Goal: Task Accomplishment & Management: Manage account settings

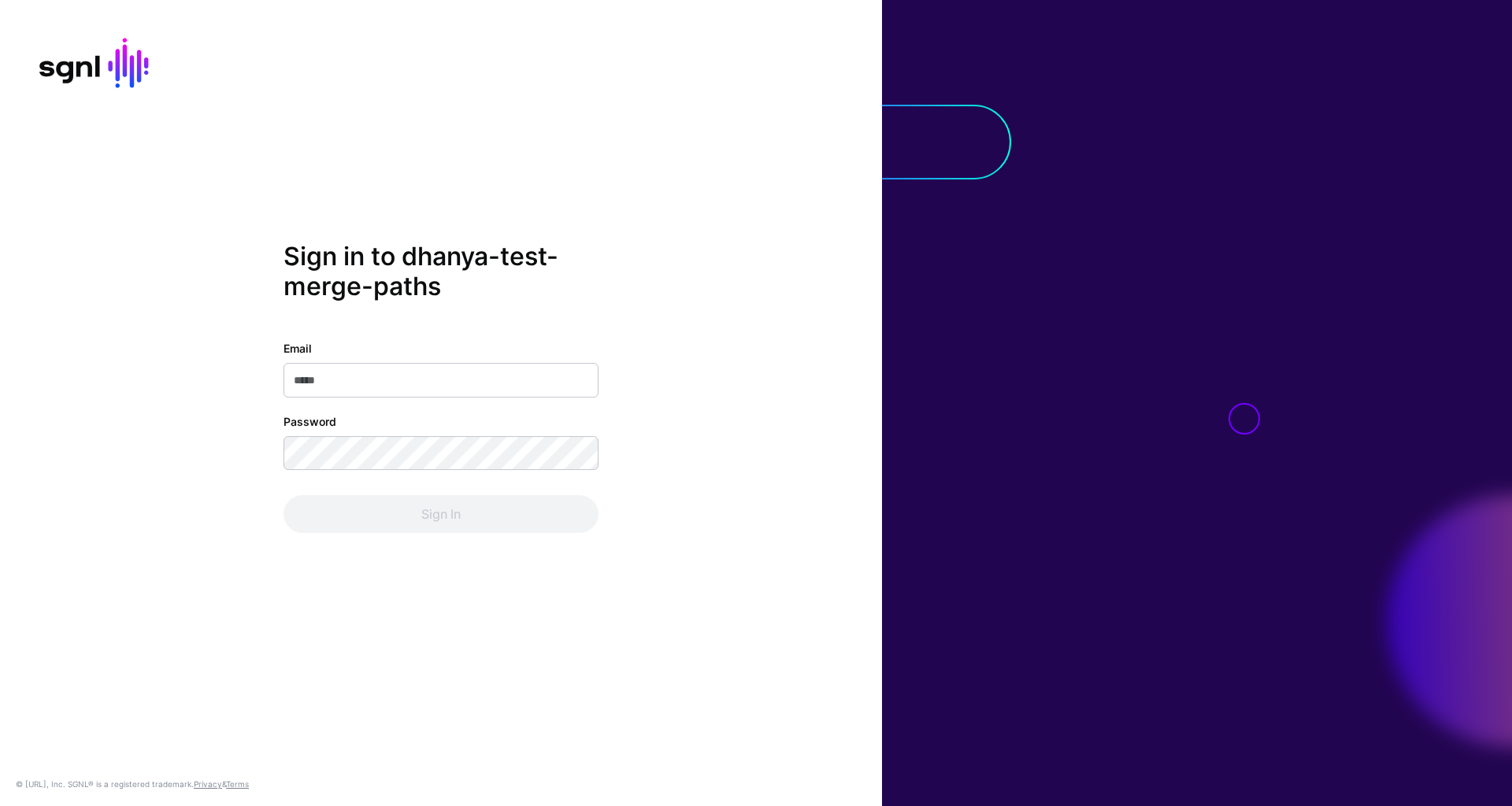
click at [496, 387] on input "Email" at bounding box center [440, 380] width 315 height 34
type input "**********"
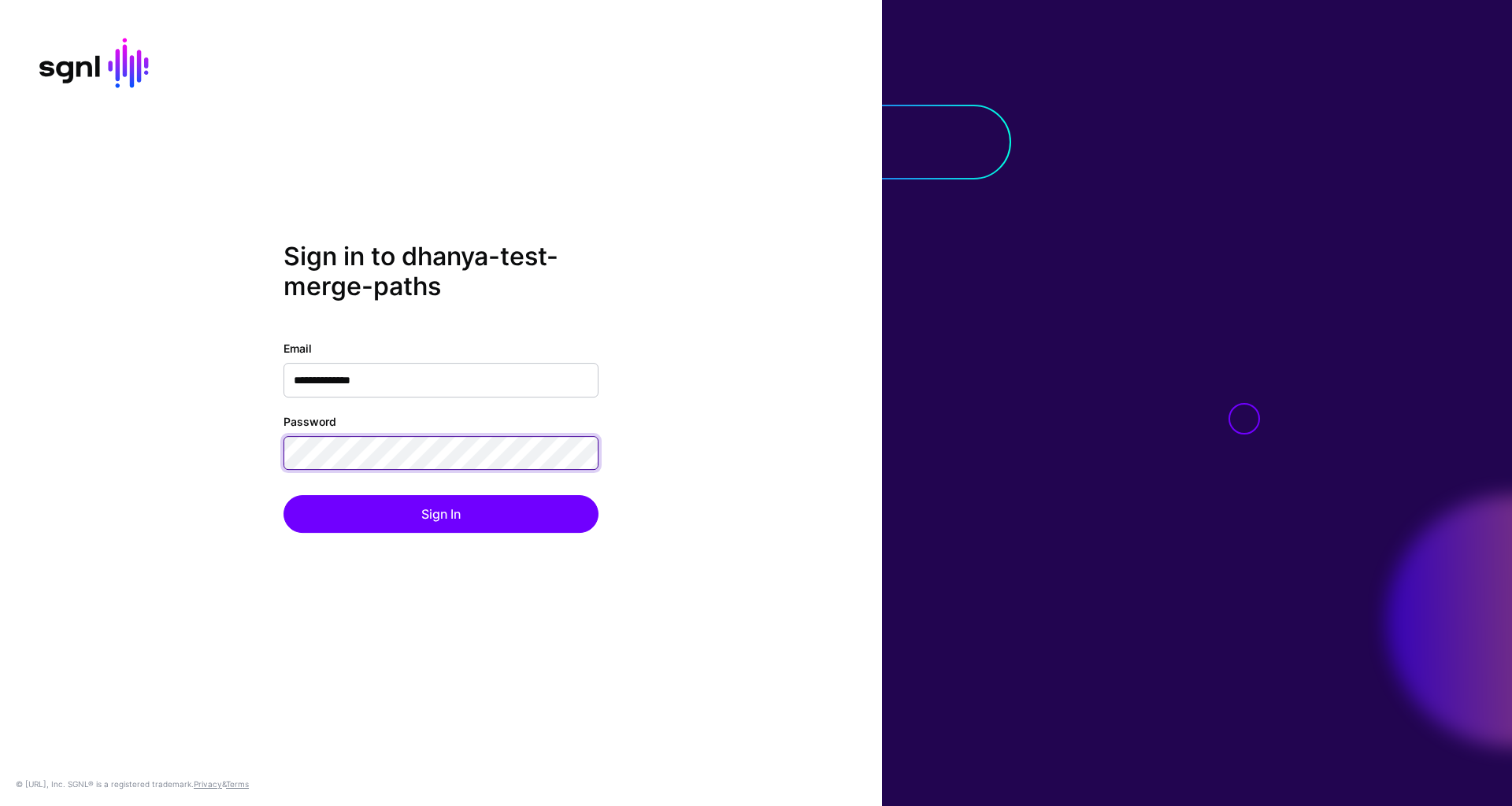
click at [255, 447] on div "**********" at bounding box center [440, 402] width 882 height 323
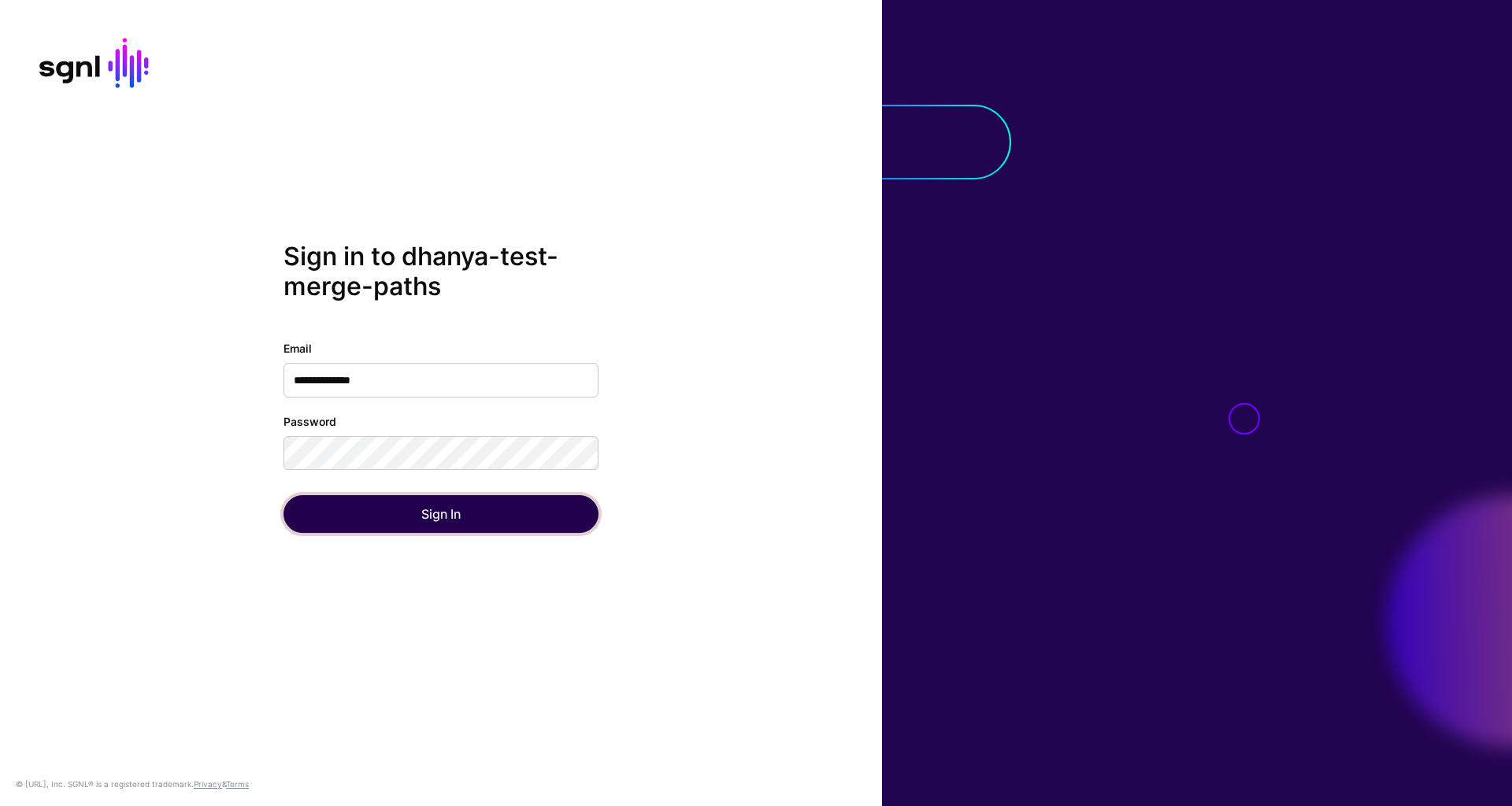
click at [339, 511] on button "Sign In" at bounding box center [440, 513] width 315 height 37
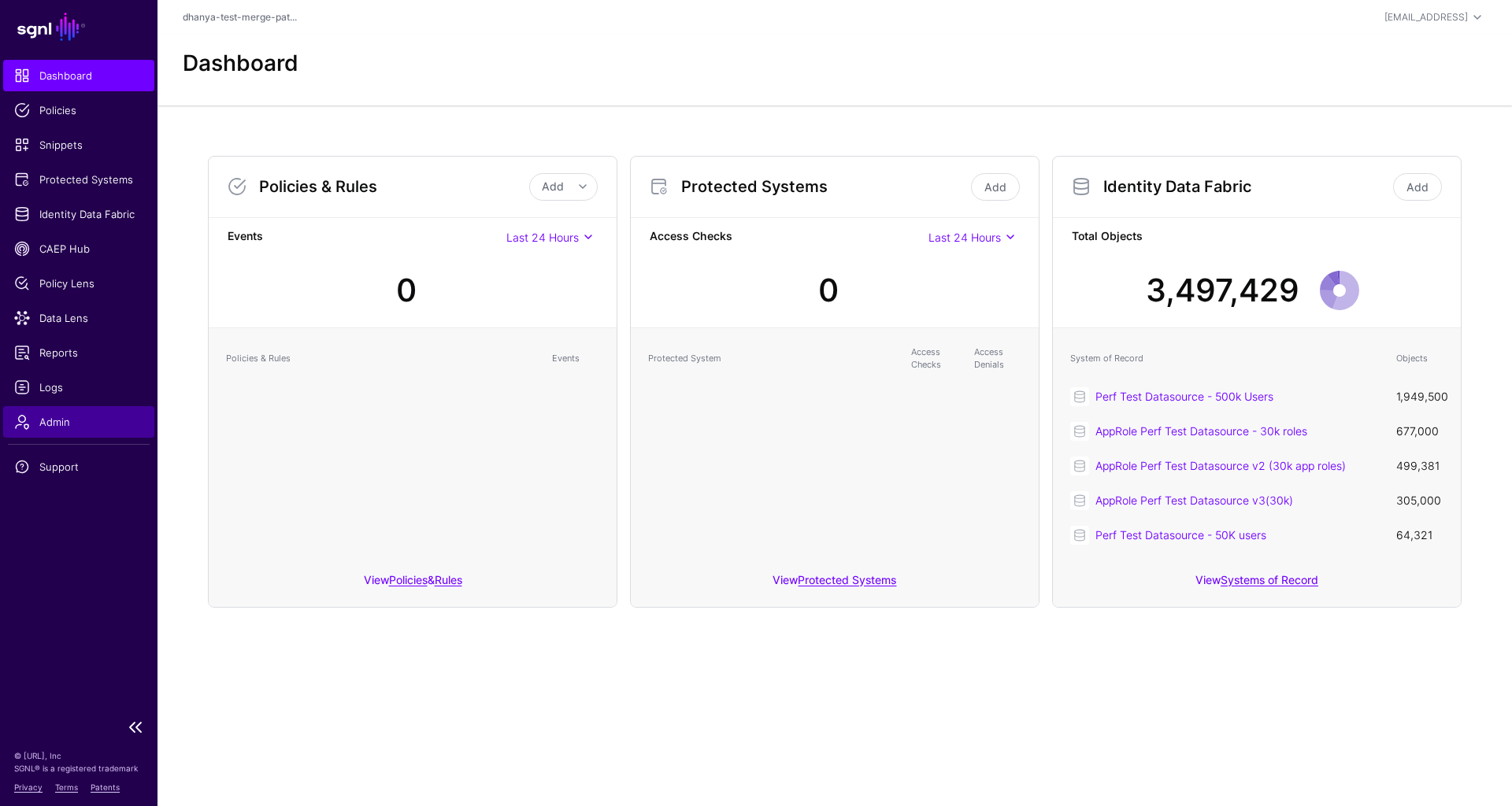
click at [81, 424] on span "Admin" at bounding box center [79, 421] width 129 height 15
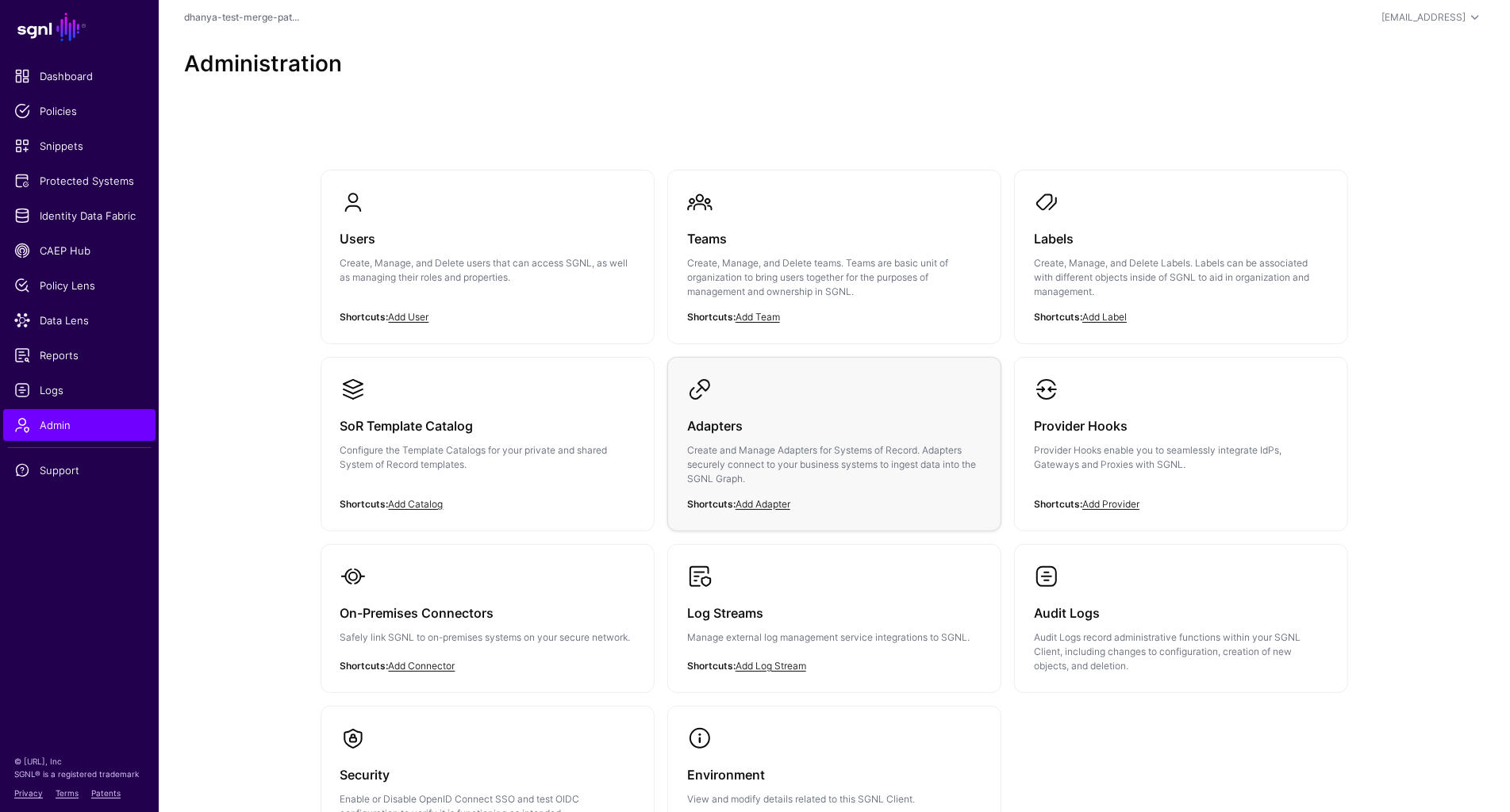
click at [783, 435] on h3 "Adapters" at bounding box center [834, 425] width 294 height 22
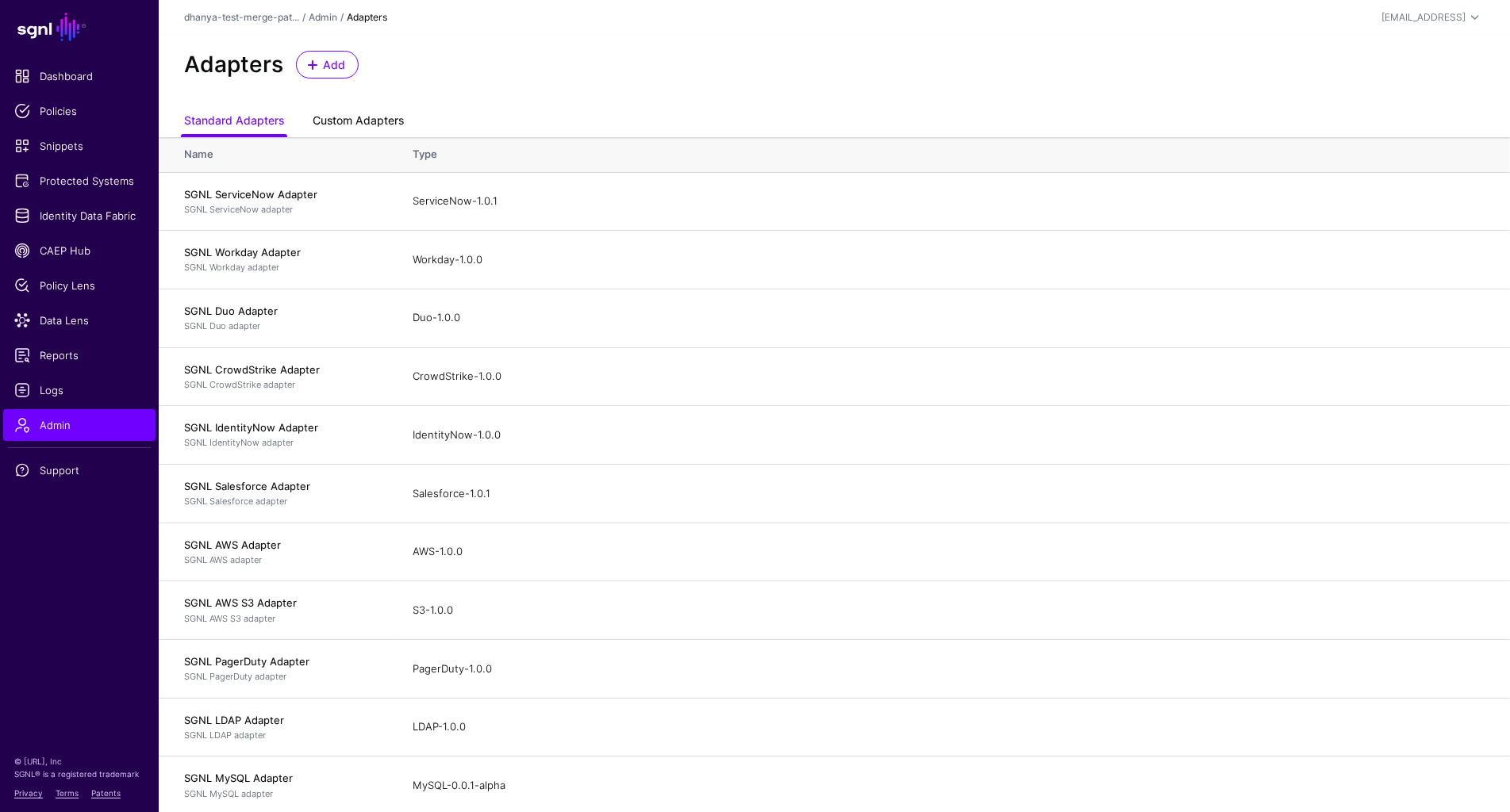
click at [344, 119] on link "Custom Adapters" at bounding box center [358, 122] width 92 height 30
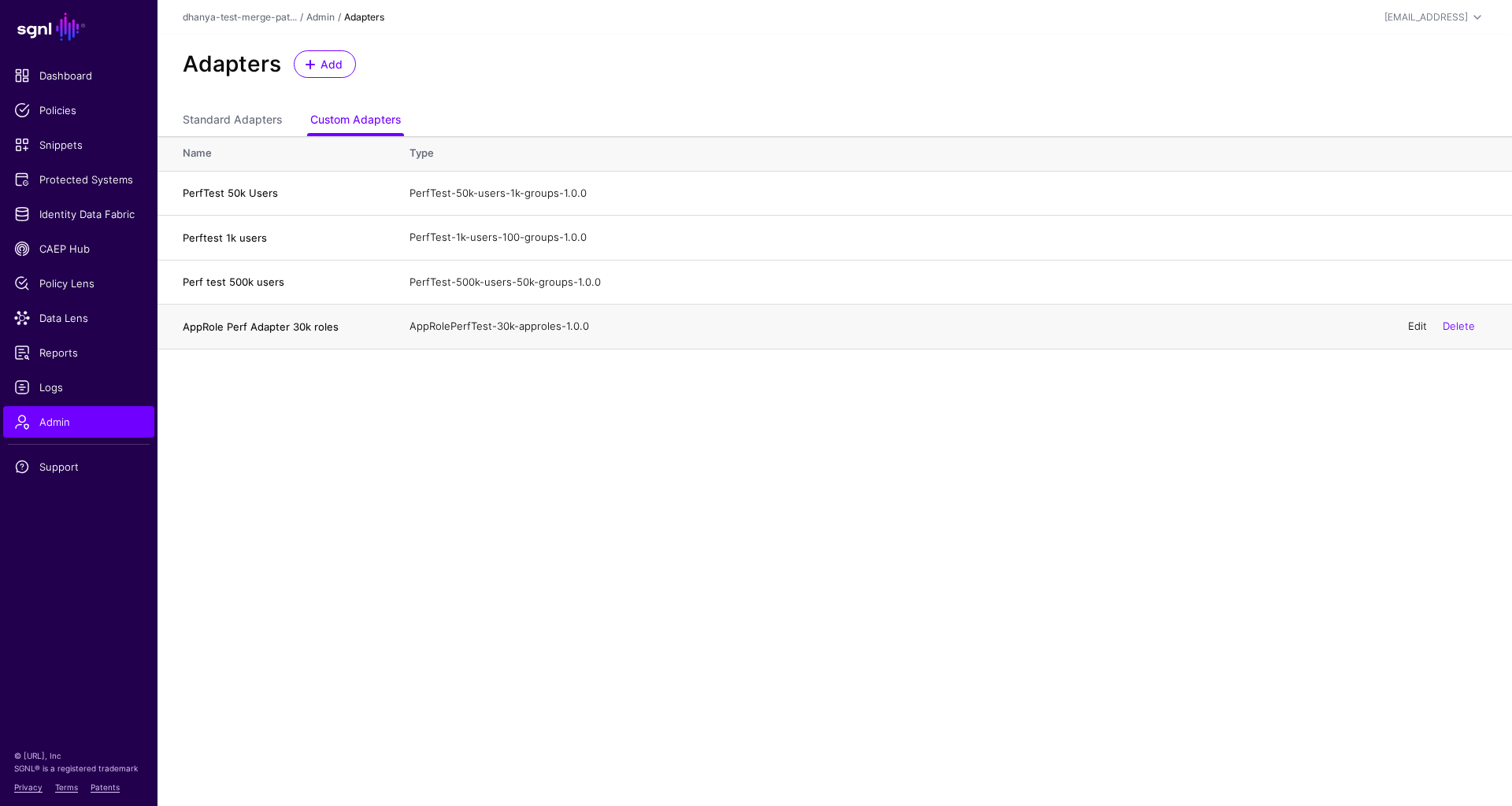
click at [1414, 321] on link "Edit" at bounding box center [1417, 325] width 19 height 12
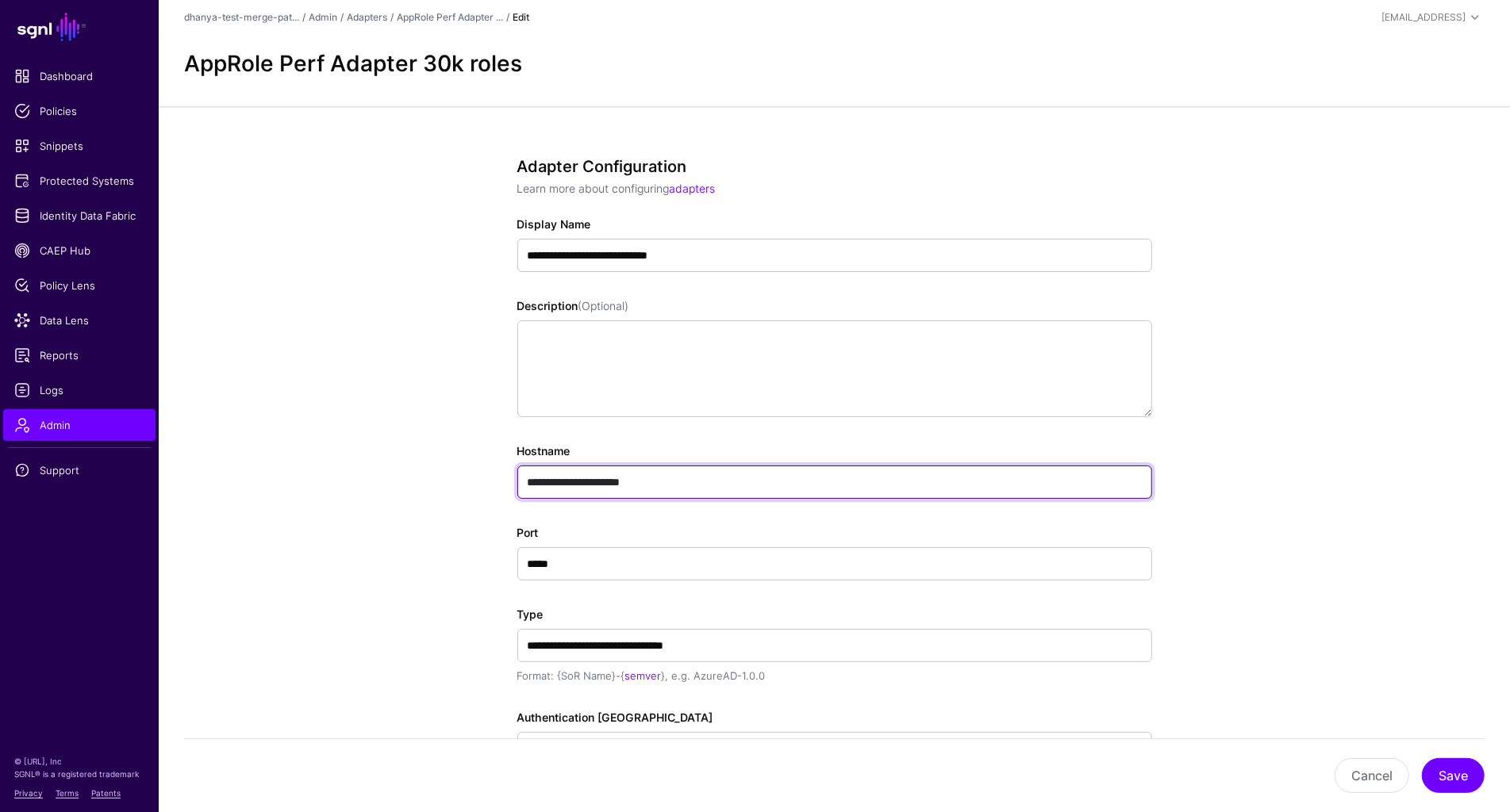
drag, startPoint x: 671, startPoint y: 479, endPoint x: 461, endPoint y: 479, distance: 210.0
click at [461, 479] on app-admin-adapters-details-form "**********" at bounding box center [834, 629] width 1351 height 1046
paste input "******"
click at [663, 480] on input "**********" at bounding box center [835, 482] width 635 height 34
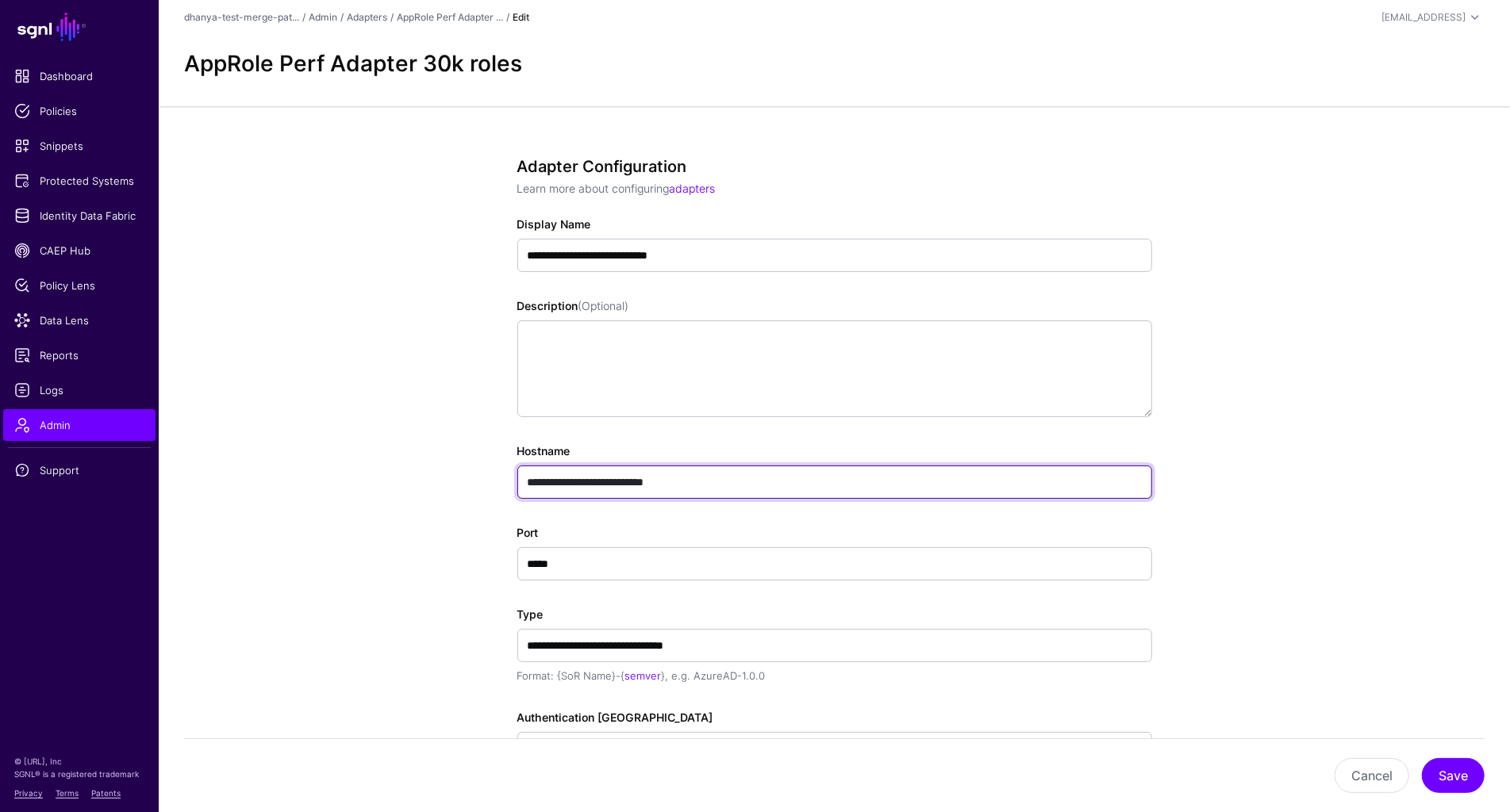
type input "**********"
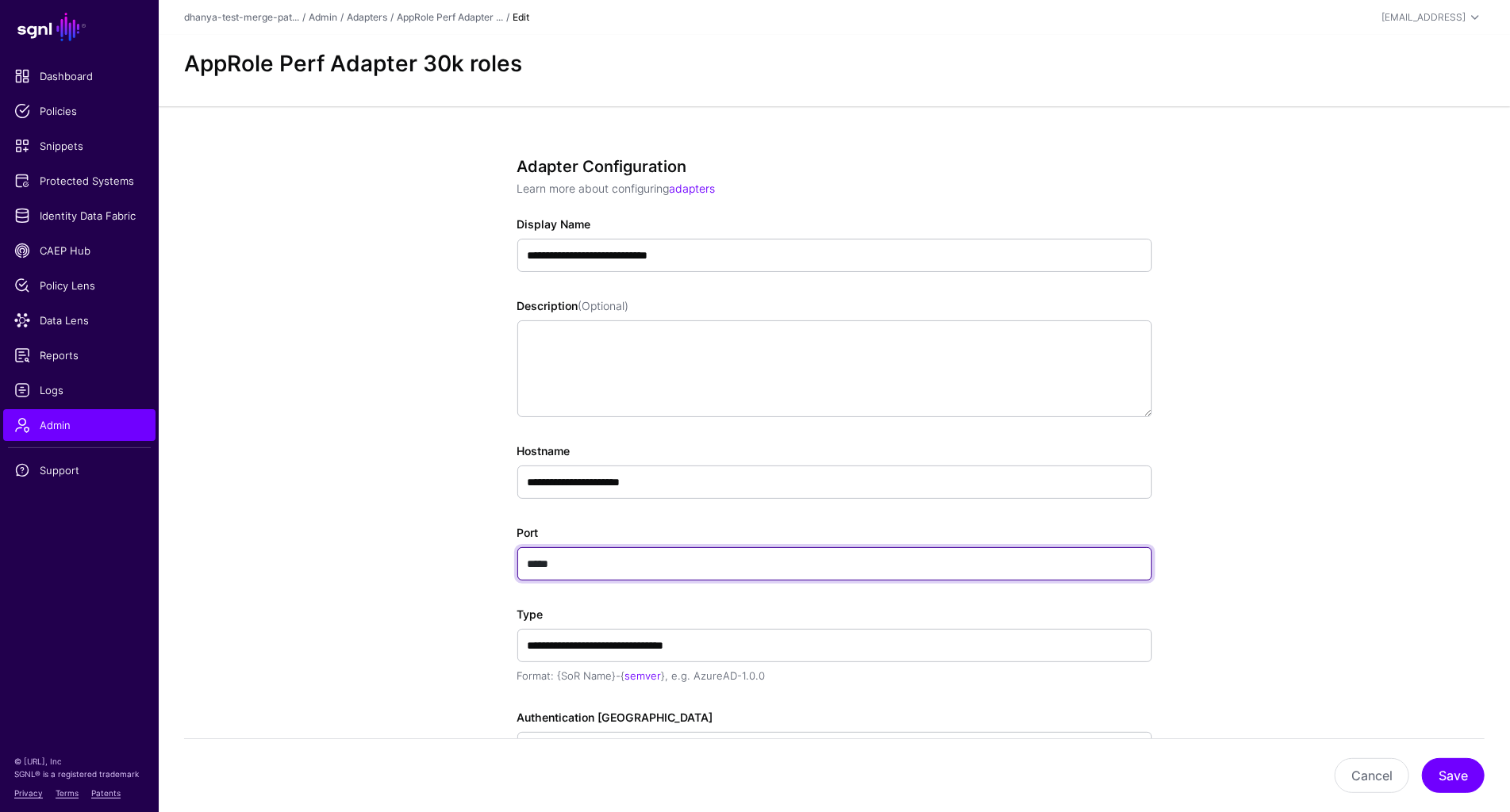
click at [550, 557] on input "*****" at bounding box center [835, 563] width 635 height 34
paste input "**********"
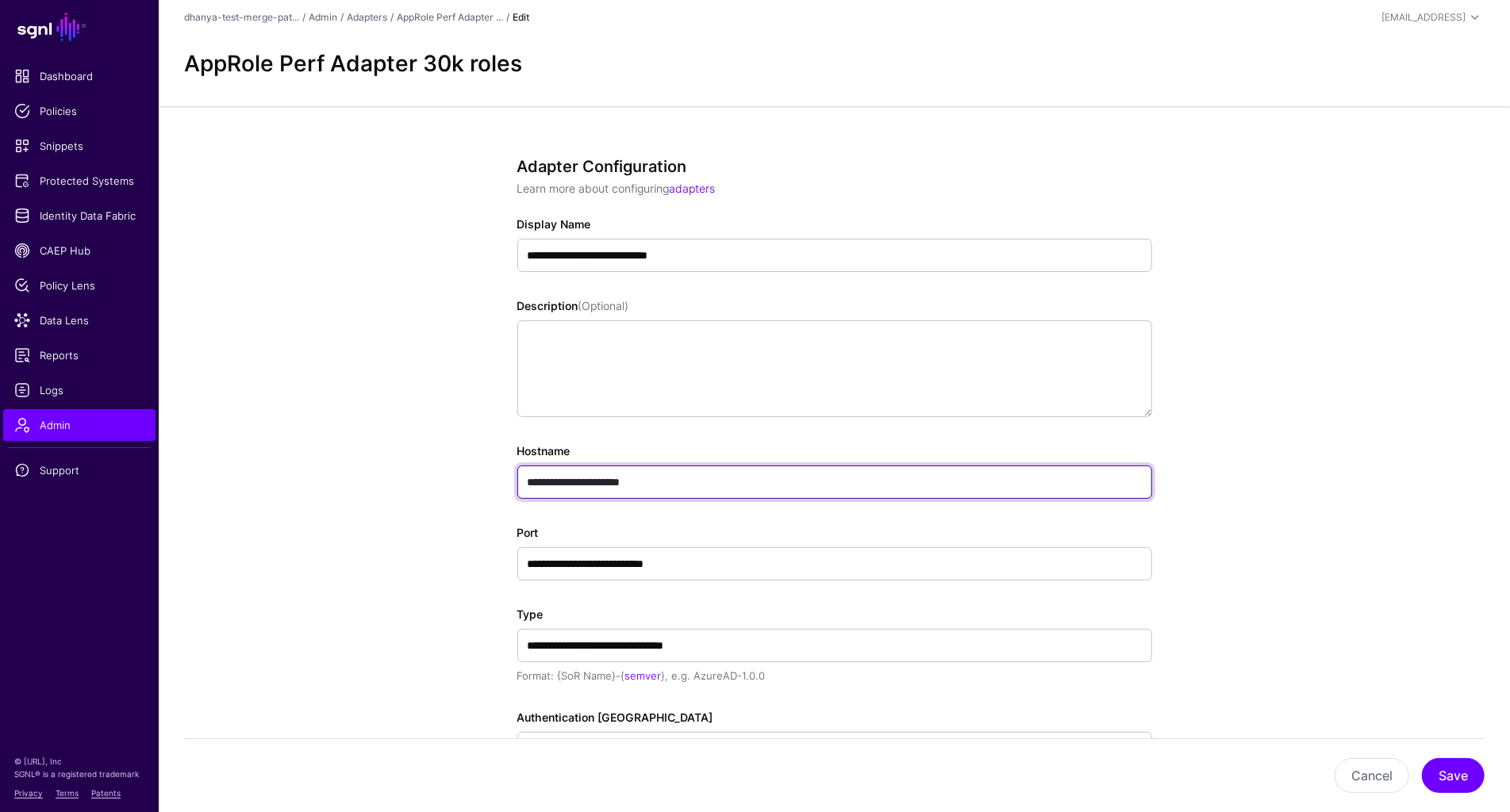
click at [689, 476] on input "**********" at bounding box center [835, 482] width 635 height 34
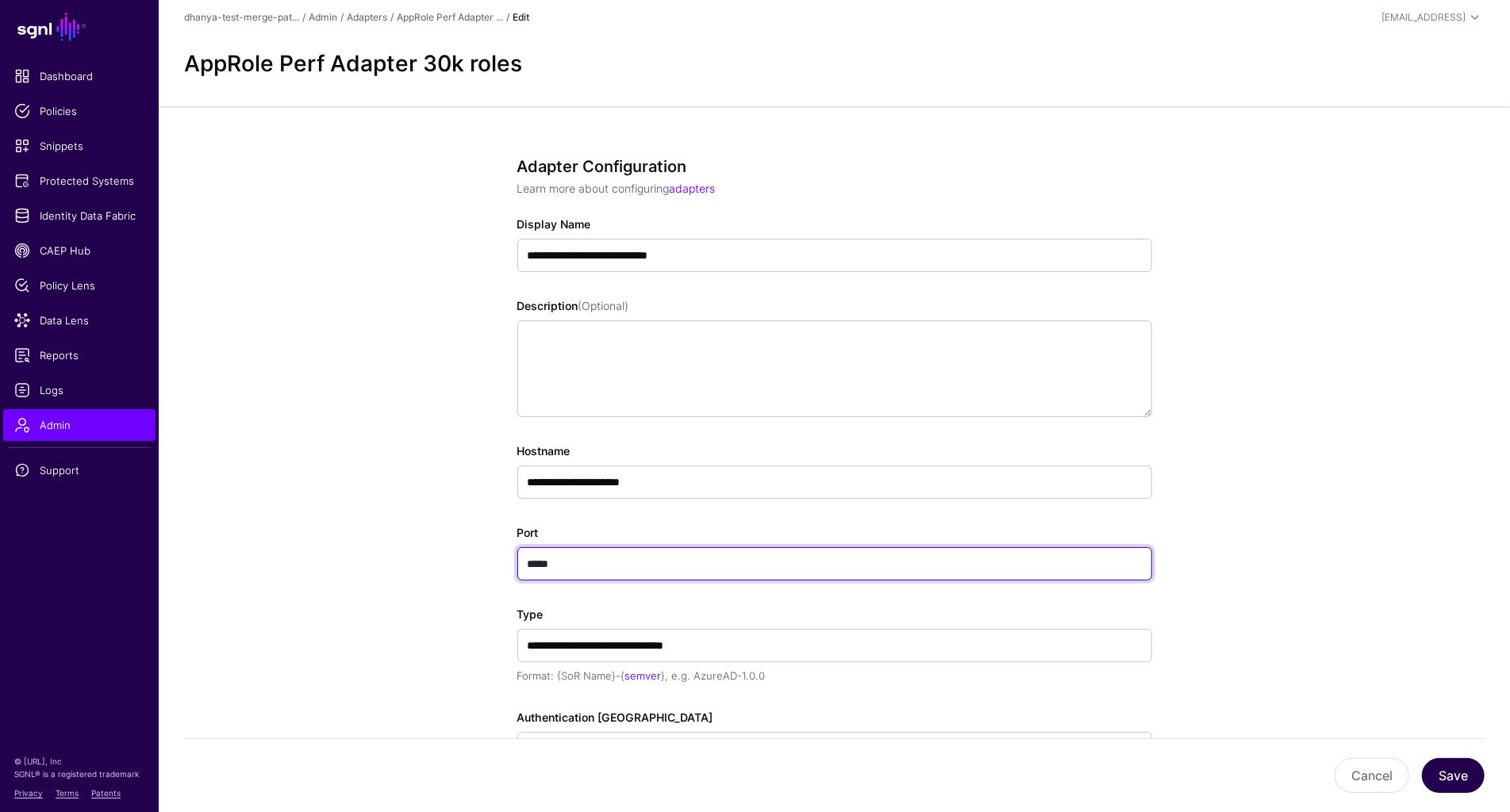
type input "*****"
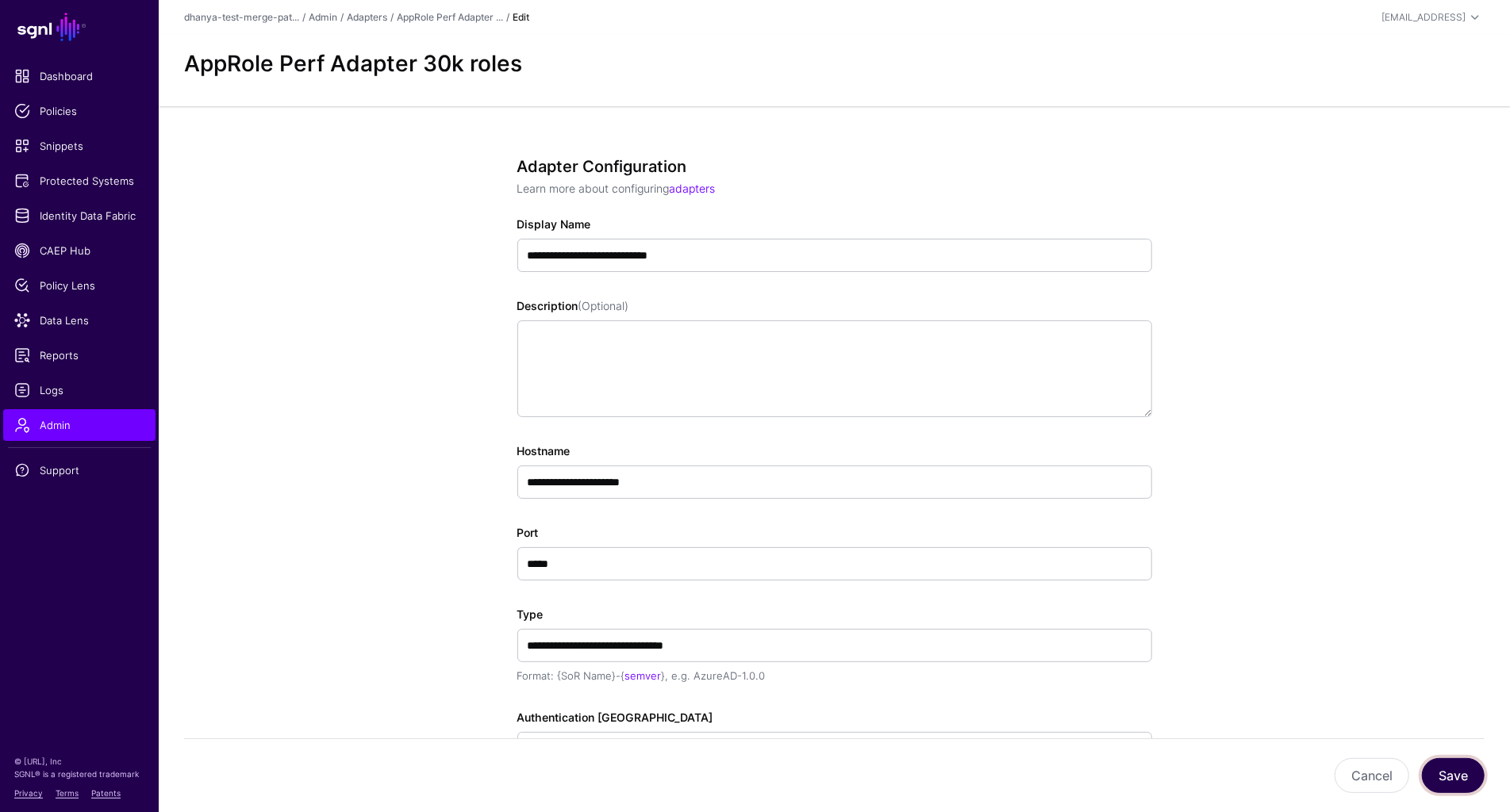
click at [1466, 773] on button "Save" at bounding box center [1452, 775] width 63 height 35
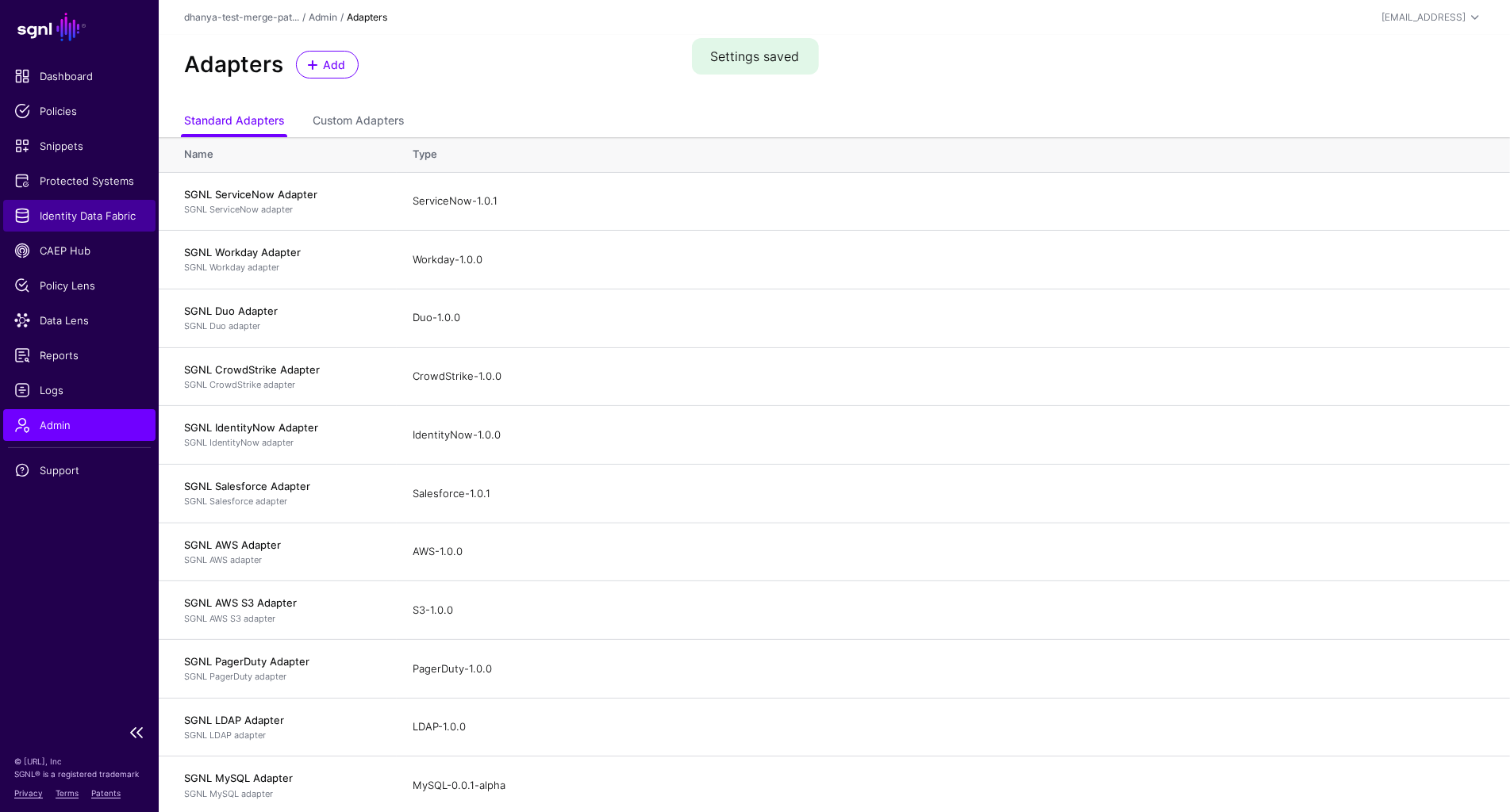
click at [96, 216] on span "Identity Data Fabric" at bounding box center [79, 215] width 130 height 15
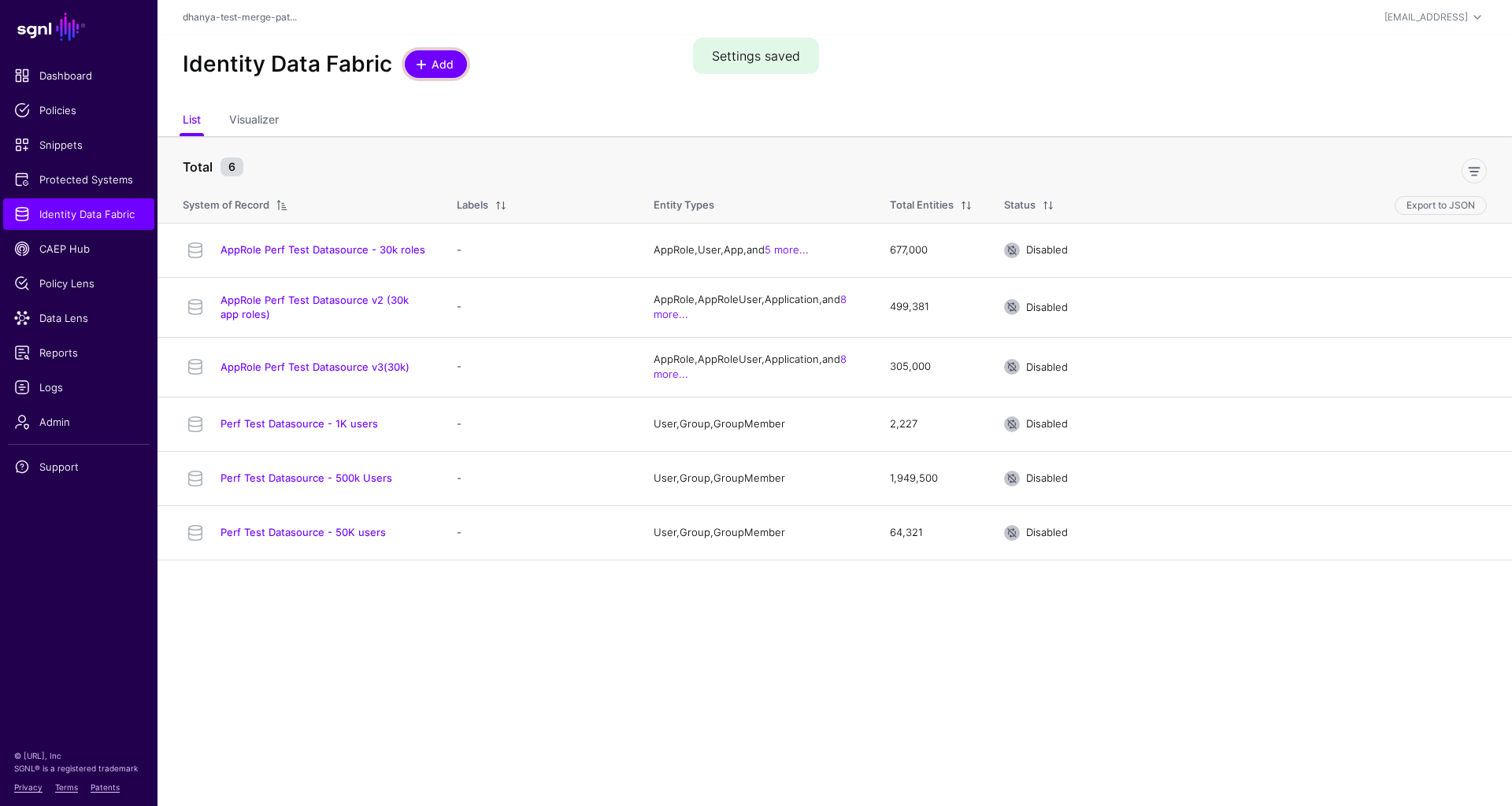
click at [440, 69] on span "Add" at bounding box center [442, 63] width 26 height 16
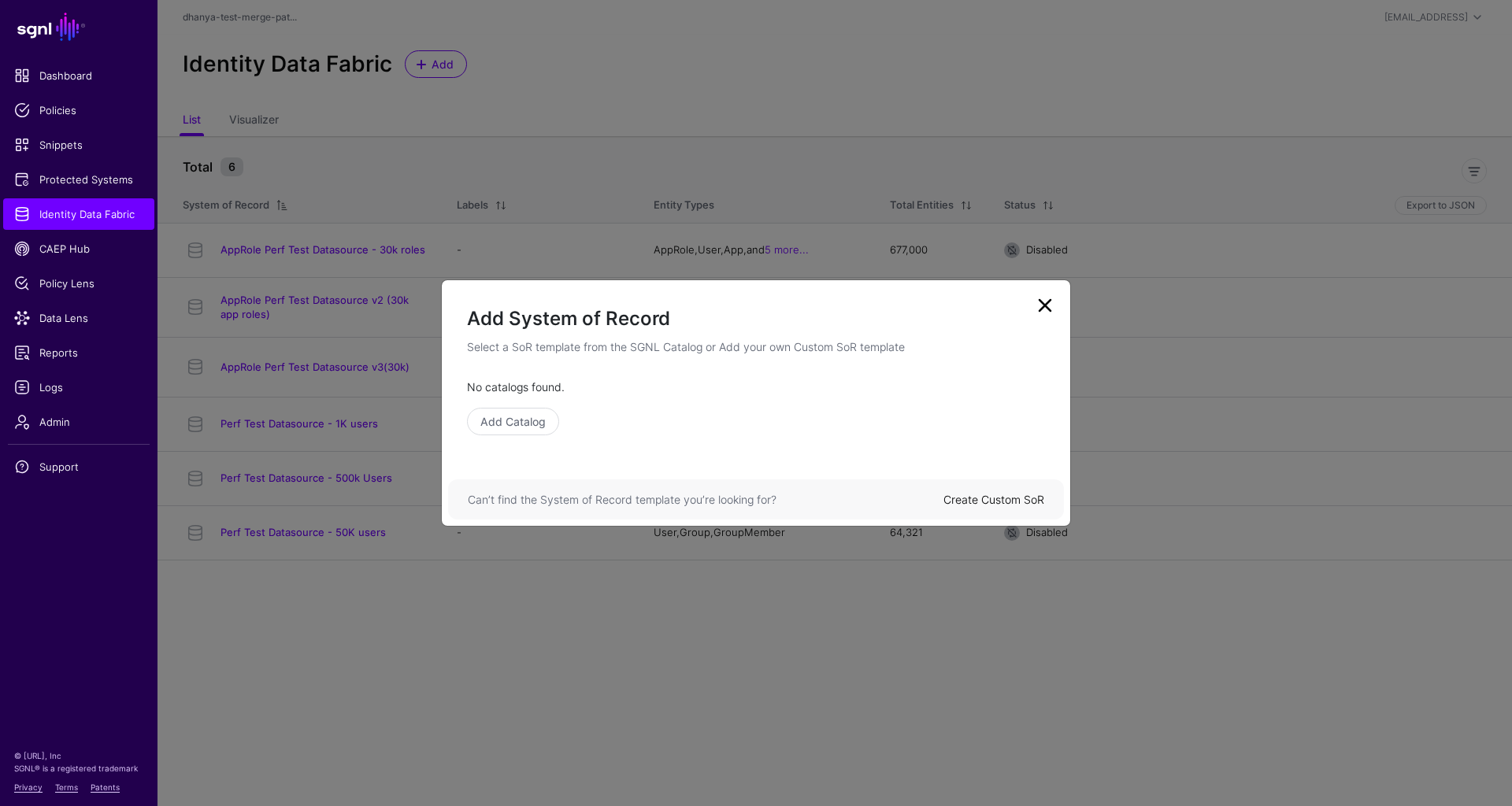
click at [1026, 502] on link "Create Custom SoR" at bounding box center [993, 500] width 101 height 13
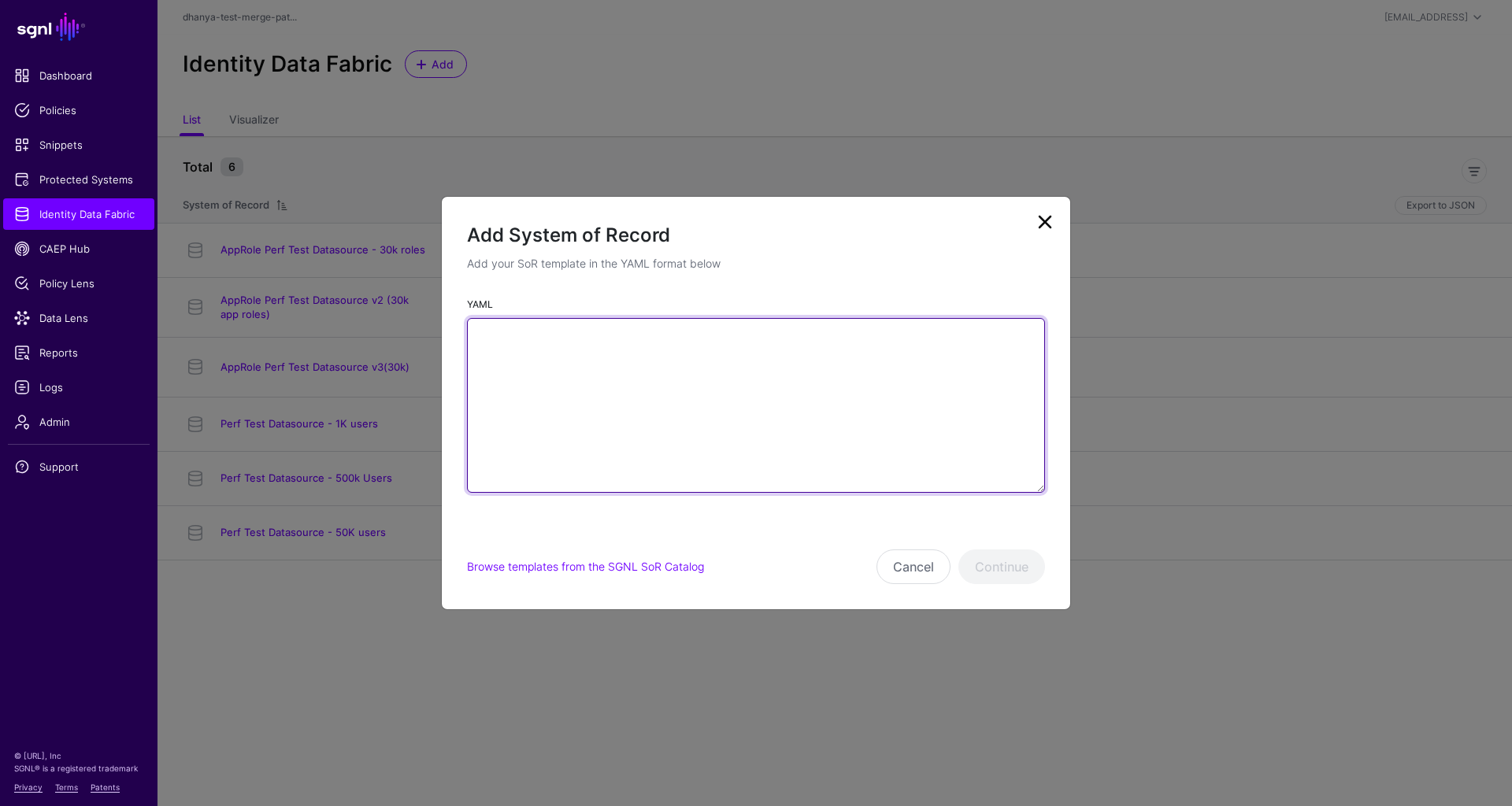
click at [666, 354] on textarea "YAML" at bounding box center [756, 405] width 577 height 175
paste textarea "**********"
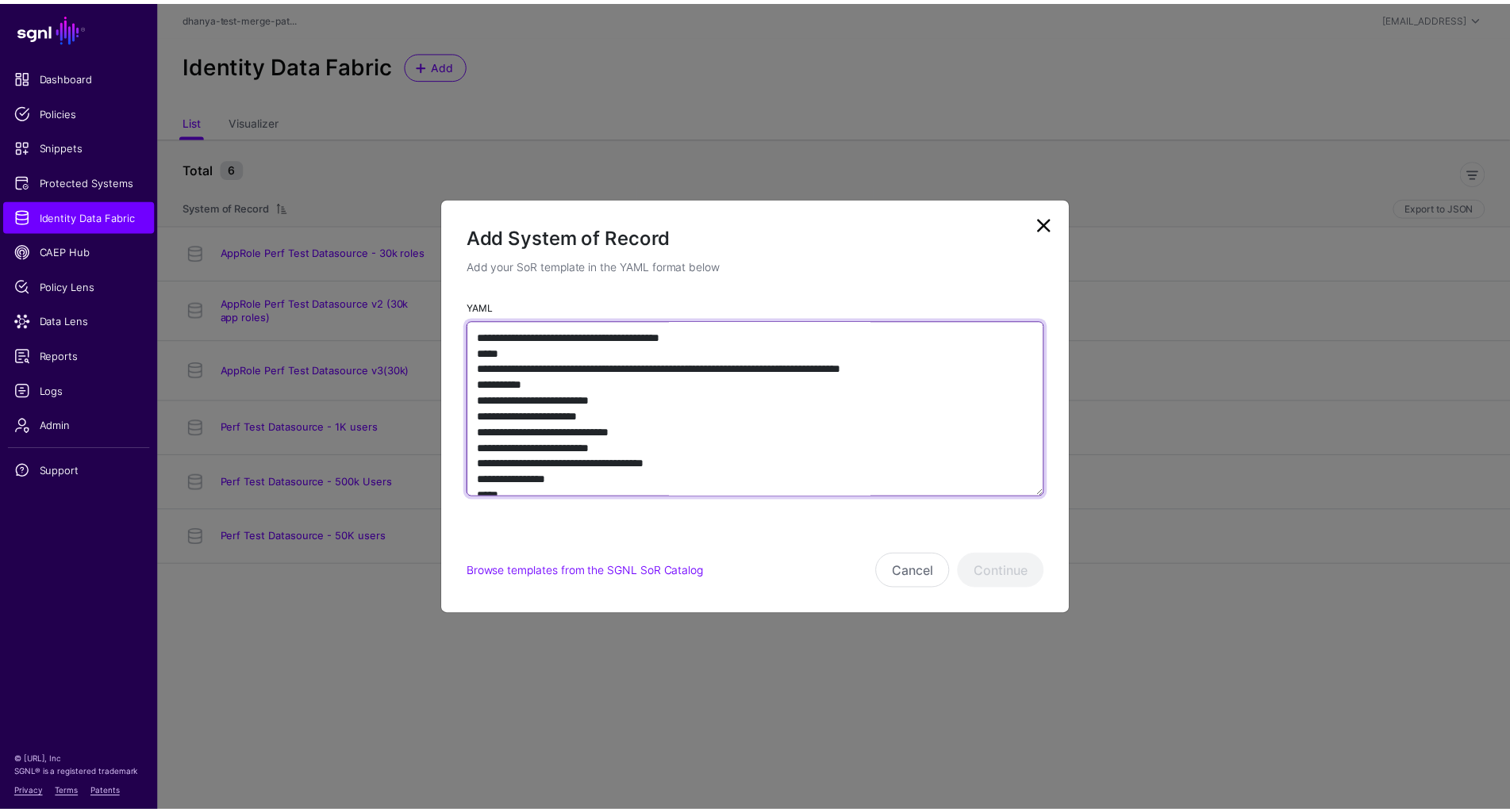
scroll to position [6984, 0]
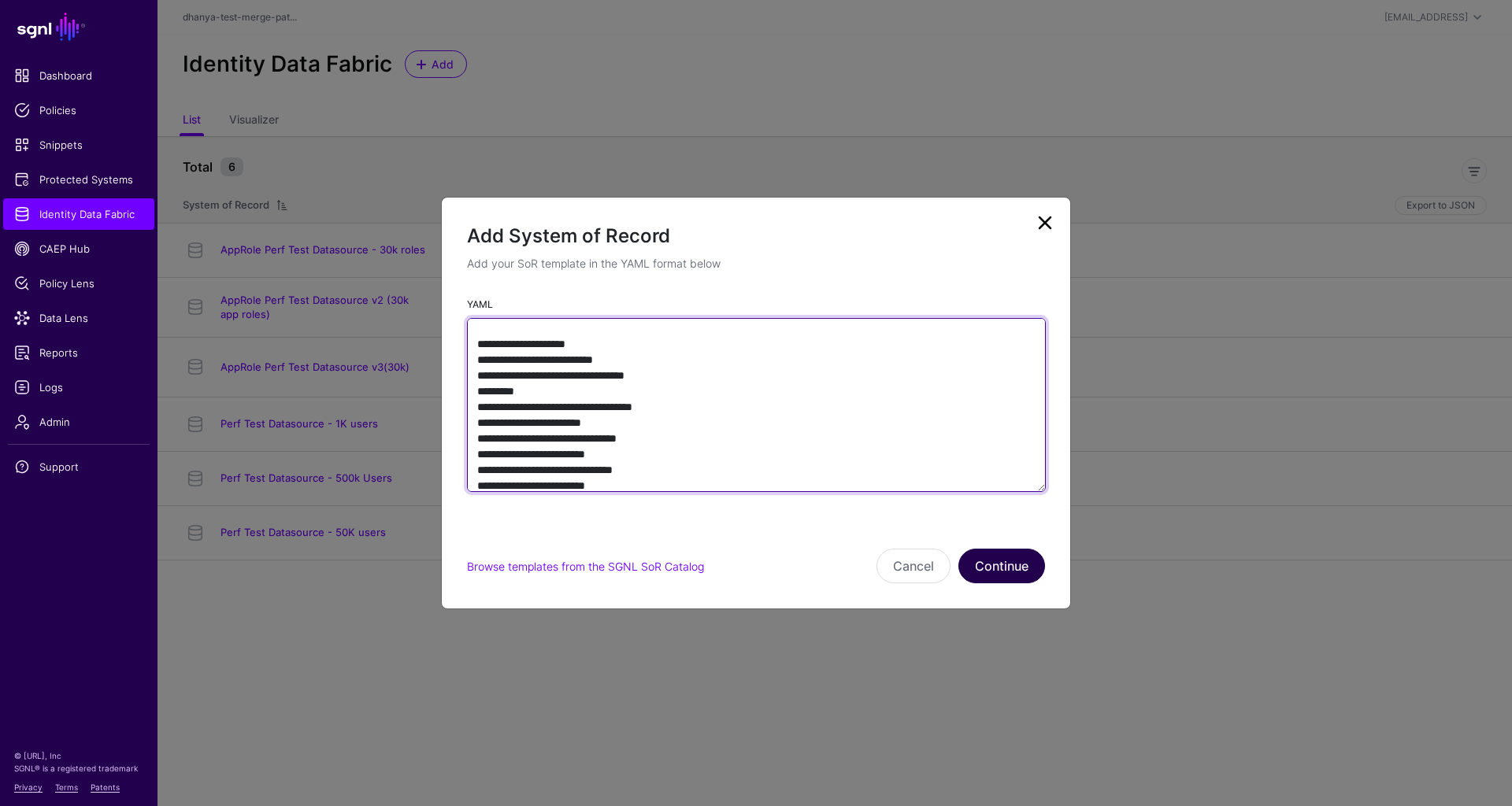
type textarea "**********"
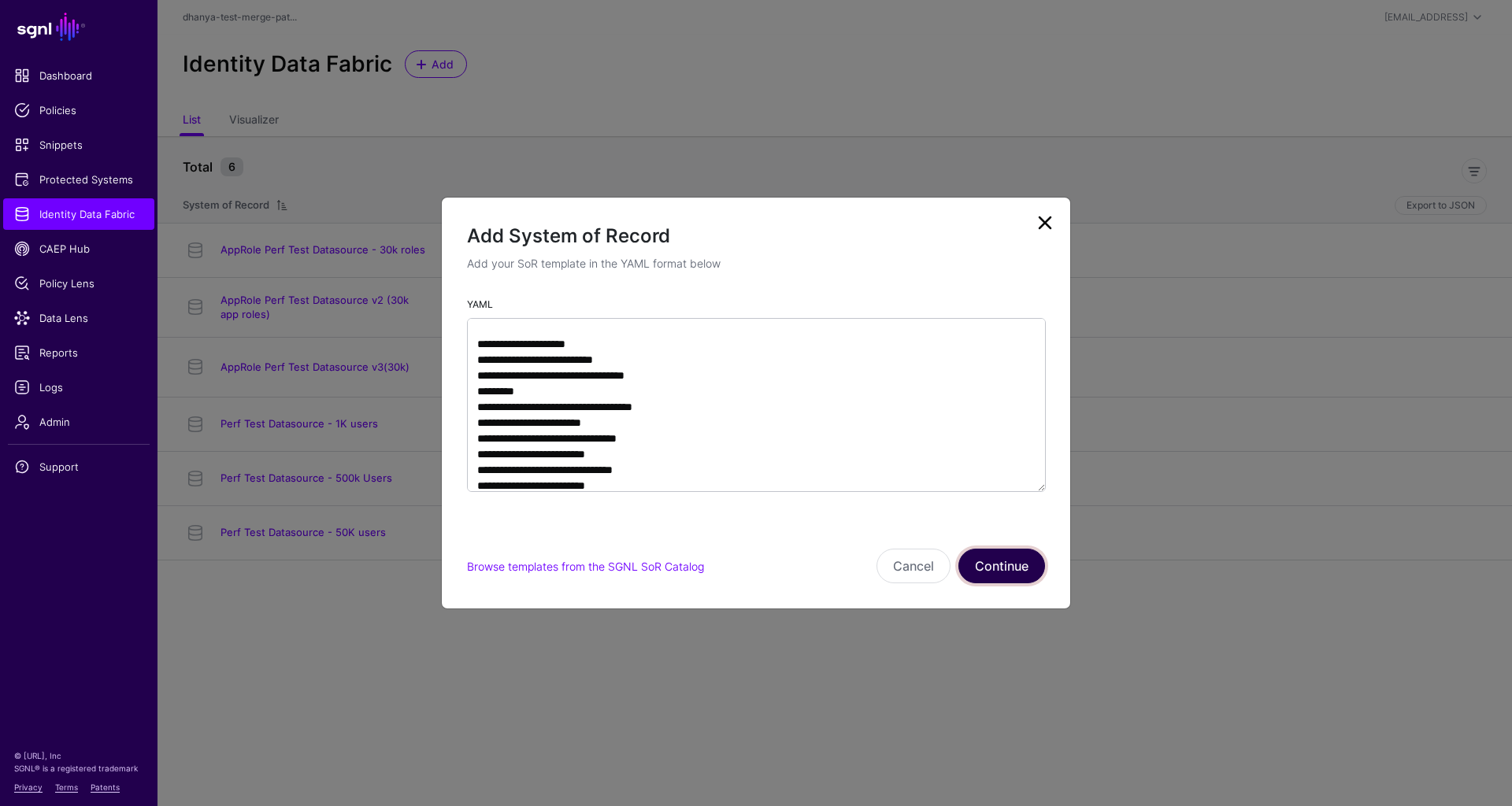
click at [994, 564] on button "Continue" at bounding box center [1002, 566] width 86 height 34
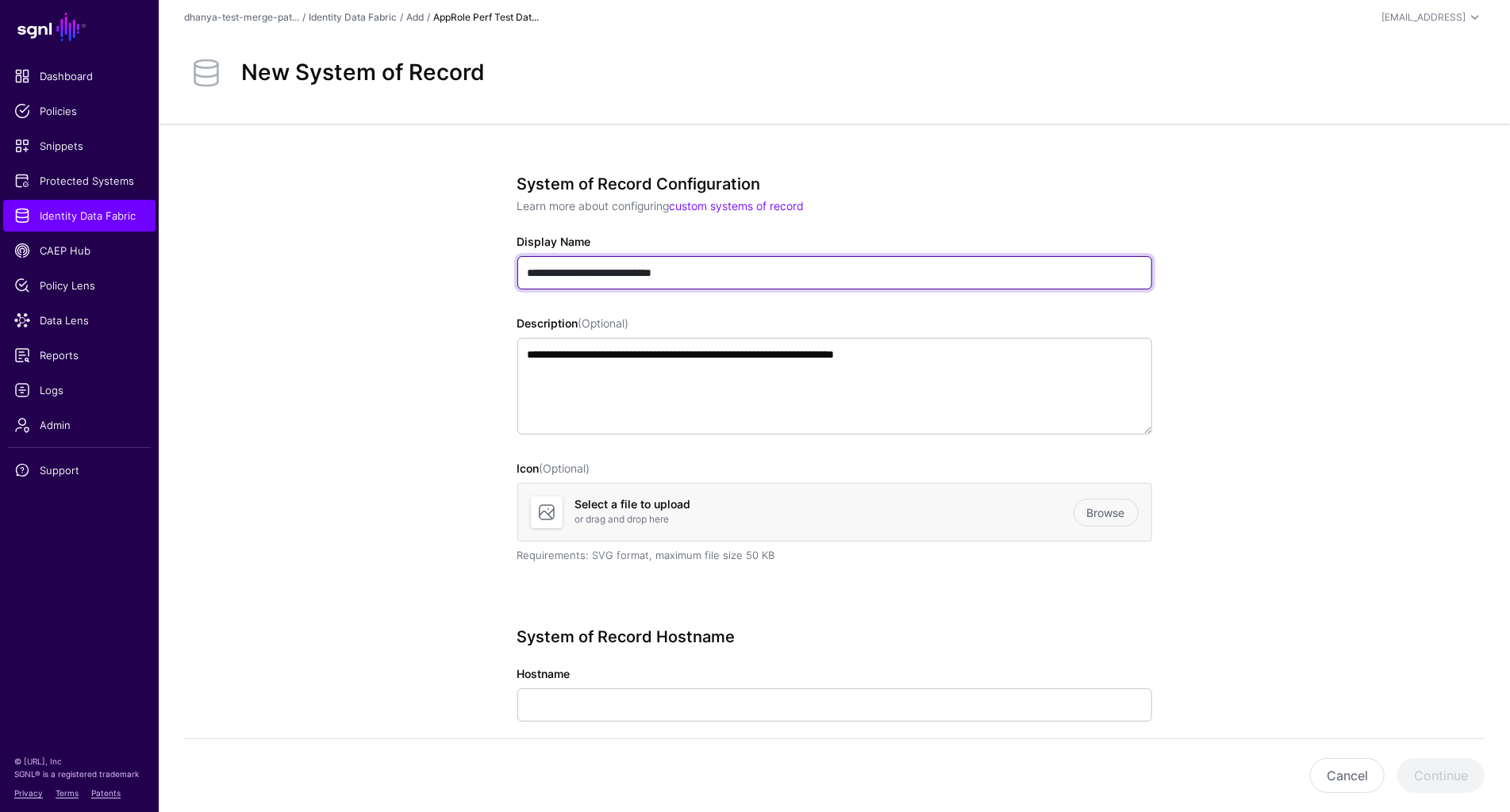
click at [735, 270] on input "**********" at bounding box center [835, 273] width 635 height 34
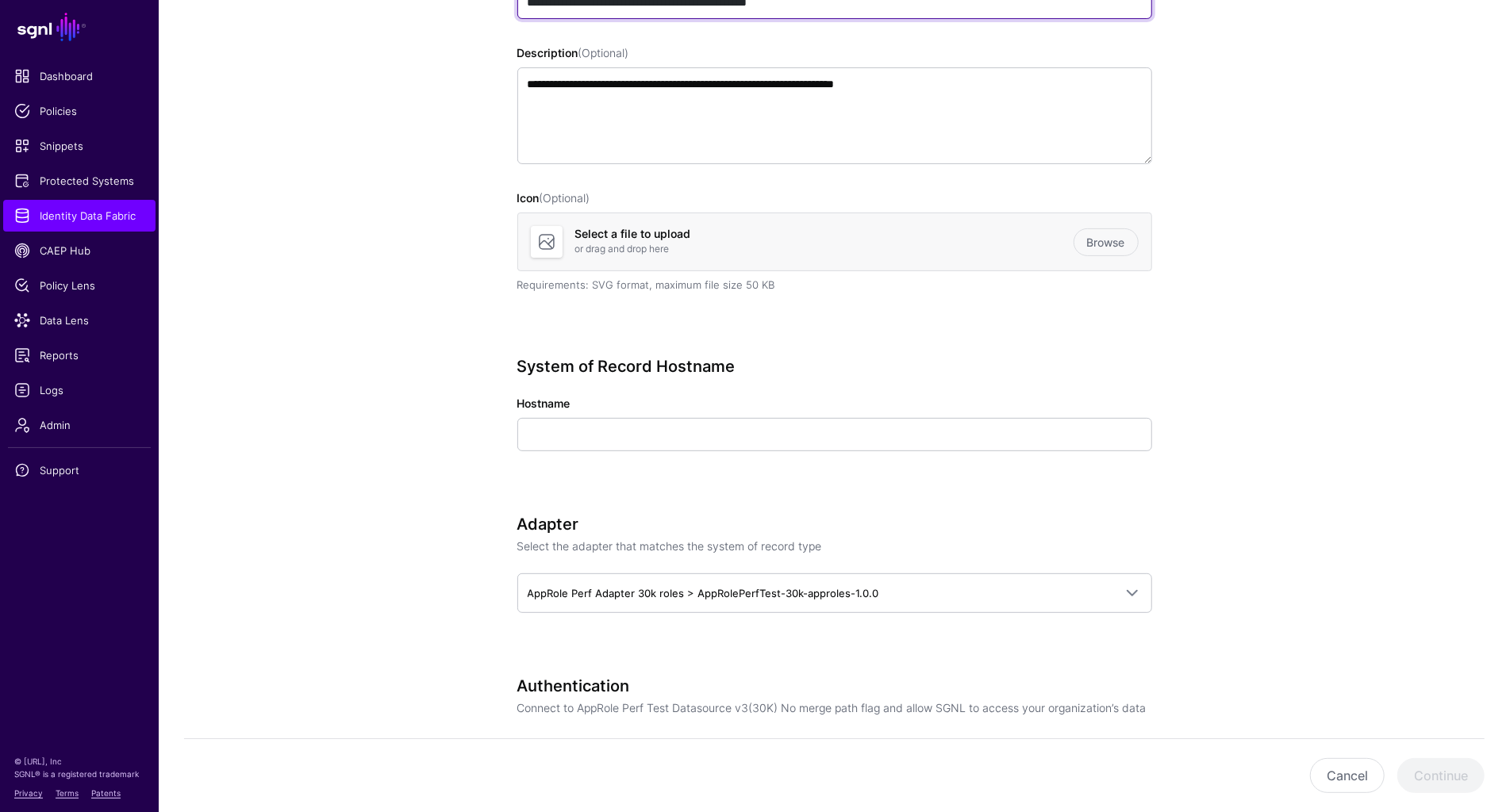
scroll to position [276, 0]
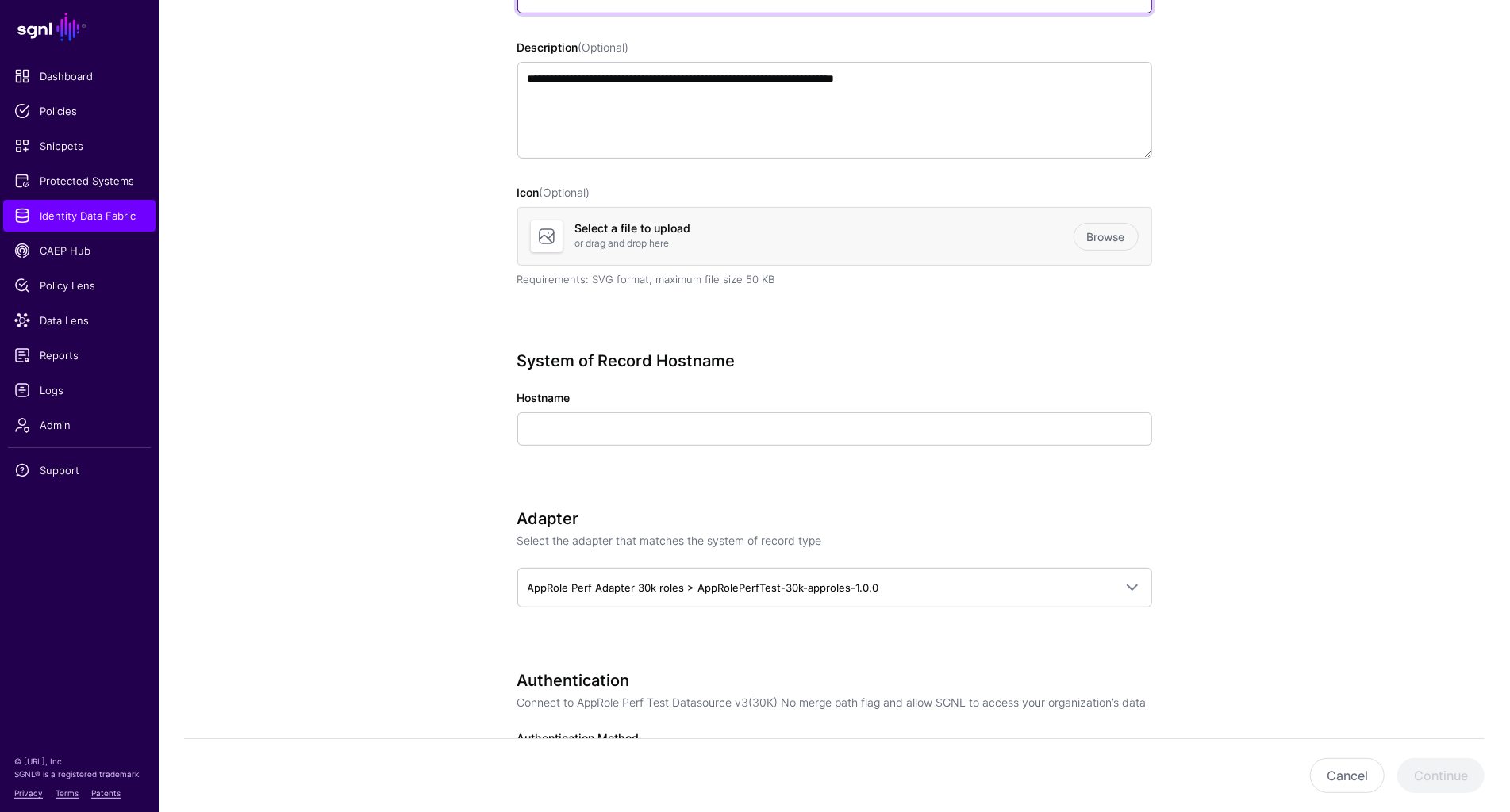
type input "**********"
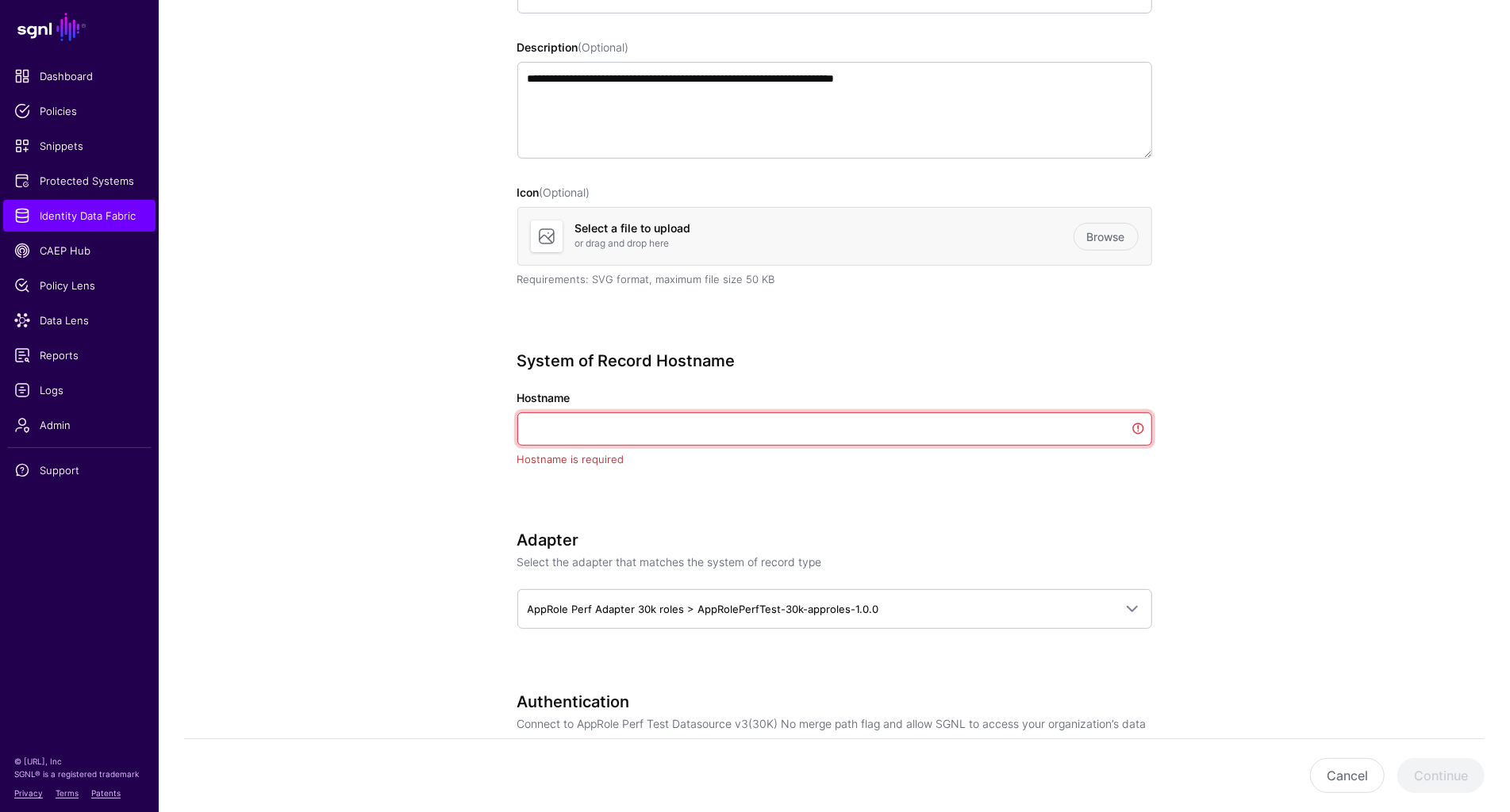
click at [924, 424] on input "Hostname" at bounding box center [835, 429] width 635 height 34
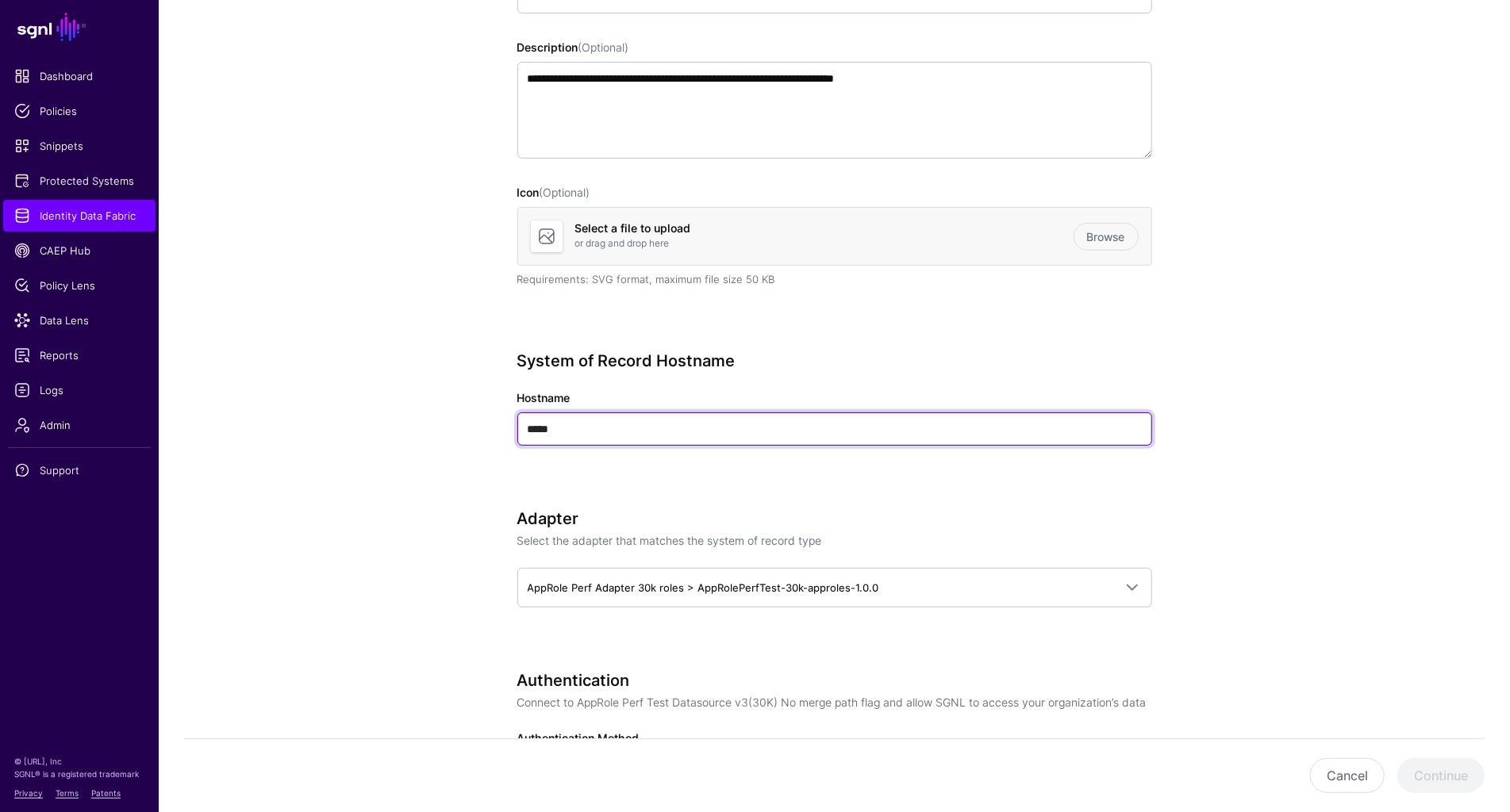
type input "*****"
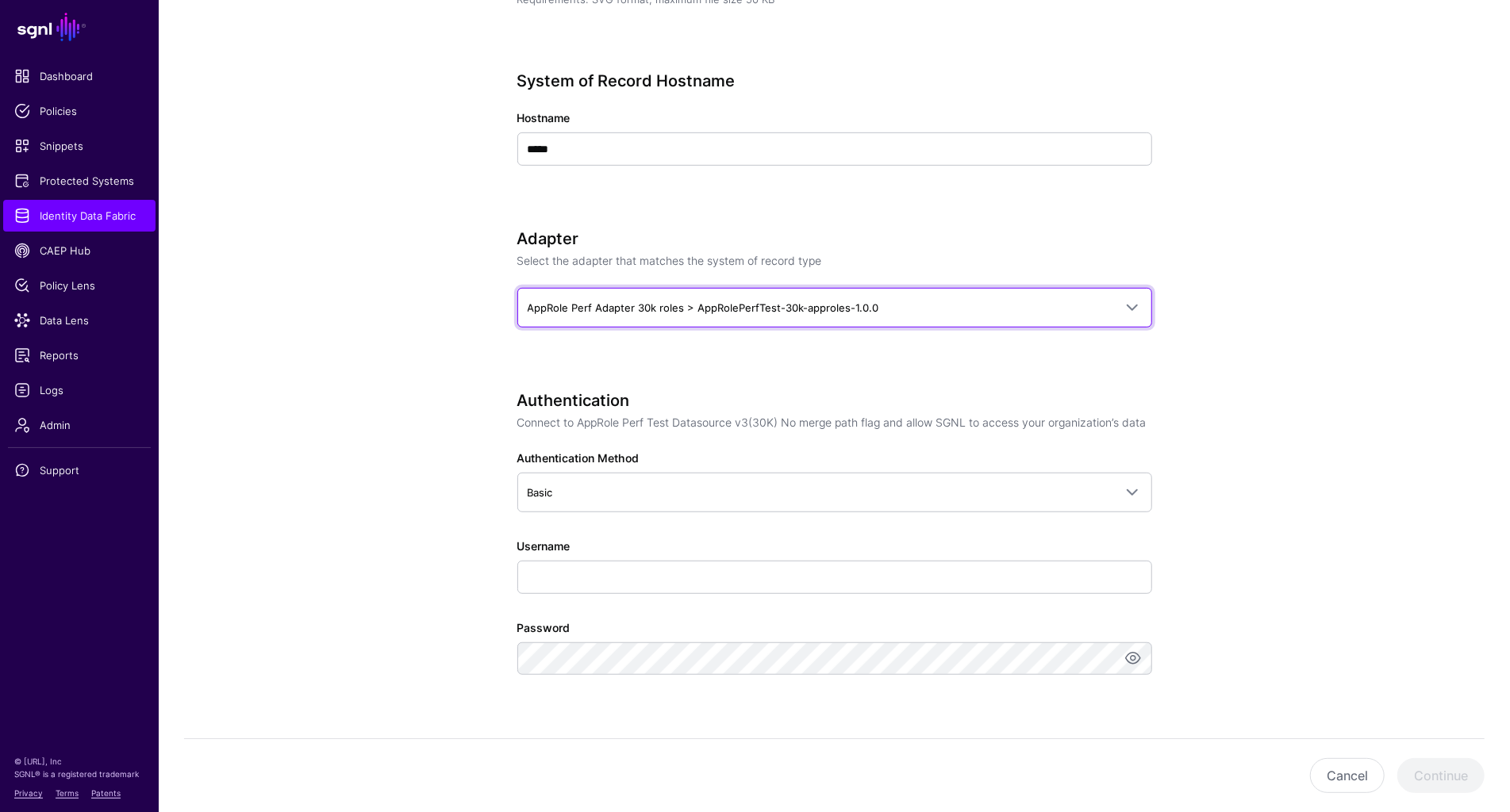
scroll to position [564, 0]
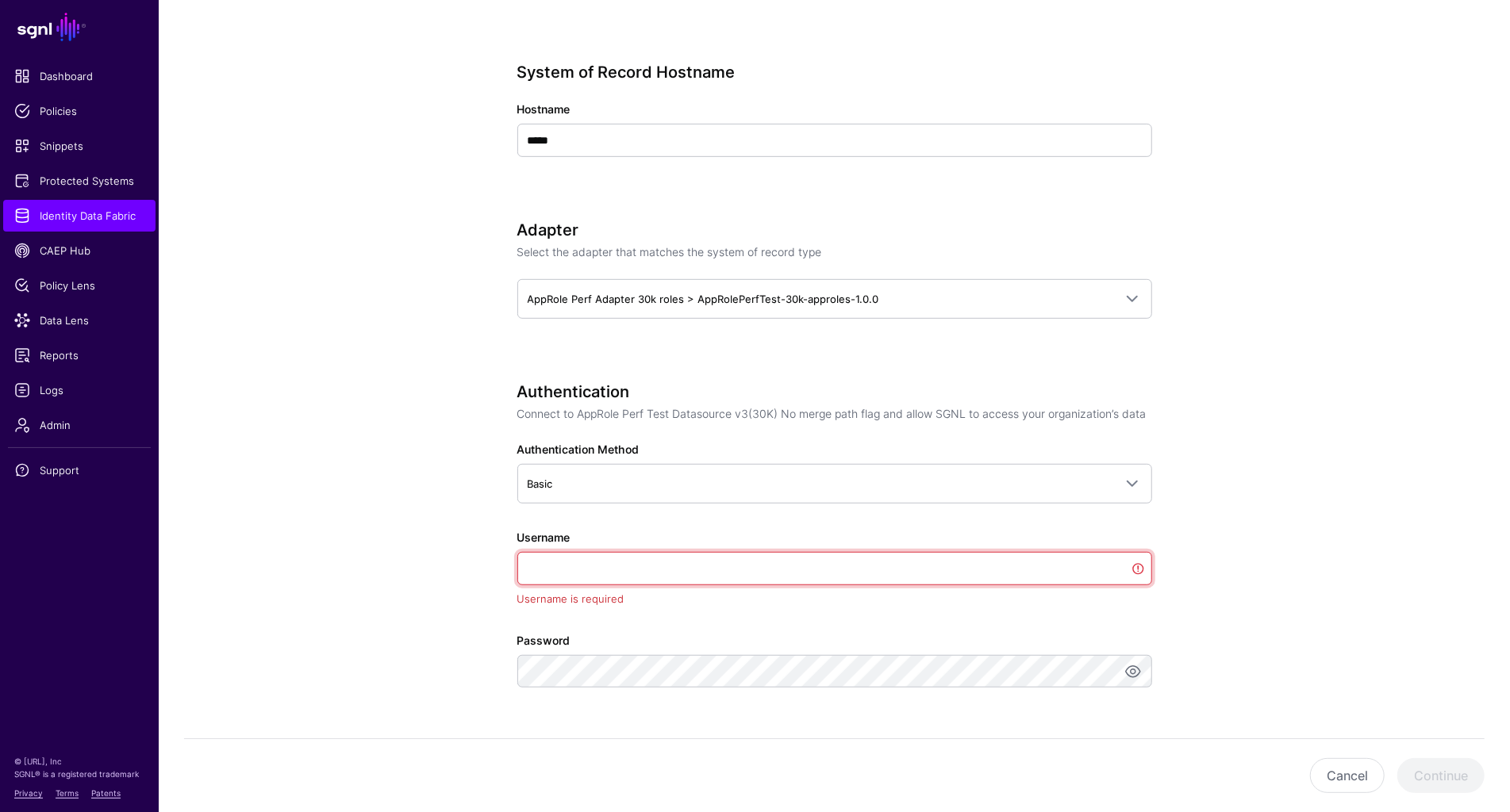
click at [869, 578] on input "Username" at bounding box center [835, 568] width 635 height 34
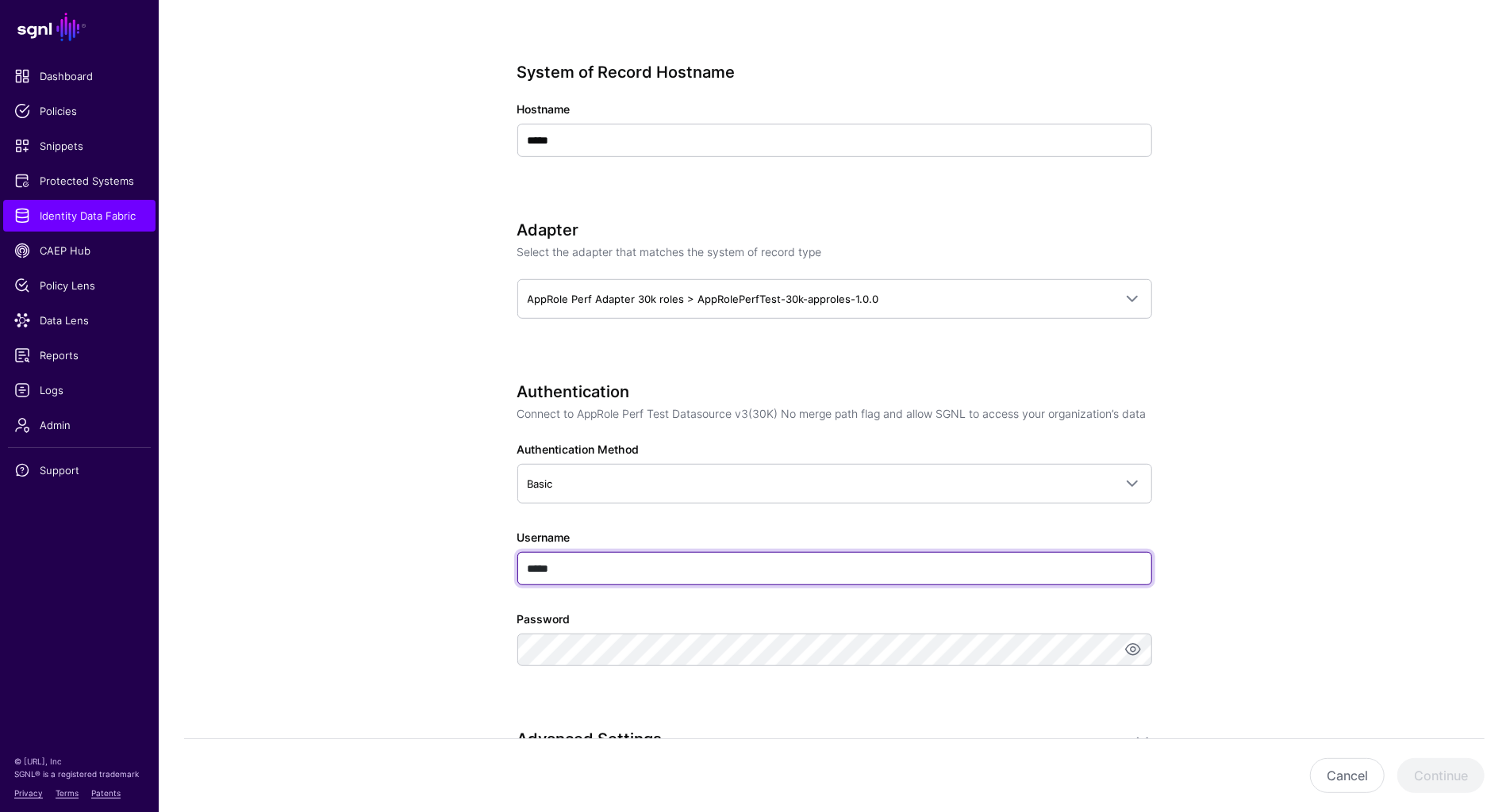
type input "*****"
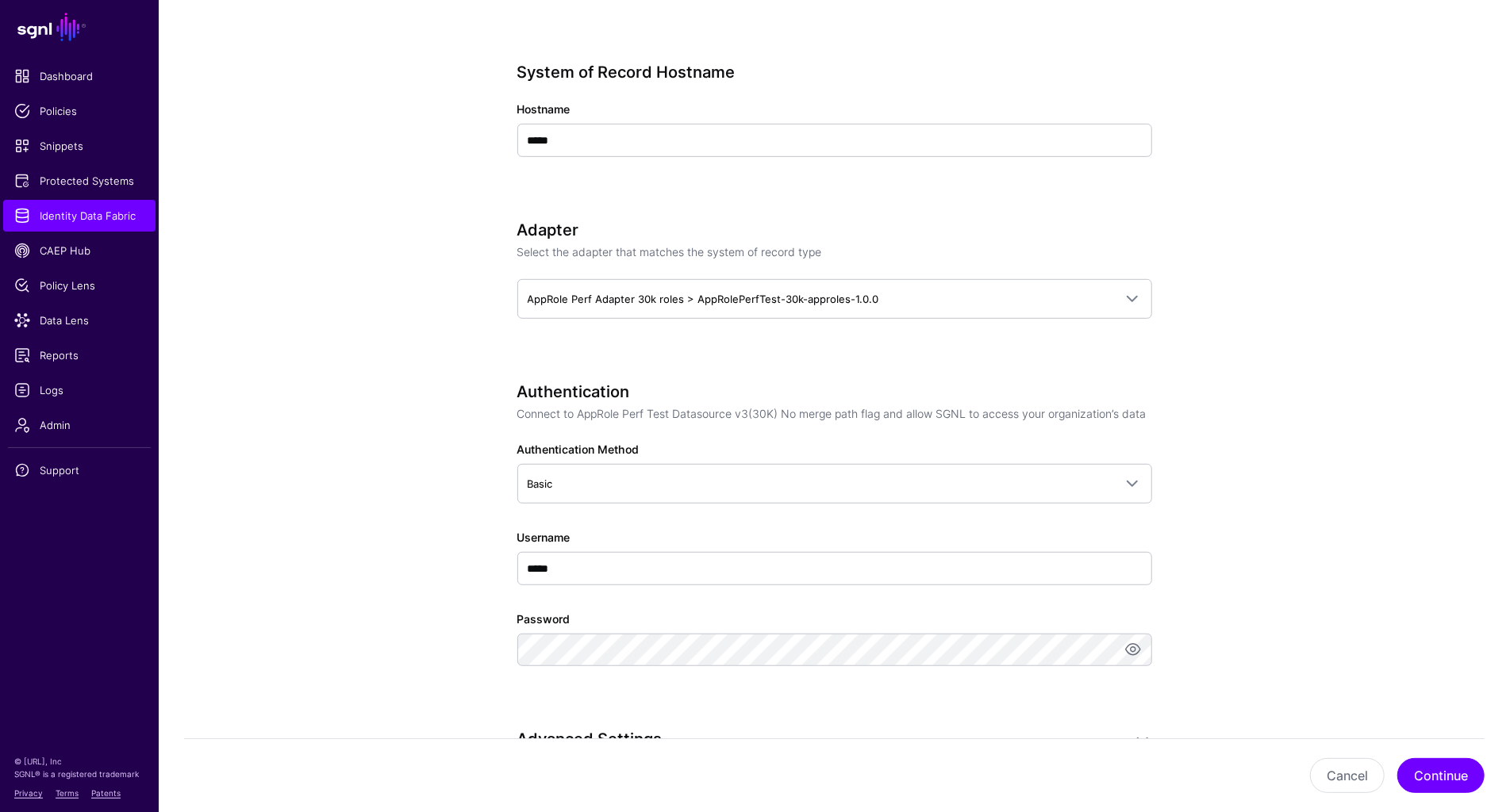
click at [1287, 499] on app-datasources-details-form "**********" at bounding box center [834, 485] width 1351 height 1852
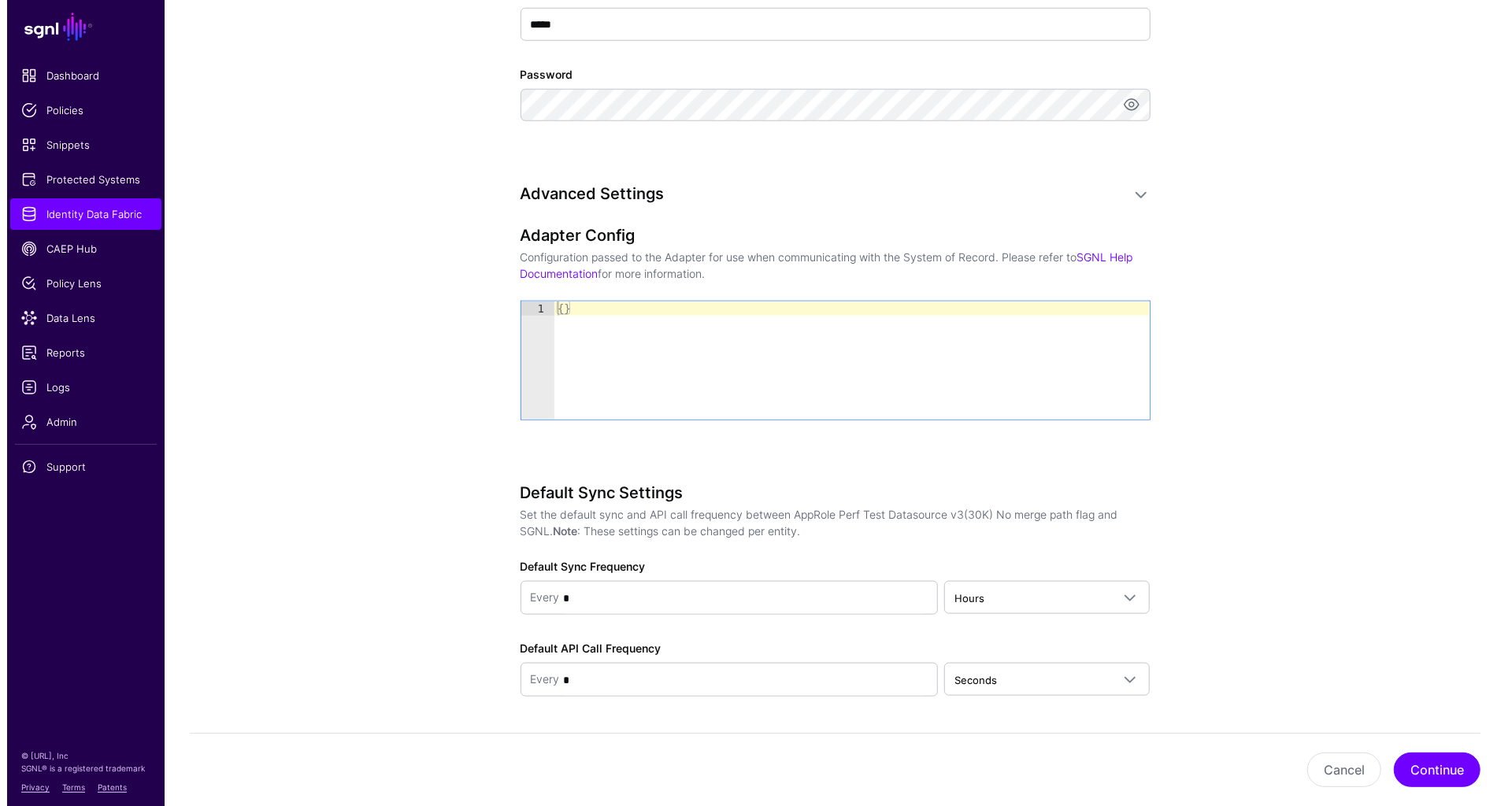
scroll to position [1145, 0]
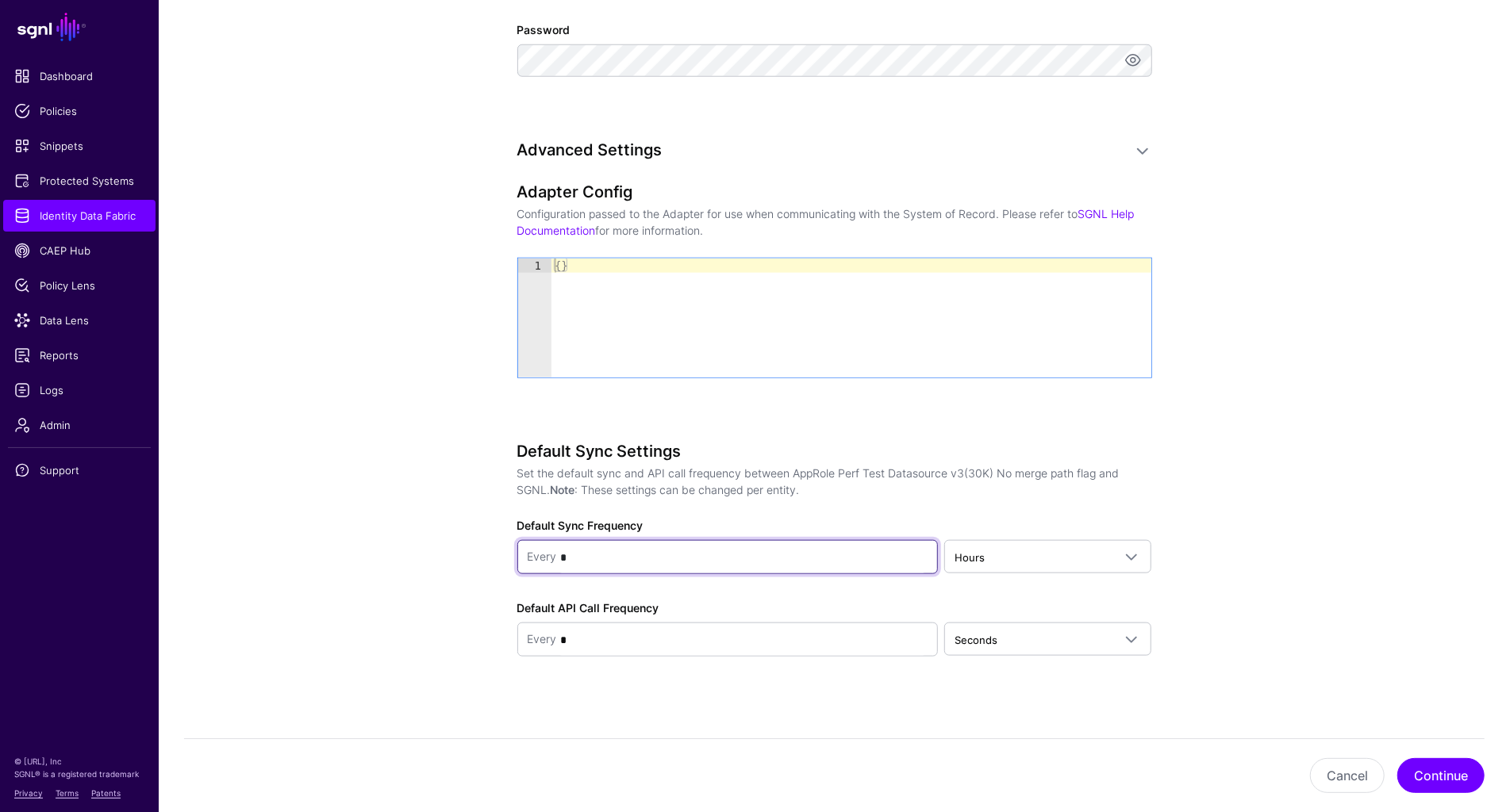
click at [735, 554] on input "*" at bounding box center [742, 557] width 371 height 32
type input "**"
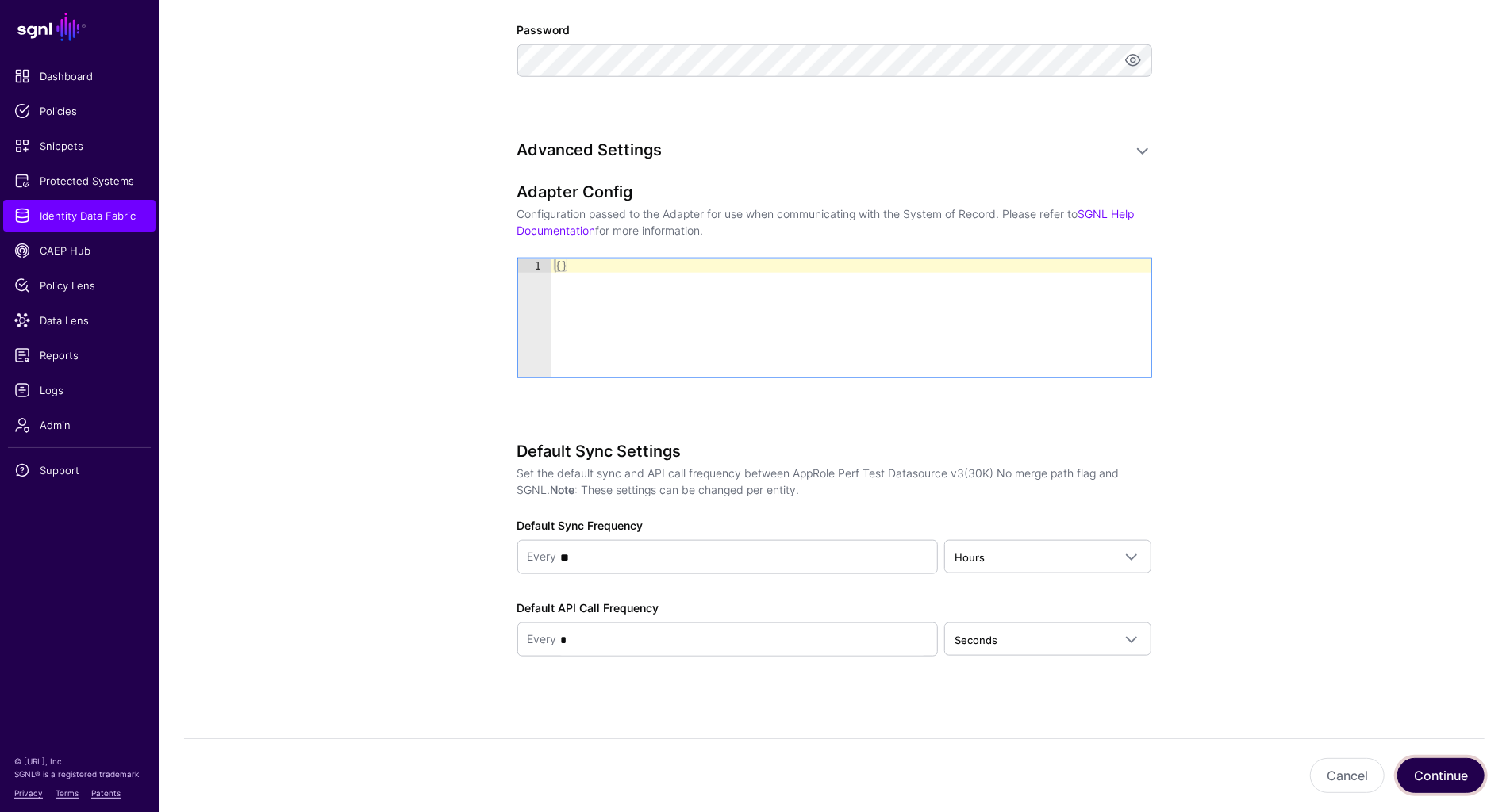
click at [1446, 773] on button "Continue" at bounding box center [1441, 775] width 87 height 35
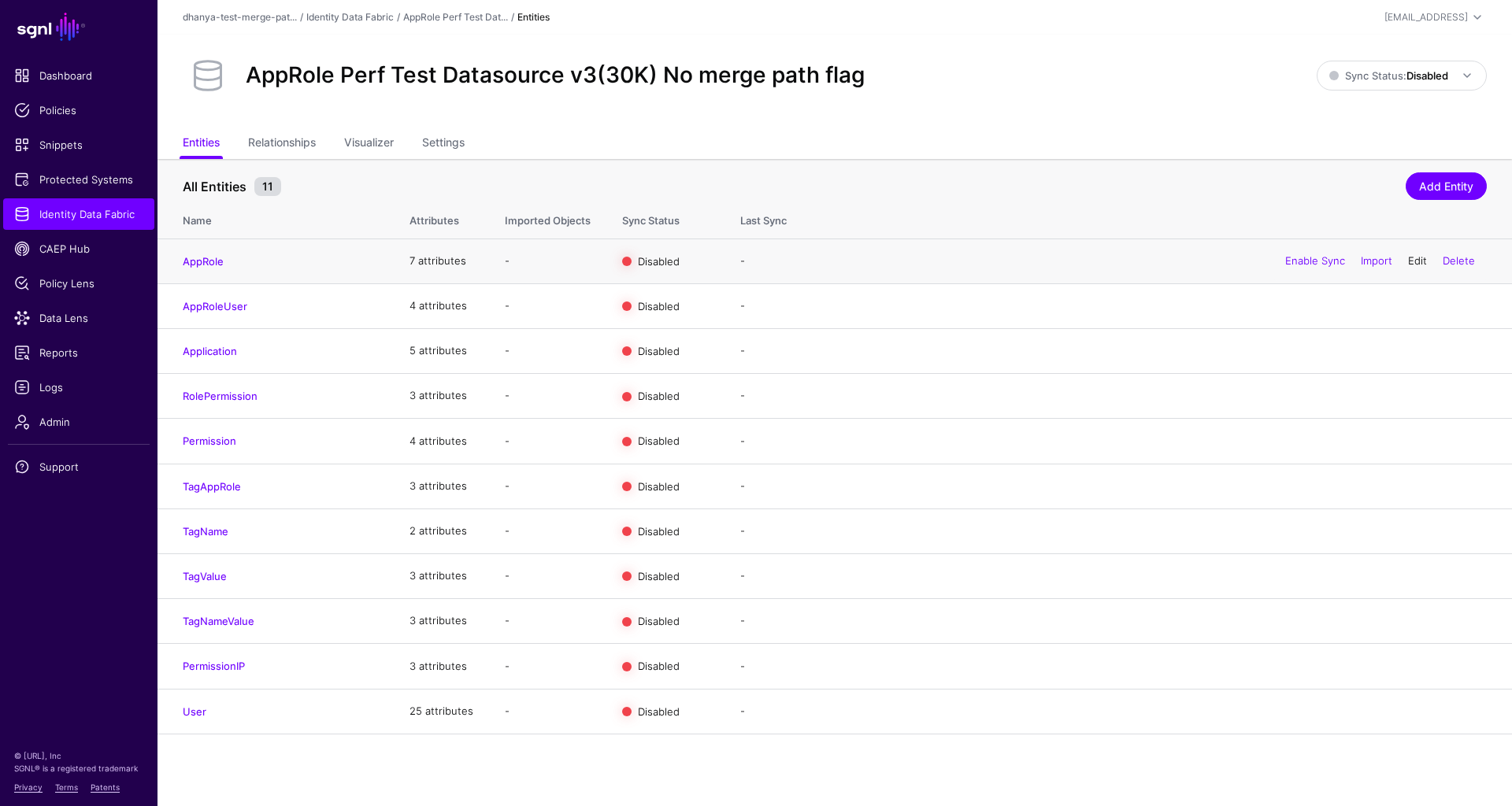
click at [1416, 264] on link "Edit" at bounding box center [1417, 260] width 19 height 12
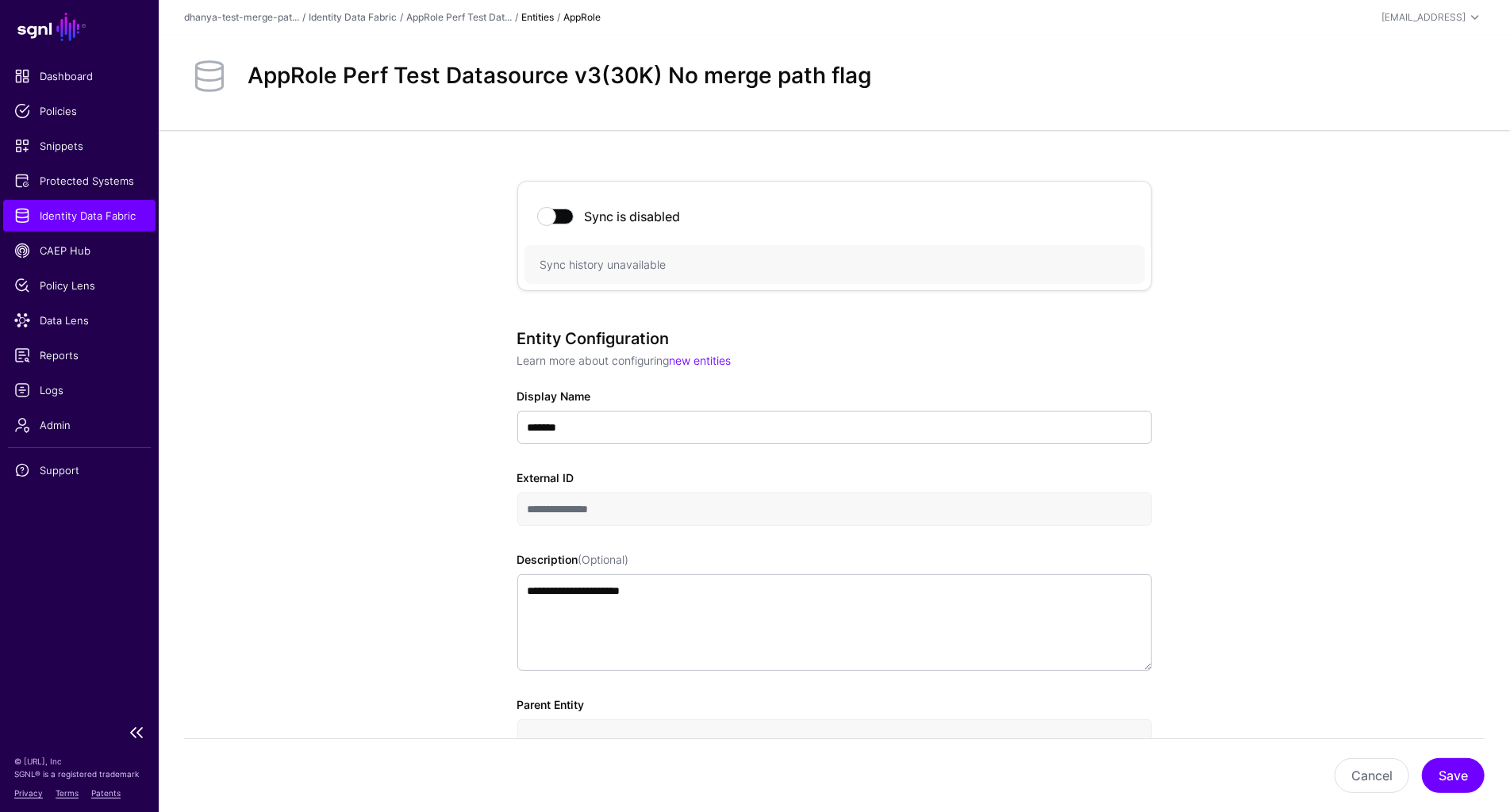
click at [124, 213] on span "Identity Data Fabric" at bounding box center [79, 215] width 130 height 15
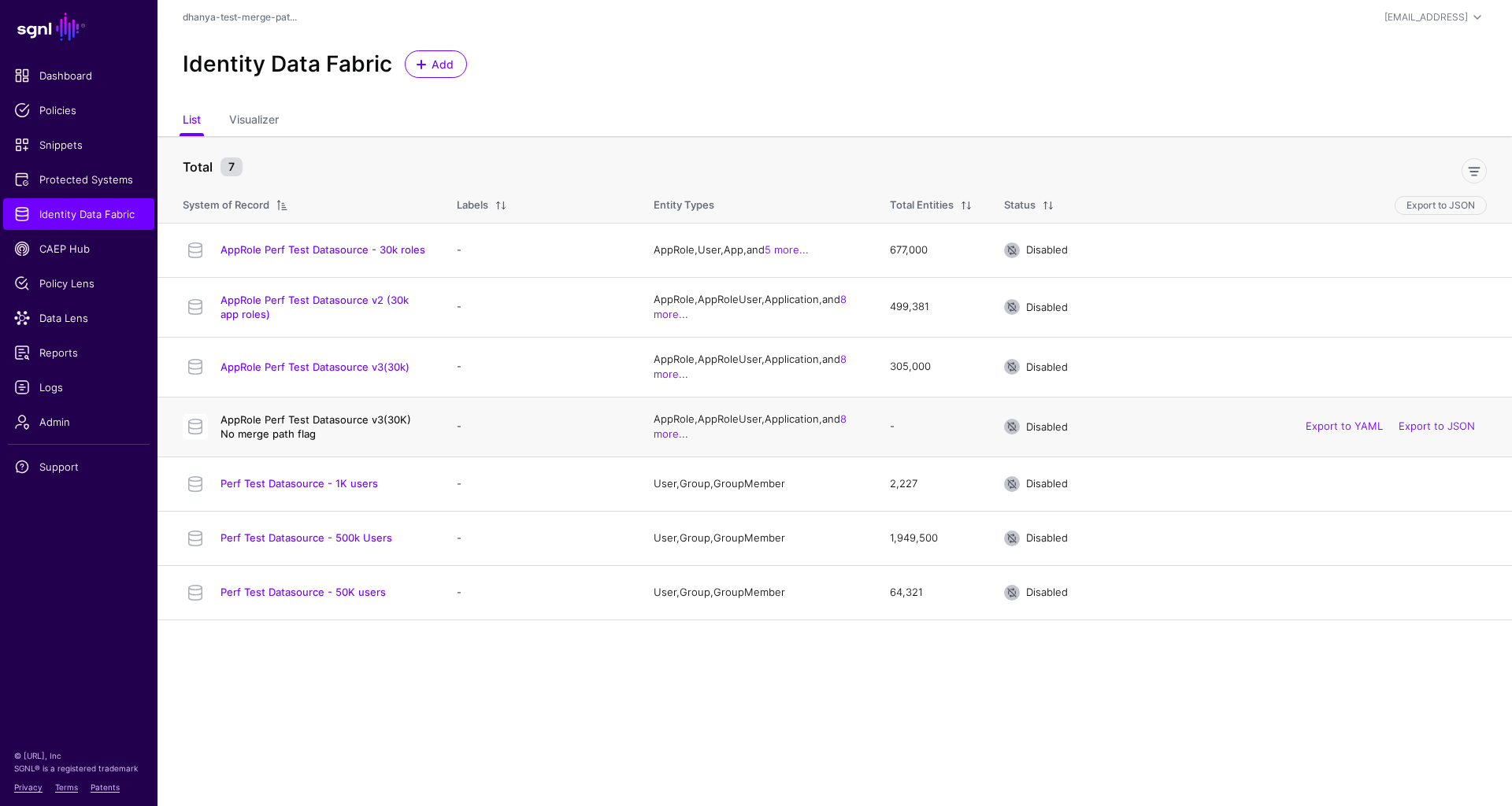
click at [331, 418] on link "AppRole Perf Test Datasource v3(30K) No merge path flag" at bounding box center [315, 427] width 191 height 27
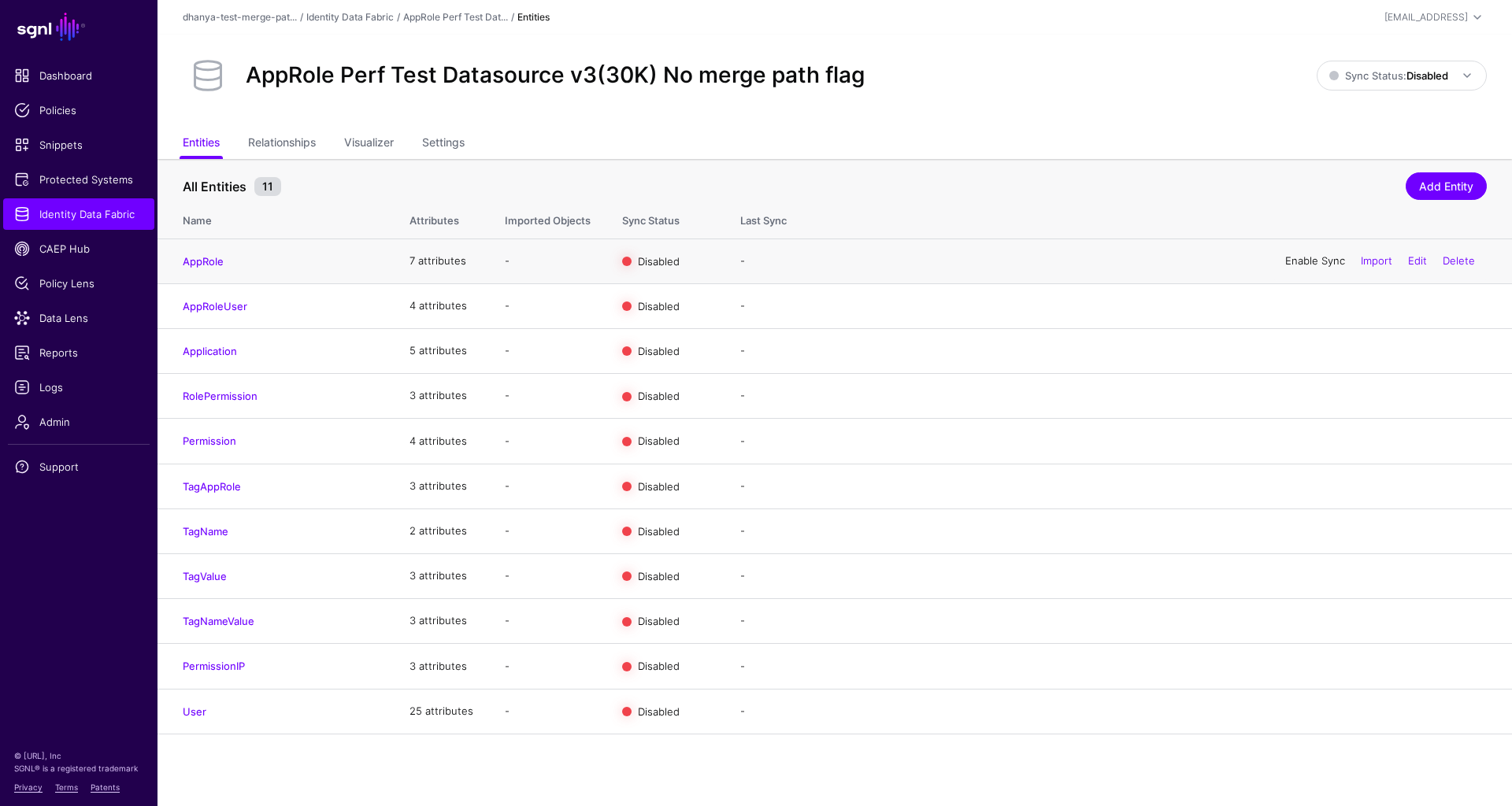
click at [1314, 257] on link "Enable Sync" at bounding box center [1315, 260] width 59 height 12
click at [1308, 306] on link "Enable Sync" at bounding box center [1315, 304] width 59 height 12
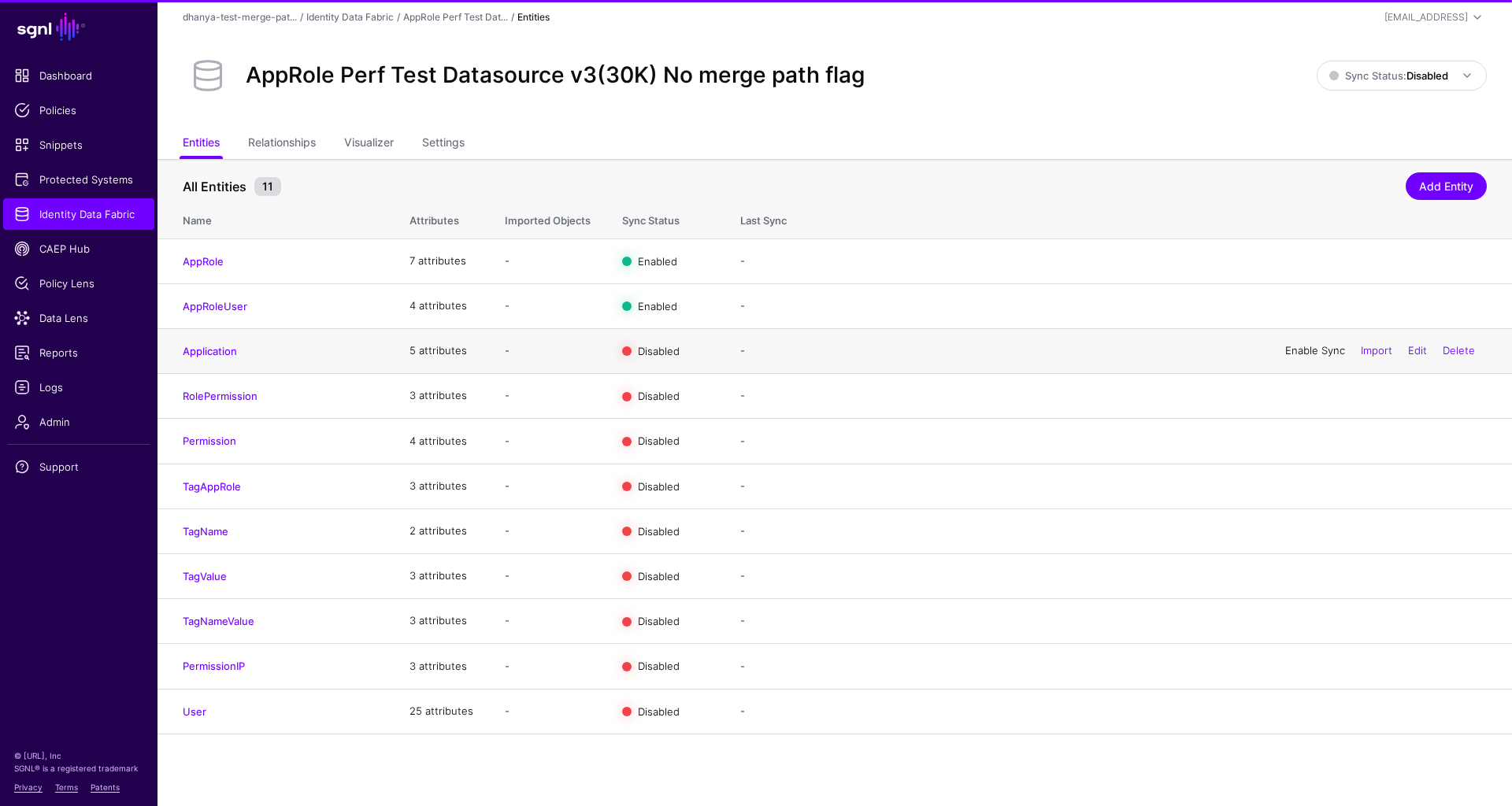
click at [1308, 349] on link "Enable Sync" at bounding box center [1315, 349] width 59 height 12
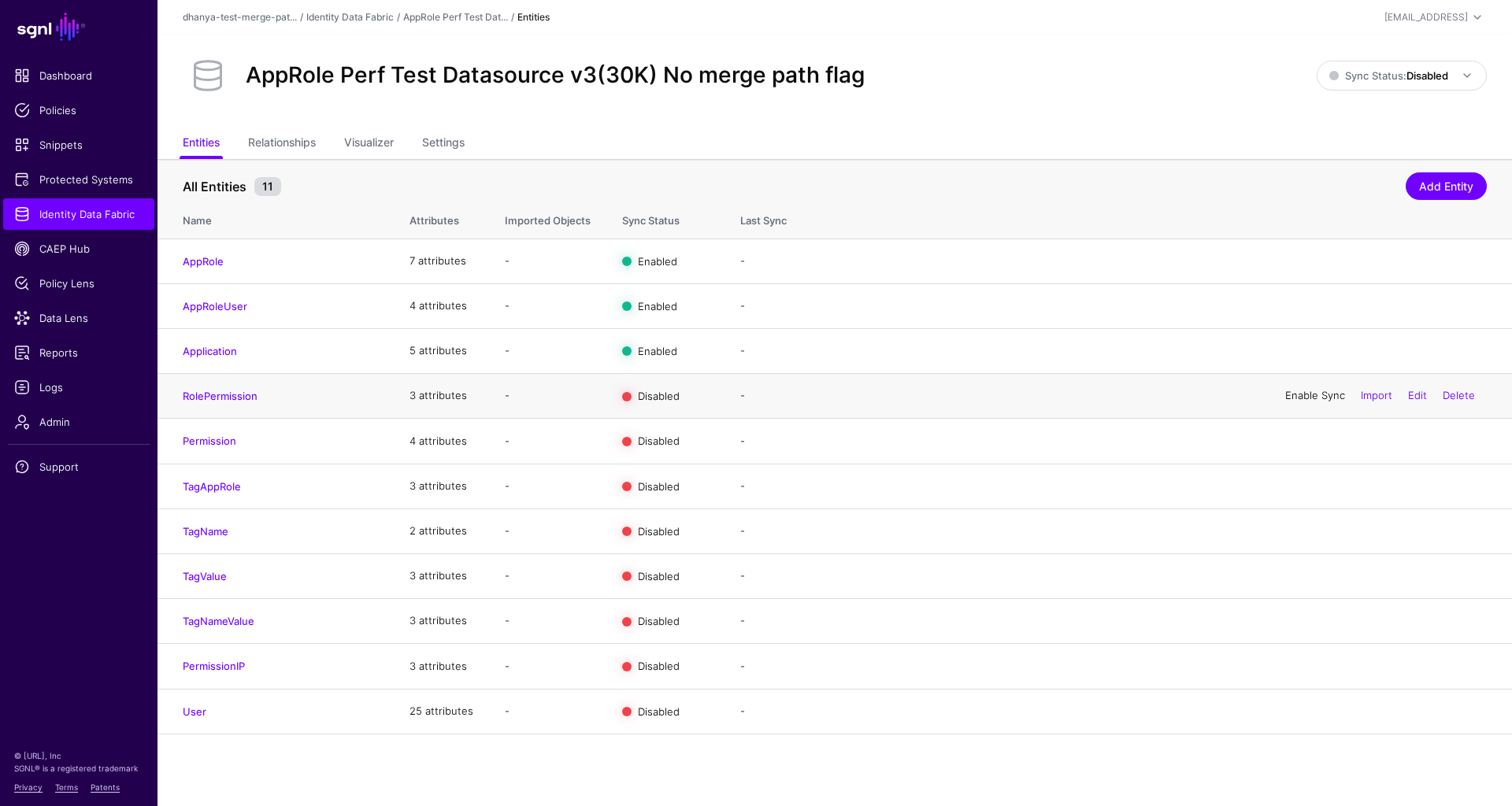
click at [1301, 396] on link "Enable Sync" at bounding box center [1315, 394] width 59 height 12
click at [1297, 443] on link "Enable Sync" at bounding box center [1315, 440] width 59 height 12
click at [1300, 661] on link "Enable Sync" at bounding box center [1315, 665] width 59 height 12
click at [1304, 708] on link "Enable Sync" at bounding box center [1315, 710] width 59 height 12
click at [1399, 76] on span "Sync Status: Disabled" at bounding box center [1388, 75] width 119 height 12
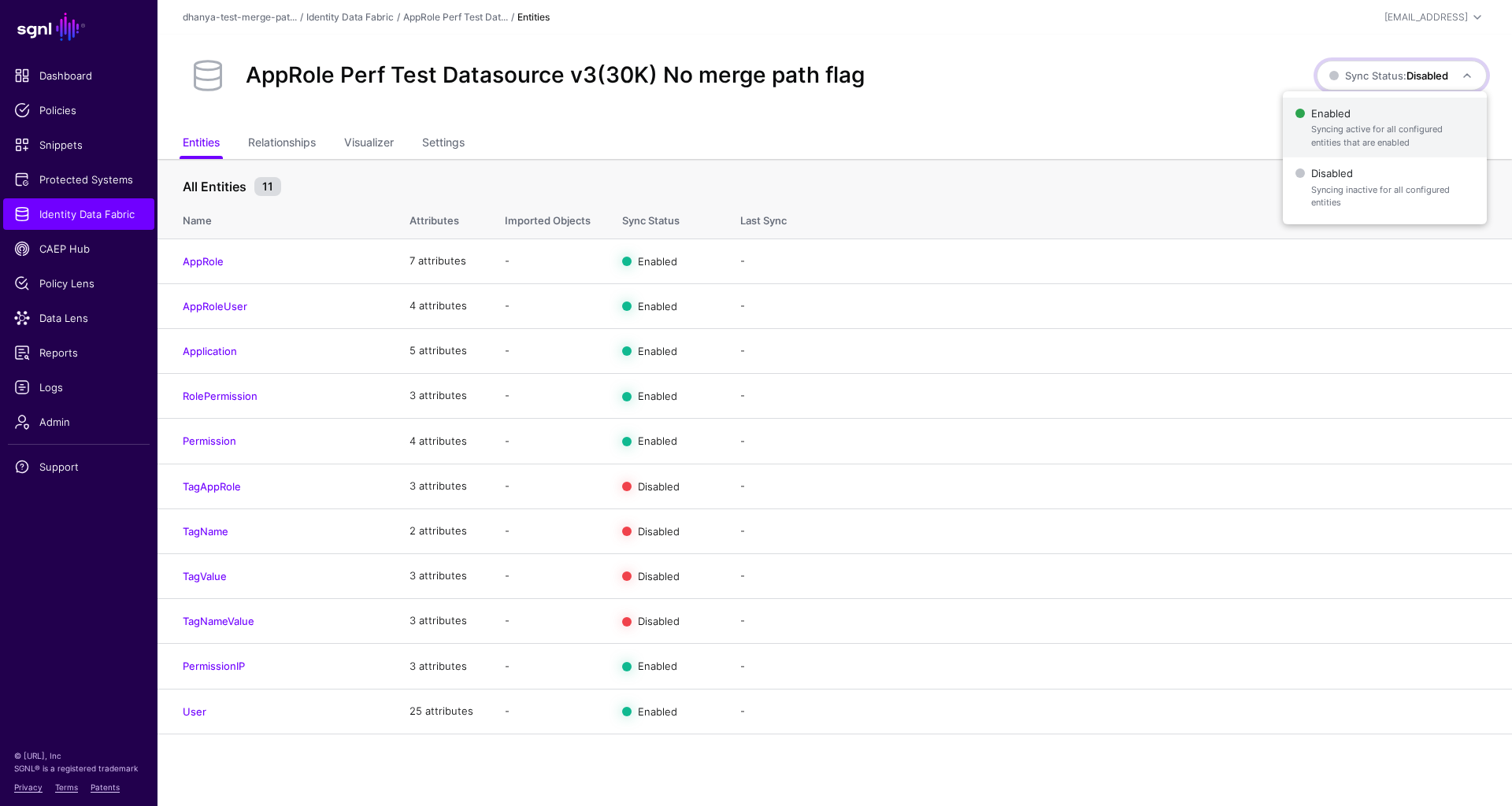
click at [1341, 130] on span "Syncing active for all configured entities that are enabled" at bounding box center [1392, 135] width 163 height 26
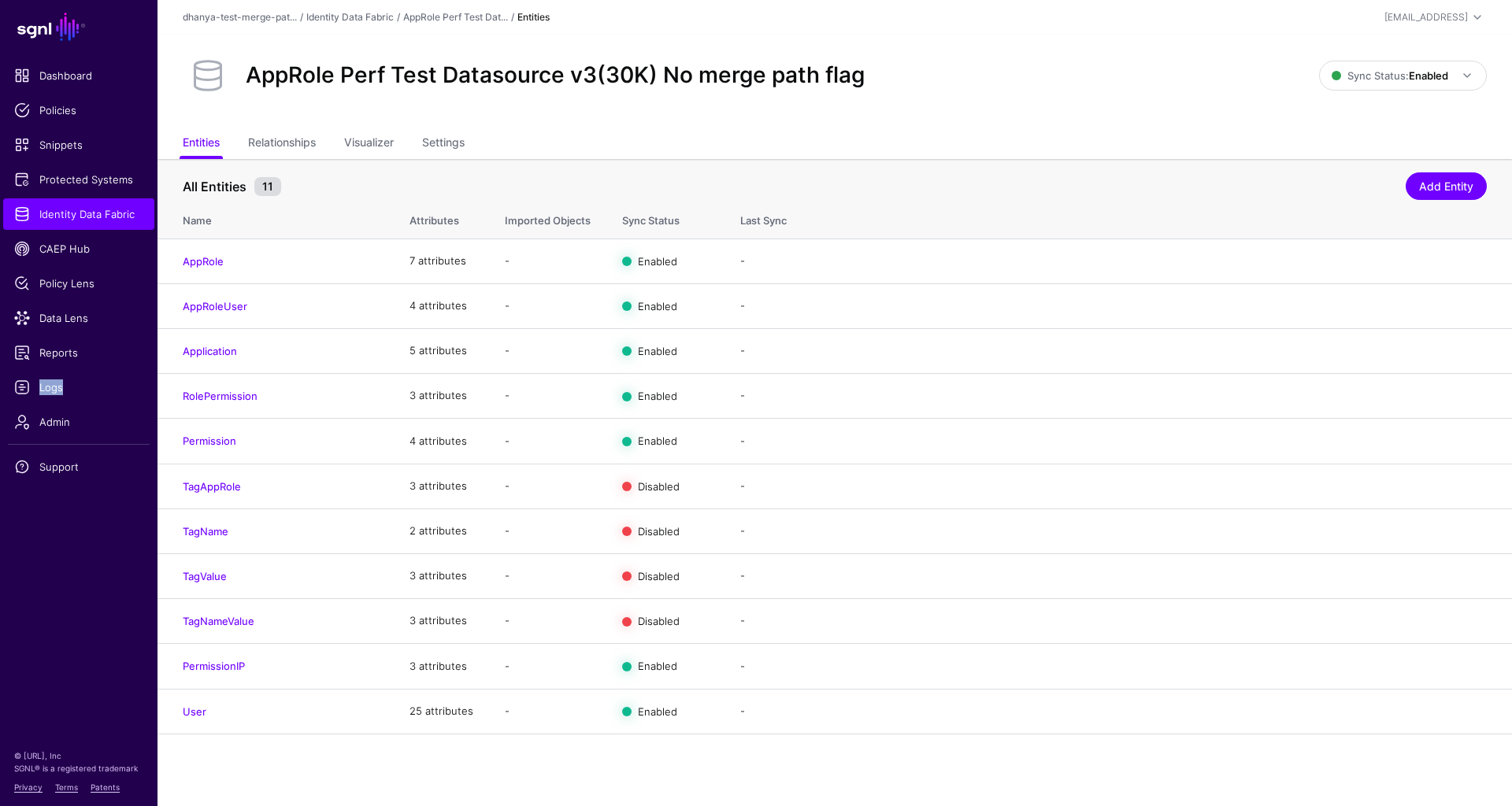
drag, startPoint x: 57, startPoint y: 389, endPoint x: 614, endPoint y: 5, distance: 676.5
click at [0, 0] on main "SGNL Dashboard Policies Snippets Protected Systems Identity Data Fabric CAEP Hu…" at bounding box center [756, 403] width 1512 height 806
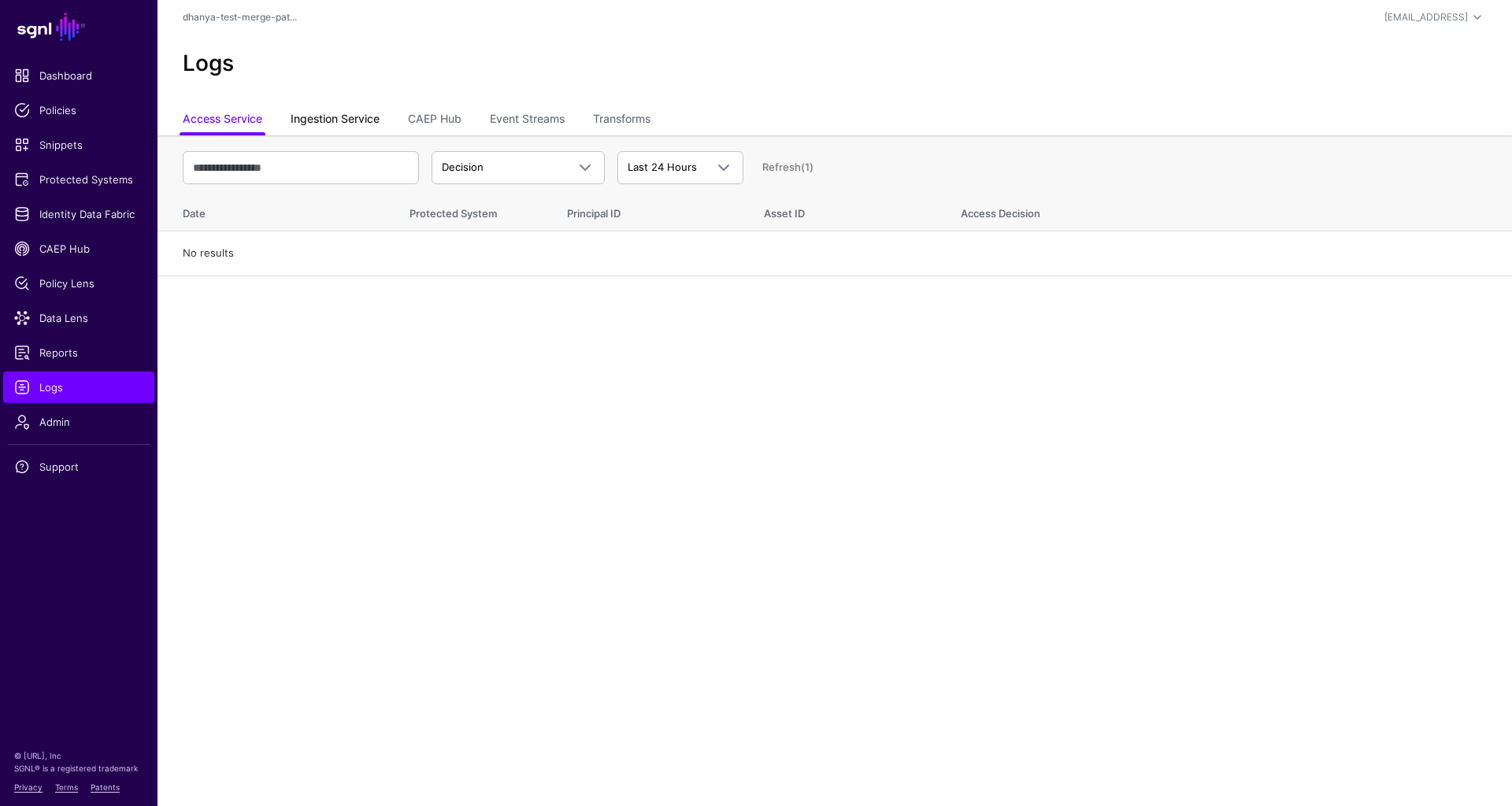
click at [345, 121] on link "Ingestion Service" at bounding box center [334, 120] width 89 height 30
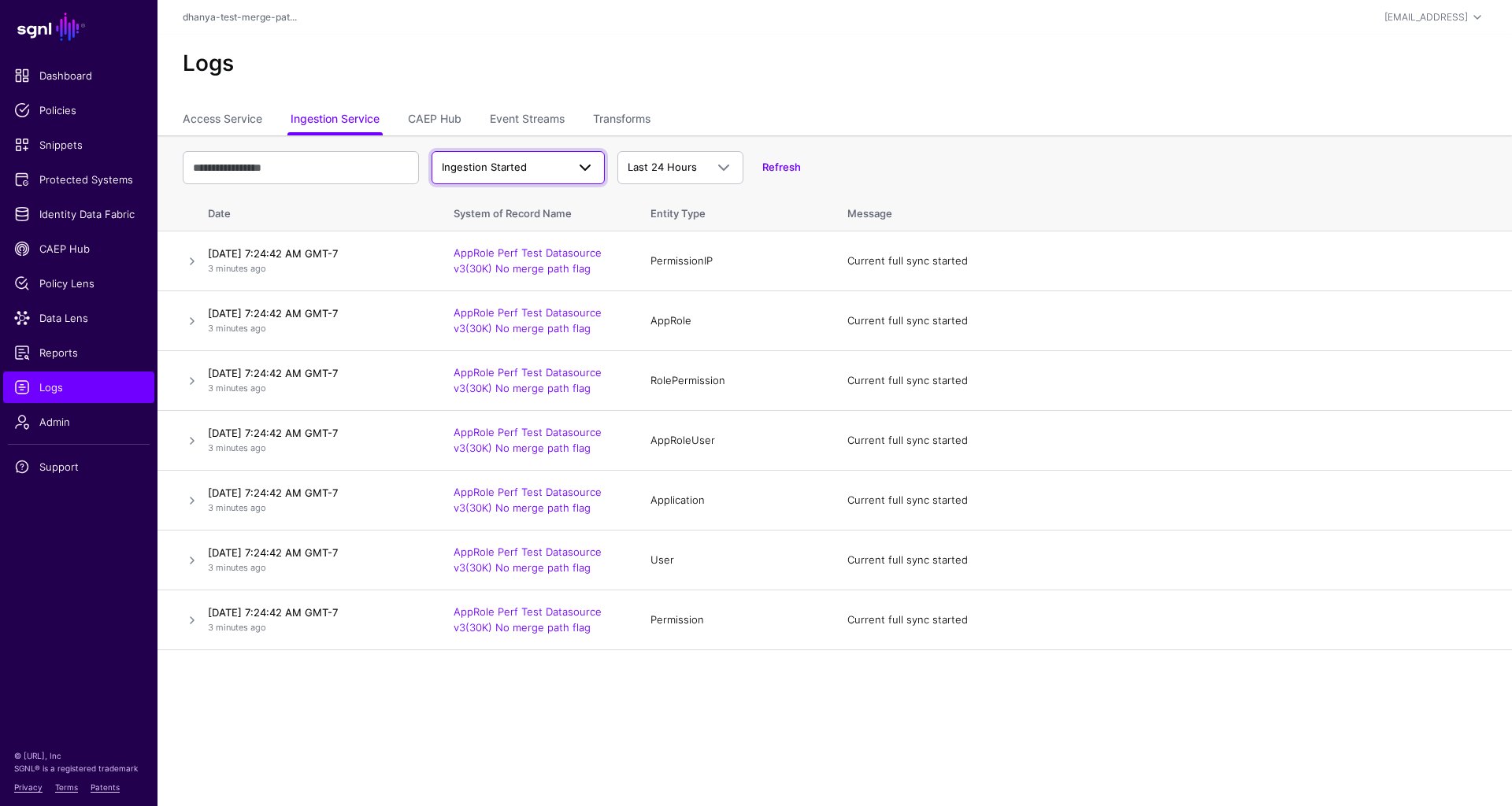
click at [574, 167] on span at bounding box center [580, 168] width 29 height 19
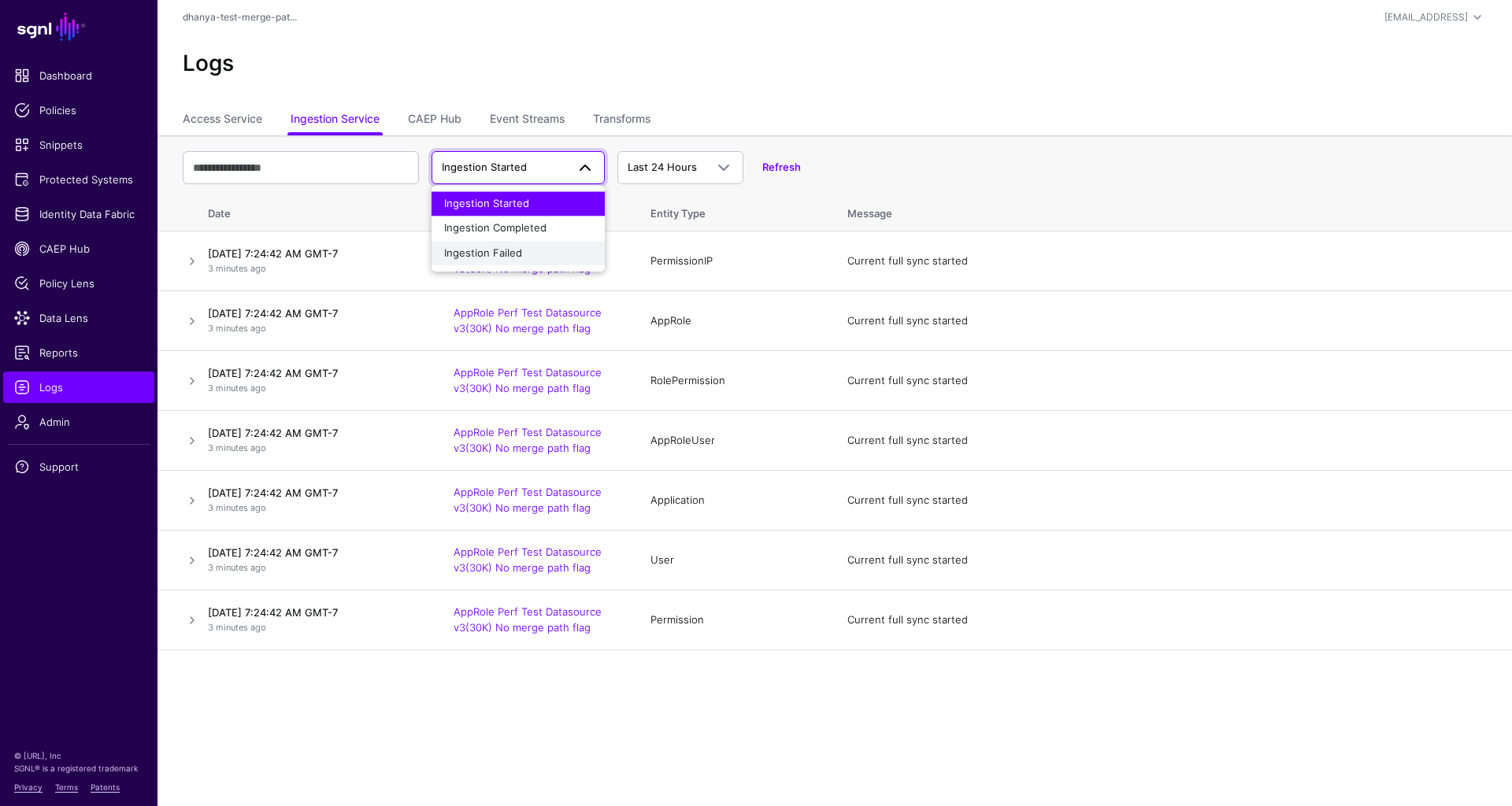
click at [541, 246] on div "Ingestion Failed" at bounding box center [518, 254] width 148 height 15
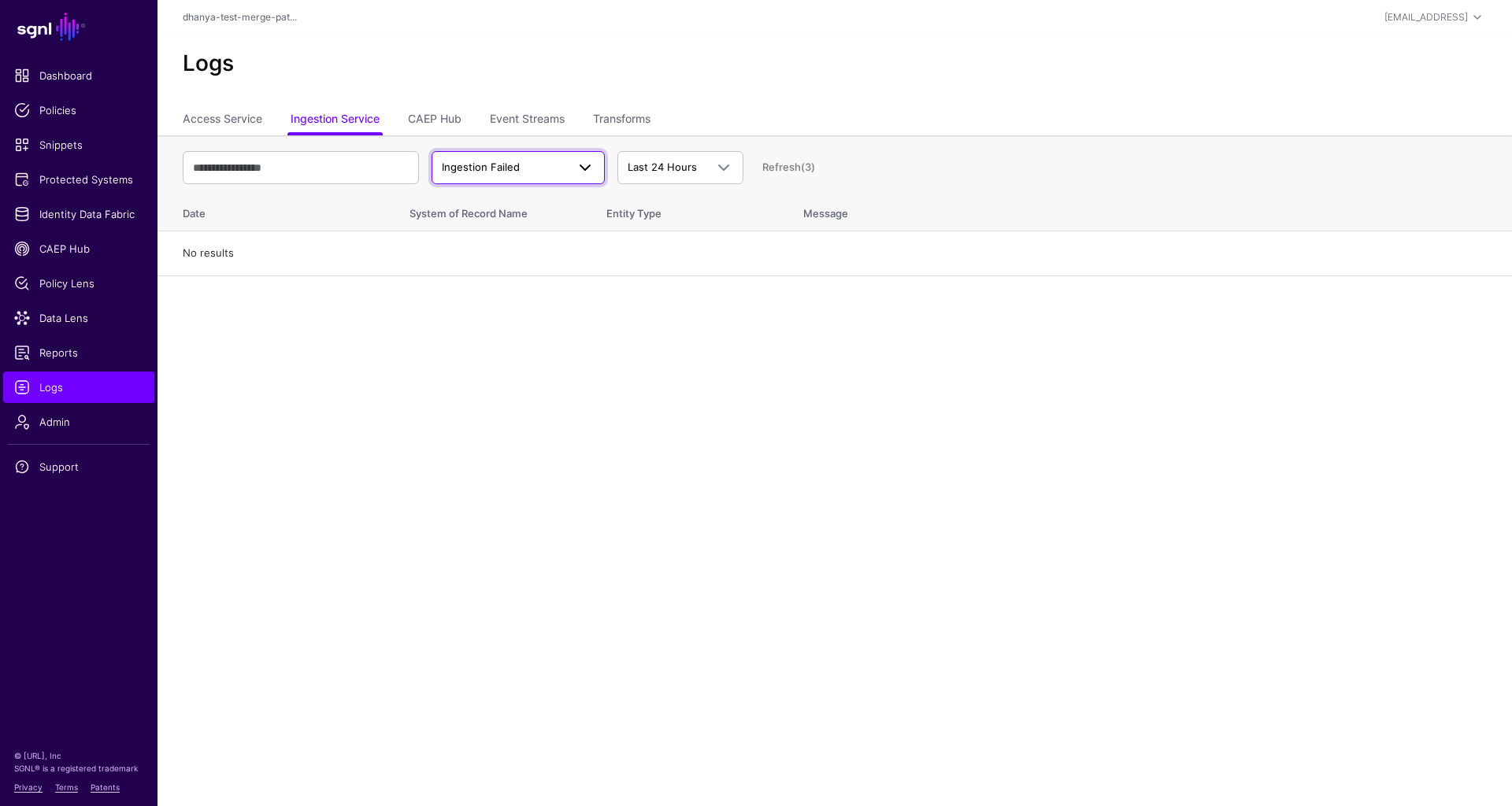
click at [554, 173] on span "Ingestion Failed" at bounding box center [504, 168] width 124 height 15
click at [552, 220] on div "Ingestion Completed" at bounding box center [518, 228] width 148 height 15
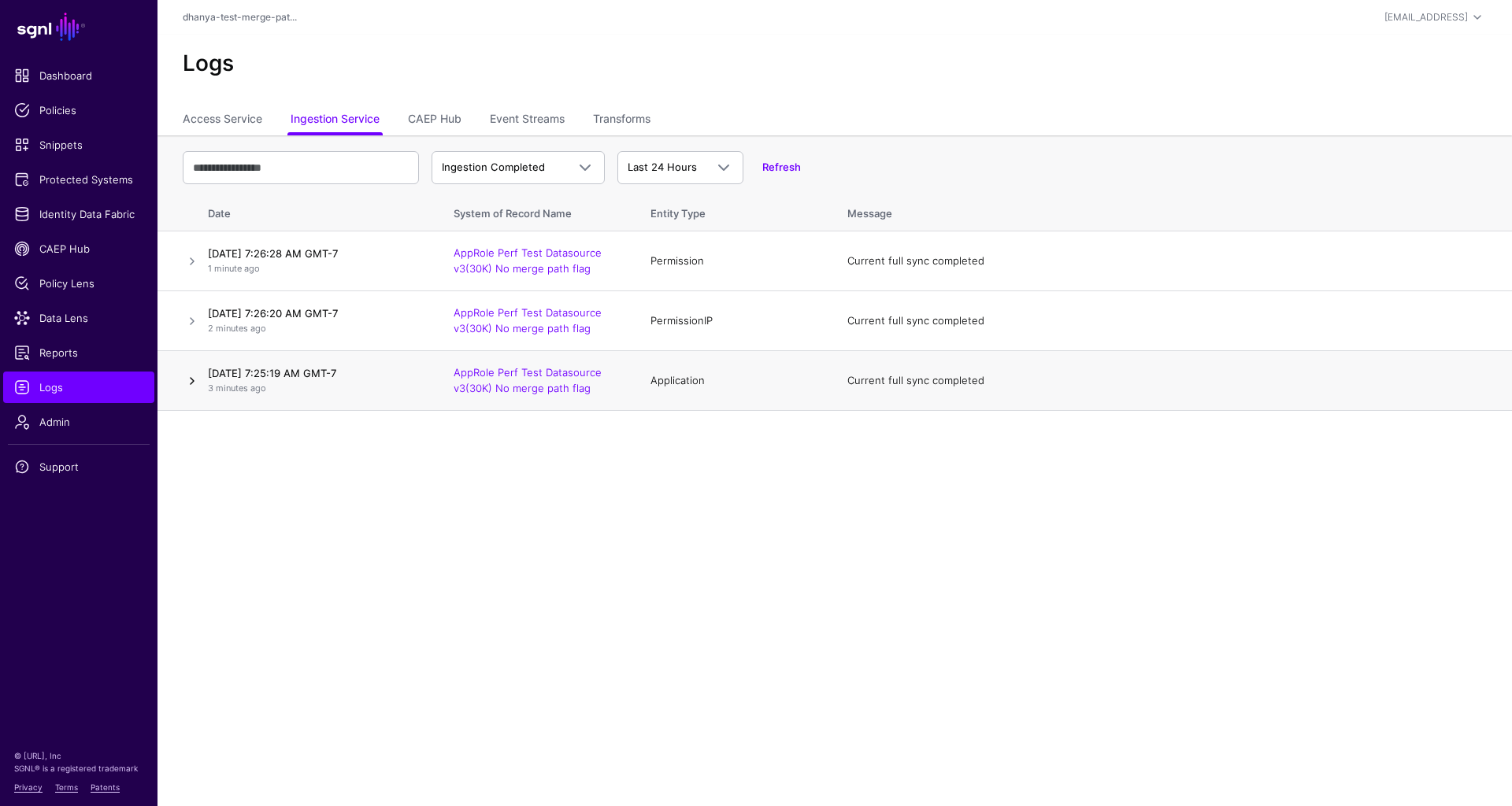
click at [196, 379] on link at bounding box center [192, 381] width 19 height 19
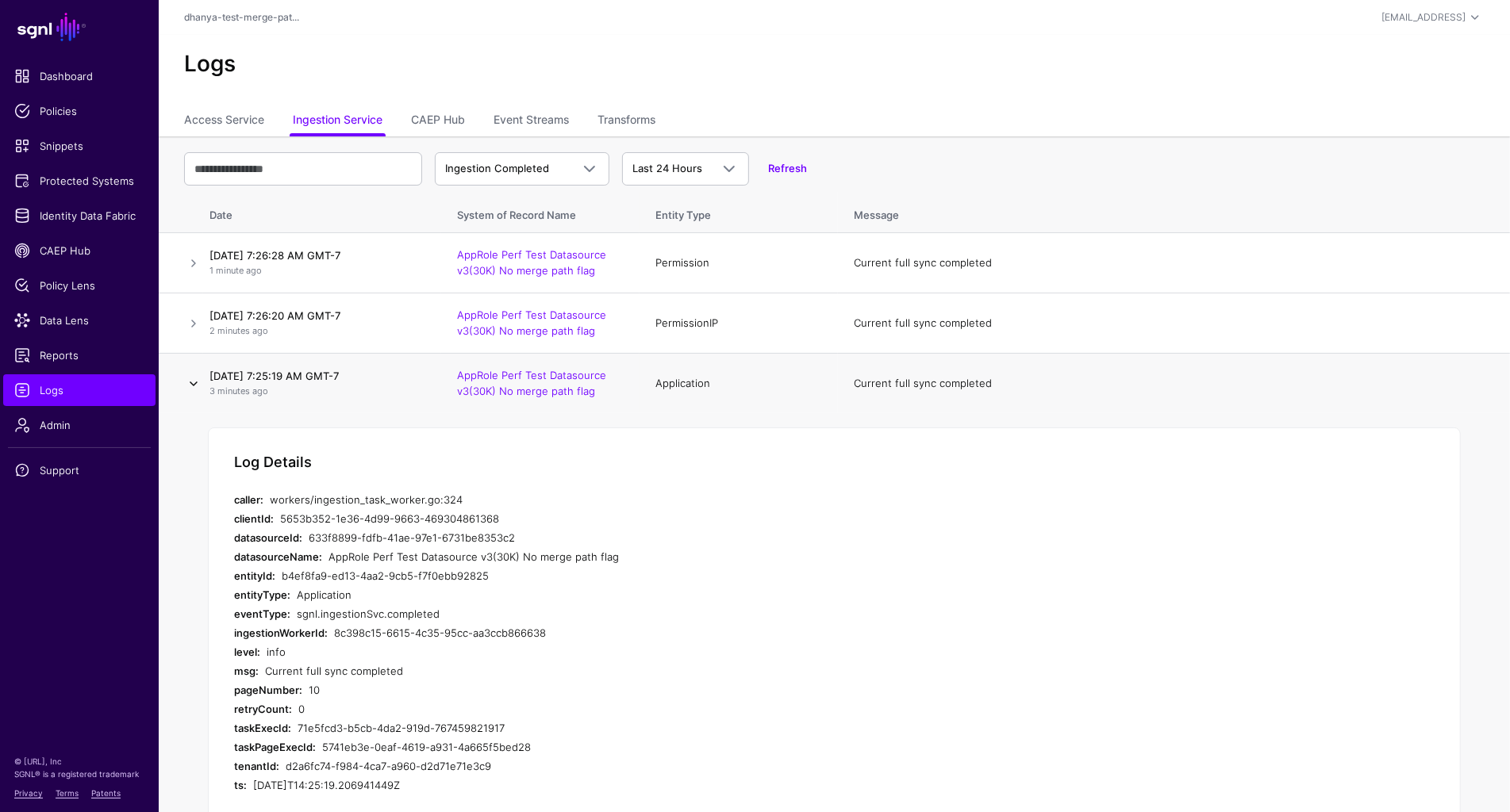
click at [198, 382] on link at bounding box center [194, 384] width 19 height 19
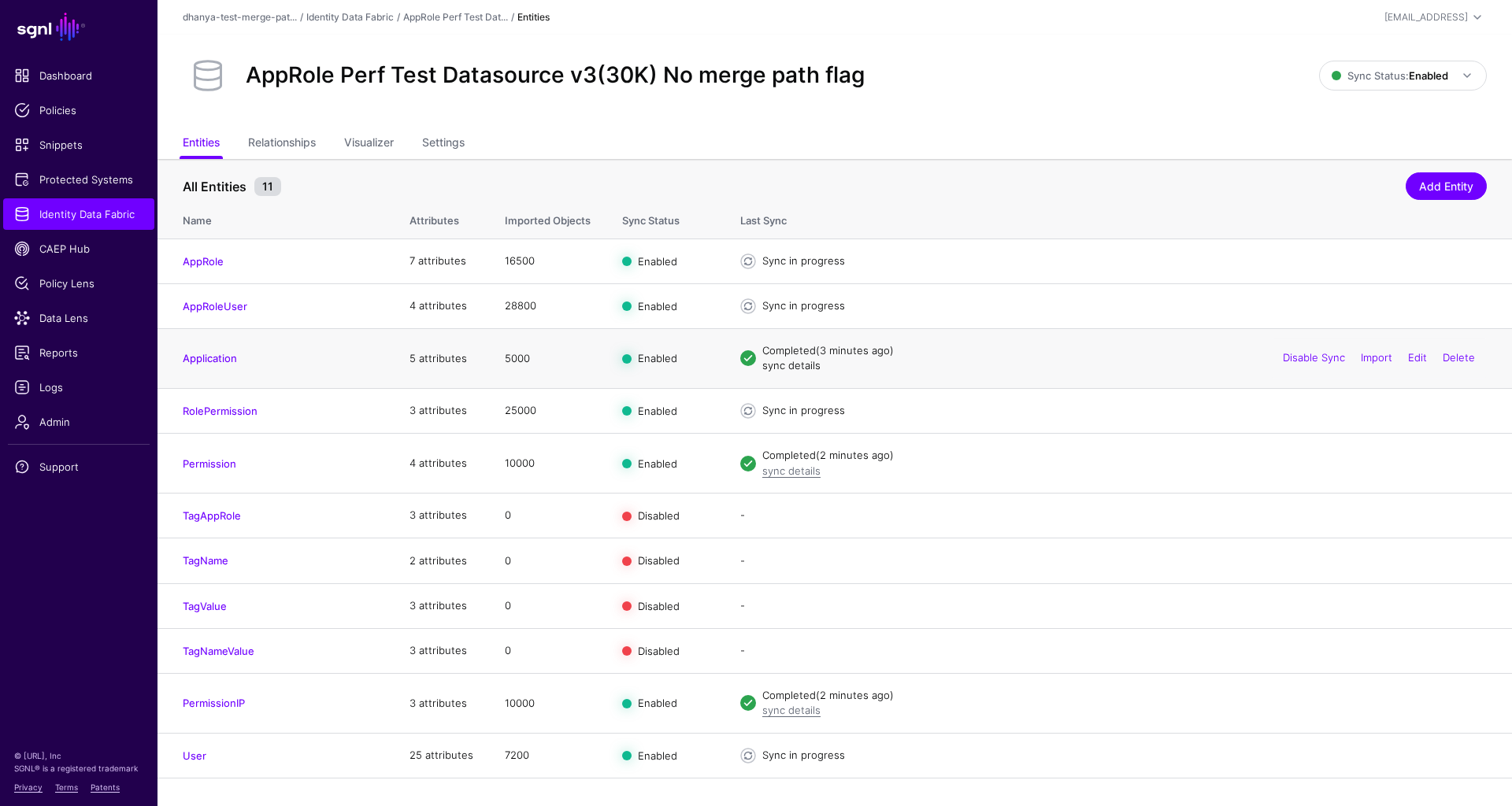
click at [791, 364] on link "sync details" at bounding box center [791, 365] width 58 height 12
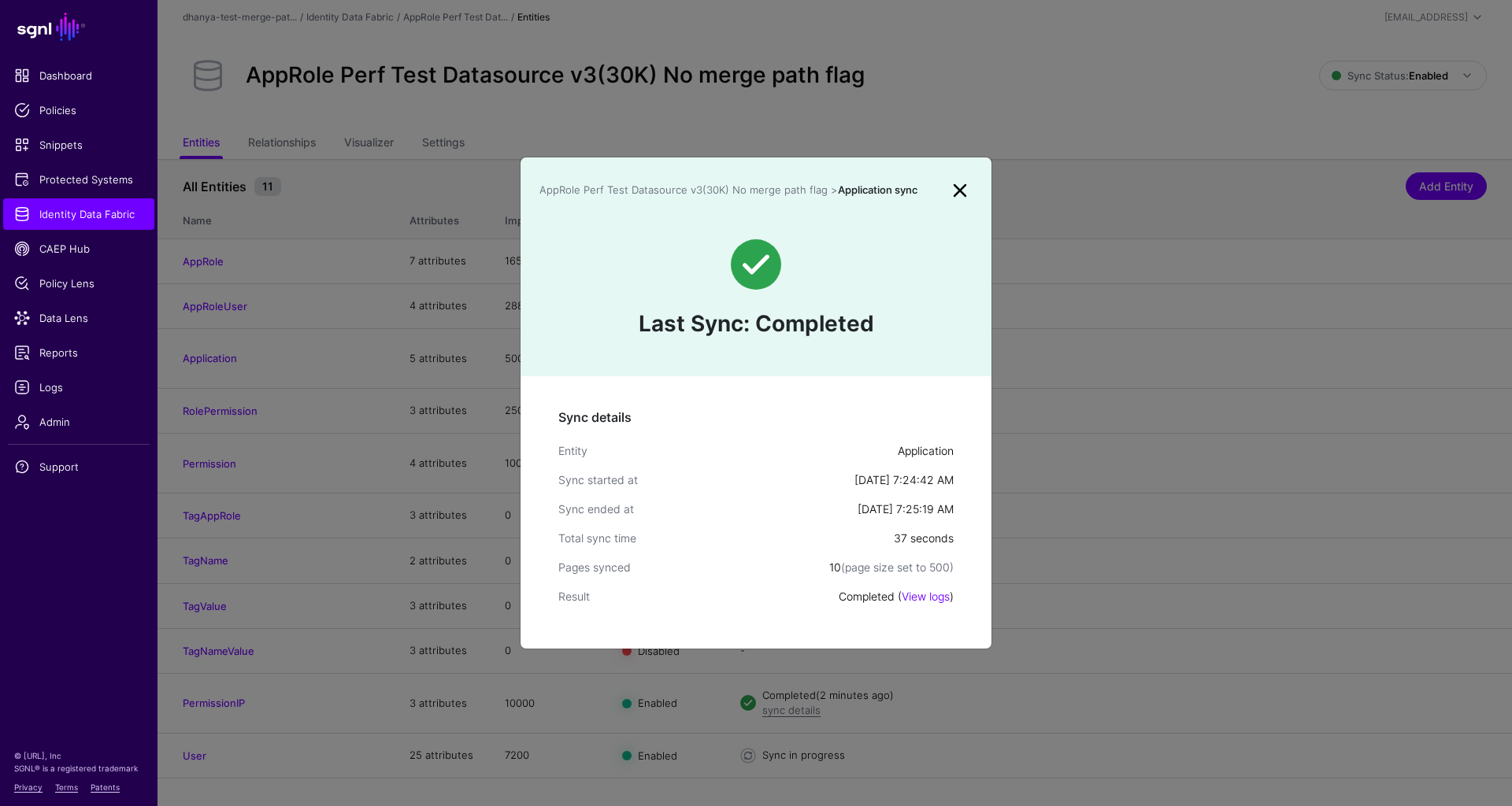
click at [961, 191] on link at bounding box center [959, 190] width 25 height 25
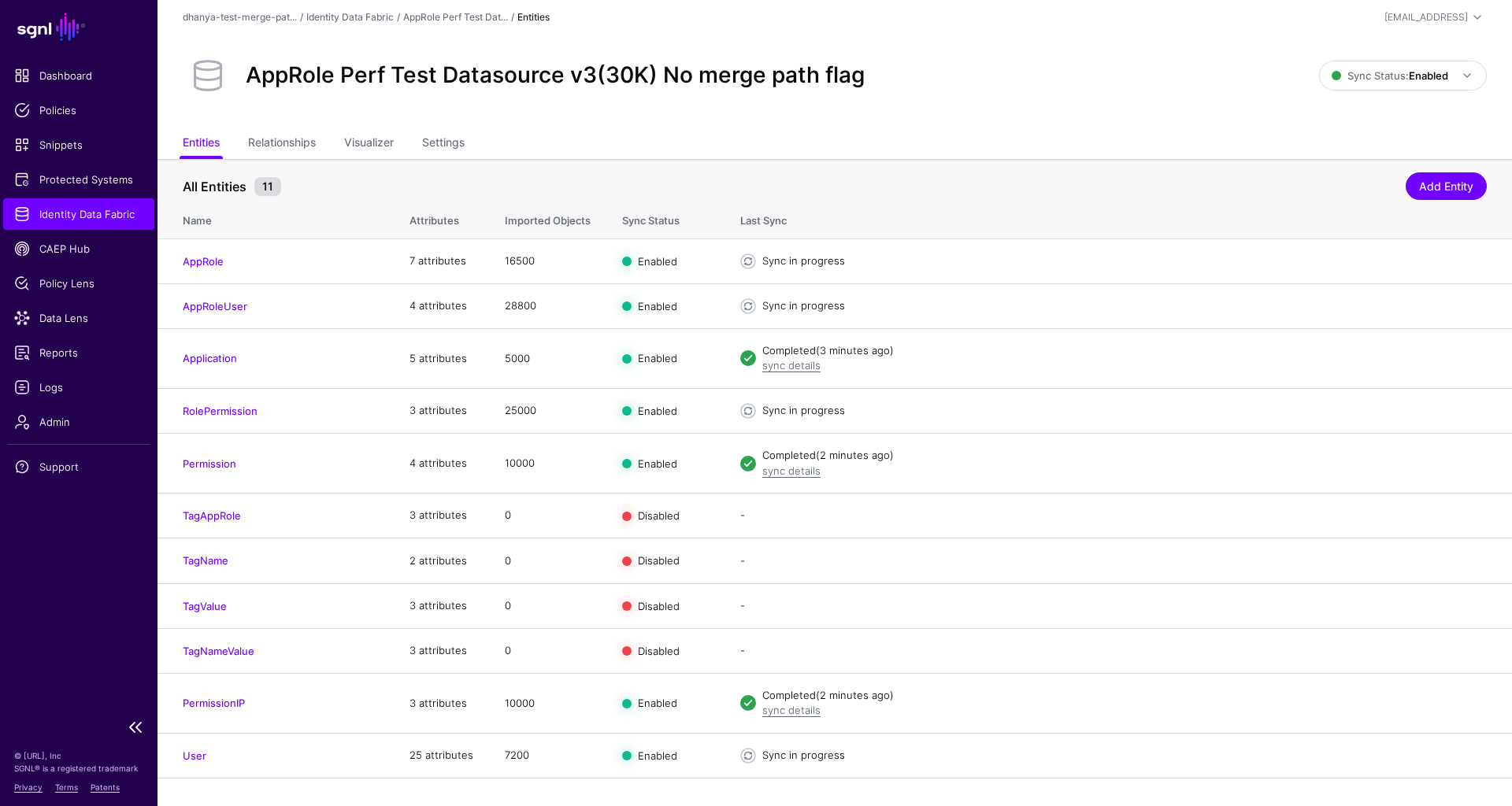
click at [115, 216] on span "Identity Data Fabric" at bounding box center [79, 213] width 129 height 15
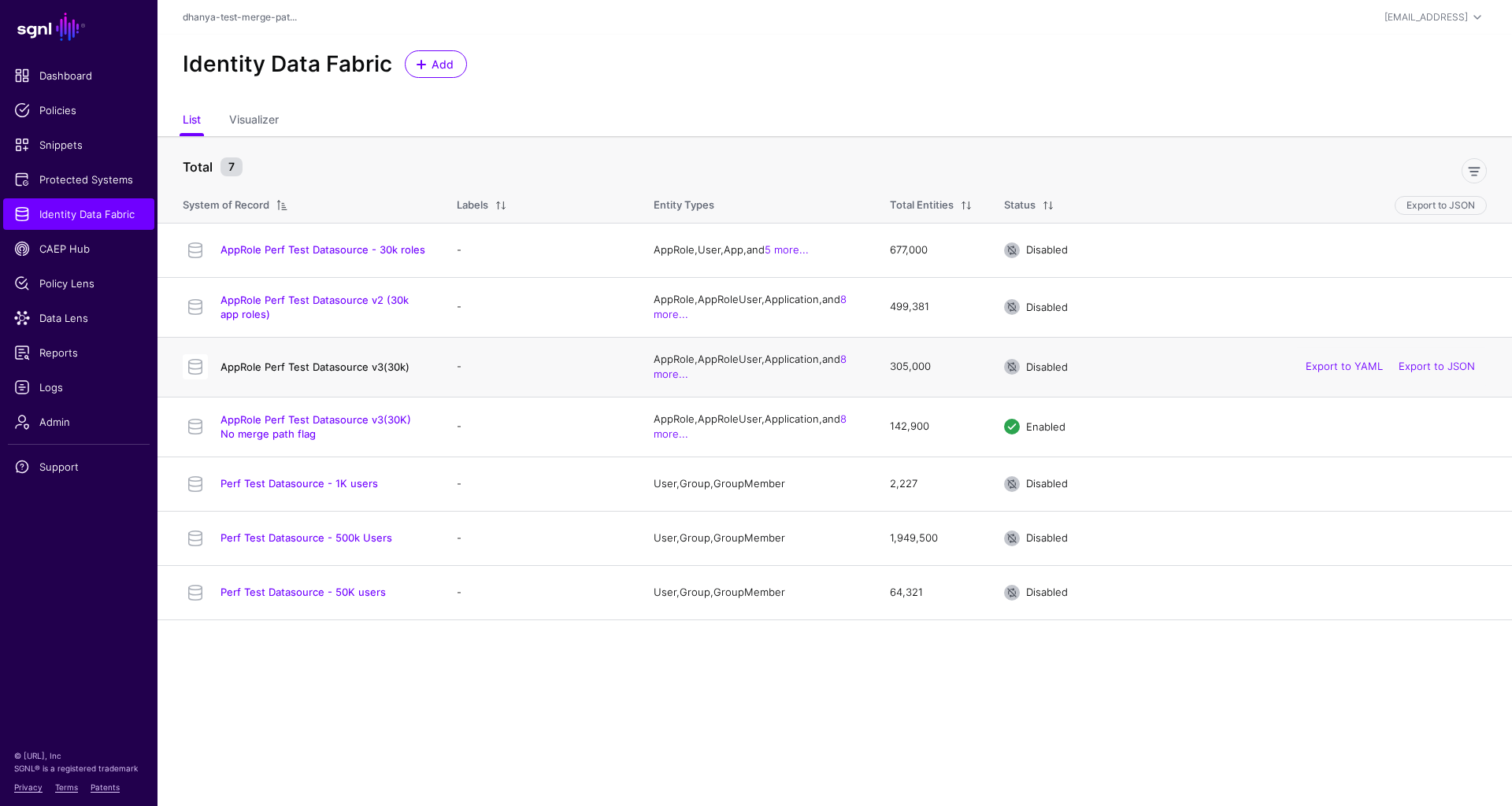
click at [370, 364] on link "AppRole Perf Test Datasource v3(30k)" at bounding box center [314, 367] width 189 height 12
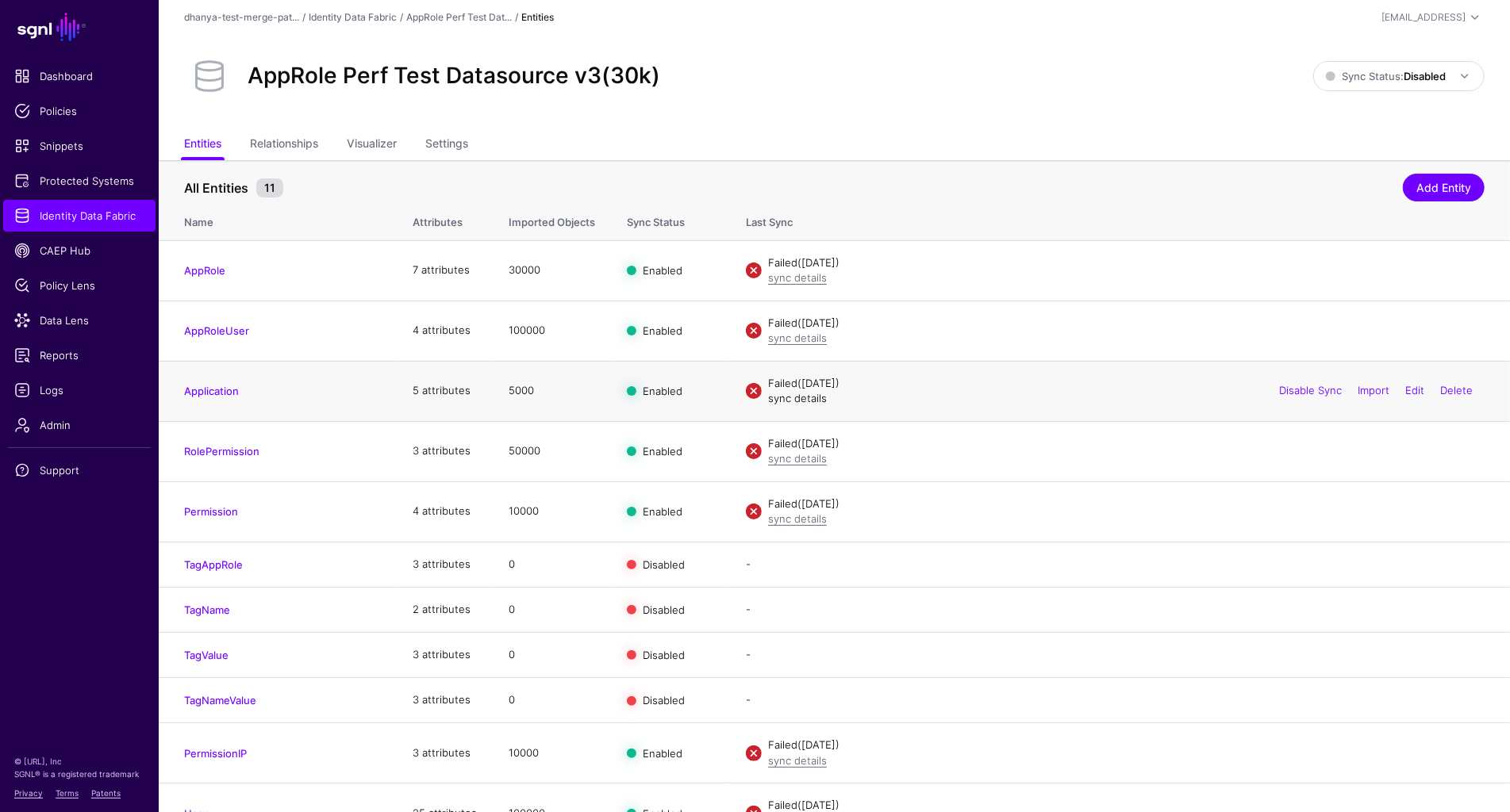
click at [803, 399] on link "sync details" at bounding box center [797, 397] width 59 height 13
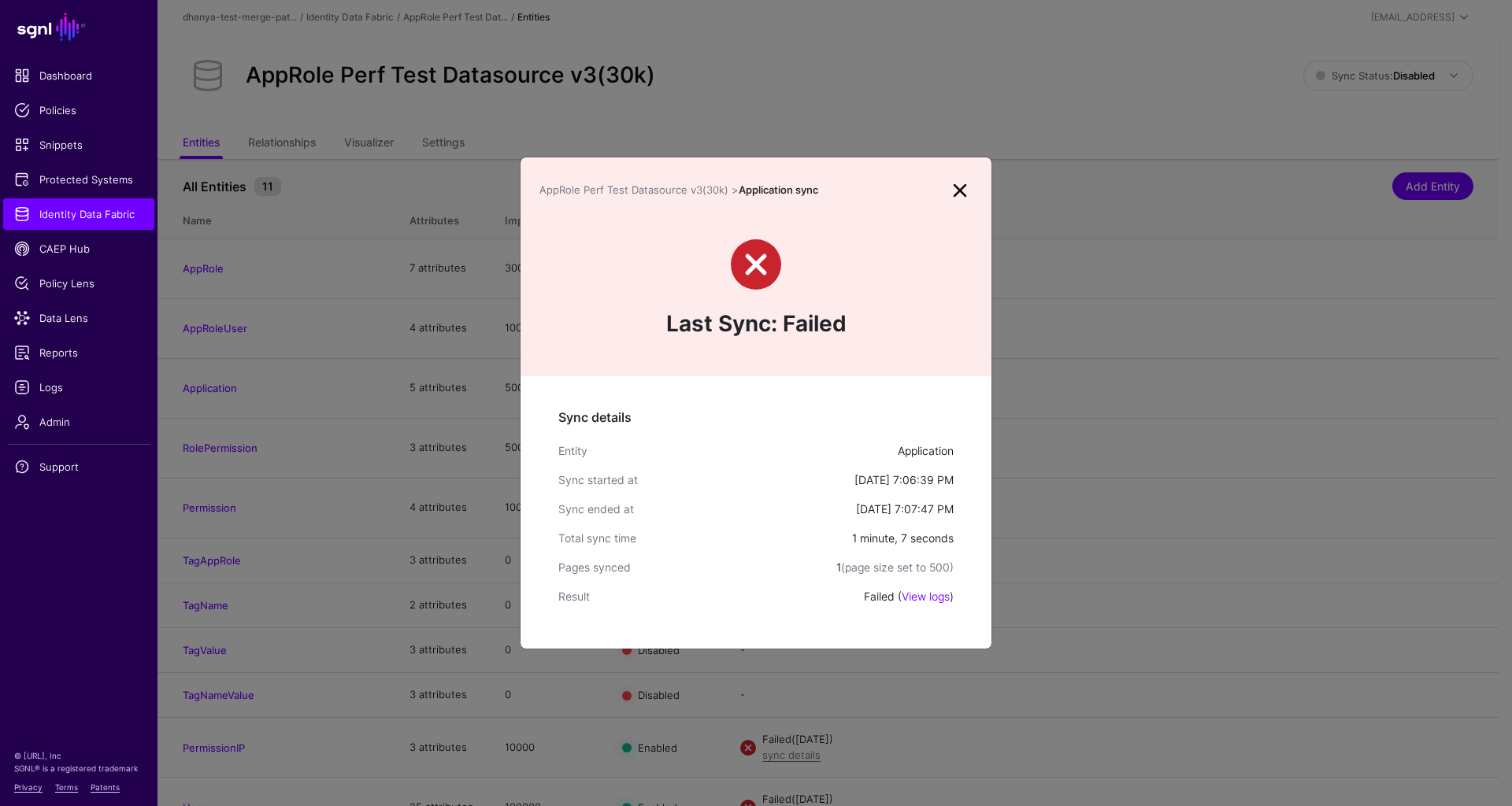
click at [961, 192] on link at bounding box center [959, 190] width 25 height 25
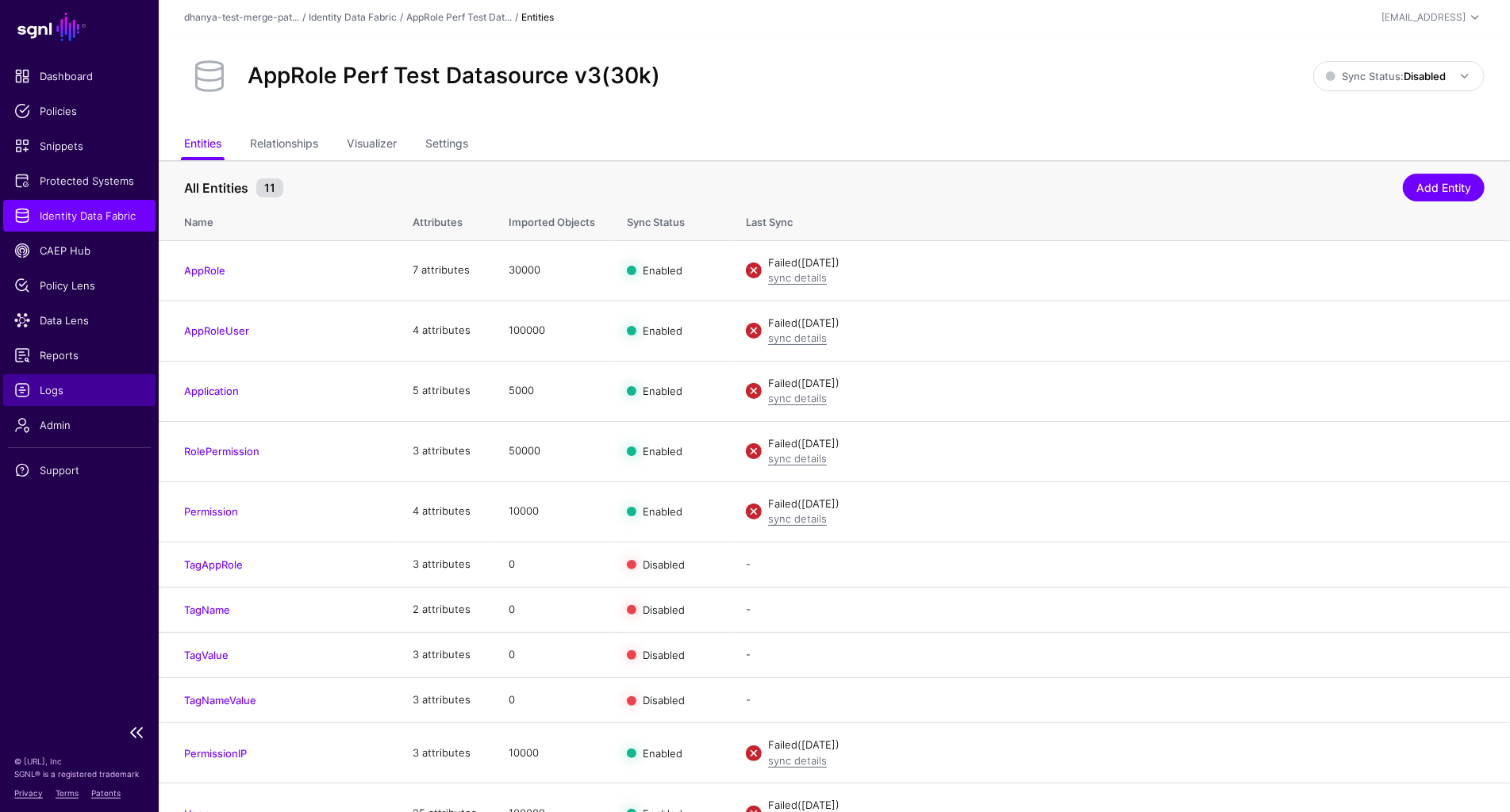
click at [73, 391] on span "Logs" at bounding box center [79, 390] width 130 height 15
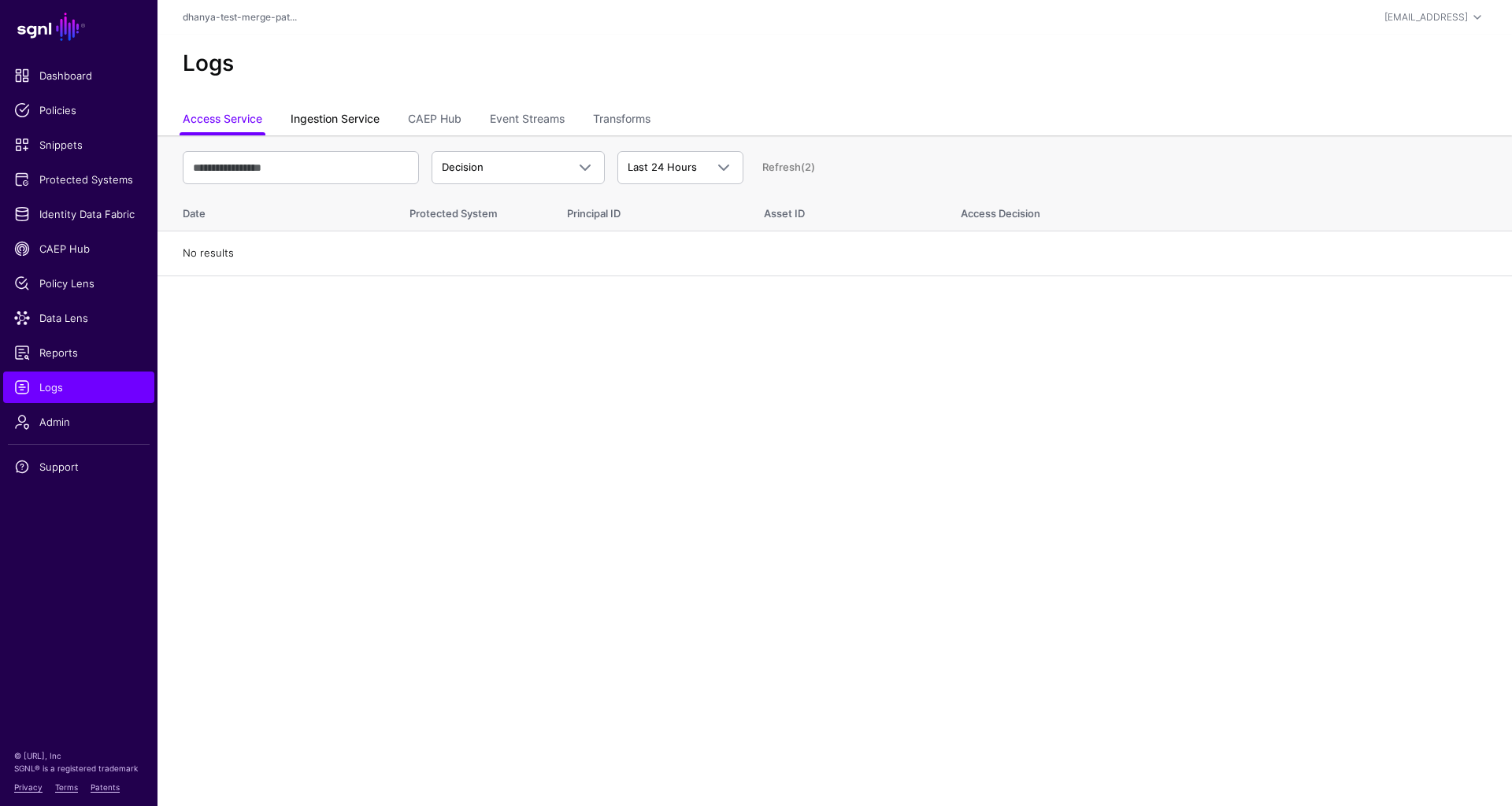
click at [379, 122] on link "Ingestion Service" at bounding box center [334, 120] width 89 height 30
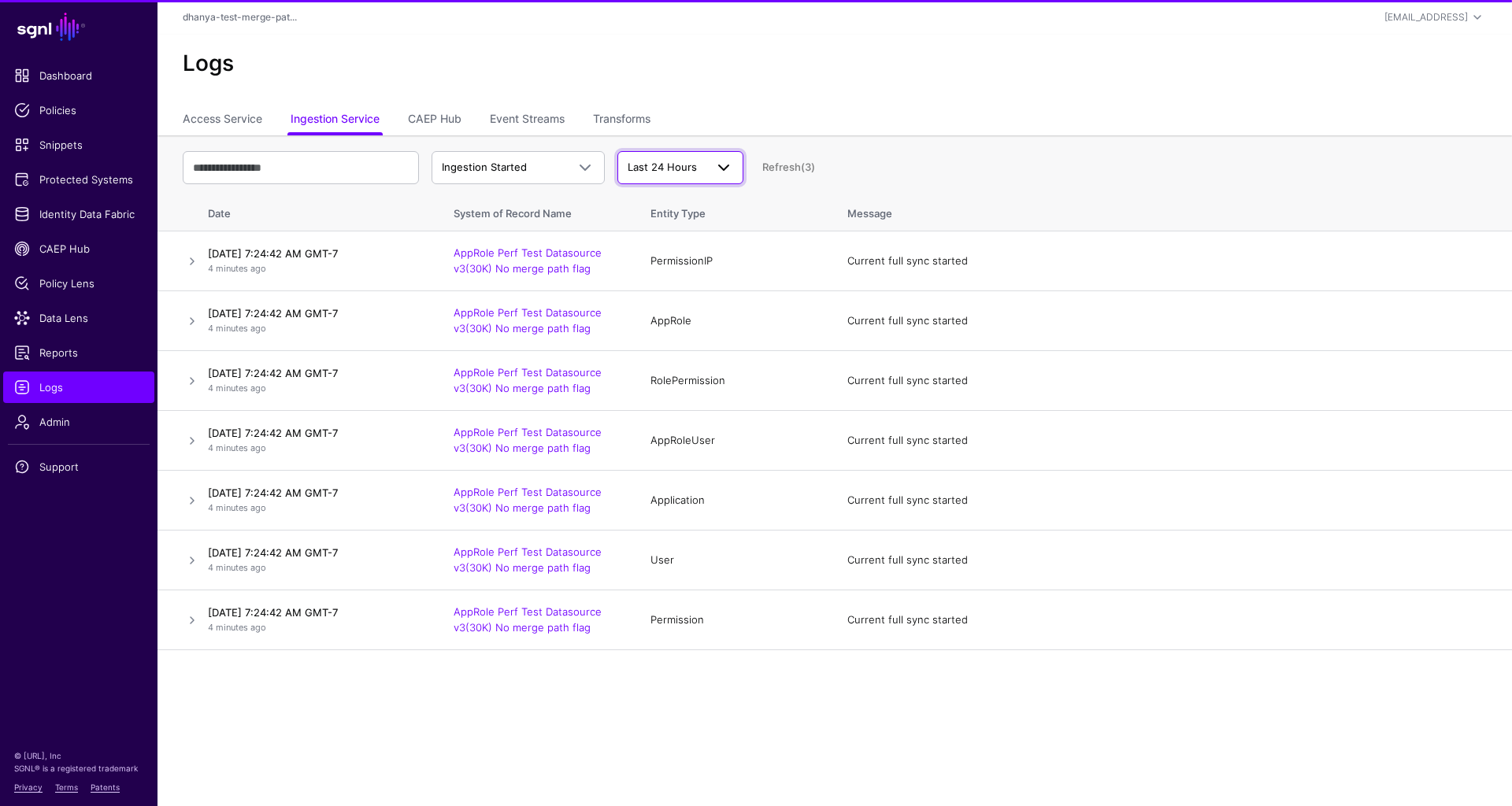
click at [688, 166] on span "Last 24 Hours" at bounding box center [662, 167] width 69 height 12
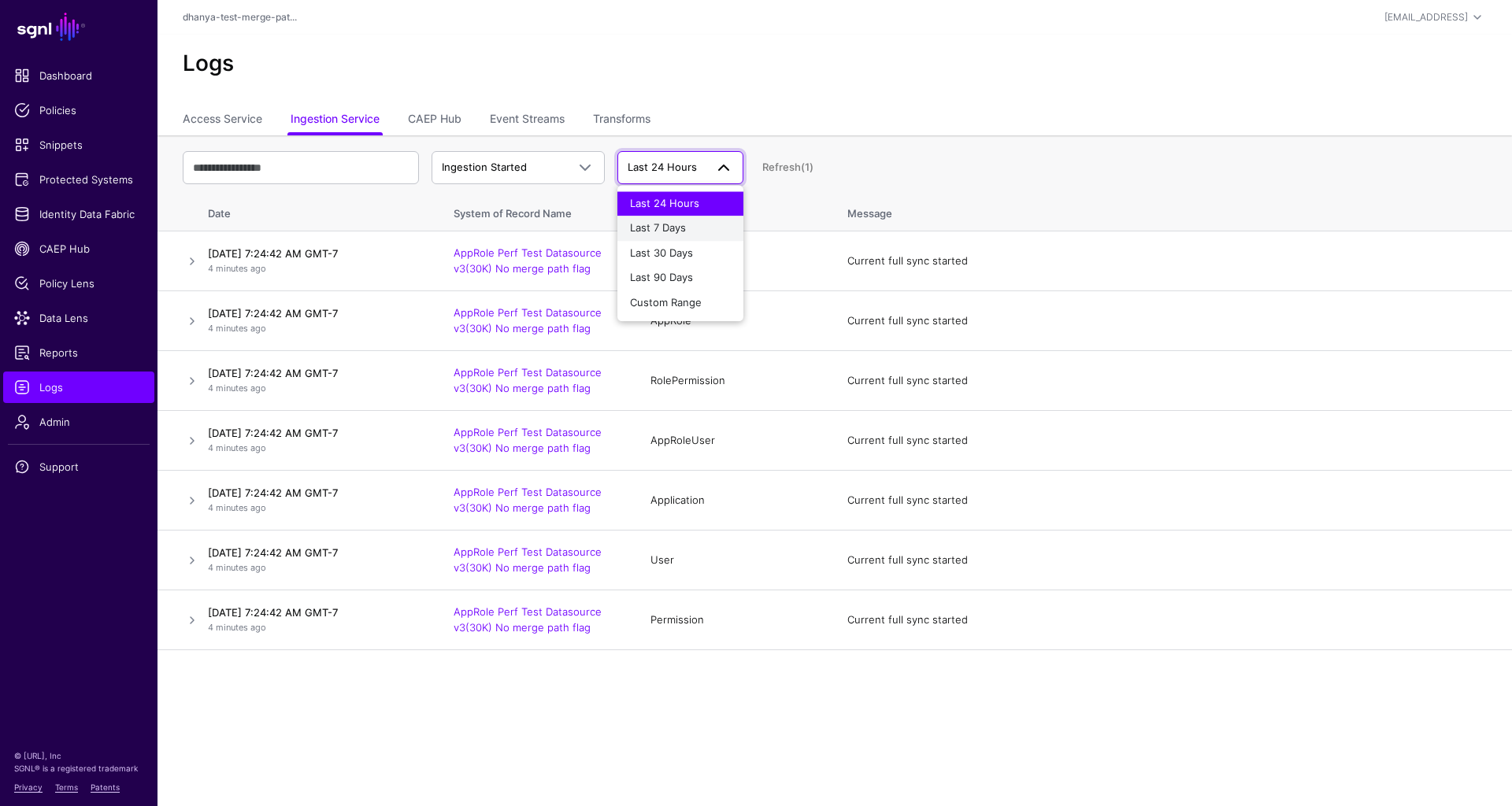
click at [684, 231] on span "Last 7 Days" at bounding box center [658, 227] width 56 height 12
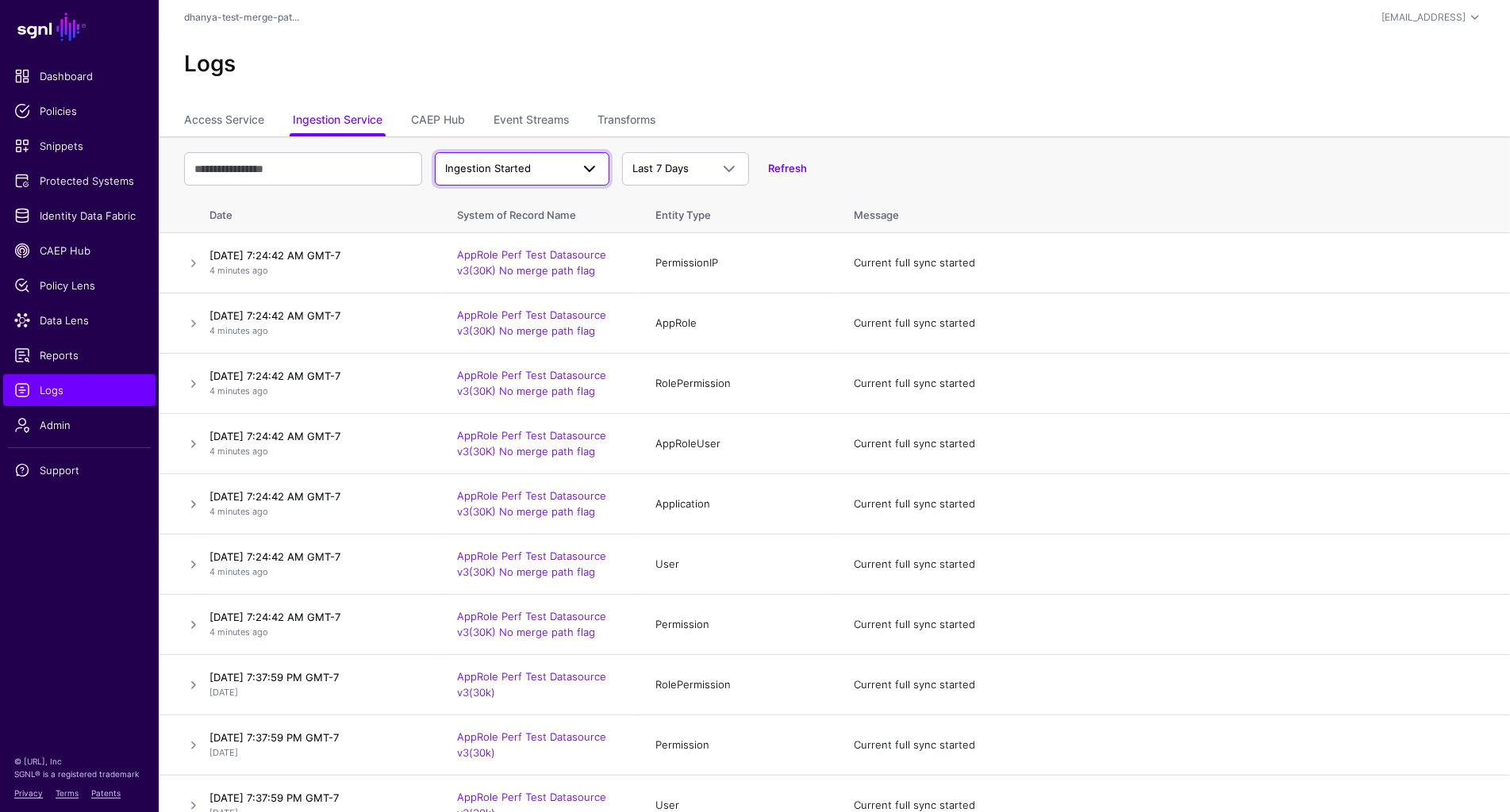
click at [566, 161] on span "Ingestion Started" at bounding box center [508, 169] width 125 height 15
click at [553, 221] on button "Ingestion Completed" at bounding box center [522, 230] width 175 height 25
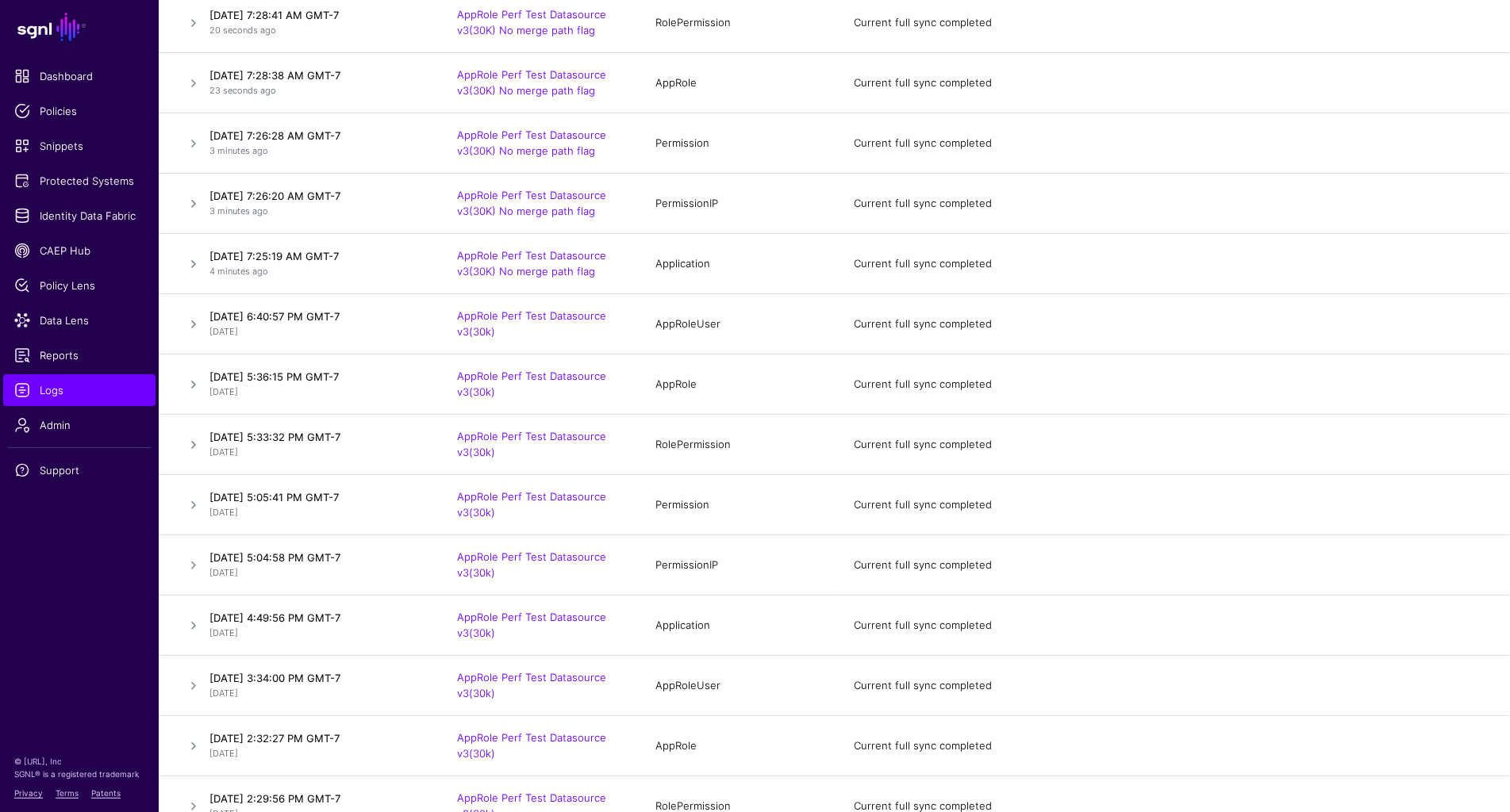
scroll to position [254, 0]
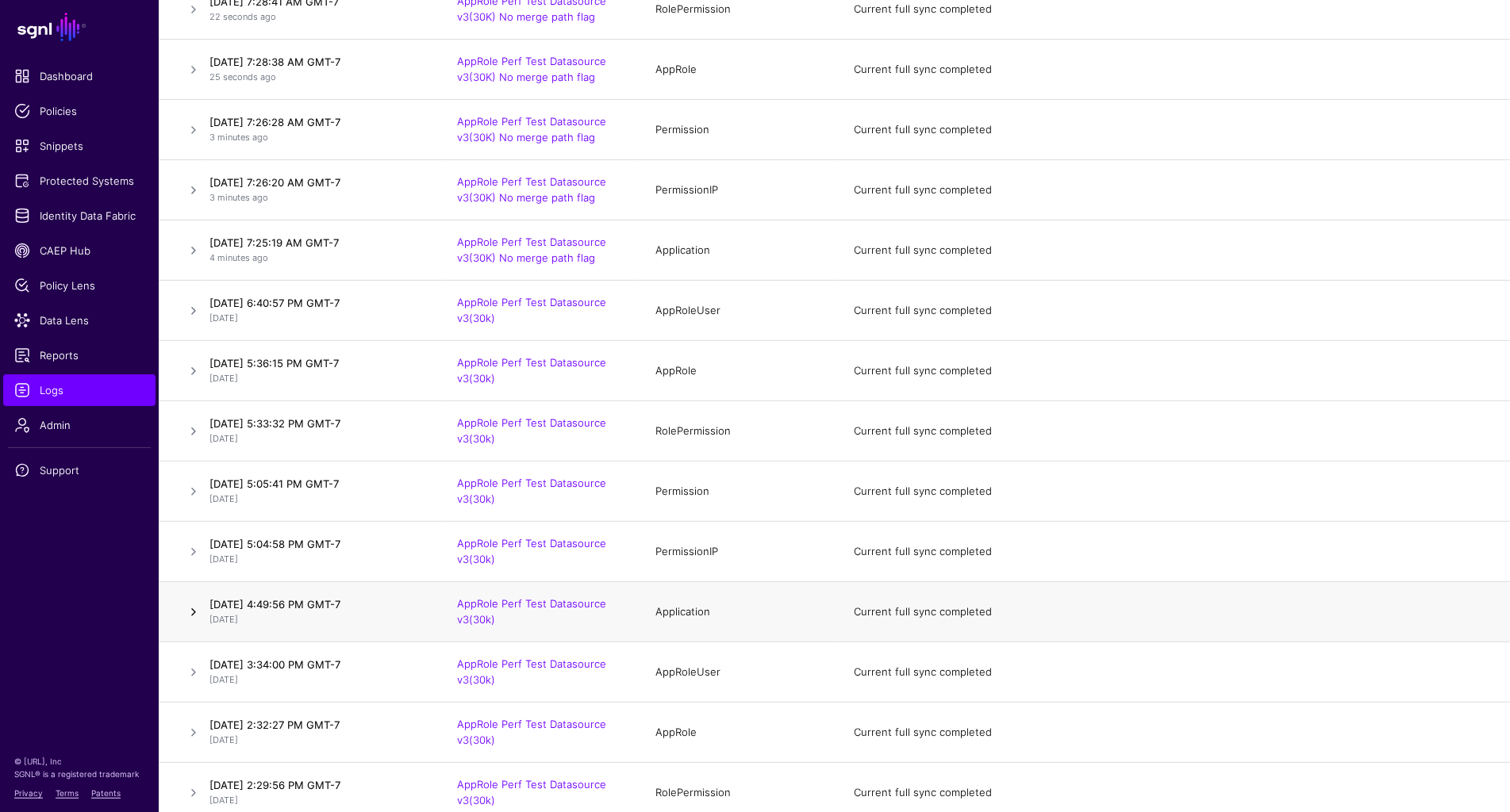
click at [194, 609] on link at bounding box center [194, 612] width 19 height 19
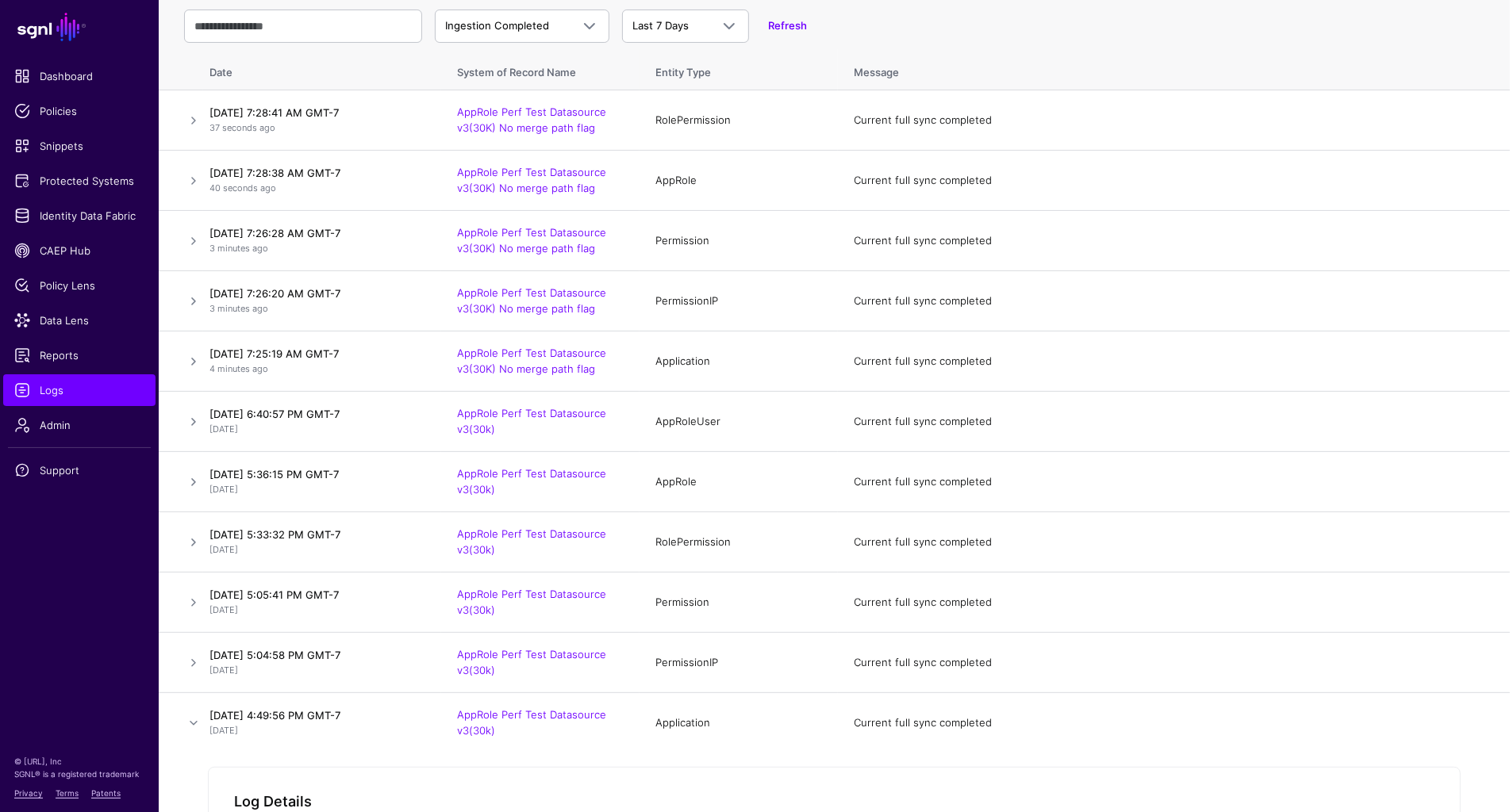
scroll to position [139, 0]
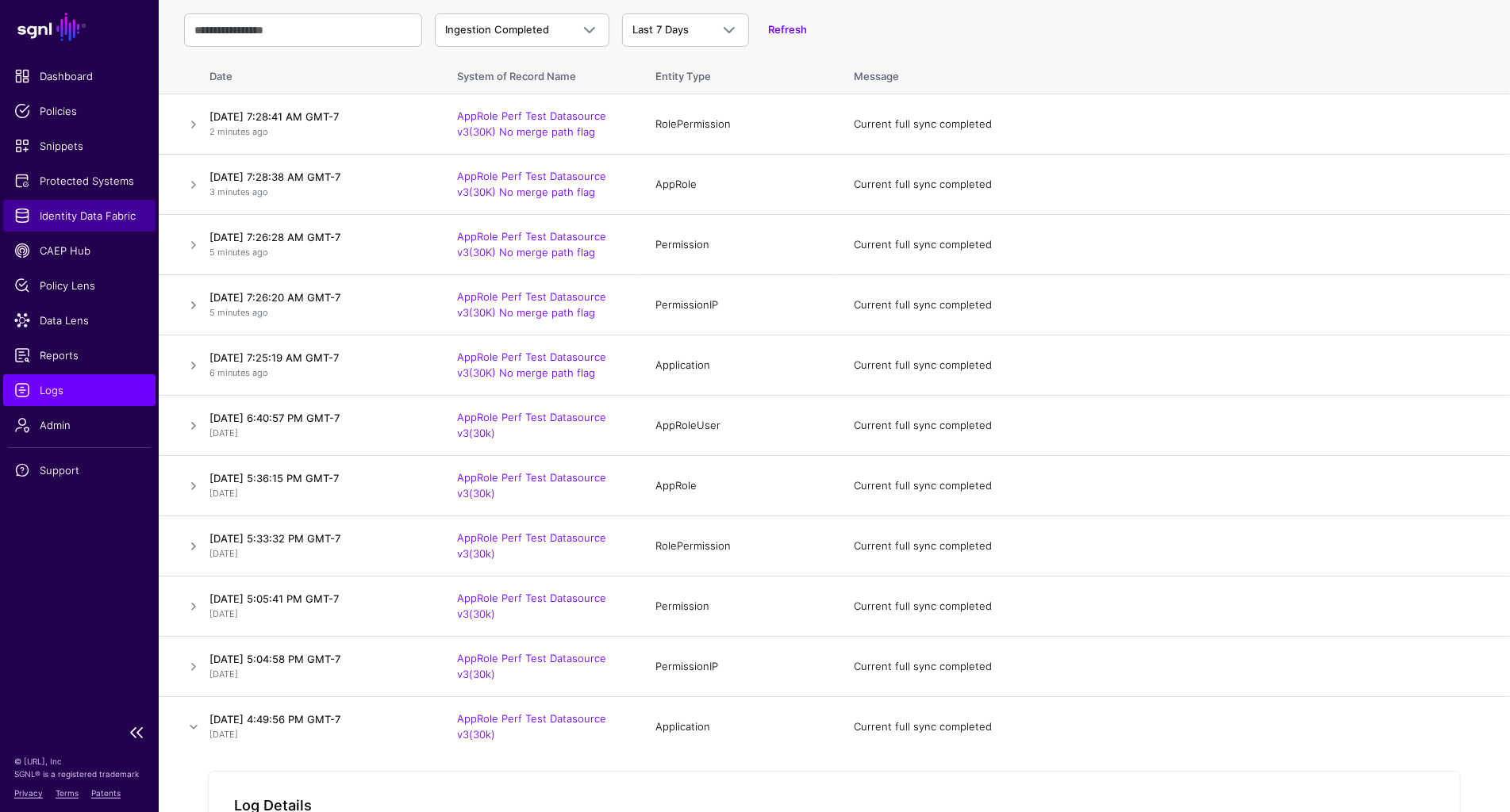
click at [92, 207] on span "Identity Data Fabric" at bounding box center [79, 215] width 130 height 15
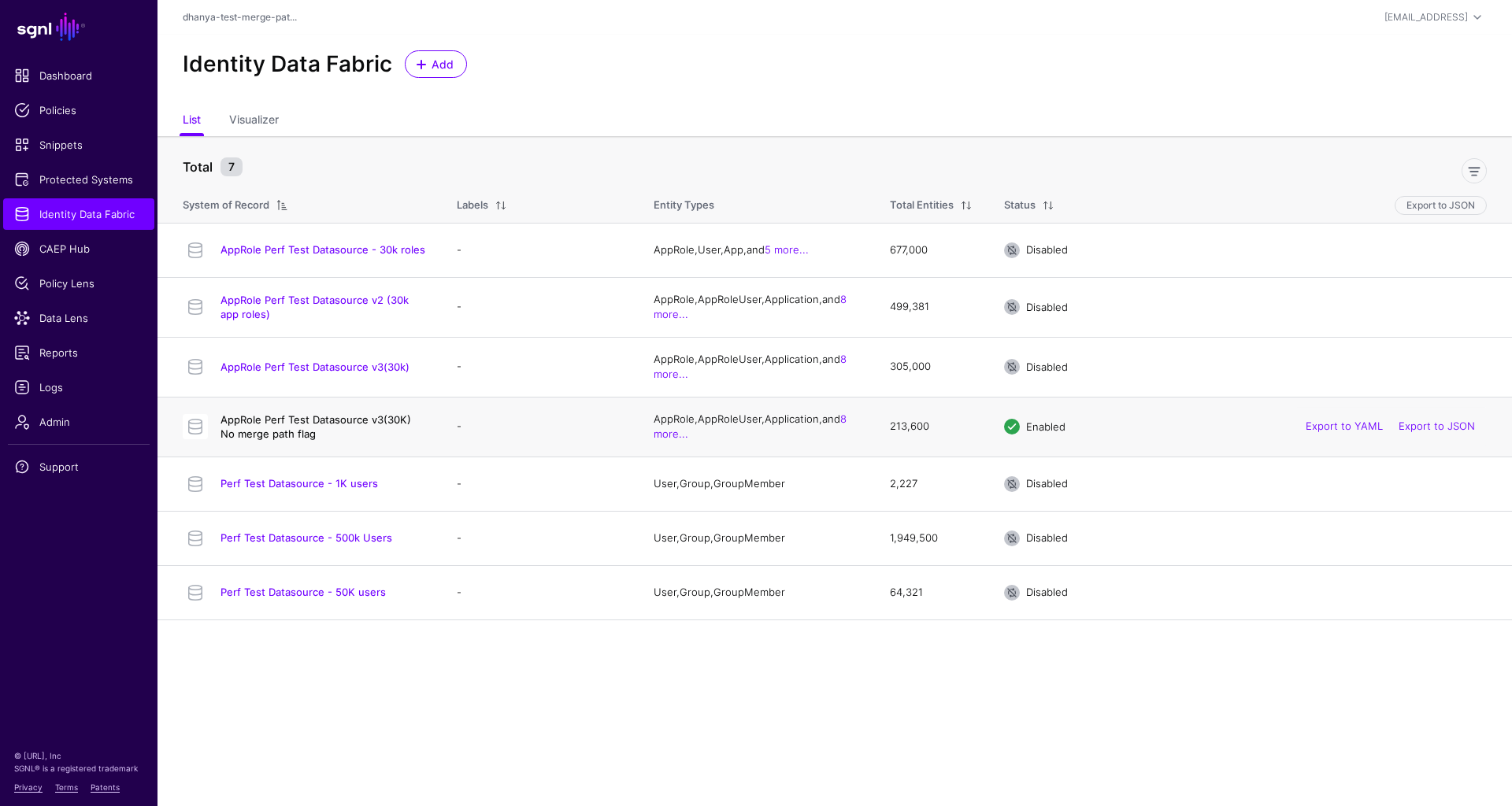
click at [355, 414] on link "AppRole Perf Test Datasource v3(30K) No merge path flag" at bounding box center [315, 427] width 191 height 27
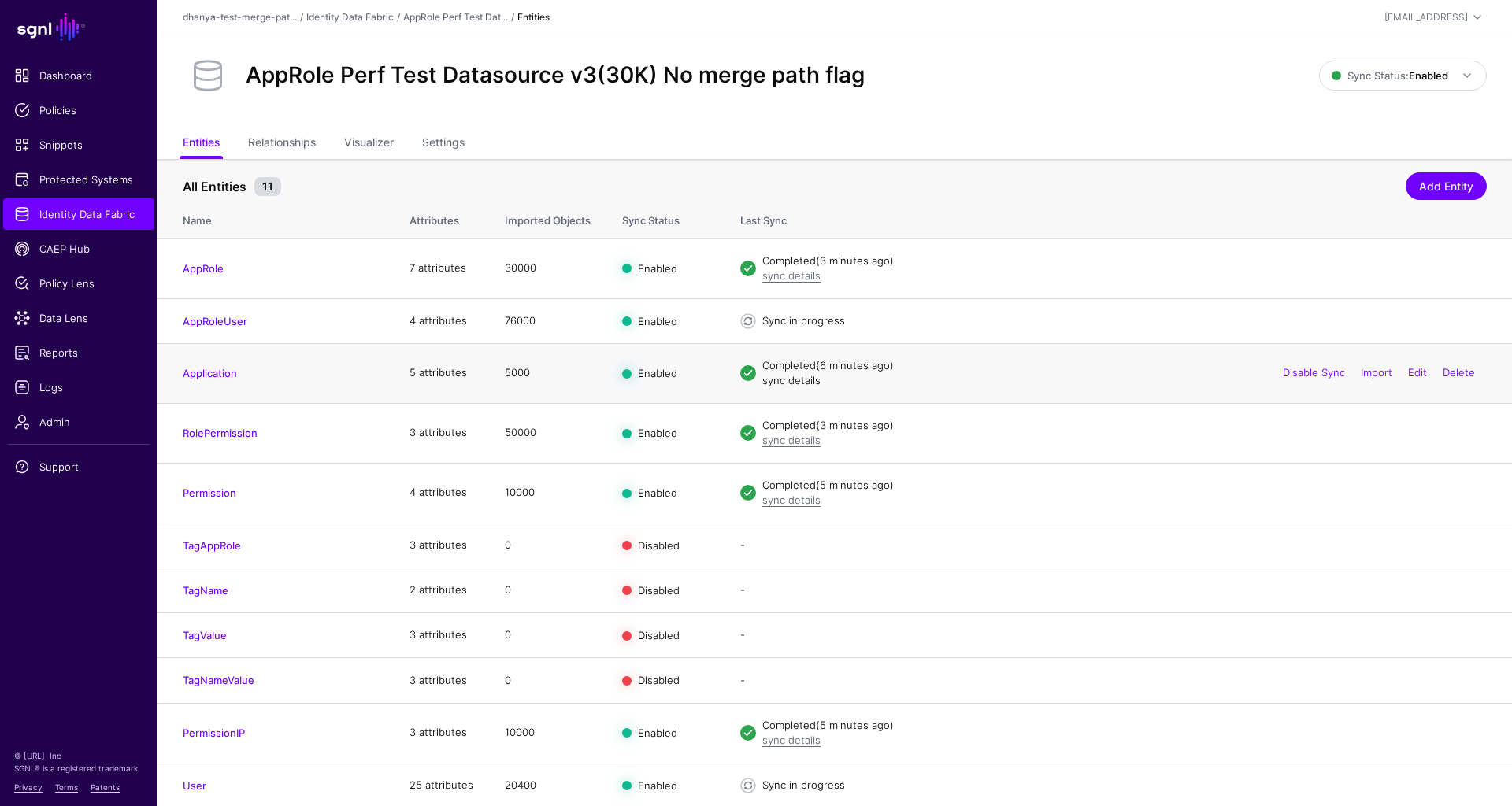
click at [796, 378] on link "sync details" at bounding box center [791, 380] width 58 height 12
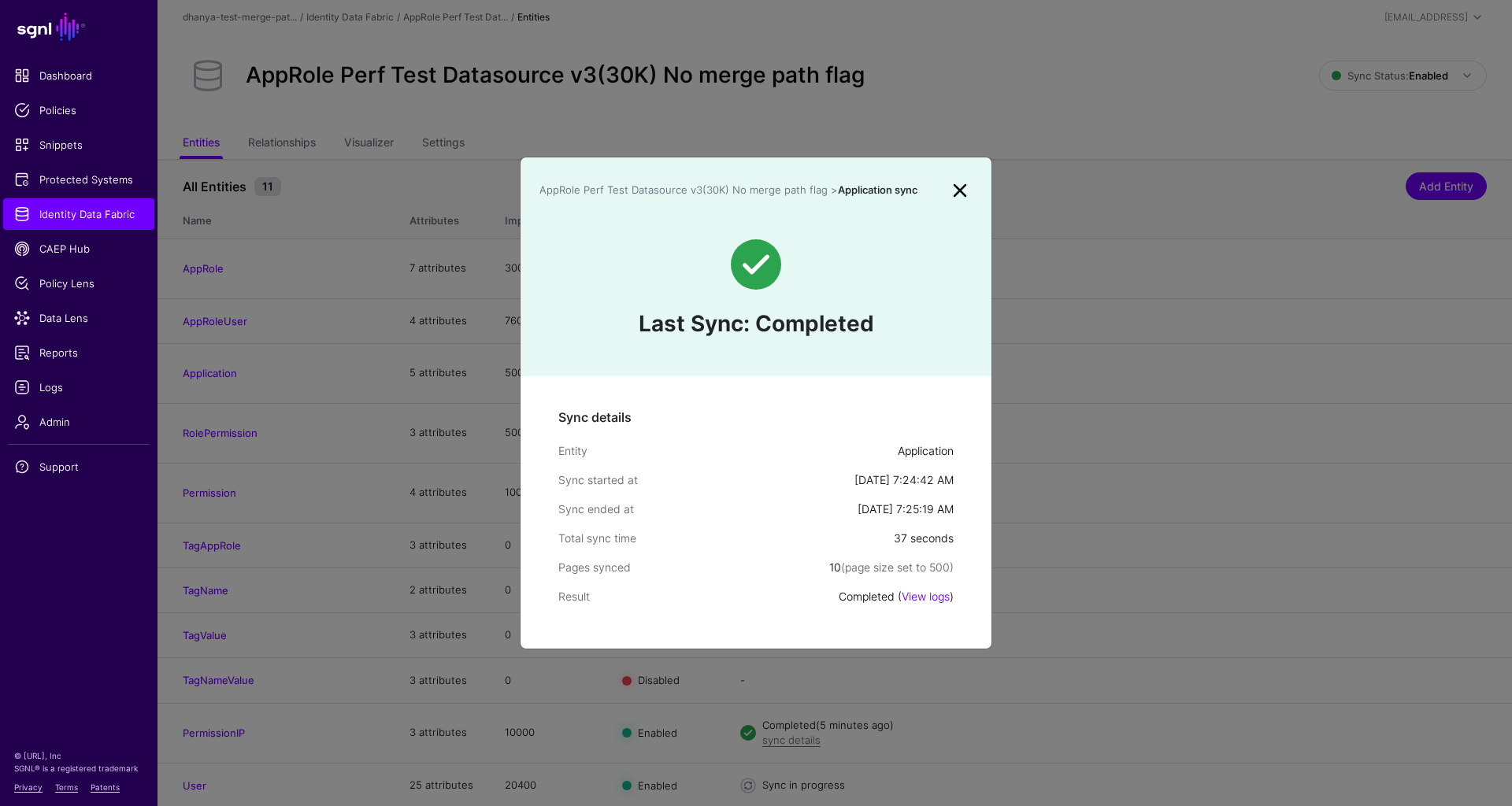
click at [959, 190] on link at bounding box center [959, 190] width 25 height 25
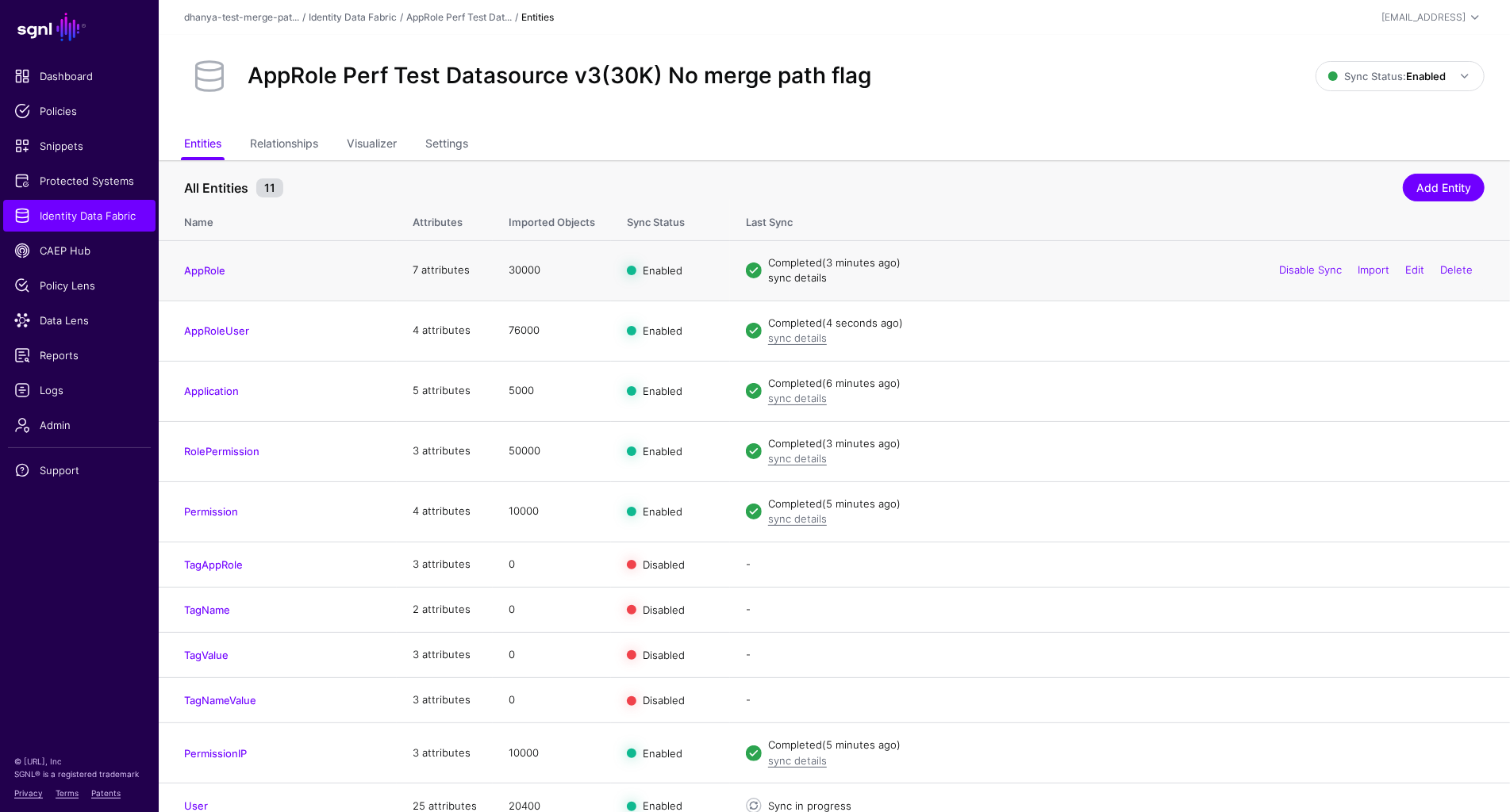
click at [800, 279] on link "sync details" at bounding box center [797, 277] width 59 height 13
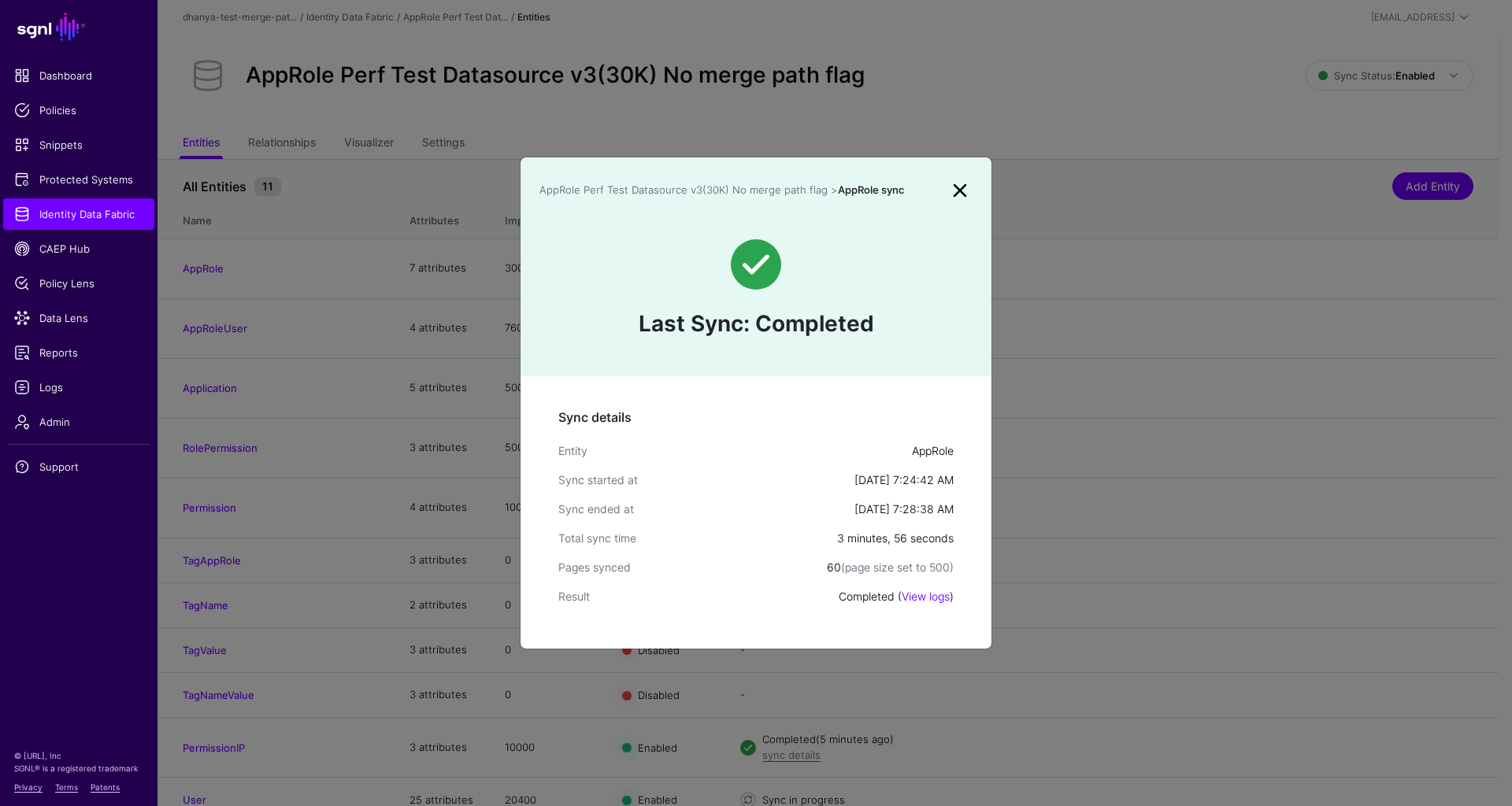
click at [962, 192] on link at bounding box center [959, 190] width 25 height 25
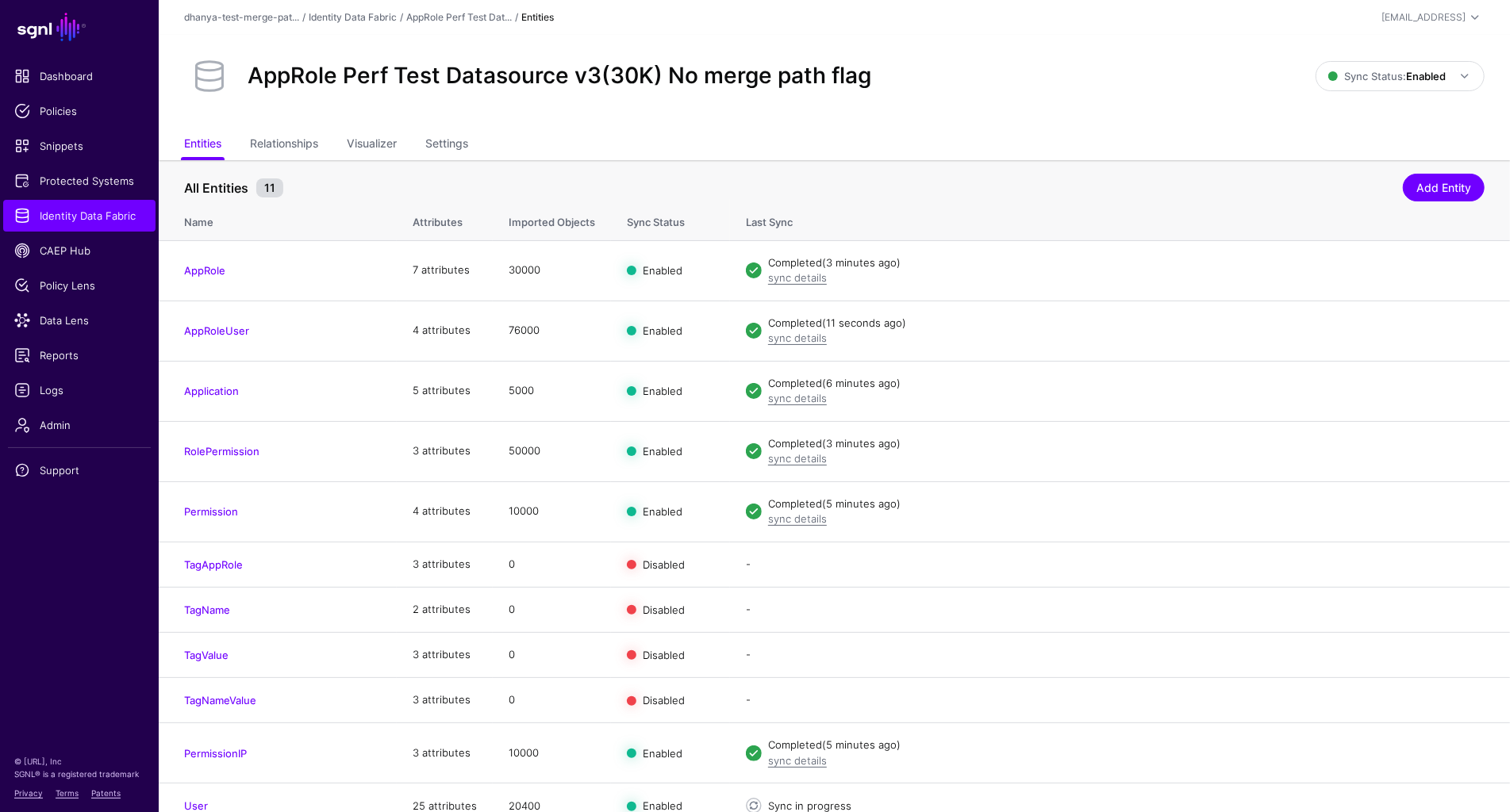
scroll to position [14, 0]
click at [782, 338] on link "sync details" at bounding box center [797, 338] width 59 height 13
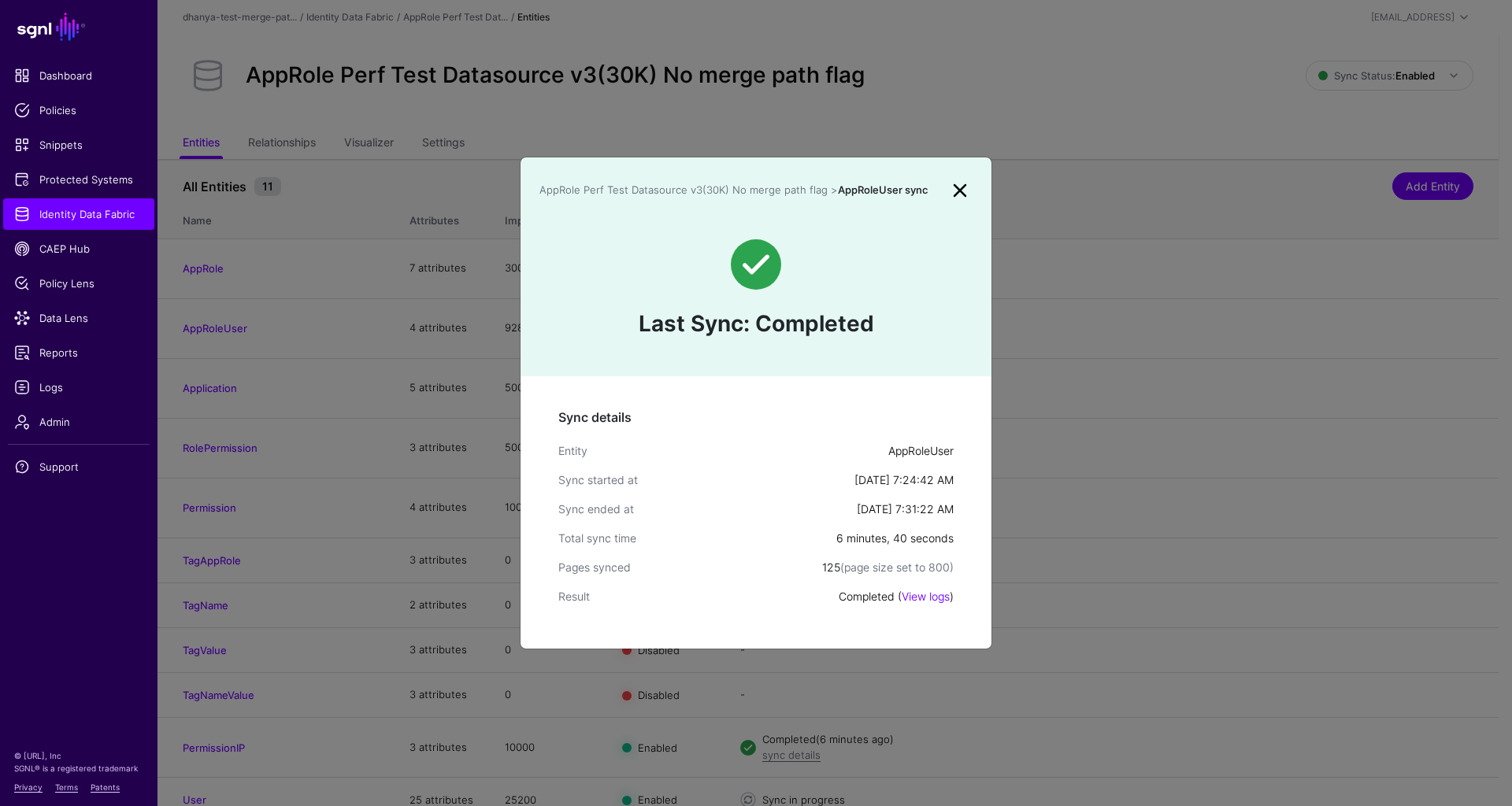
click at [959, 194] on link at bounding box center [959, 190] width 25 height 25
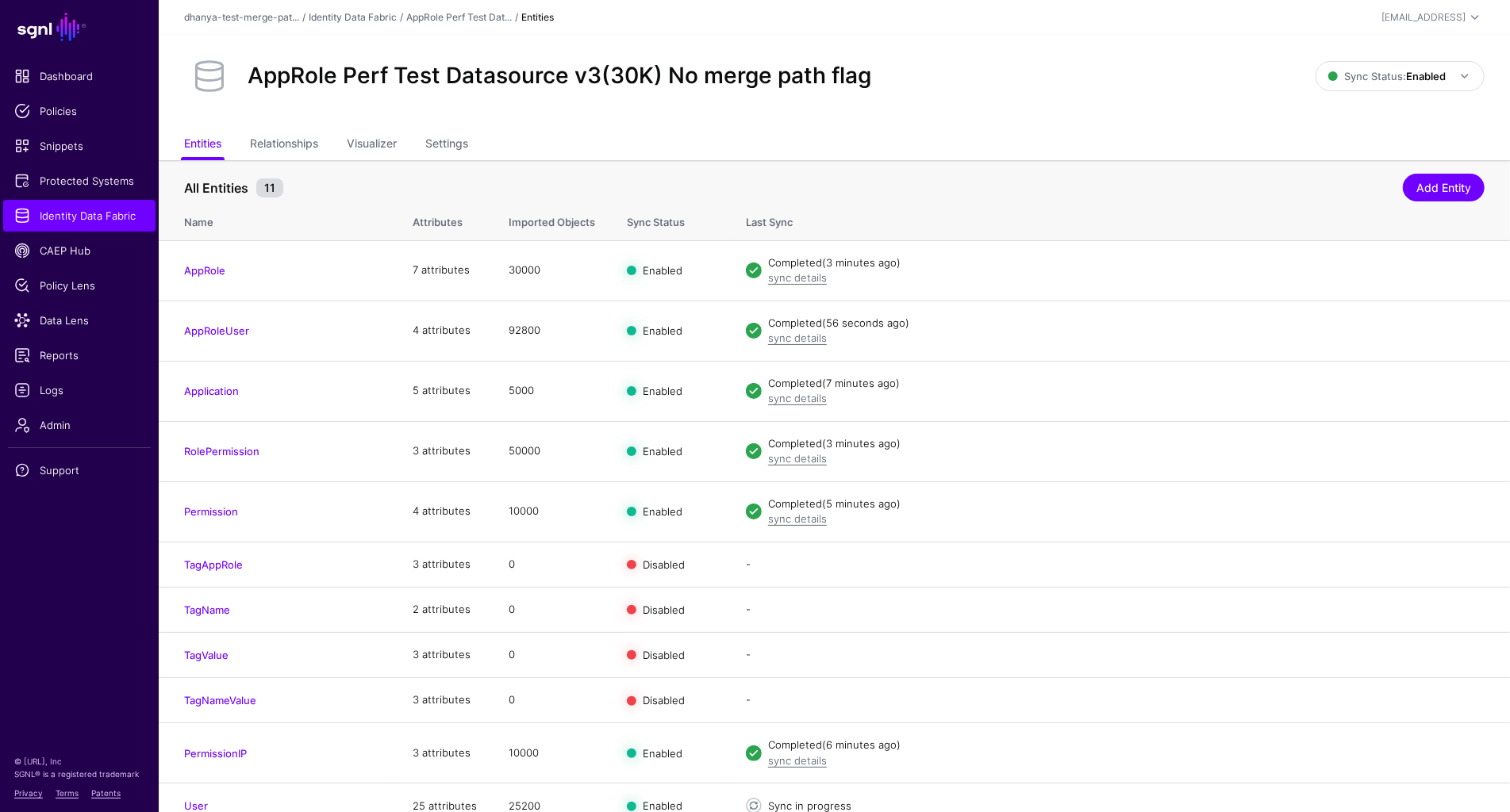
scroll to position [14, 0]
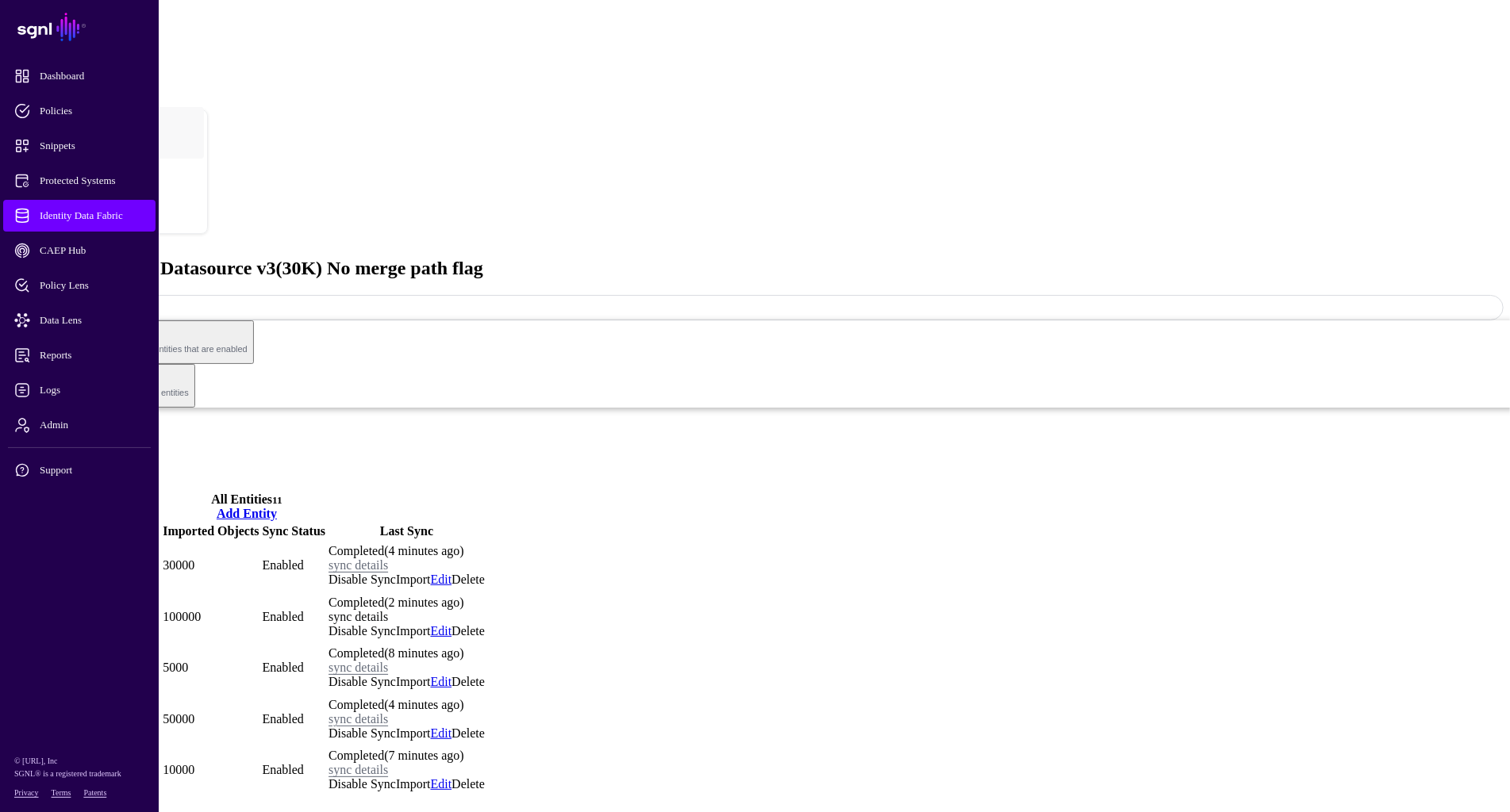
click at [388, 609] on link "sync details" at bounding box center [358, 616] width 60 height 14
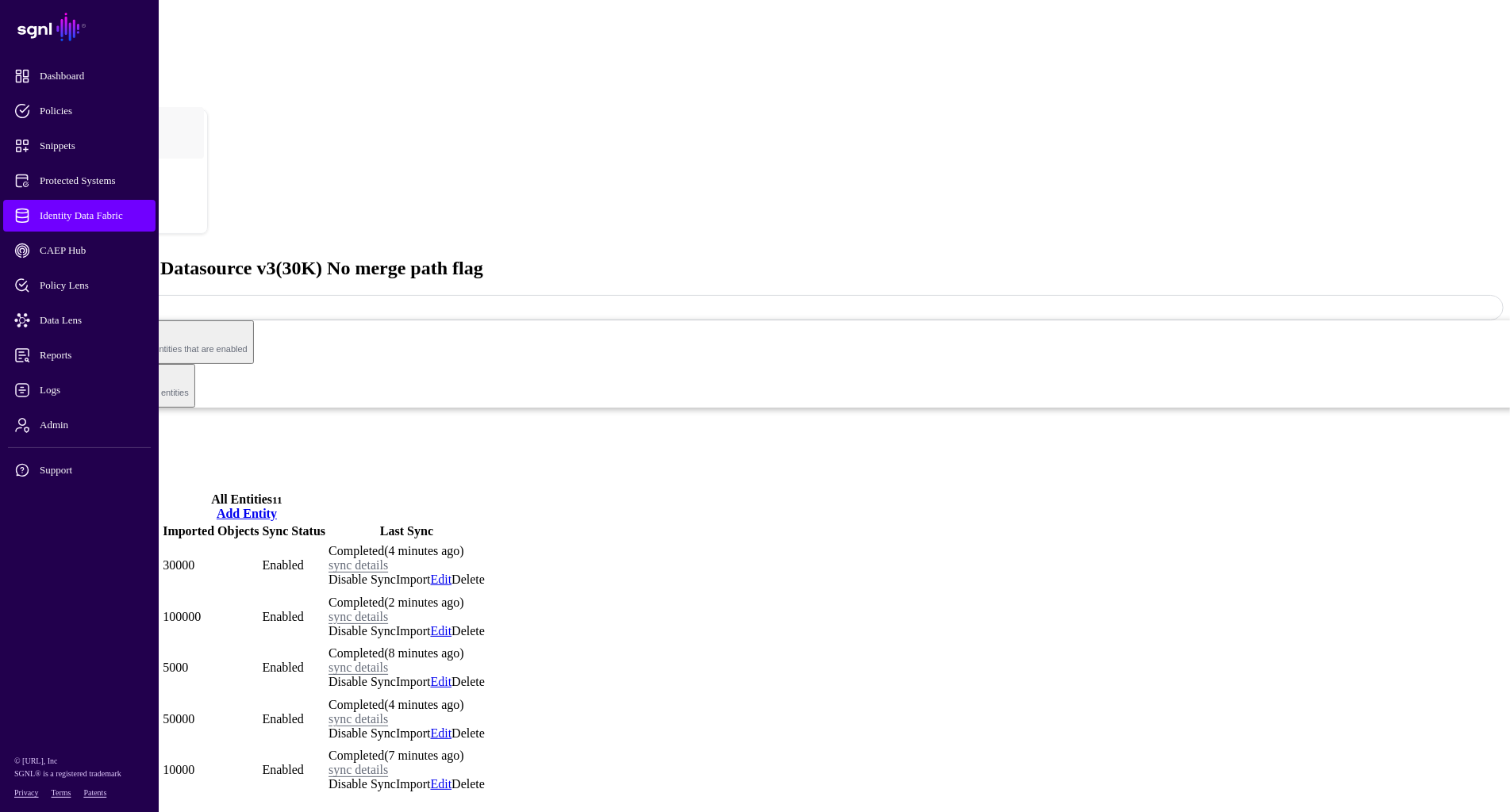
scroll to position [14, 0]
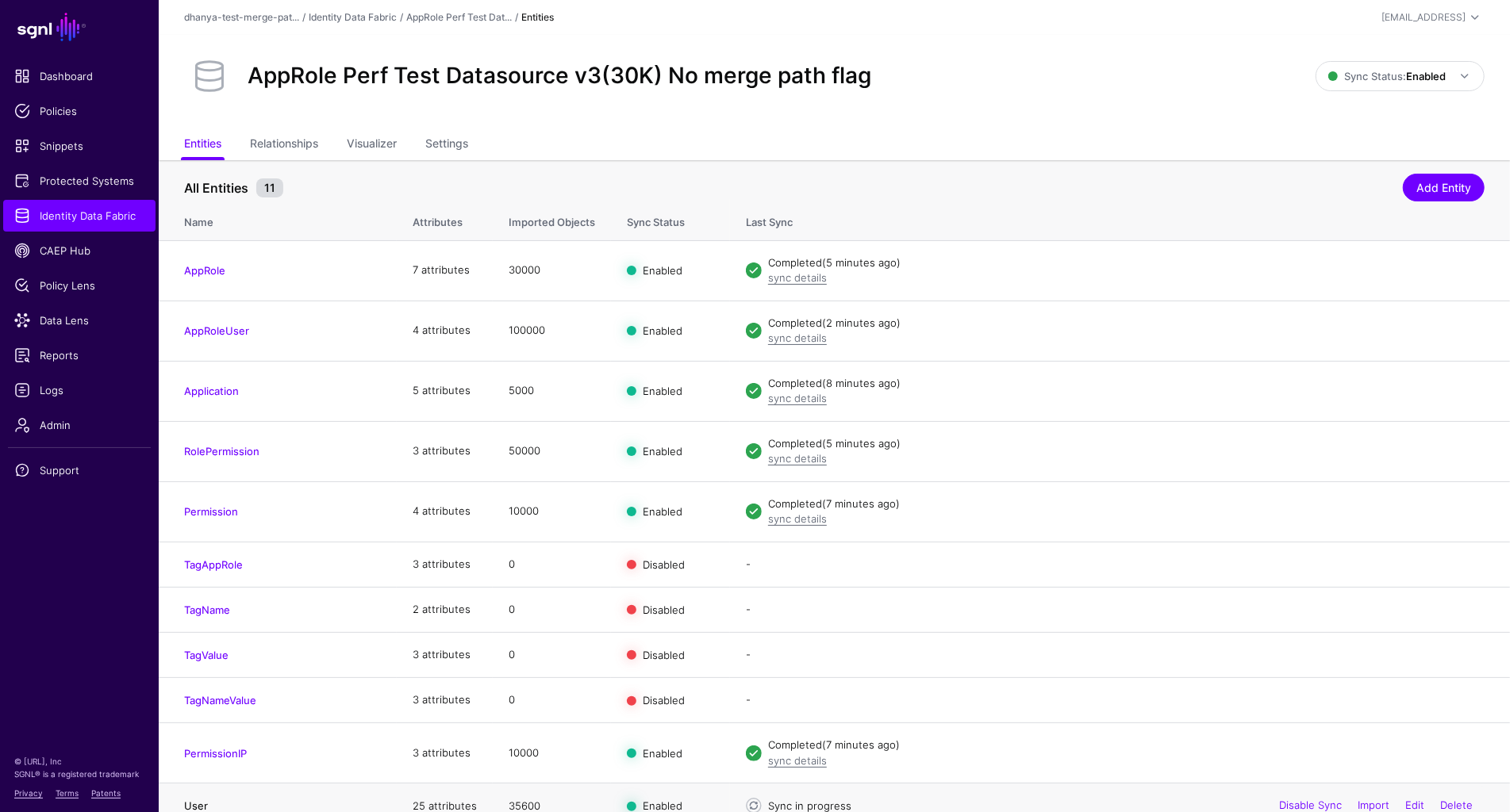
click at [199, 800] on link "User" at bounding box center [196, 805] width 24 height 13
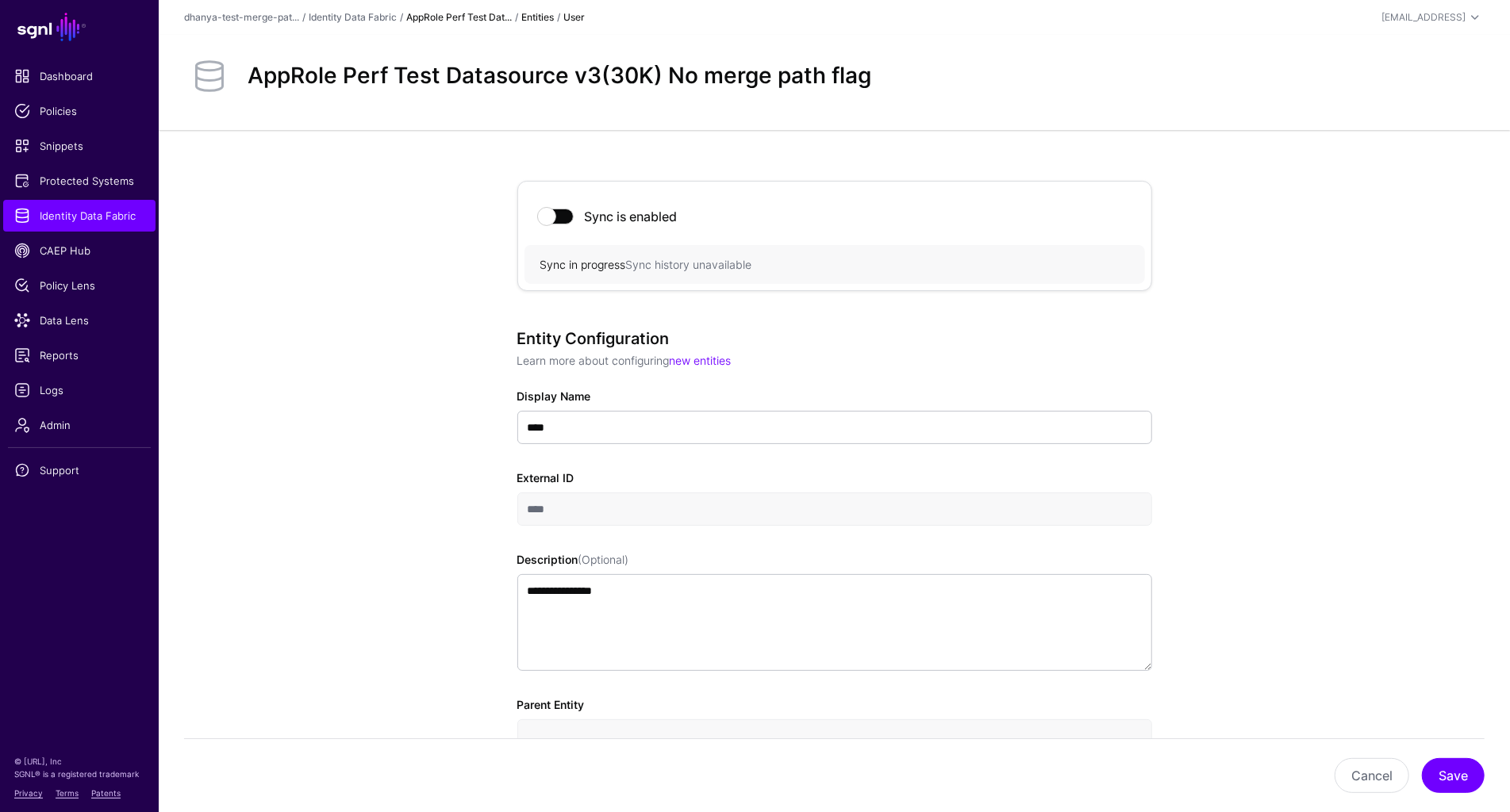
click at [457, 17] on link "AppRole Perf Test Dat..." at bounding box center [458, 17] width 105 height 12
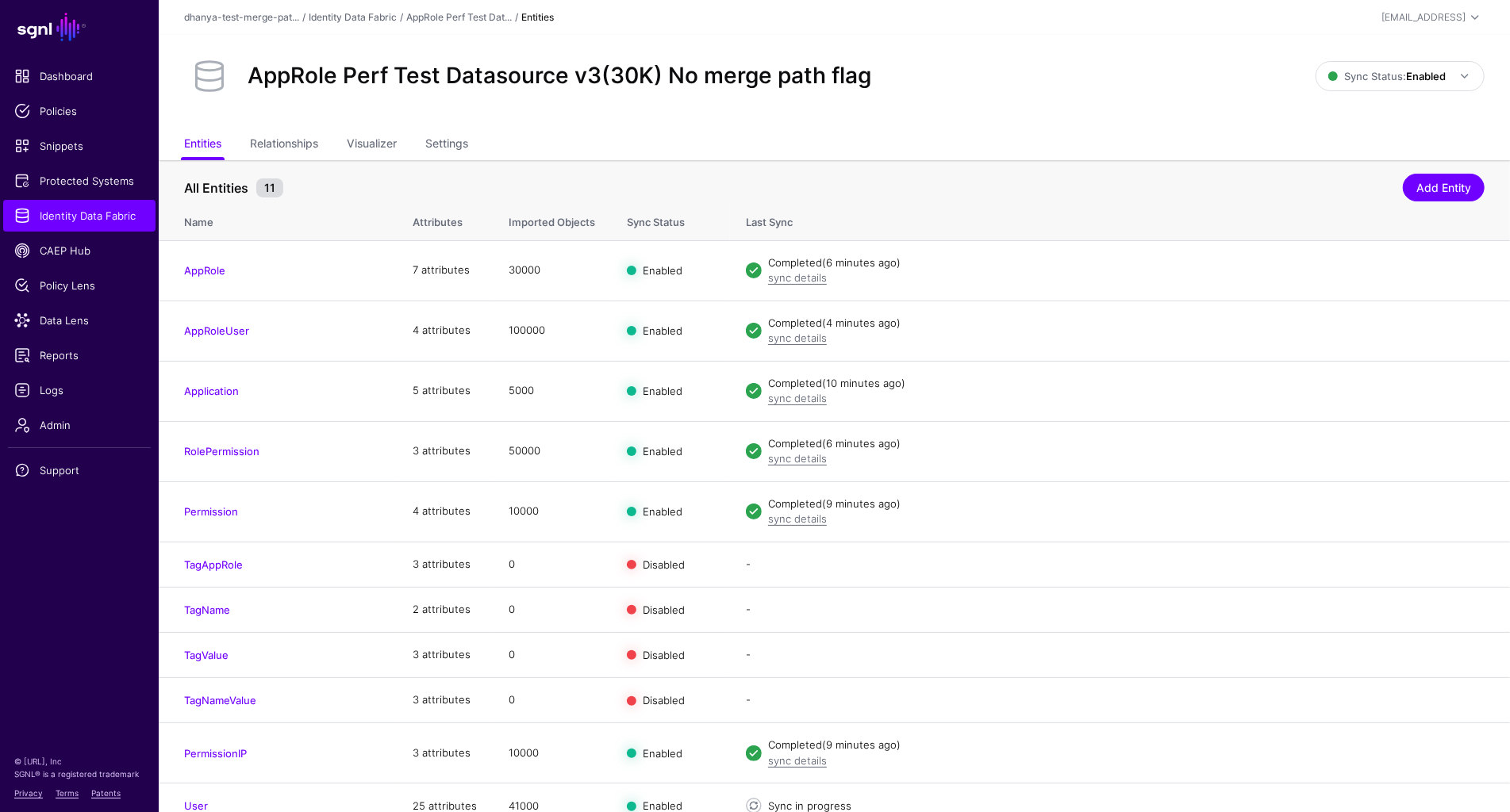
scroll to position [14, 0]
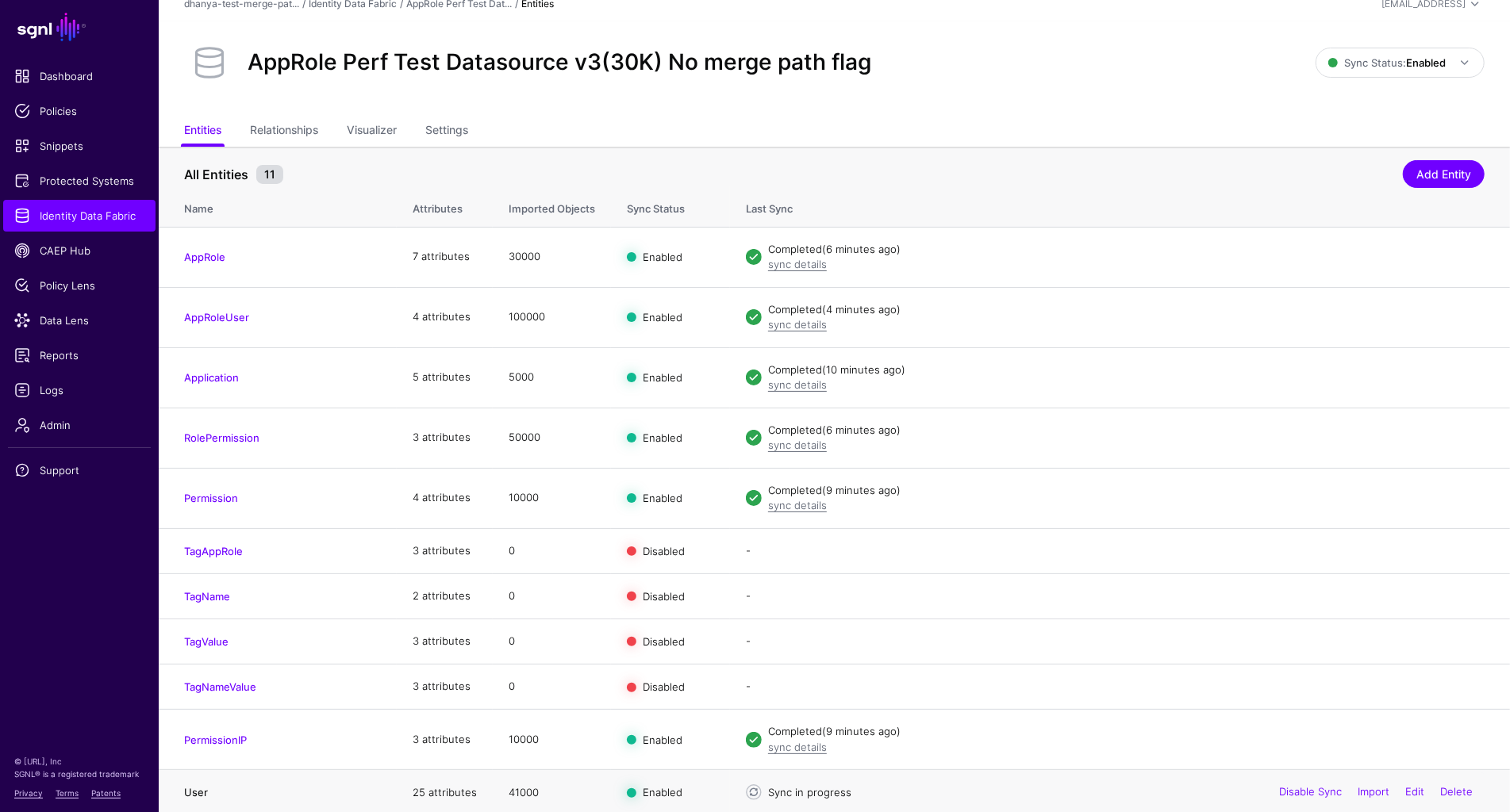
click at [197, 787] on link "User" at bounding box center [196, 792] width 24 height 13
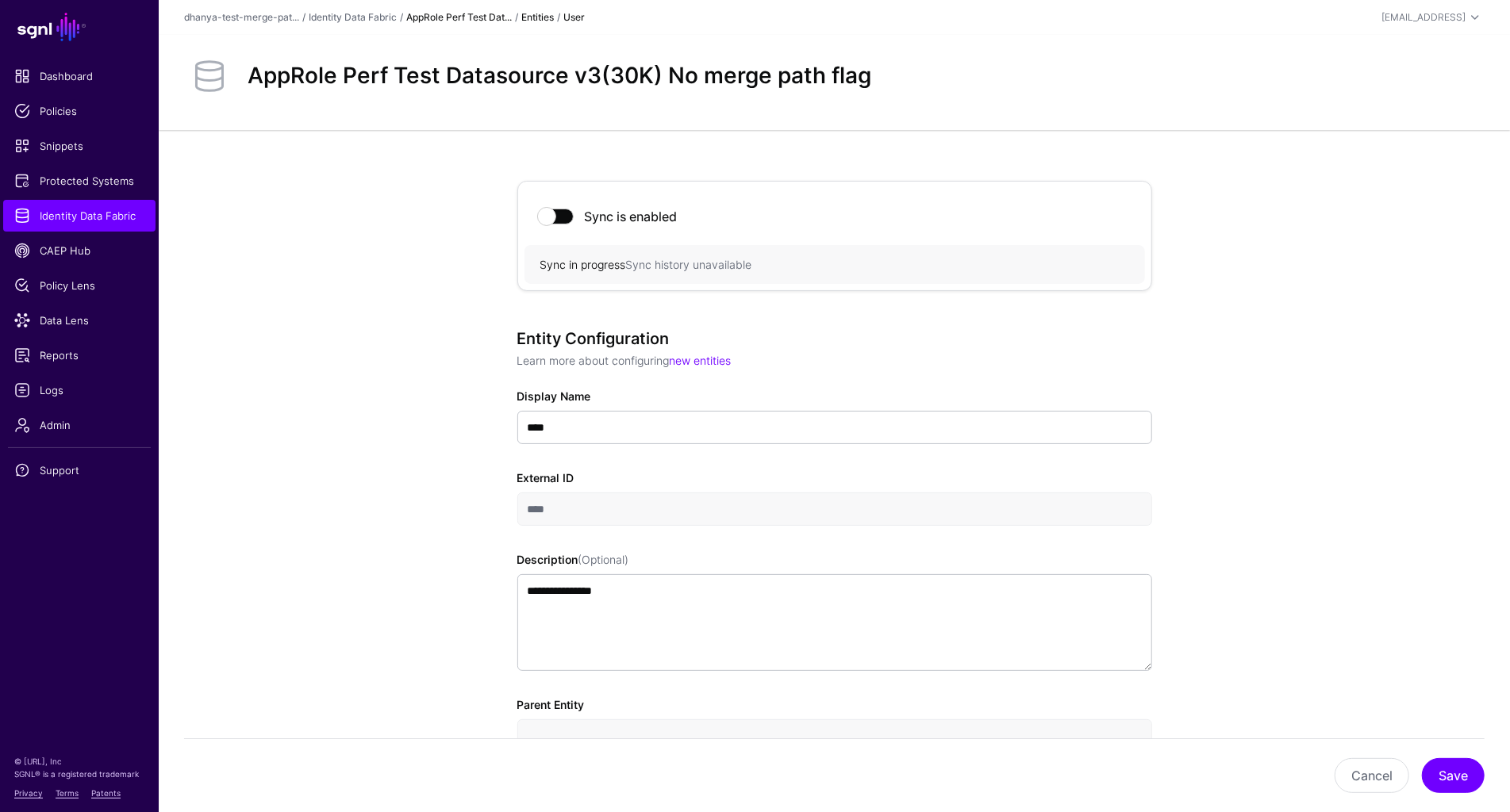
click at [460, 14] on link "AppRole Perf Test Dat..." at bounding box center [458, 17] width 105 height 12
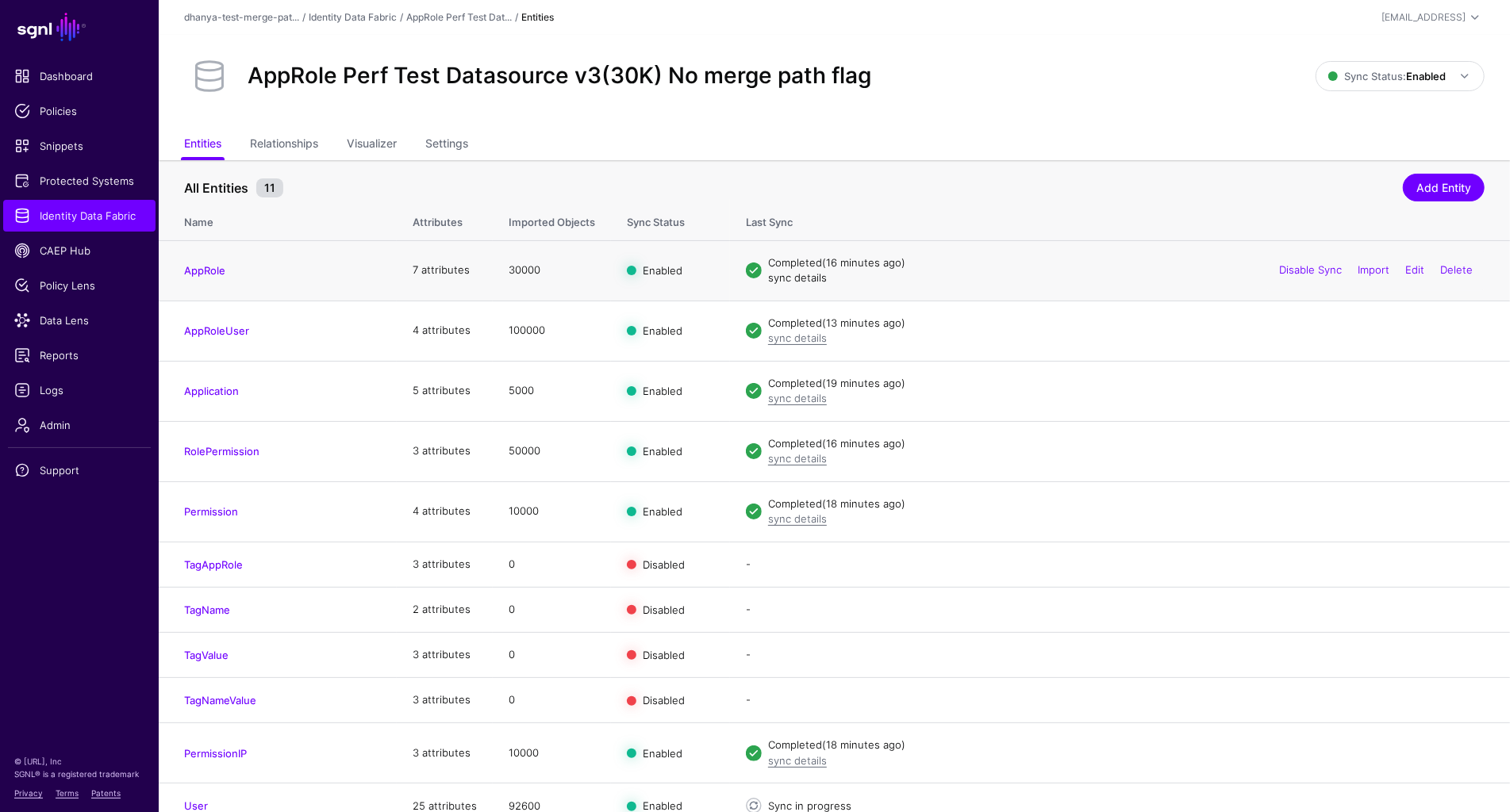
click at [799, 275] on link "sync details" at bounding box center [797, 277] width 59 height 13
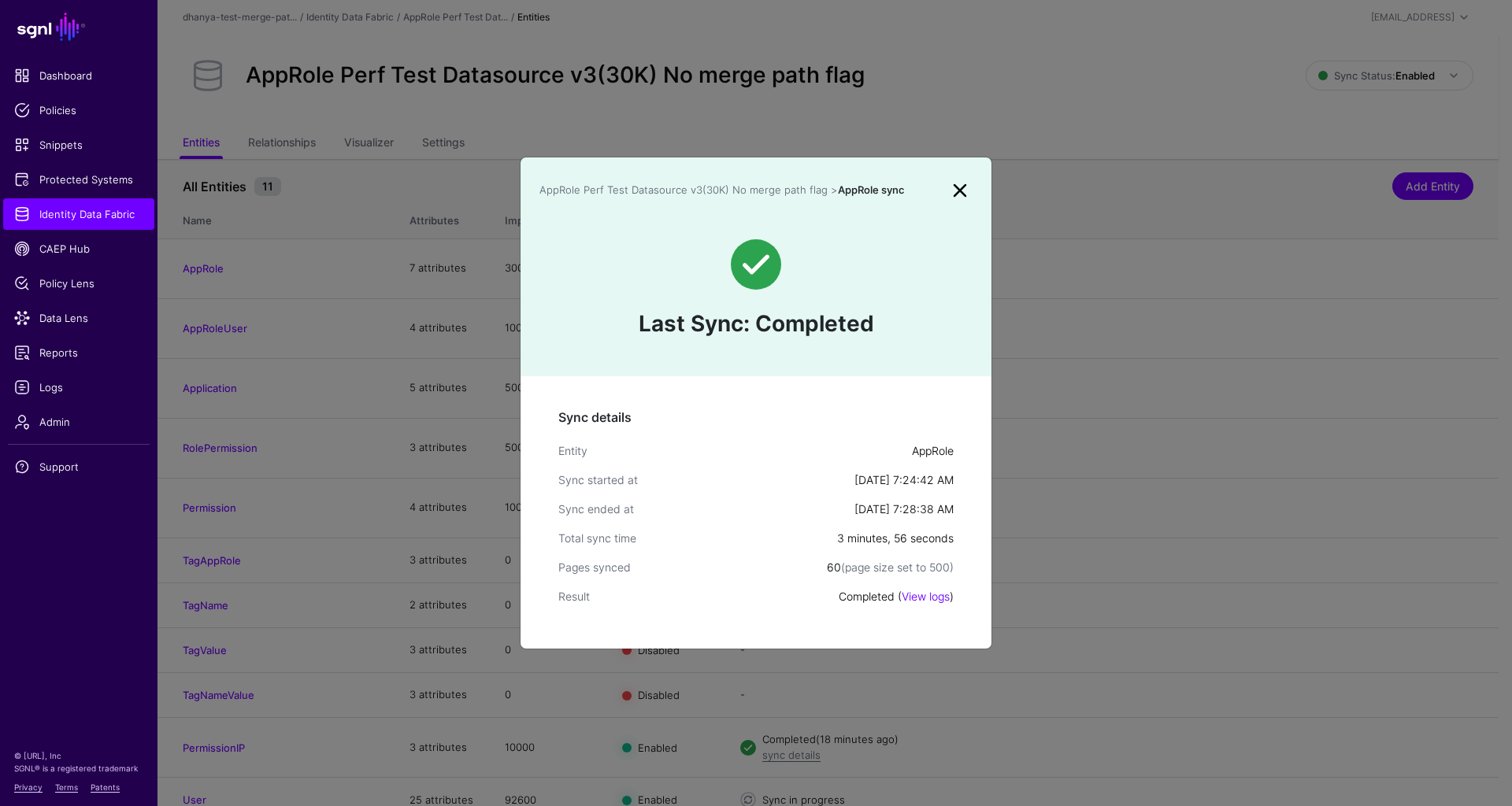
click at [1018, 33] on ngb-modal-window "AppRole Perf Test Datasource v3(30K) No merge path flag > AppRole sync Last Syn…" at bounding box center [756, 403] width 1512 height 806
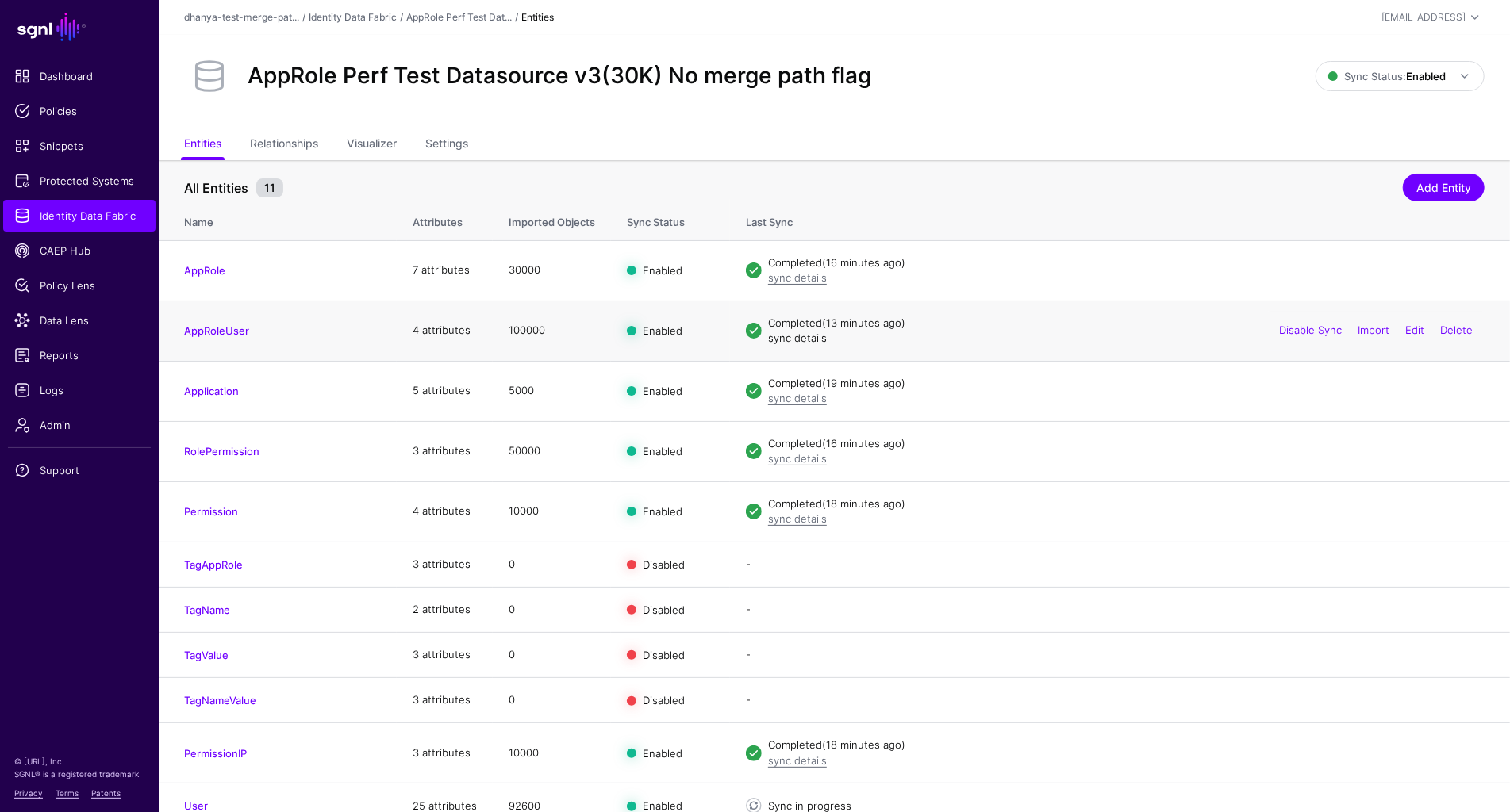
click at [814, 338] on link "sync details" at bounding box center [797, 338] width 59 height 13
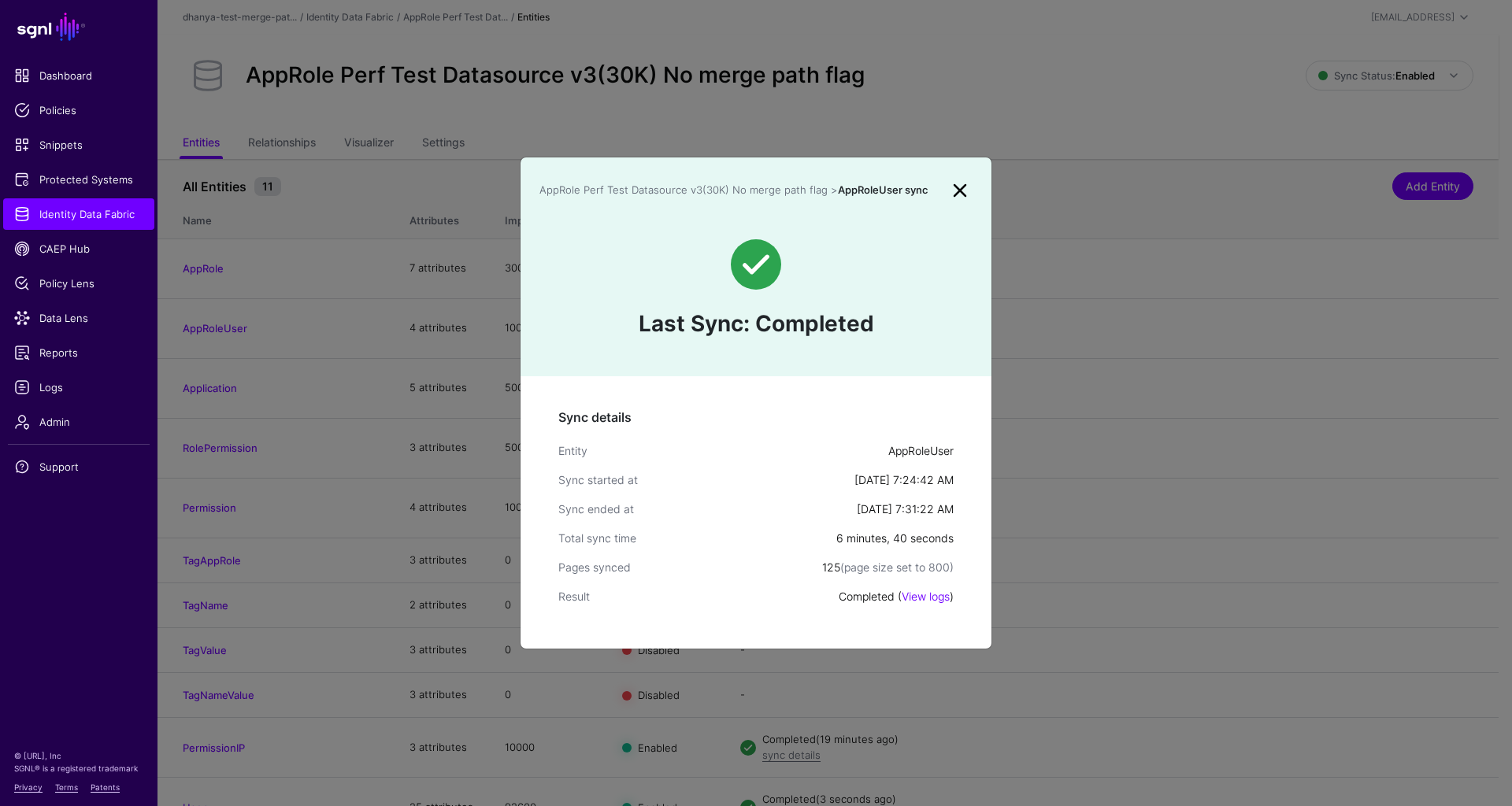
click at [961, 188] on link at bounding box center [959, 190] width 25 height 25
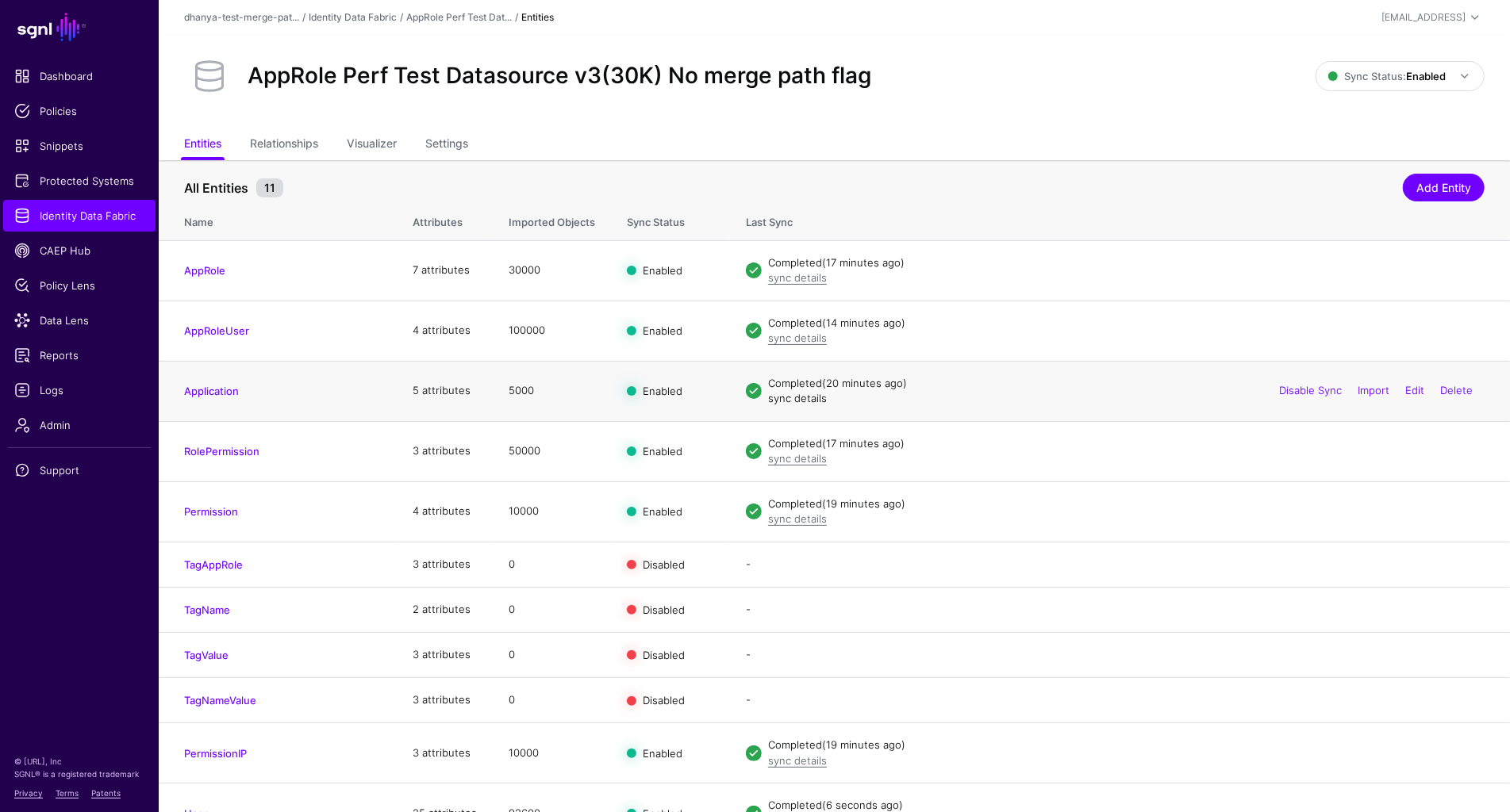
click at [810, 396] on link "sync details" at bounding box center [797, 397] width 59 height 13
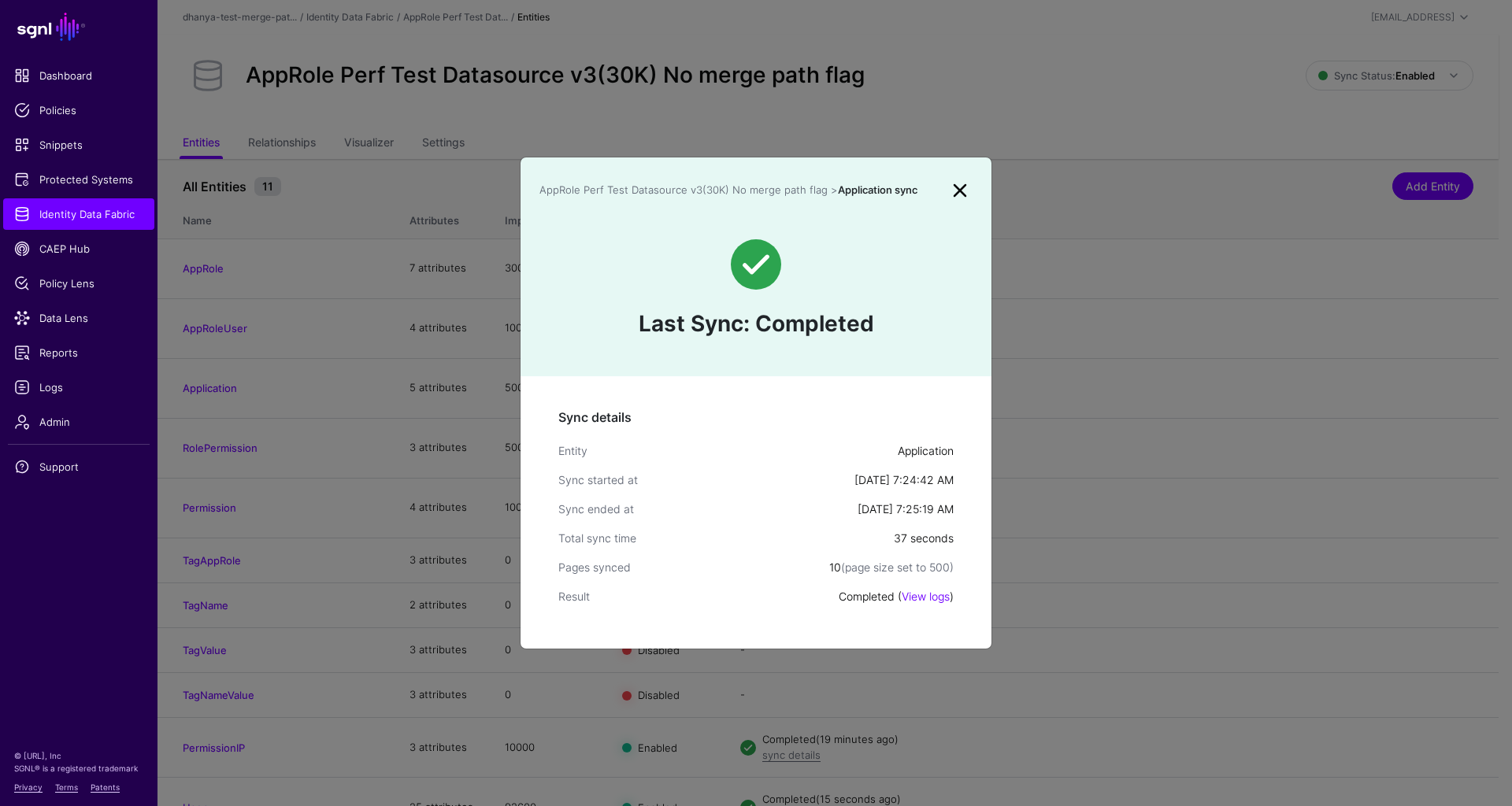
click at [966, 185] on link at bounding box center [959, 190] width 25 height 25
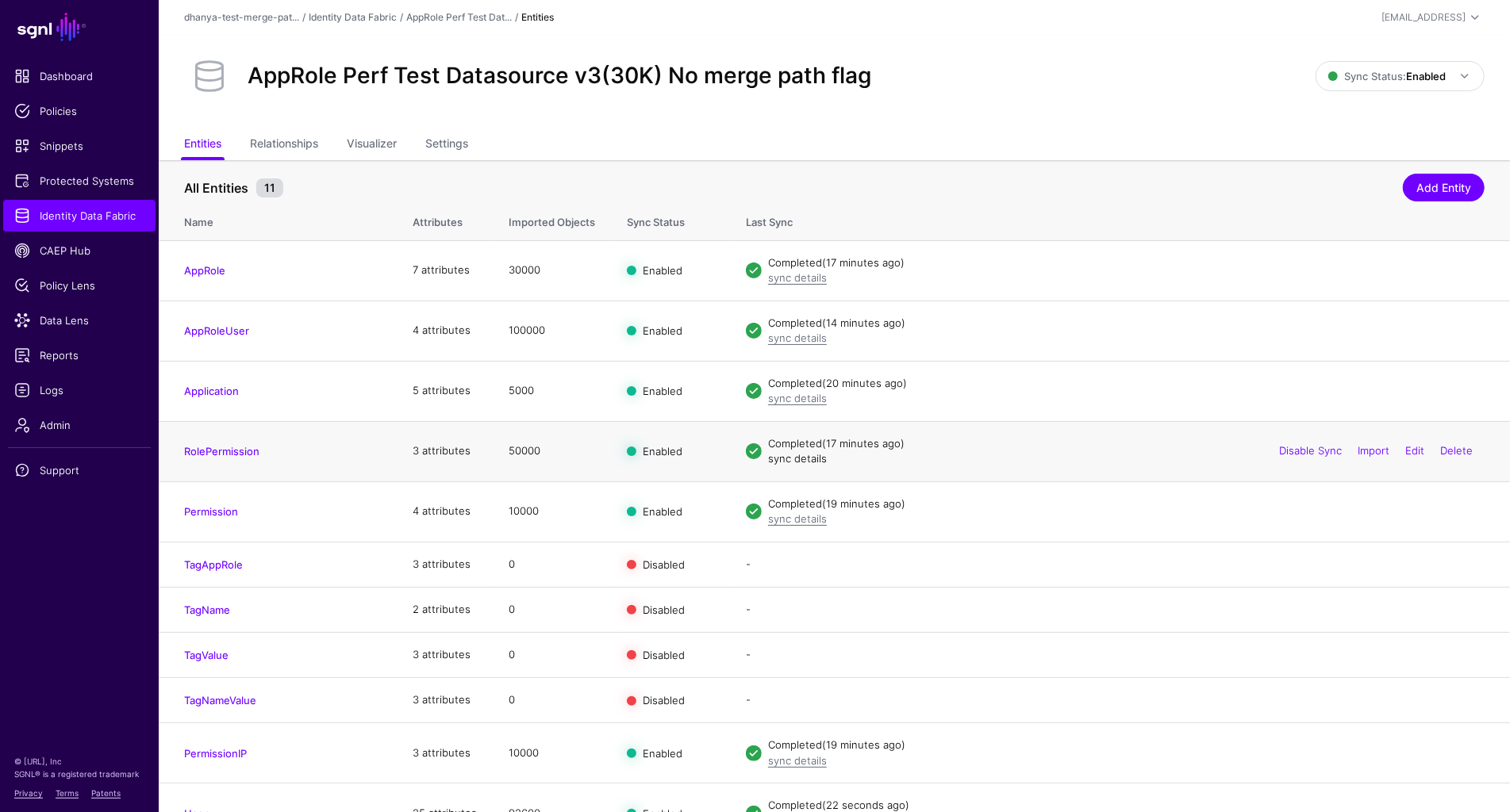
click at [789, 457] on link "sync details" at bounding box center [797, 458] width 59 height 13
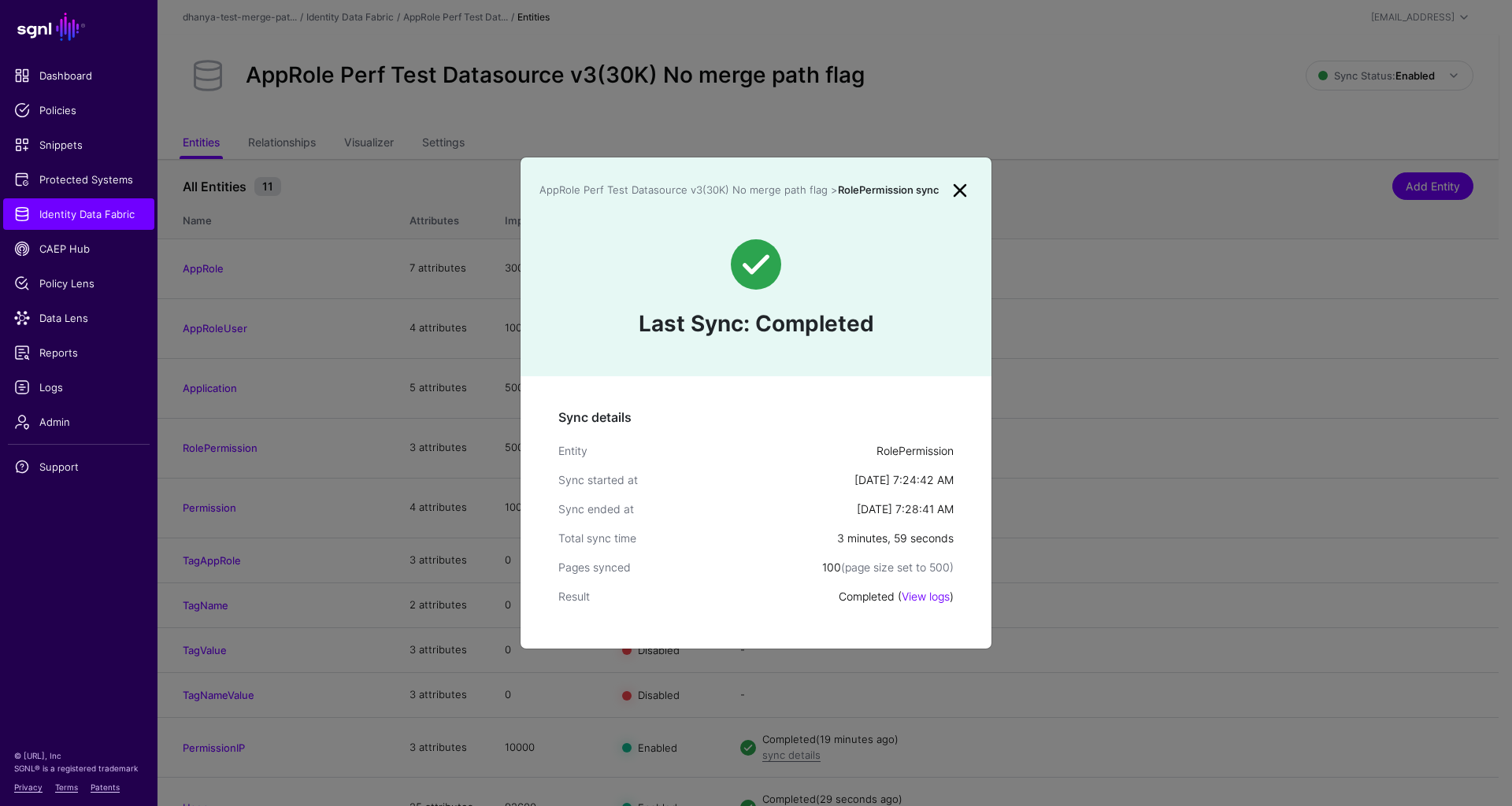
click at [960, 191] on link at bounding box center [959, 190] width 25 height 25
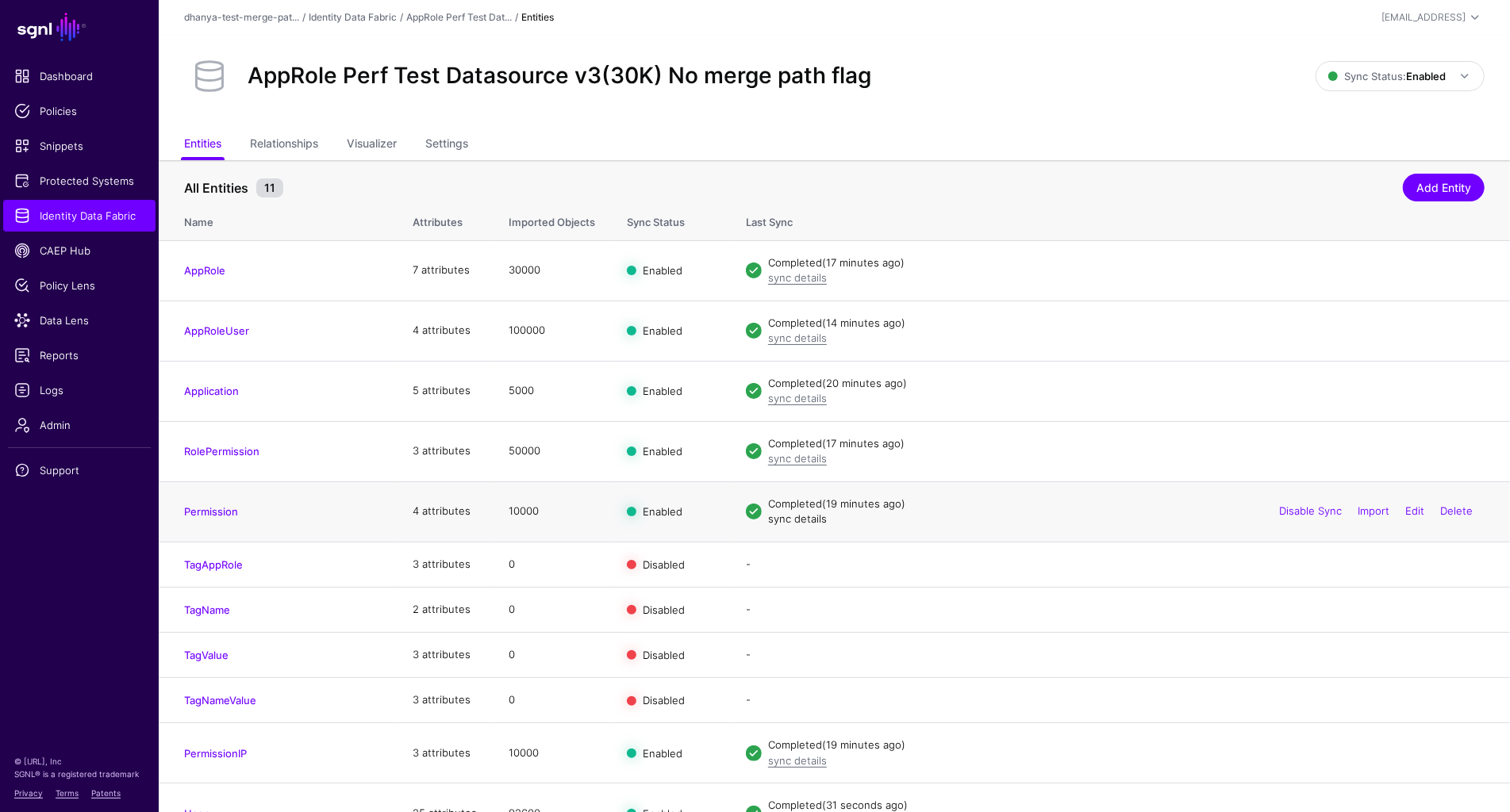
click at [779, 515] on link "sync details" at bounding box center [797, 518] width 59 height 13
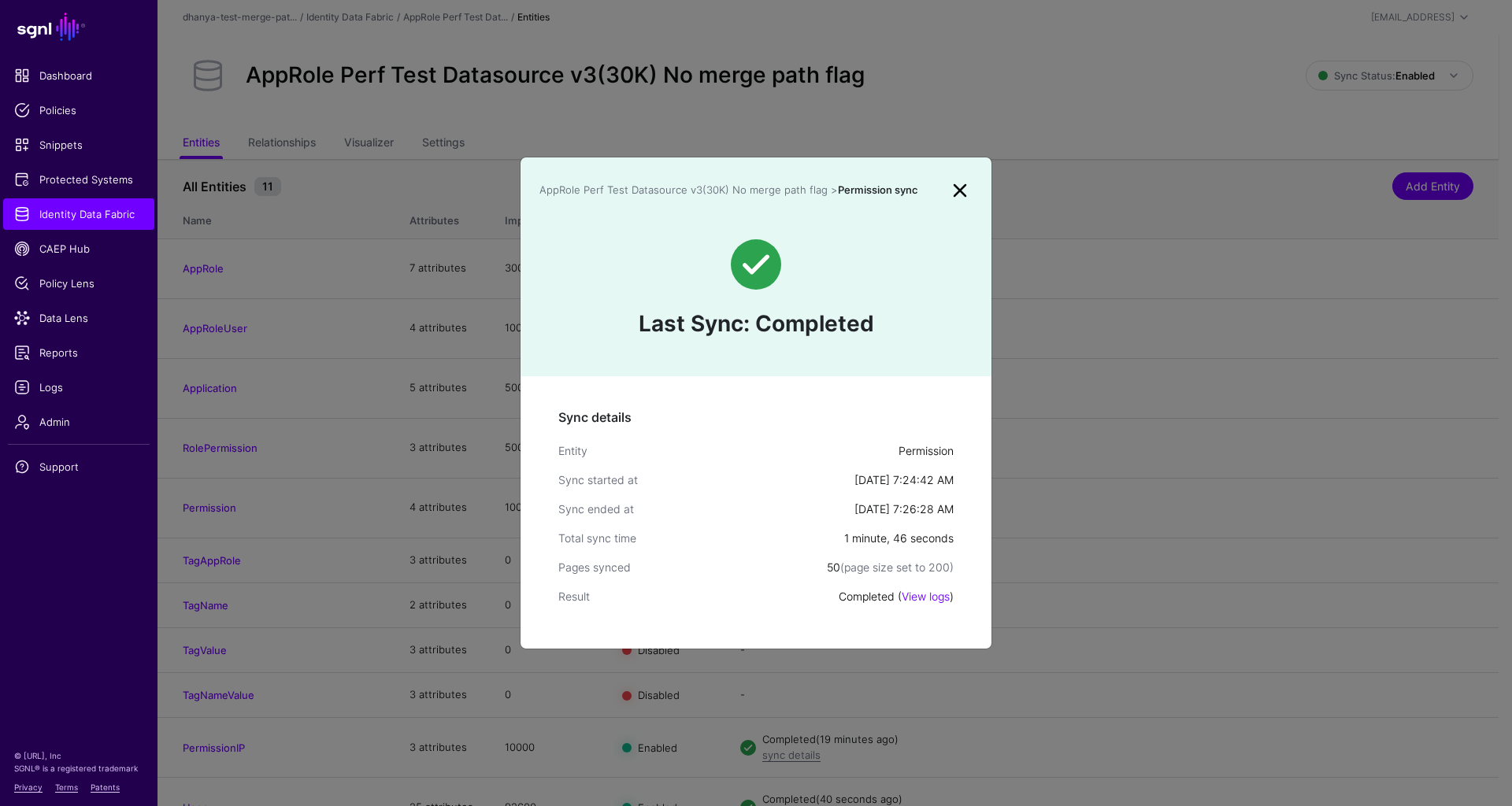
click at [957, 189] on link at bounding box center [959, 190] width 25 height 25
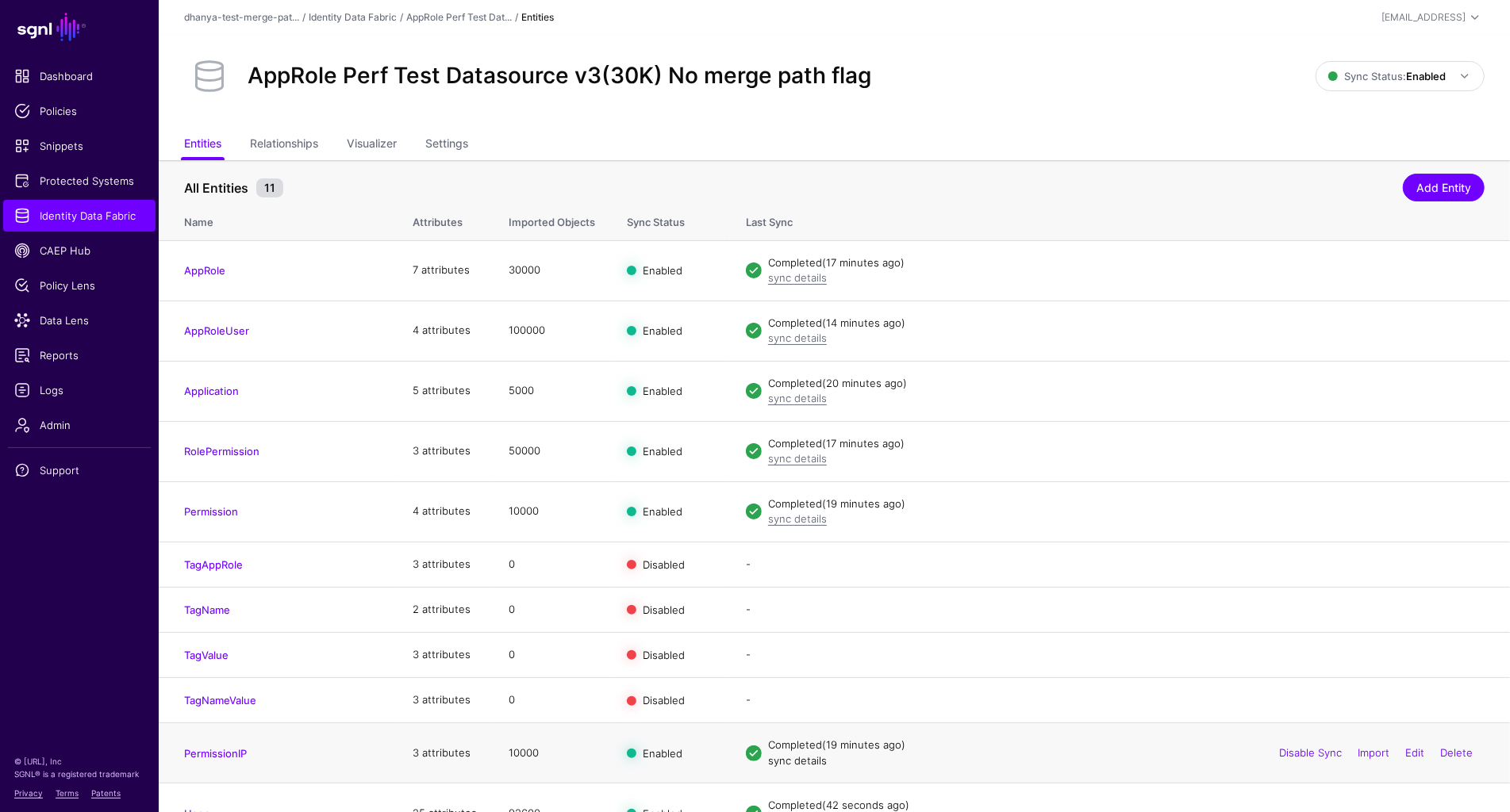
click at [772, 758] on link "sync details" at bounding box center [797, 760] width 59 height 13
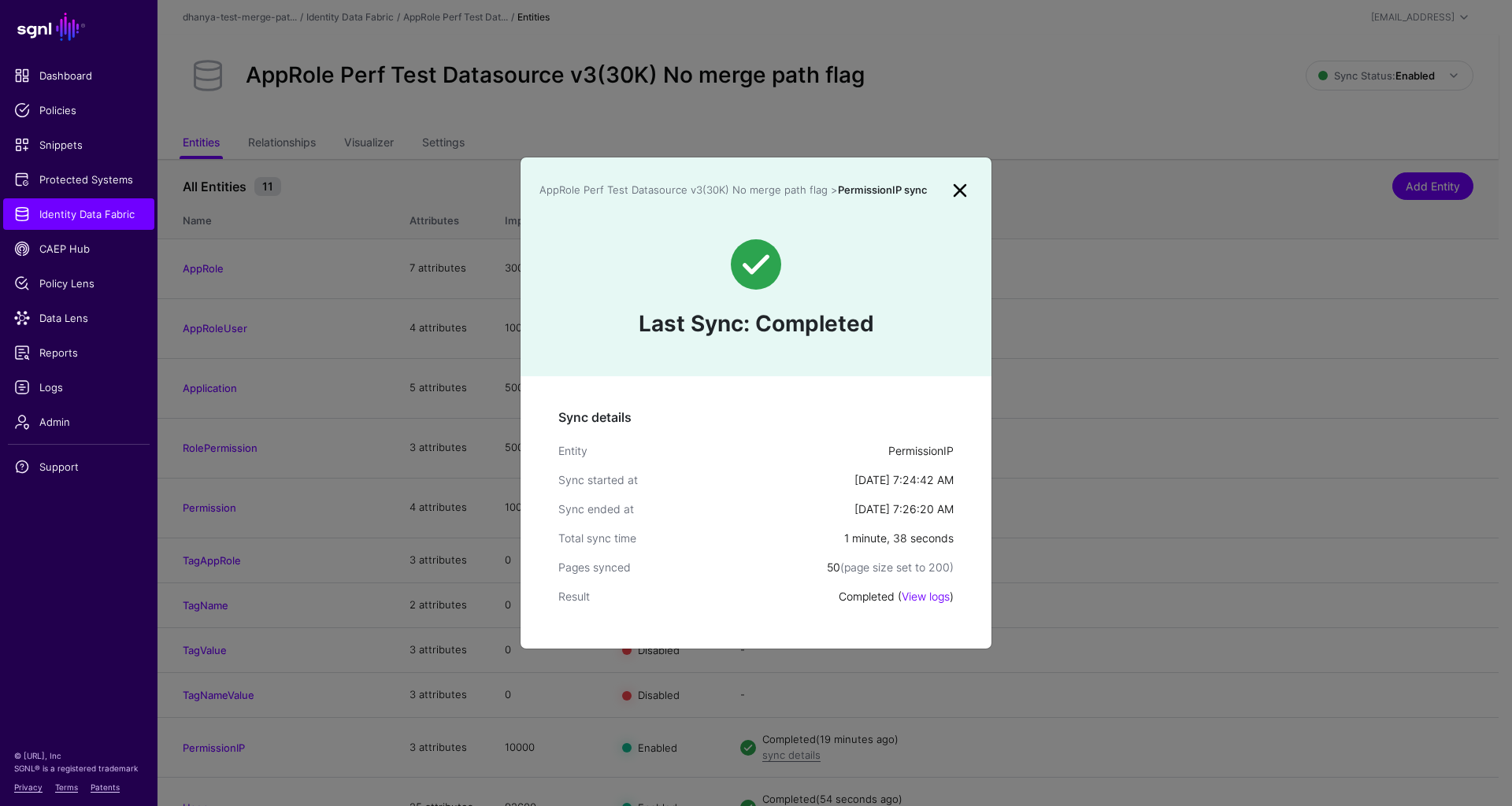
click at [956, 190] on link at bounding box center [959, 190] width 25 height 25
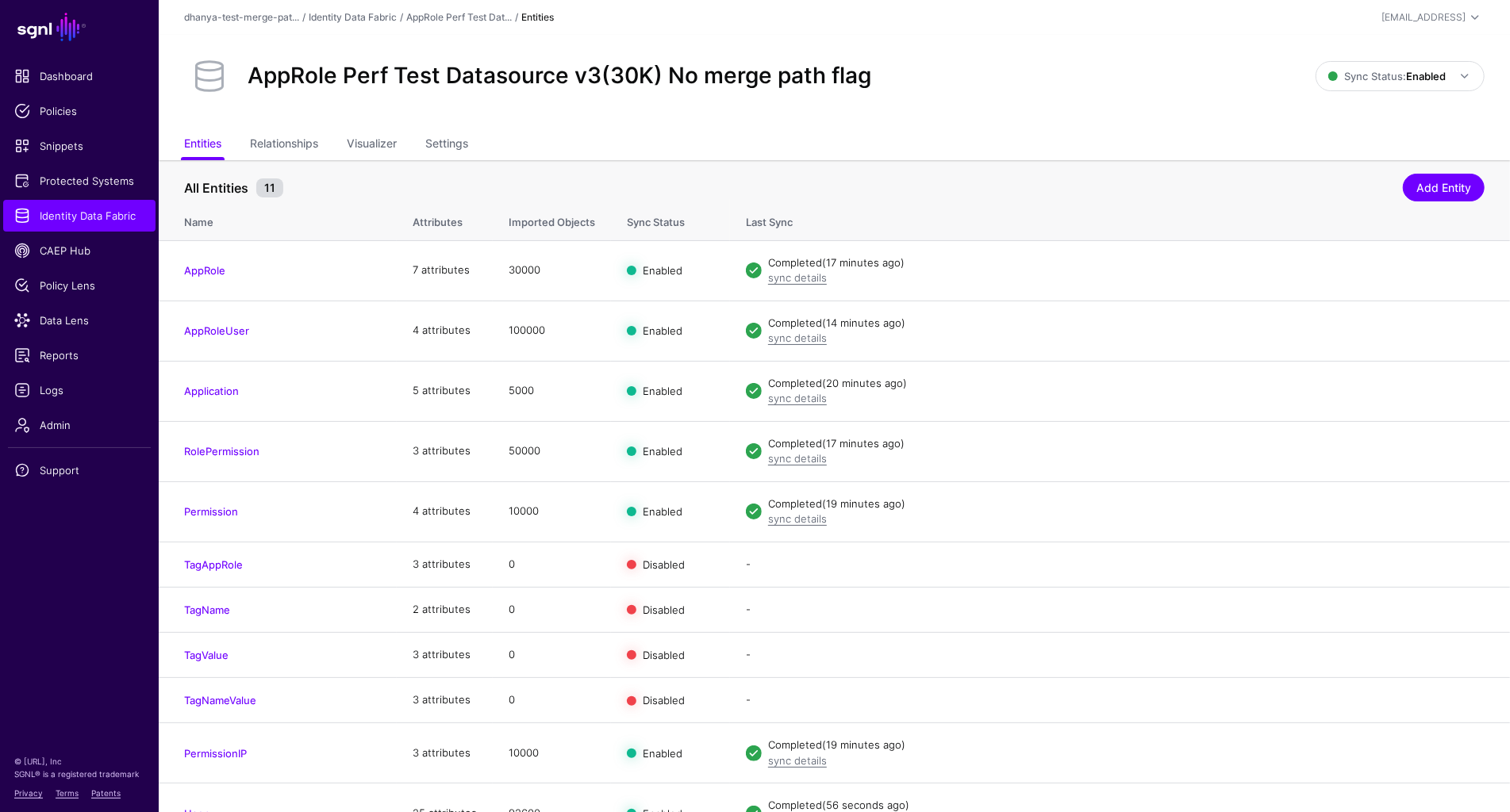
scroll to position [28, 0]
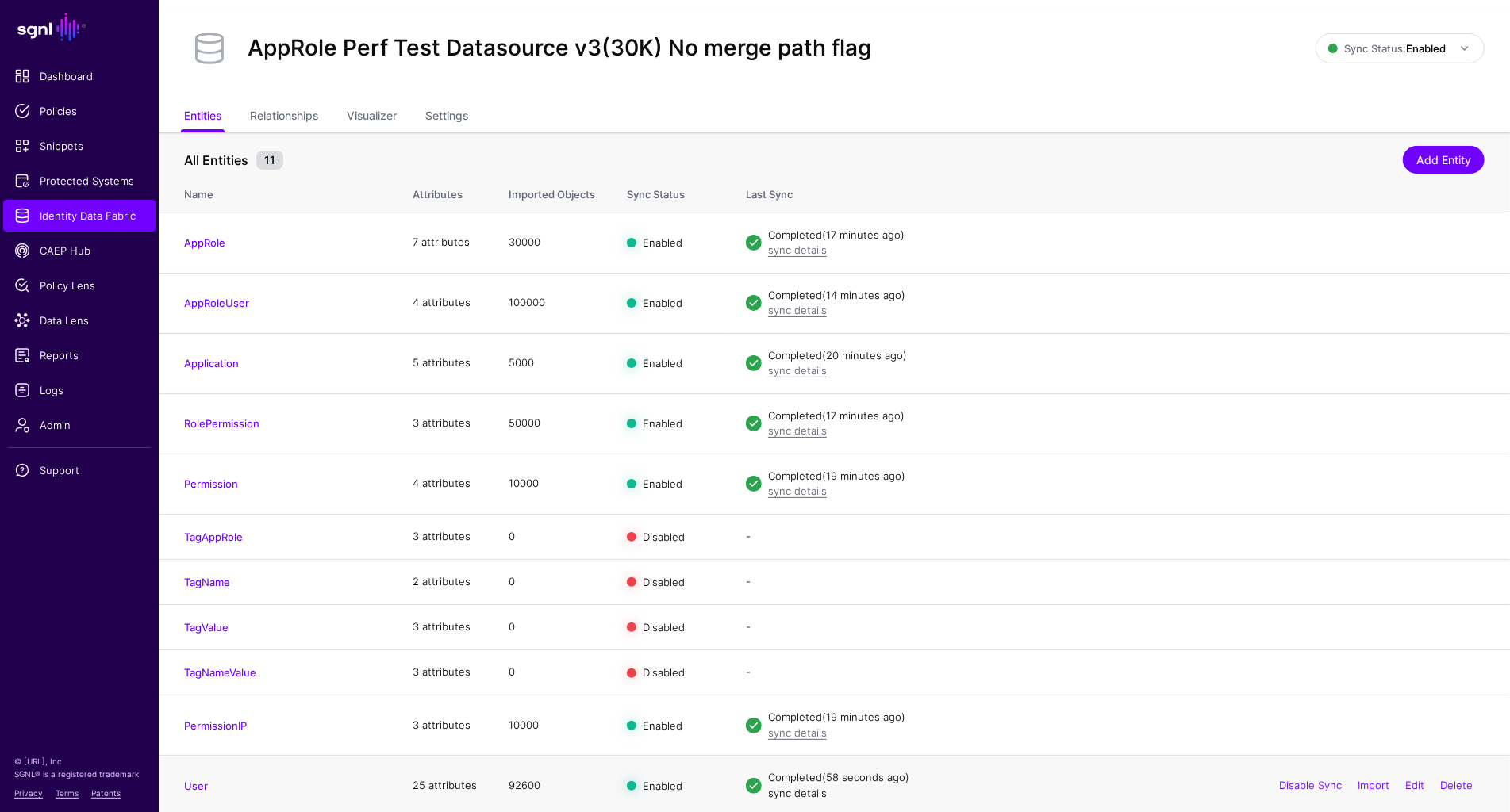
click at [792, 792] on link "sync details" at bounding box center [797, 793] width 59 height 13
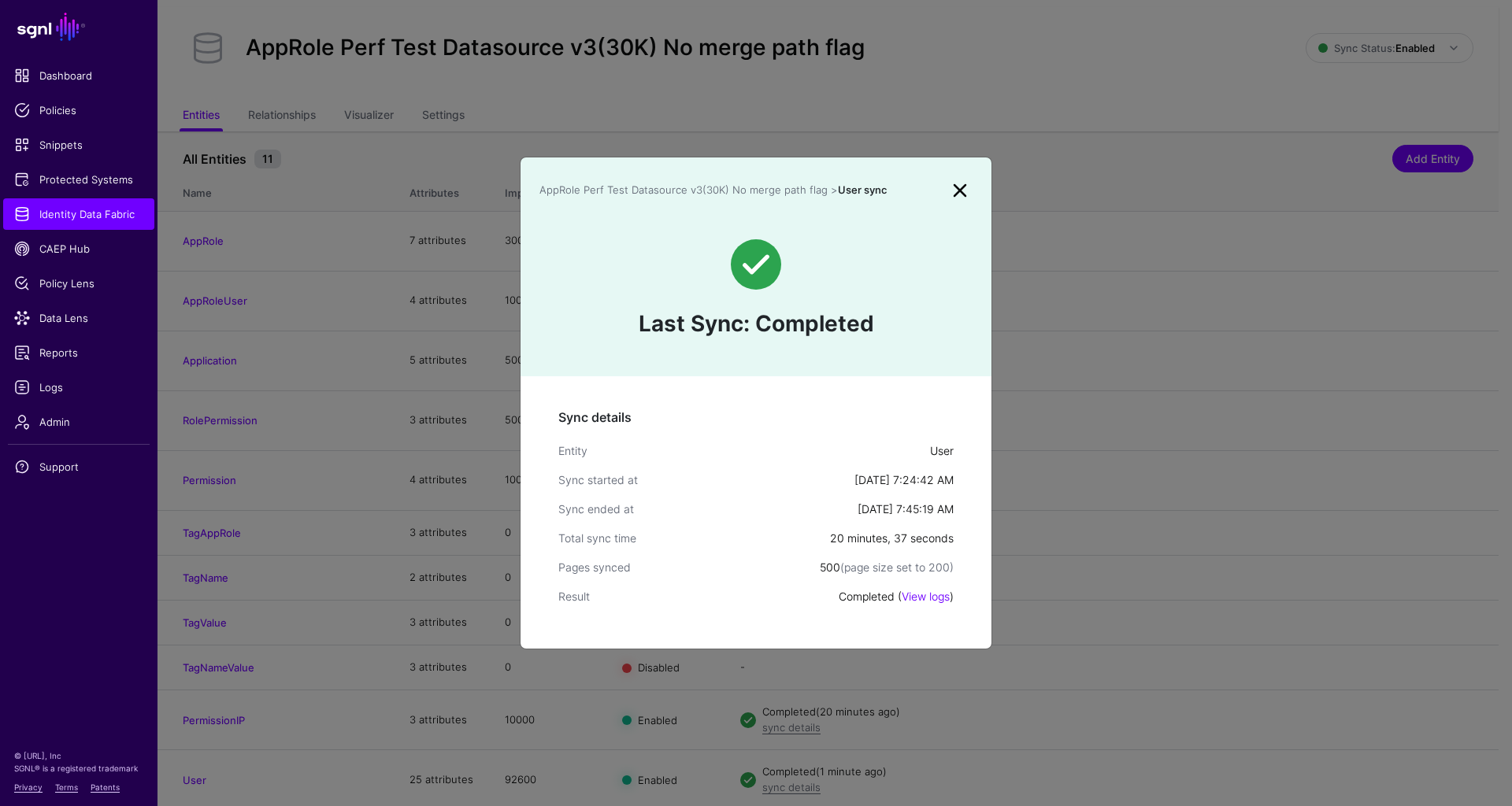
click at [963, 192] on link at bounding box center [959, 190] width 25 height 25
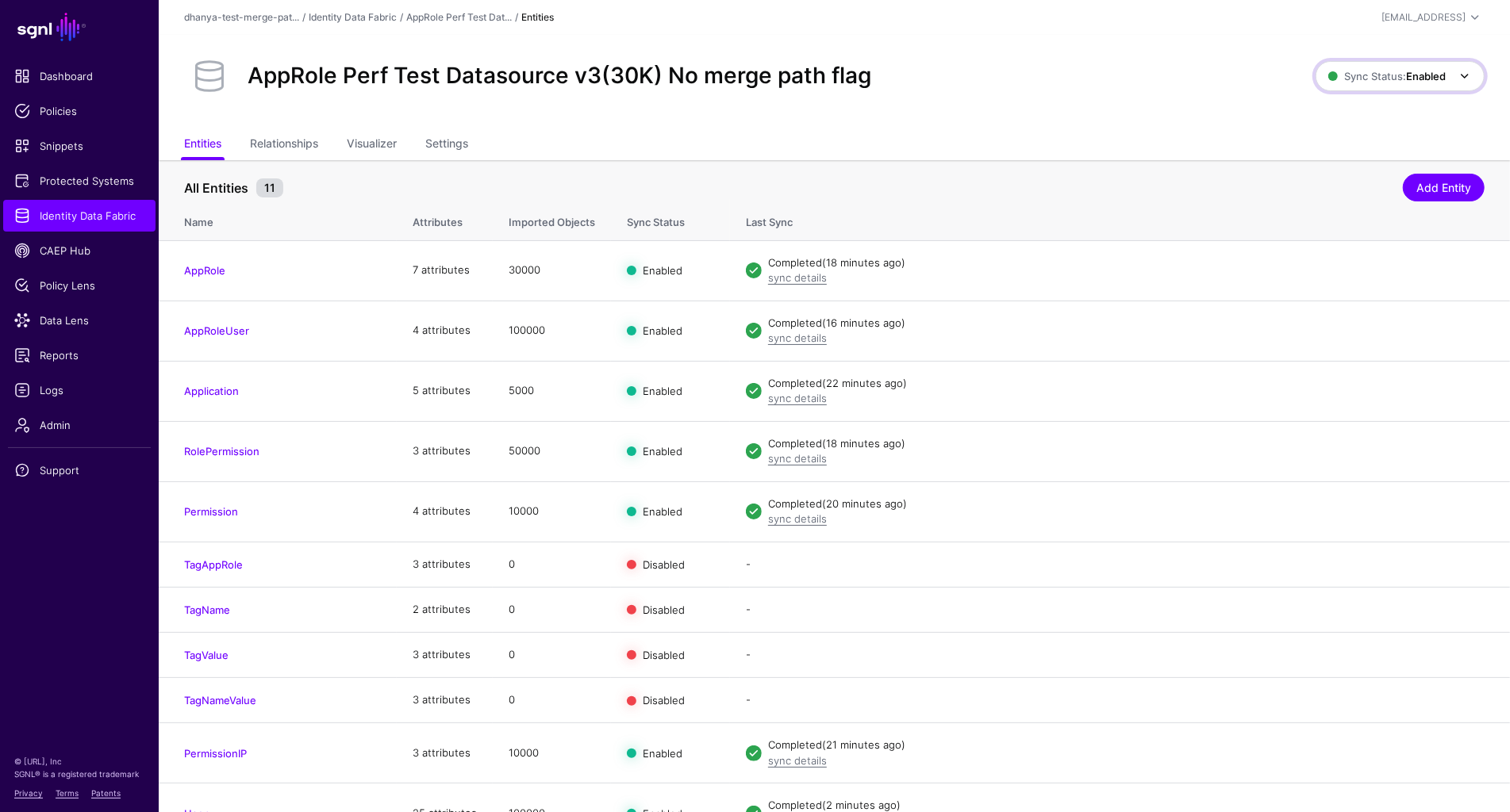
click at [1380, 70] on span "Sync Status: Enabled" at bounding box center [1386, 75] width 118 height 13
click at [1331, 190] on span "Syncing inactive for all configured entities" at bounding box center [1390, 198] width 162 height 26
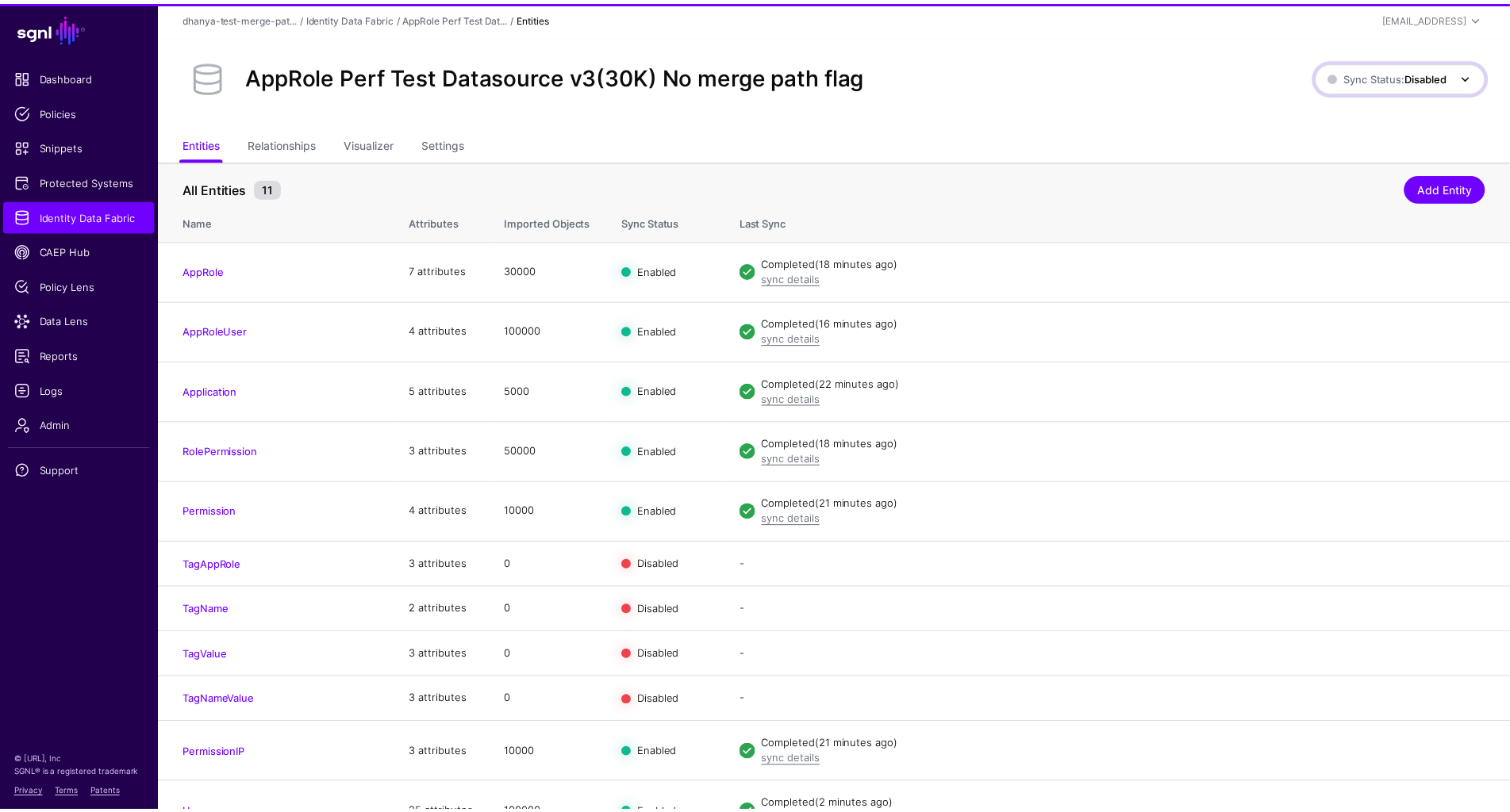
click at [1384, 83] on span "Sync Status: Disabled" at bounding box center [1399, 76] width 120 height 17
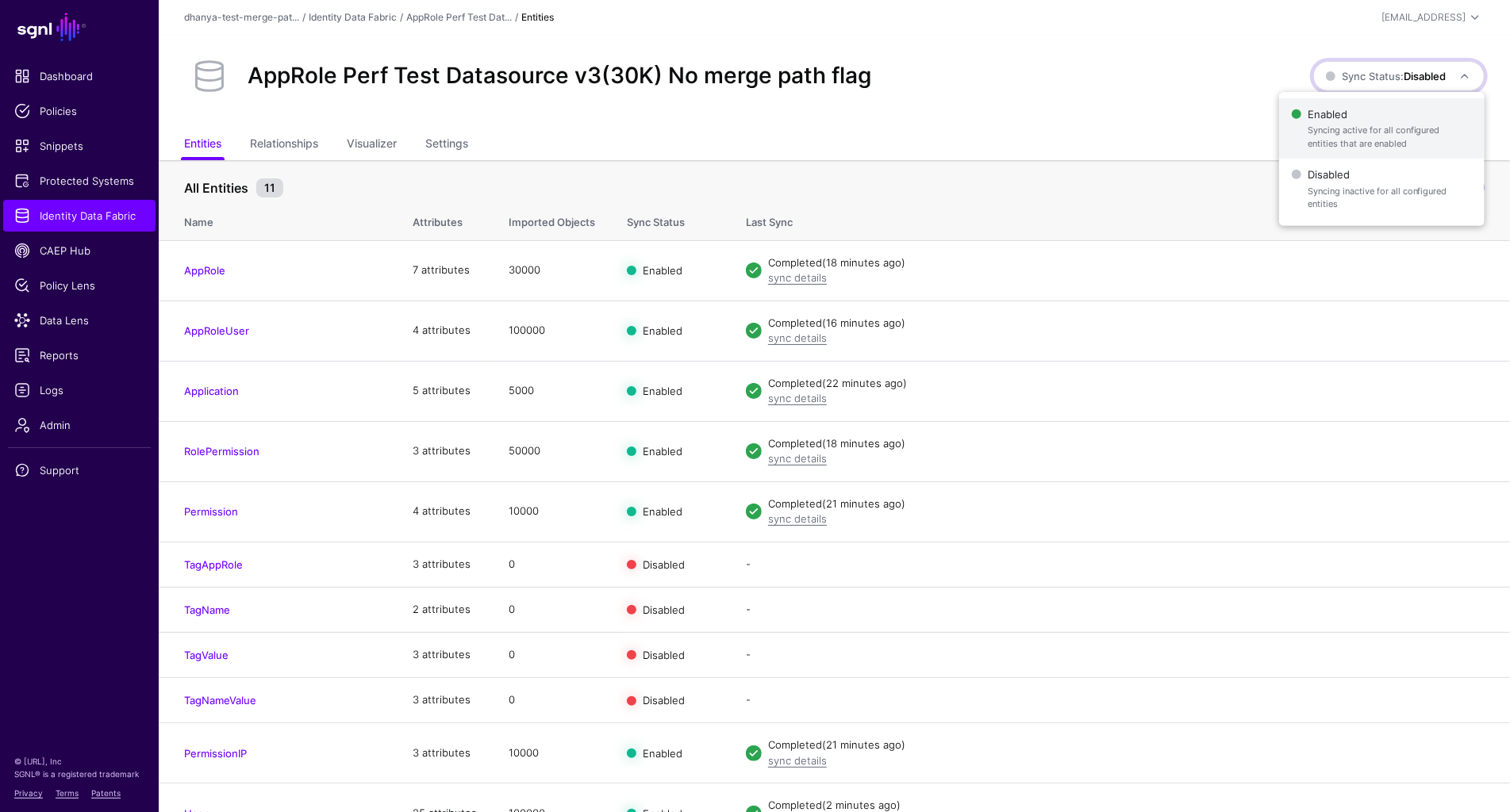
click at [1341, 134] on span "Syncing active for all configured entities that are enabled" at bounding box center [1389, 136] width 164 height 26
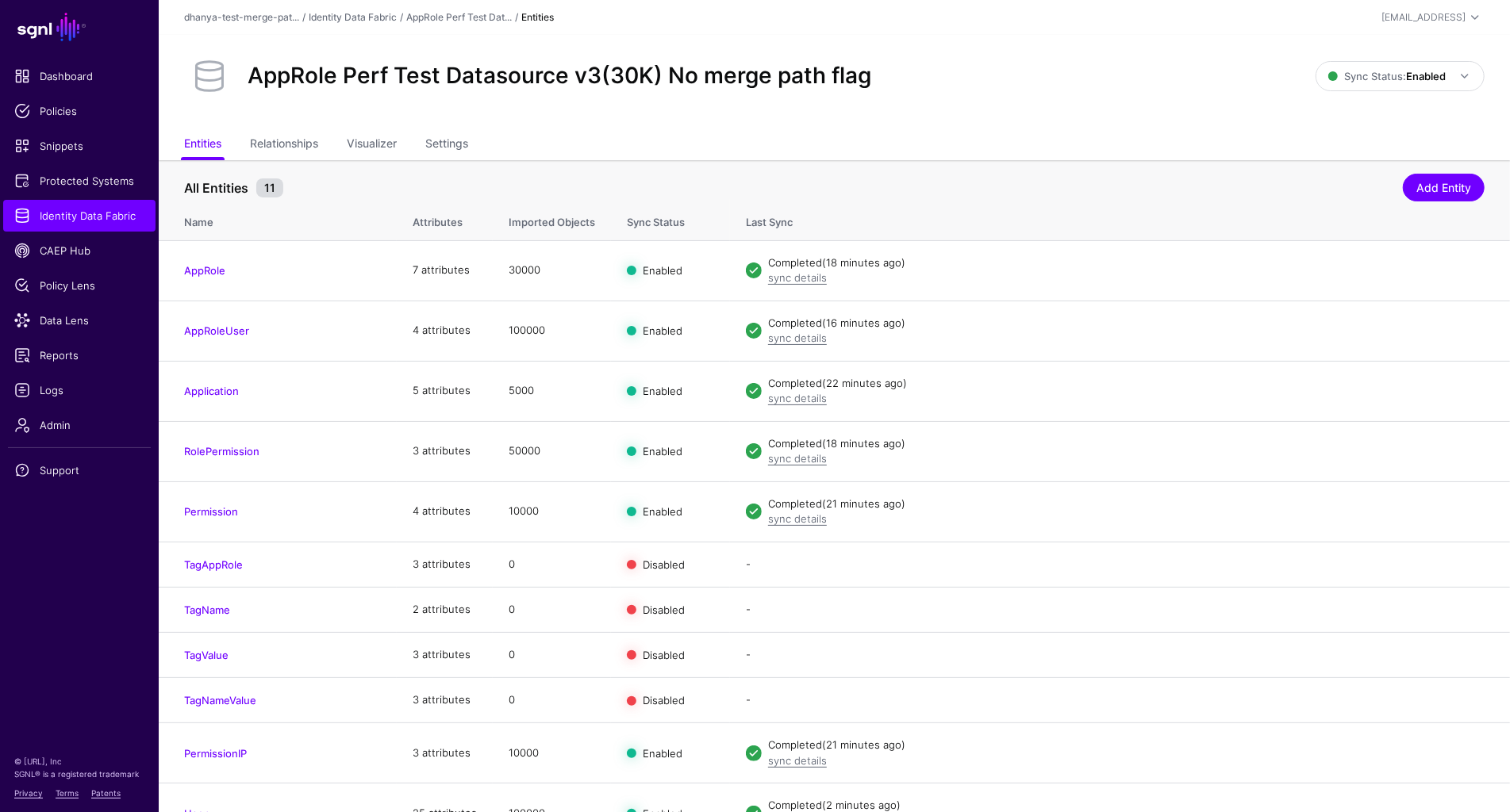
scroll to position [28, 0]
click at [810, 278] on link "sync details" at bounding box center [797, 277] width 59 height 13
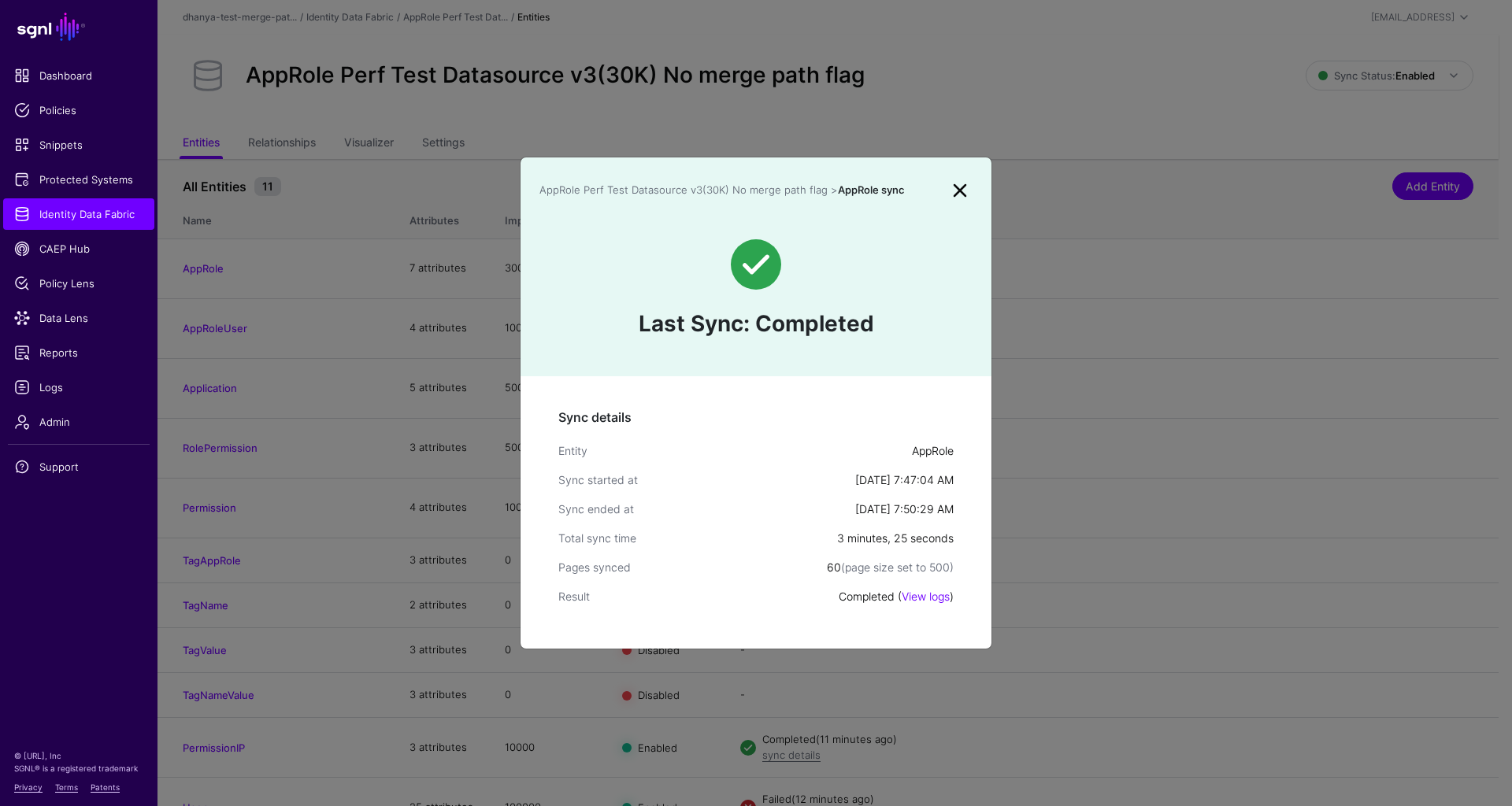
click at [960, 190] on link at bounding box center [959, 190] width 25 height 25
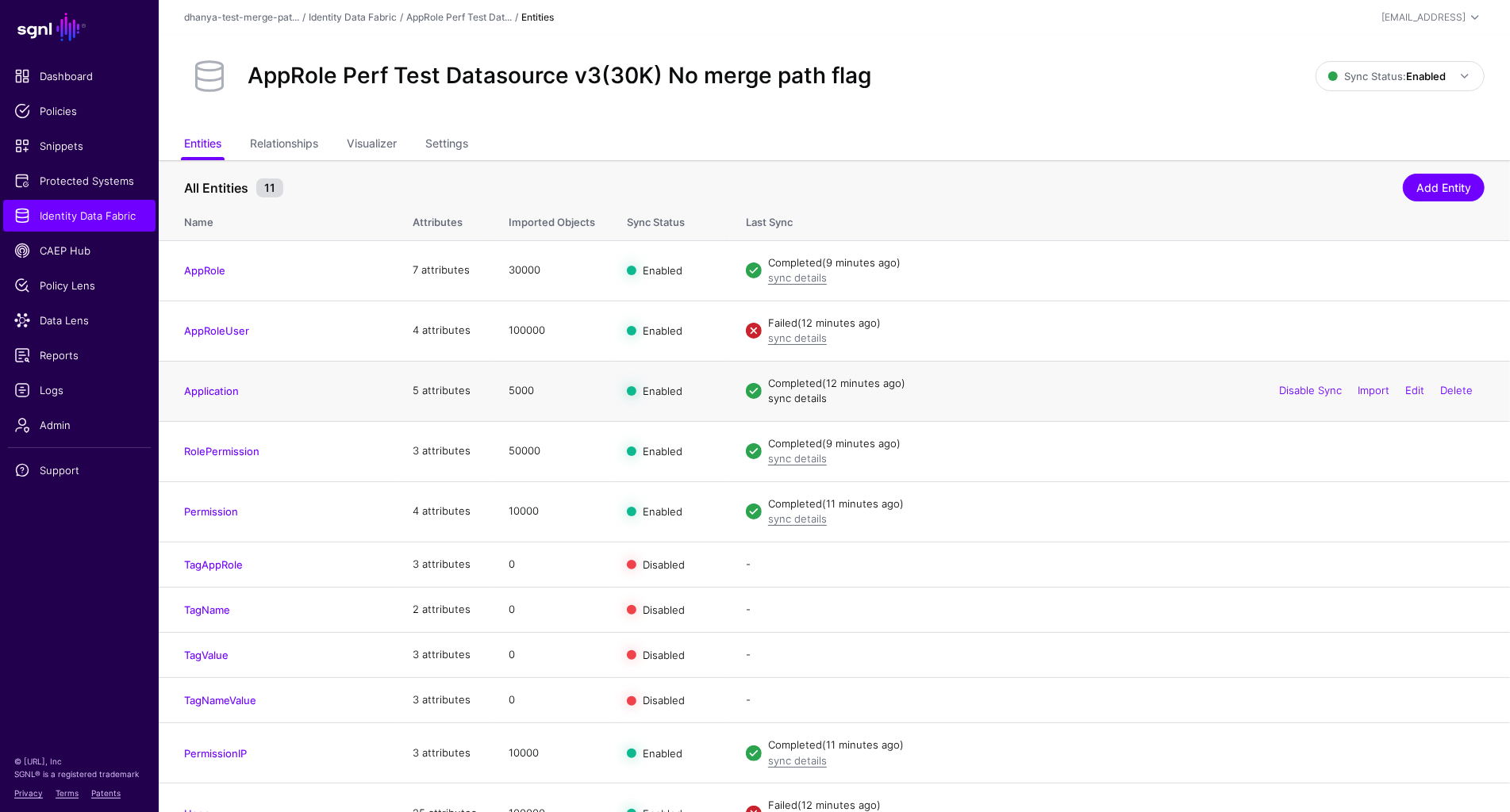
click at [813, 398] on link "sync details" at bounding box center [797, 397] width 59 height 13
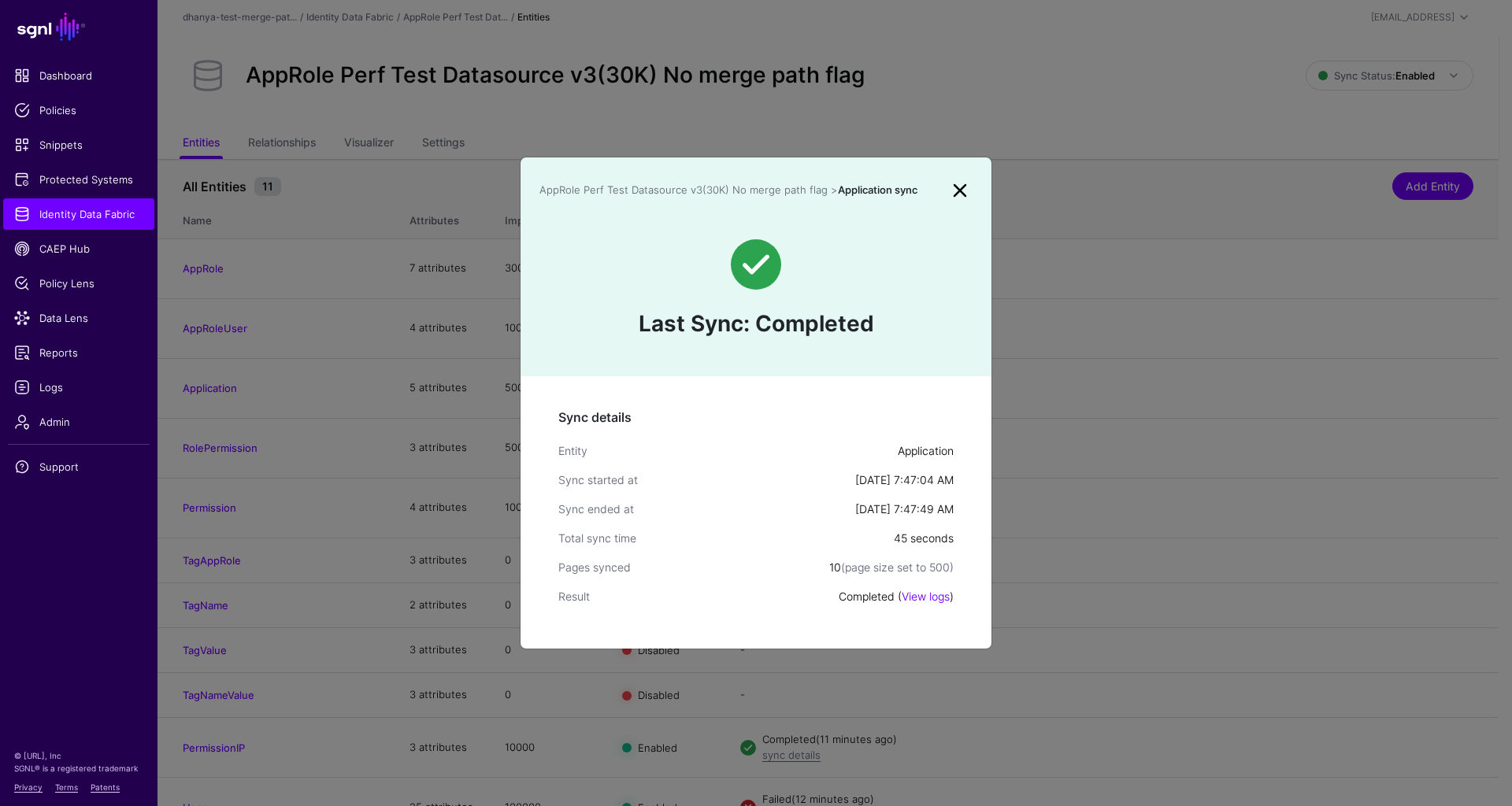
click at [960, 189] on link at bounding box center [959, 190] width 25 height 25
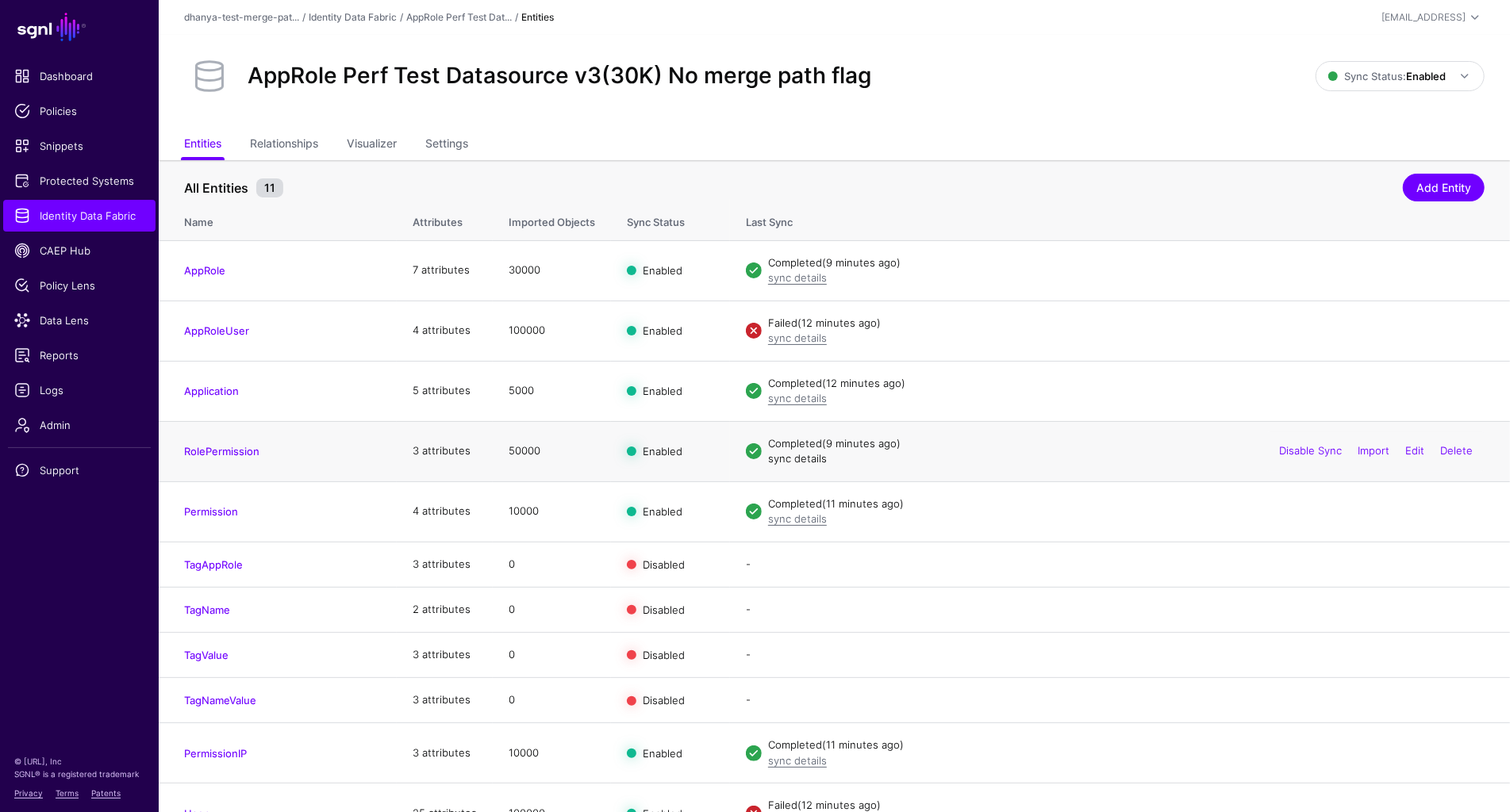
click at [789, 457] on link "sync details" at bounding box center [797, 458] width 59 height 13
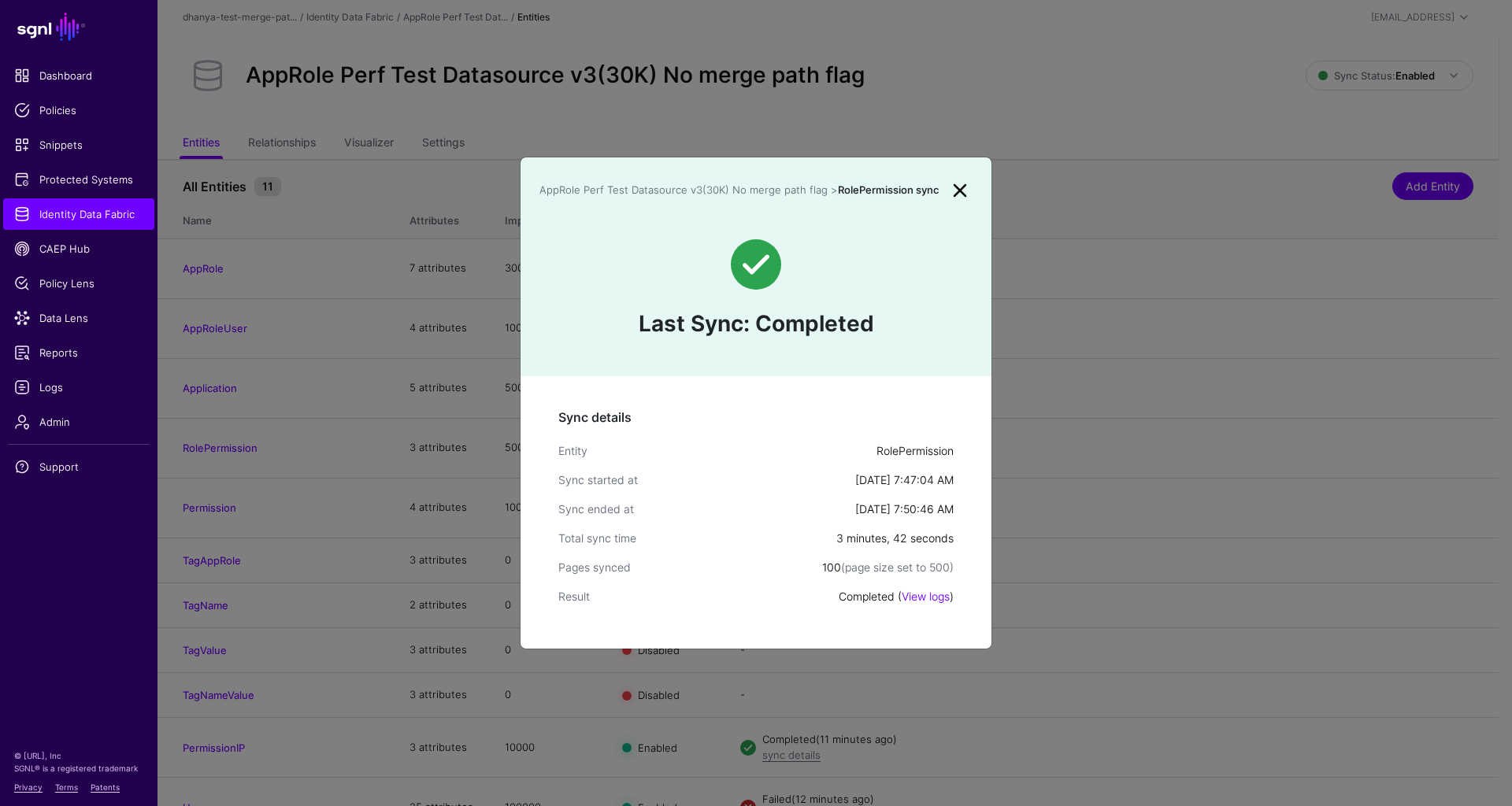
click at [959, 192] on link at bounding box center [959, 190] width 25 height 25
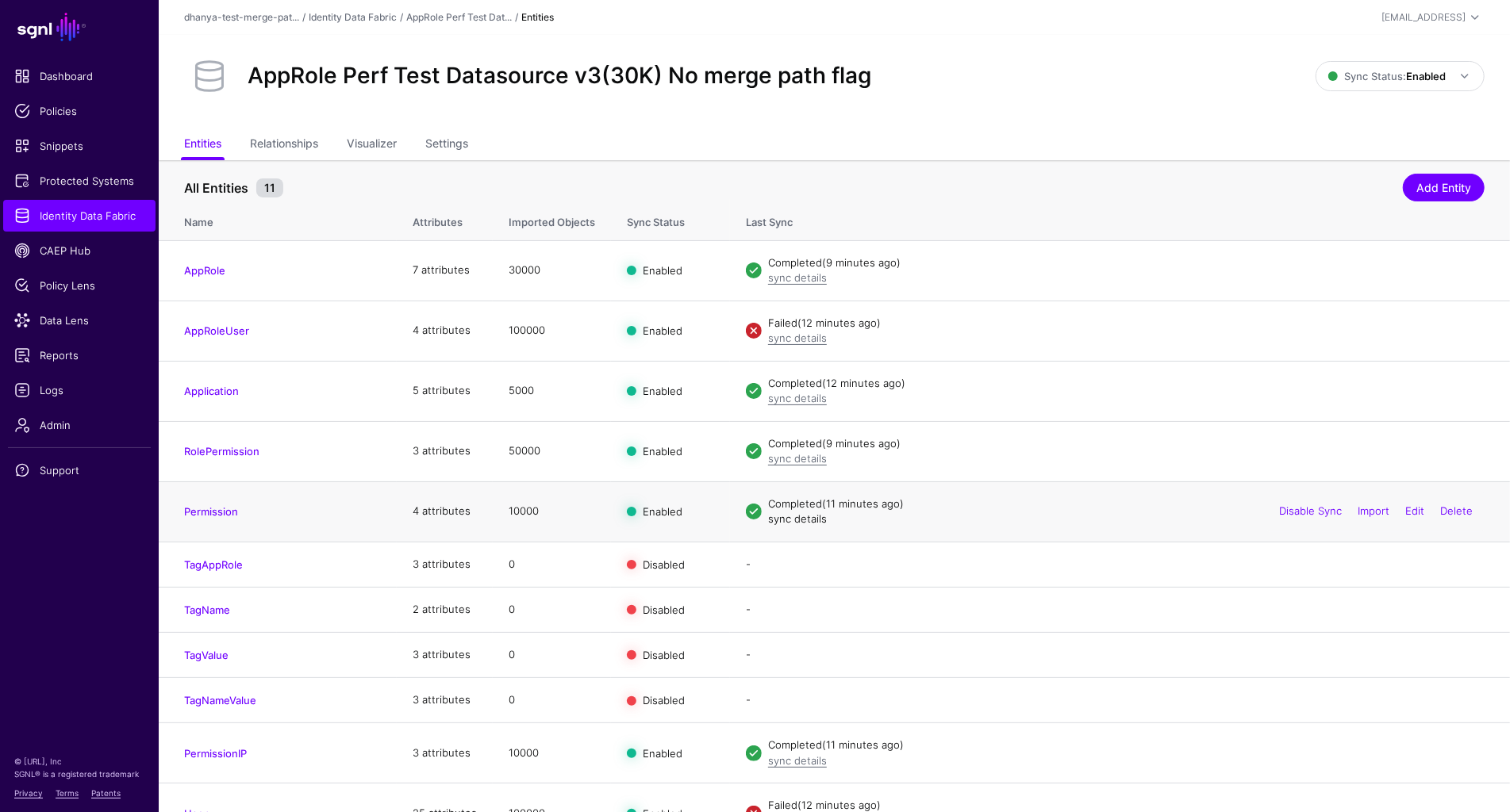
click at [798, 518] on link "sync details" at bounding box center [797, 518] width 59 height 13
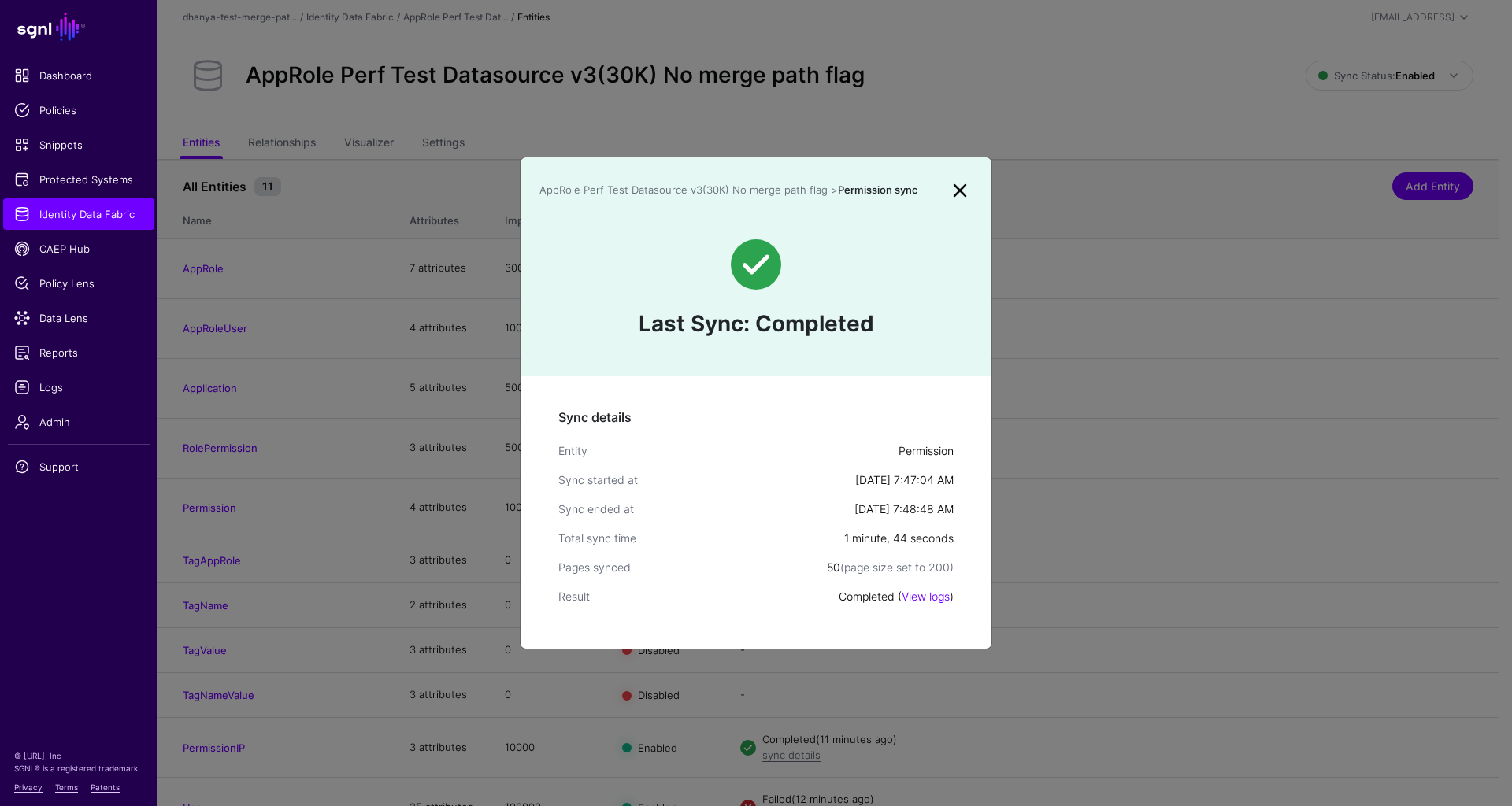
click at [959, 190] on link at bounding box center [959, 190] width 25 height 25
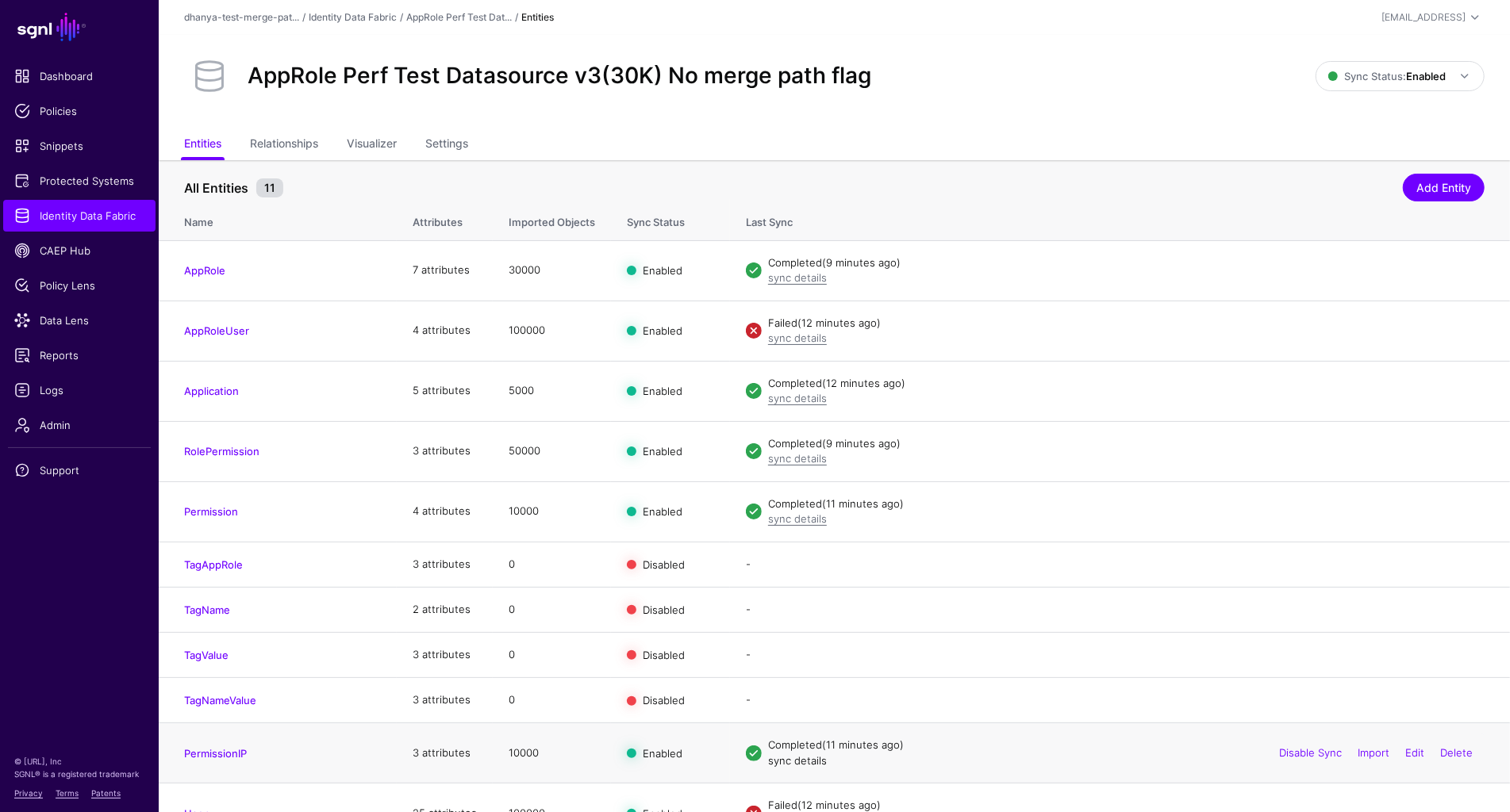
click at [798, 756] on link "sync details" at bounding box center [797, 760] width 59 height 13
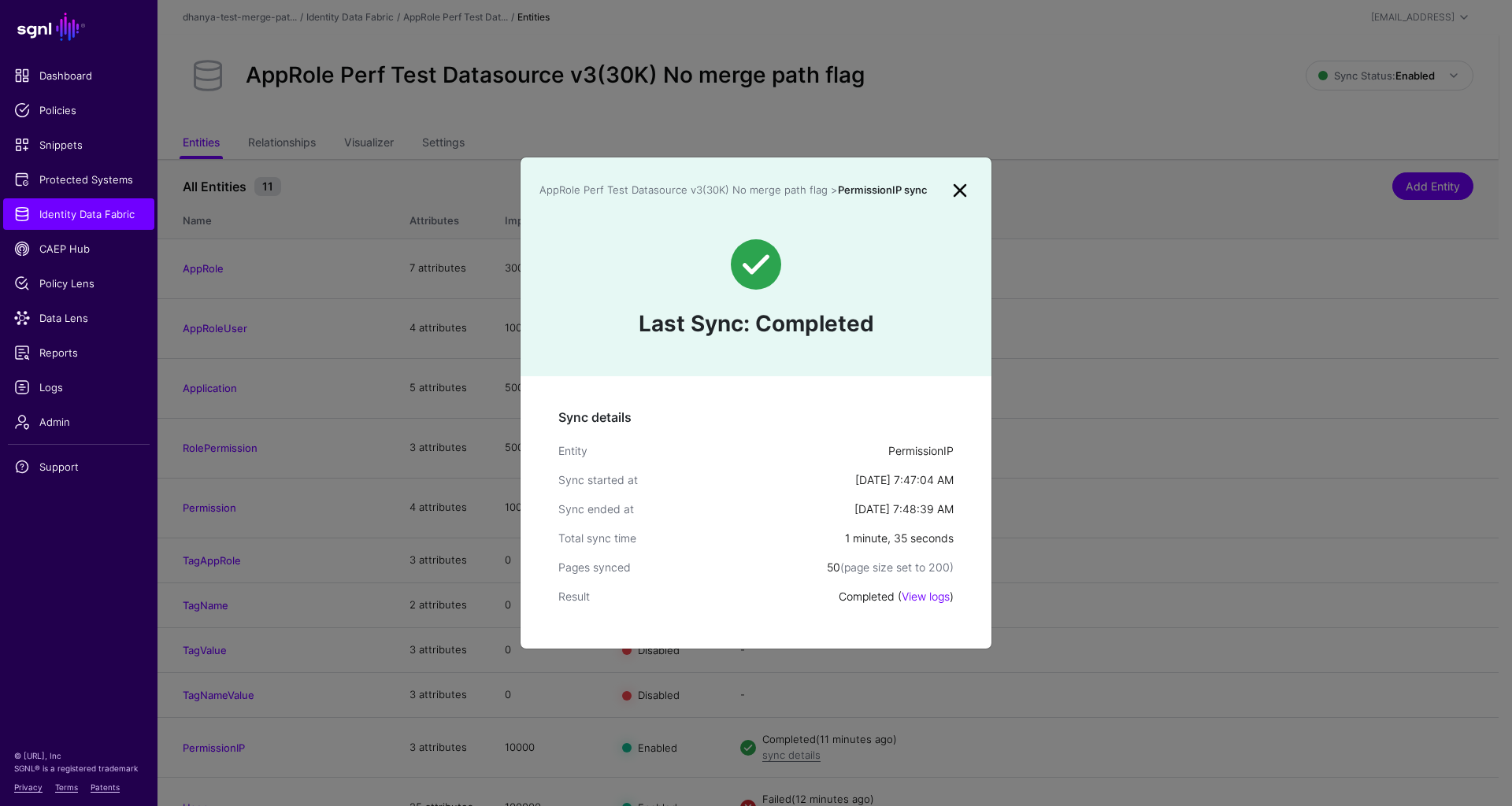
click at [961, 185] on link at bounding box center [959, 190] width 25 height 25
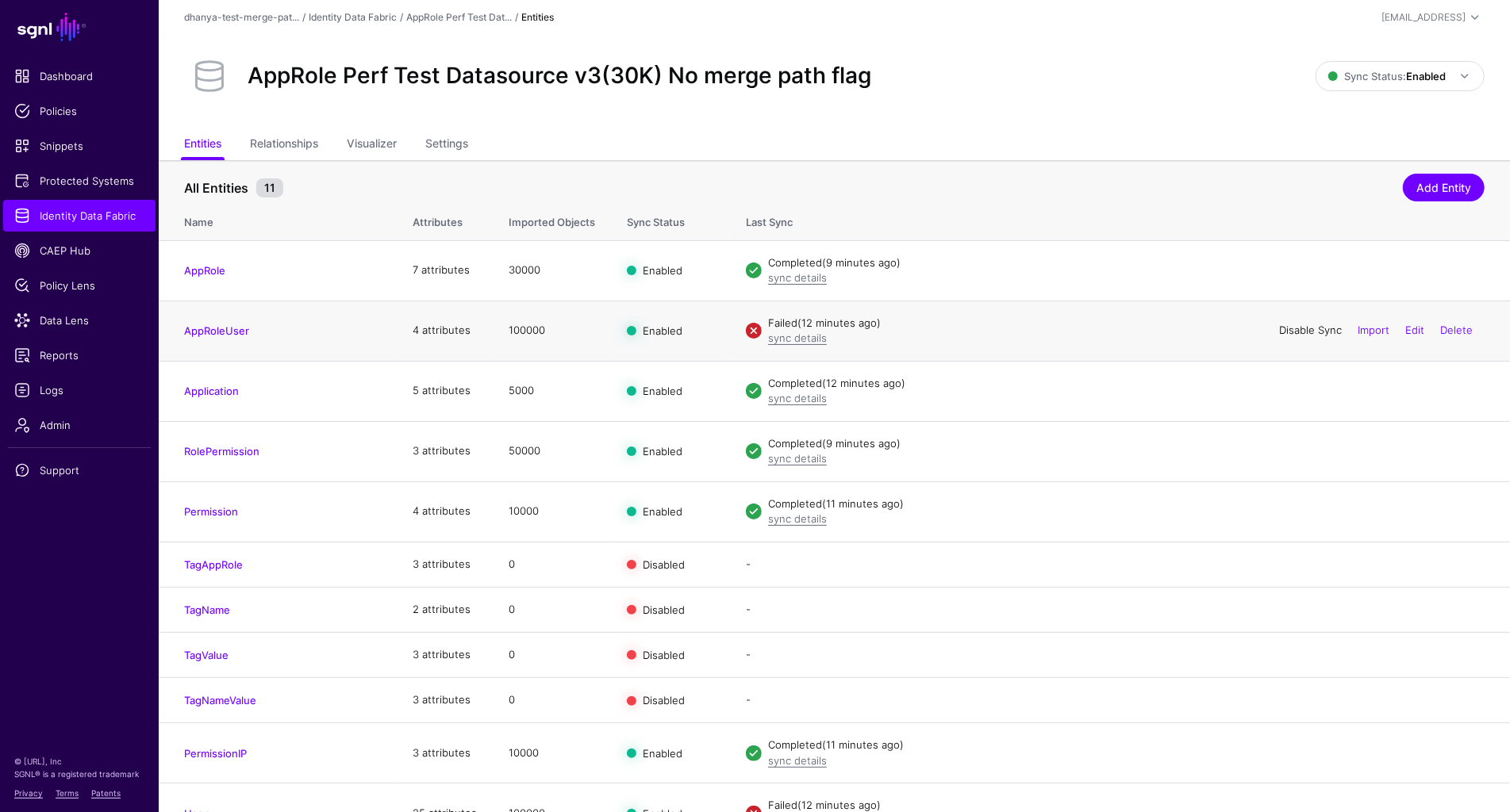
click at [1312, 328] on link "Disable Sync" at bounding box center [1309, 329] width 63 height 13
click at [0, 0] on link "Enable Sync" at bounding box center [0, 0] width 0 height 0
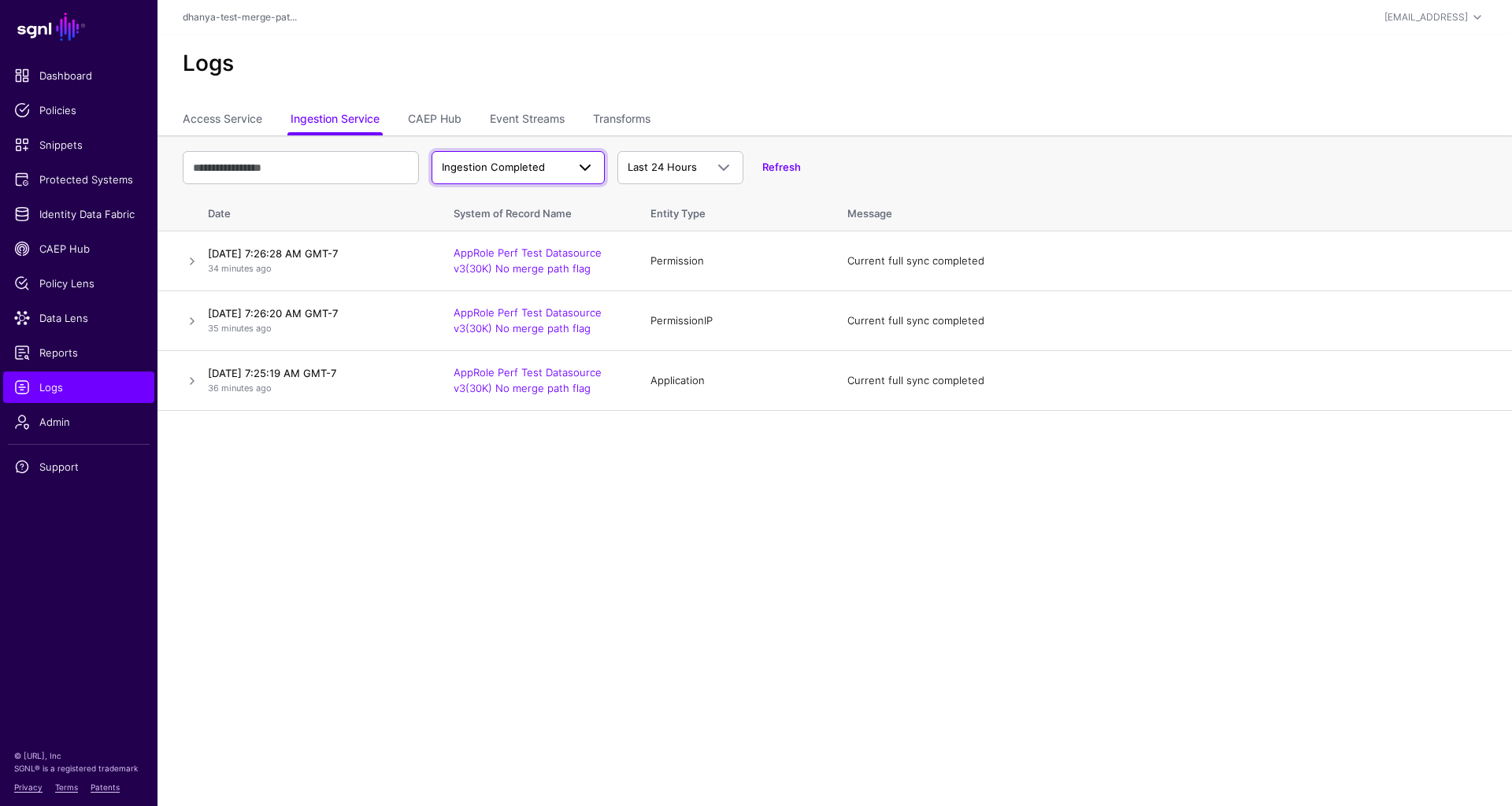
click at [514, 166] on span "Ingestion Completed" at bounding box center [493, 167] width 103 height 12
click at [505, 246] on span "Ingestion Failed" at bounding box center [483, 252] width 78 height 12
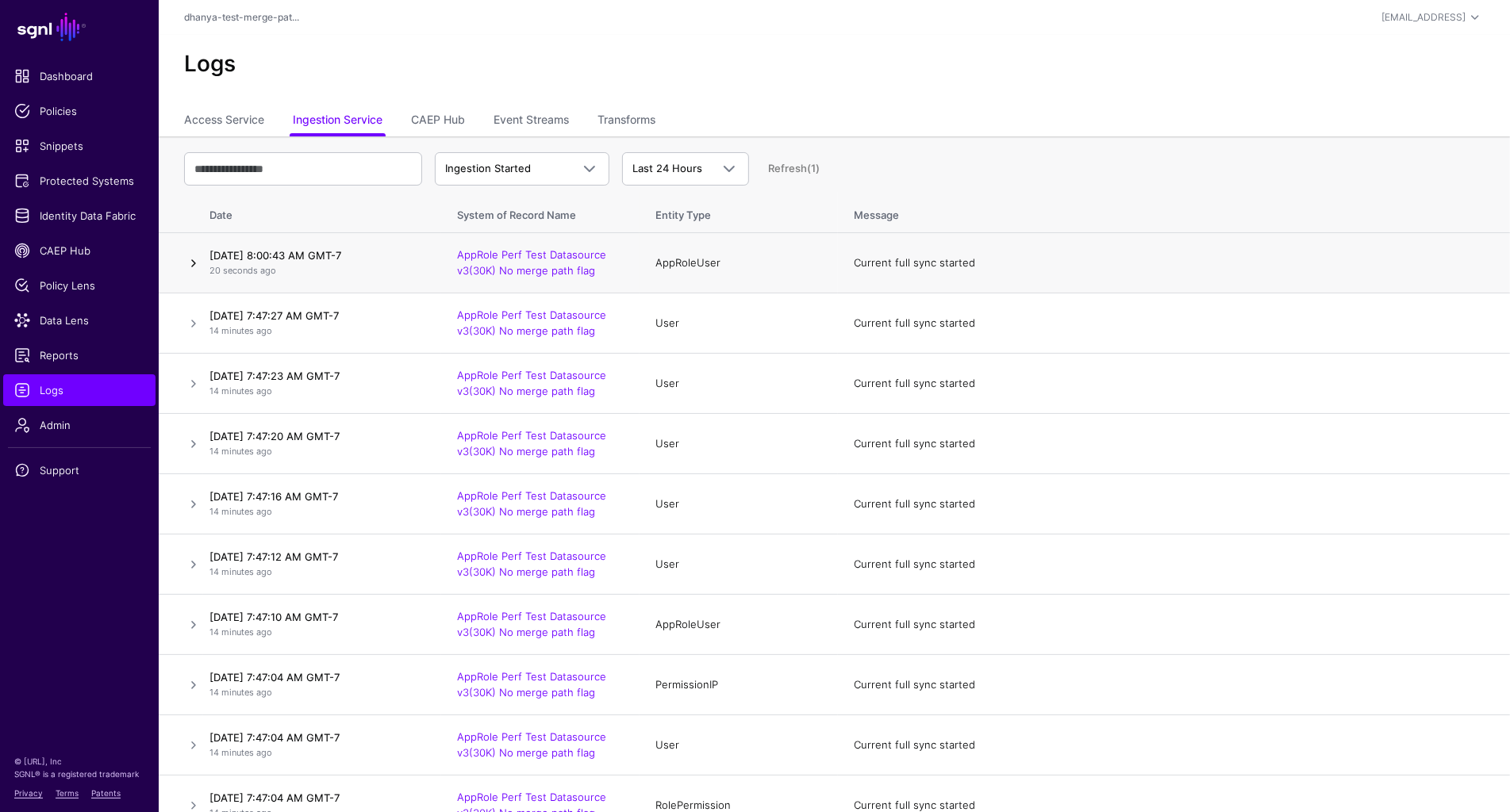
click at [194, 265] on link at bounding box center [194, 263] width 19 height 19
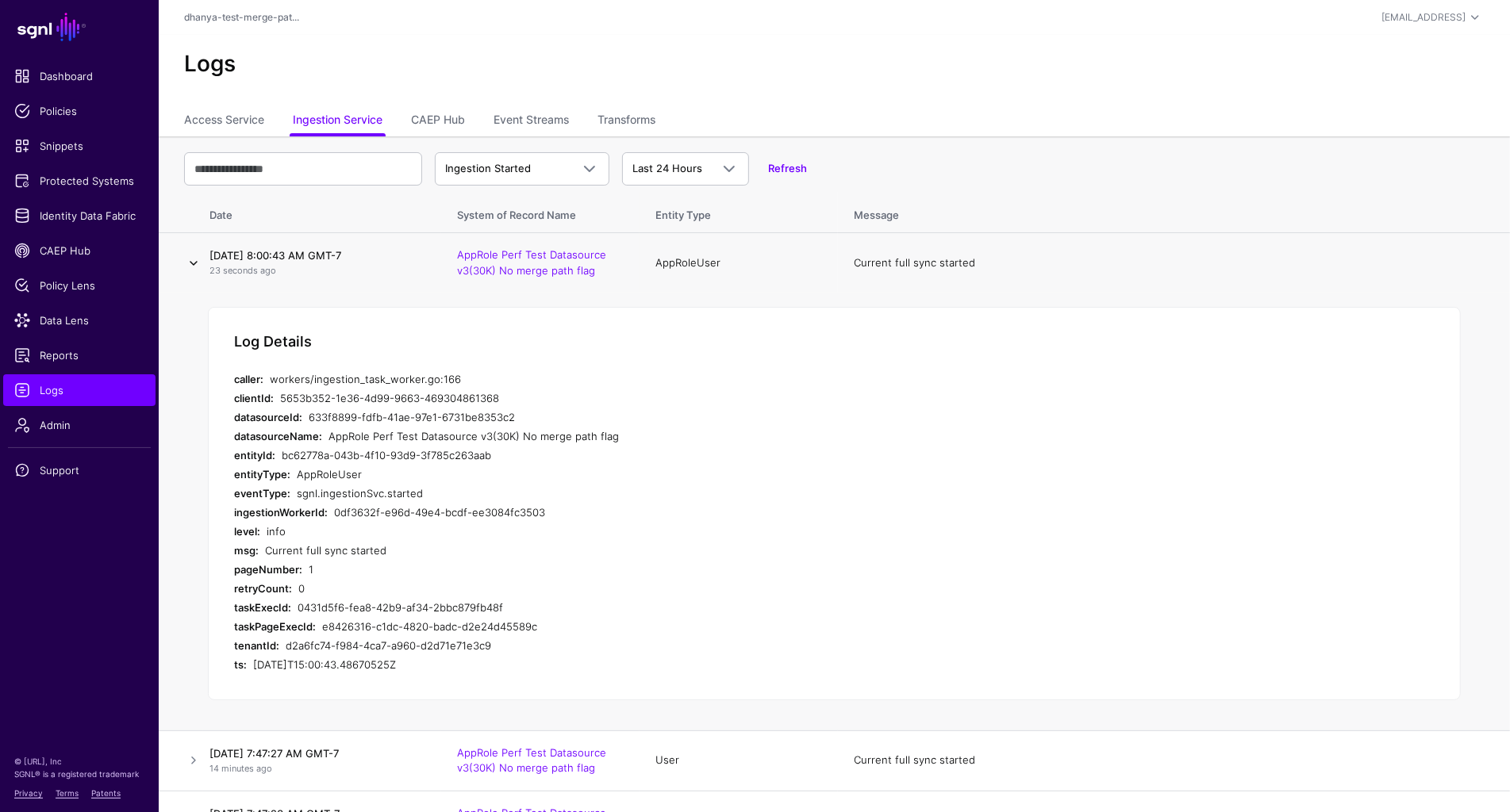
click at [194, 265] on link at bounding box center [194, 263] width 19 height 19
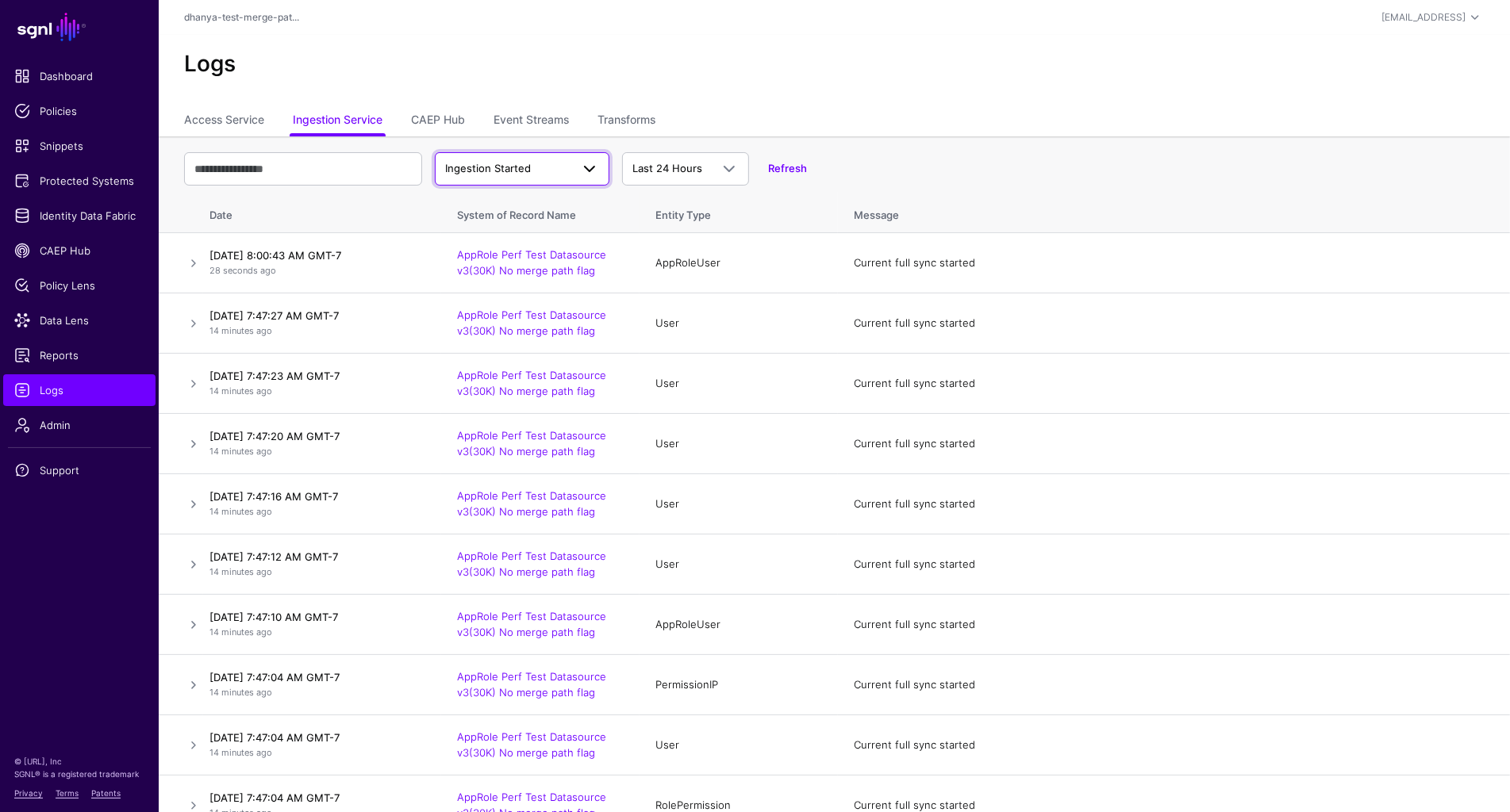
click at [509, 167] on span "Ingestion Started" at bounding box center [487, 168] width 86 height 13
click at [499, 252] on span "Ingestion Failed" at bounding box center [486, 254] width 78 height 13
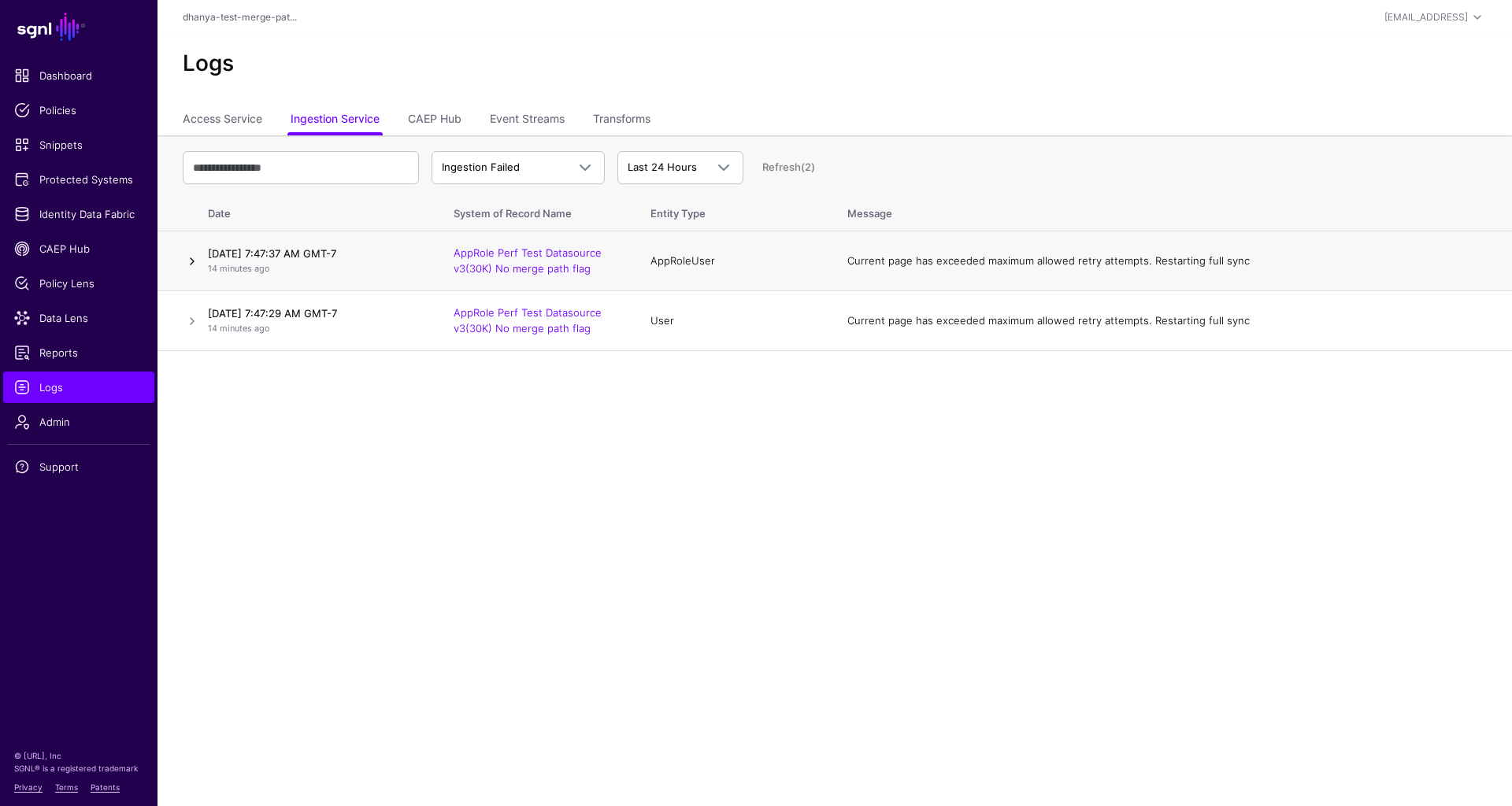
click at [190, 261] on link at bounding box center [192, 261] width 19 height 19
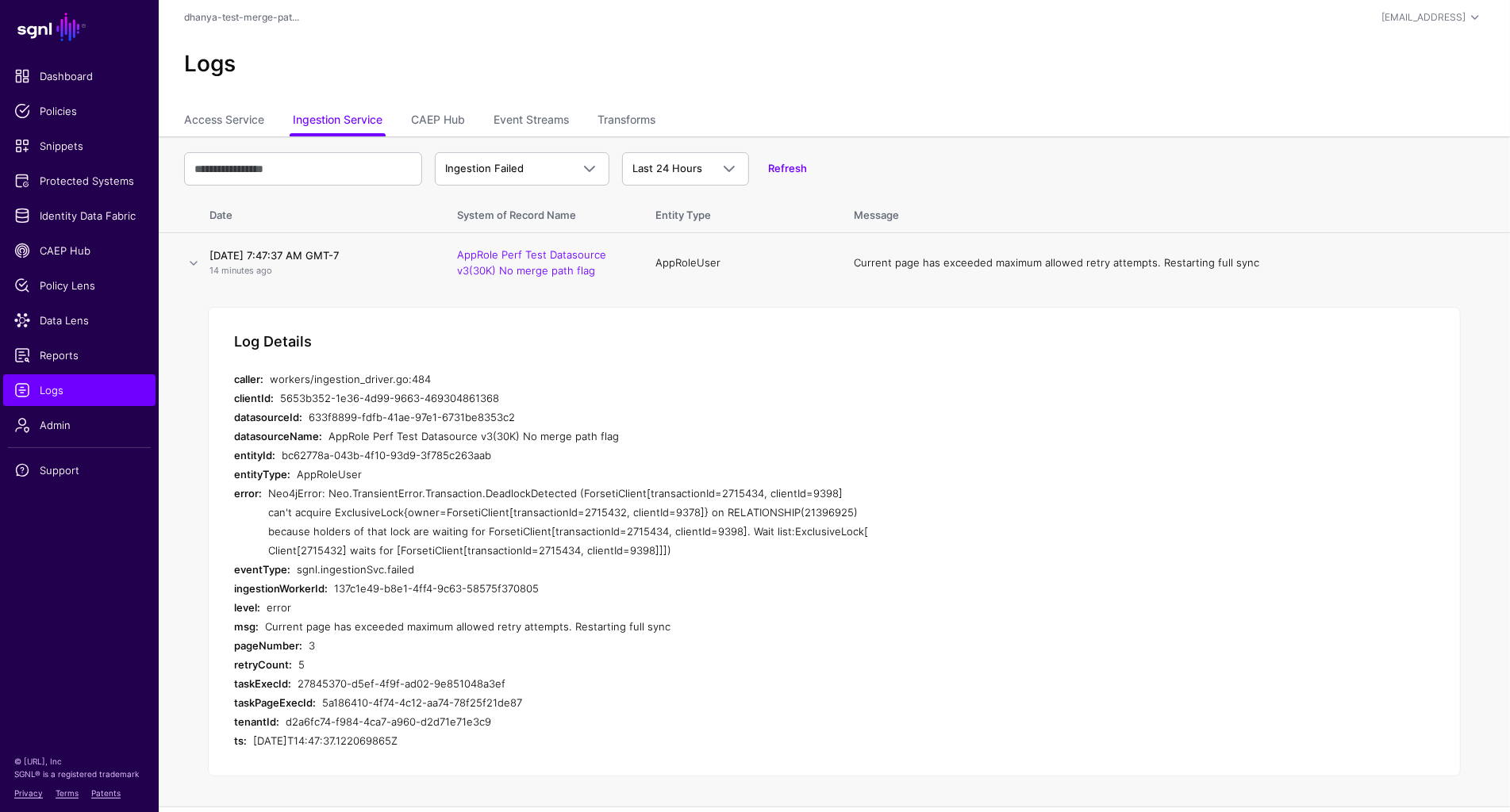
drag, startPoint x: 268, startPoint y: 493, endPoint x: 667, endPoint y: 546, distance: 402.5
click at [667, 546] on div "Neo4jError: Neo.TransientError.Transaction.DeadlockDetected (ForsetiClient[tran…" at bounding box center [568, 522] width 600 height 76
copy div "Neo4jError: Neo.TransientError.Transaction.DeadlockDetected (ForsetiClient[tran…"
click at [194, 262] on link at bounding box center [194, 263] width 19 height 19
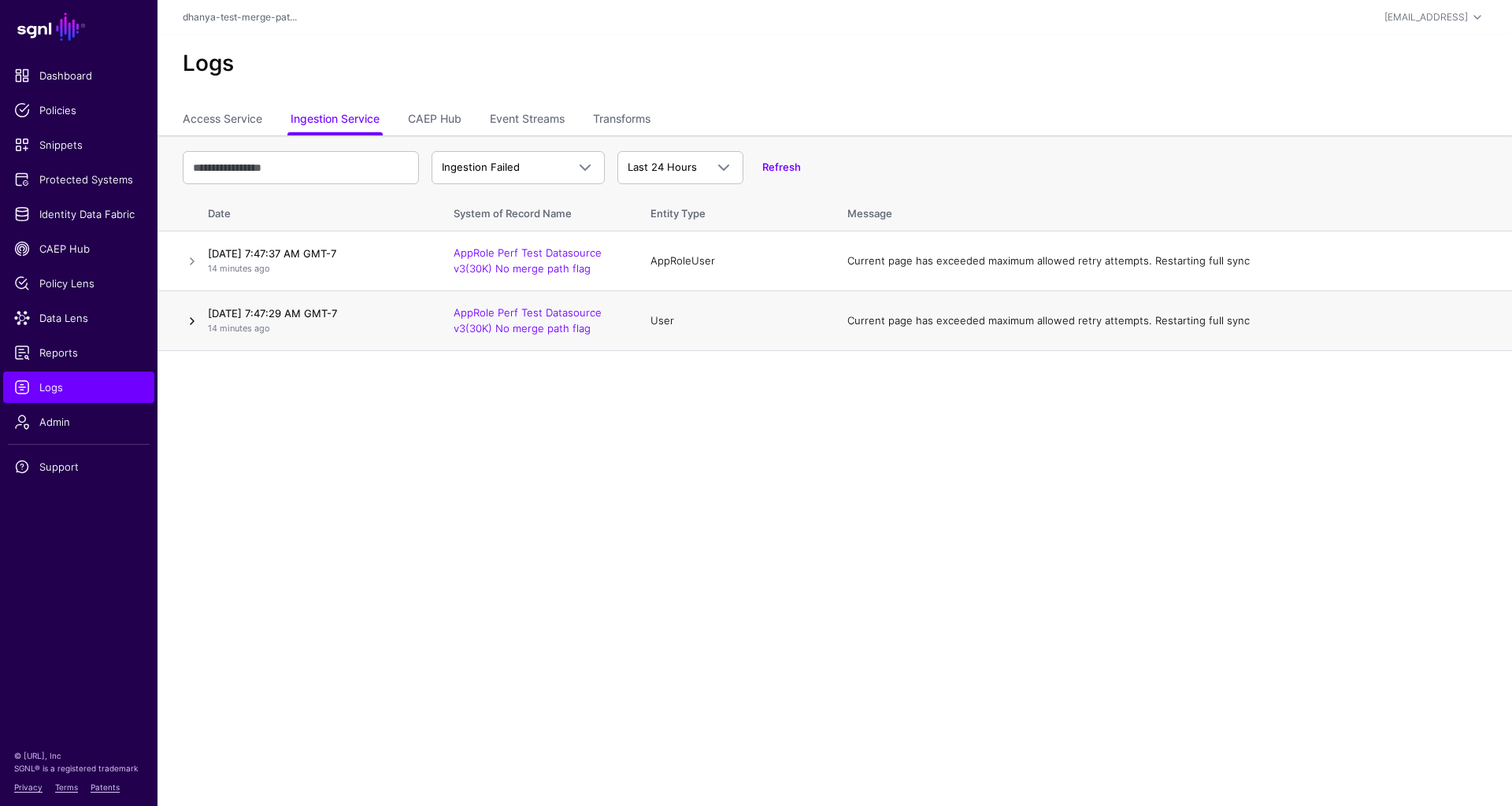
click at [192, 317] on link at bounding box center [192, 322] width 19 height 19
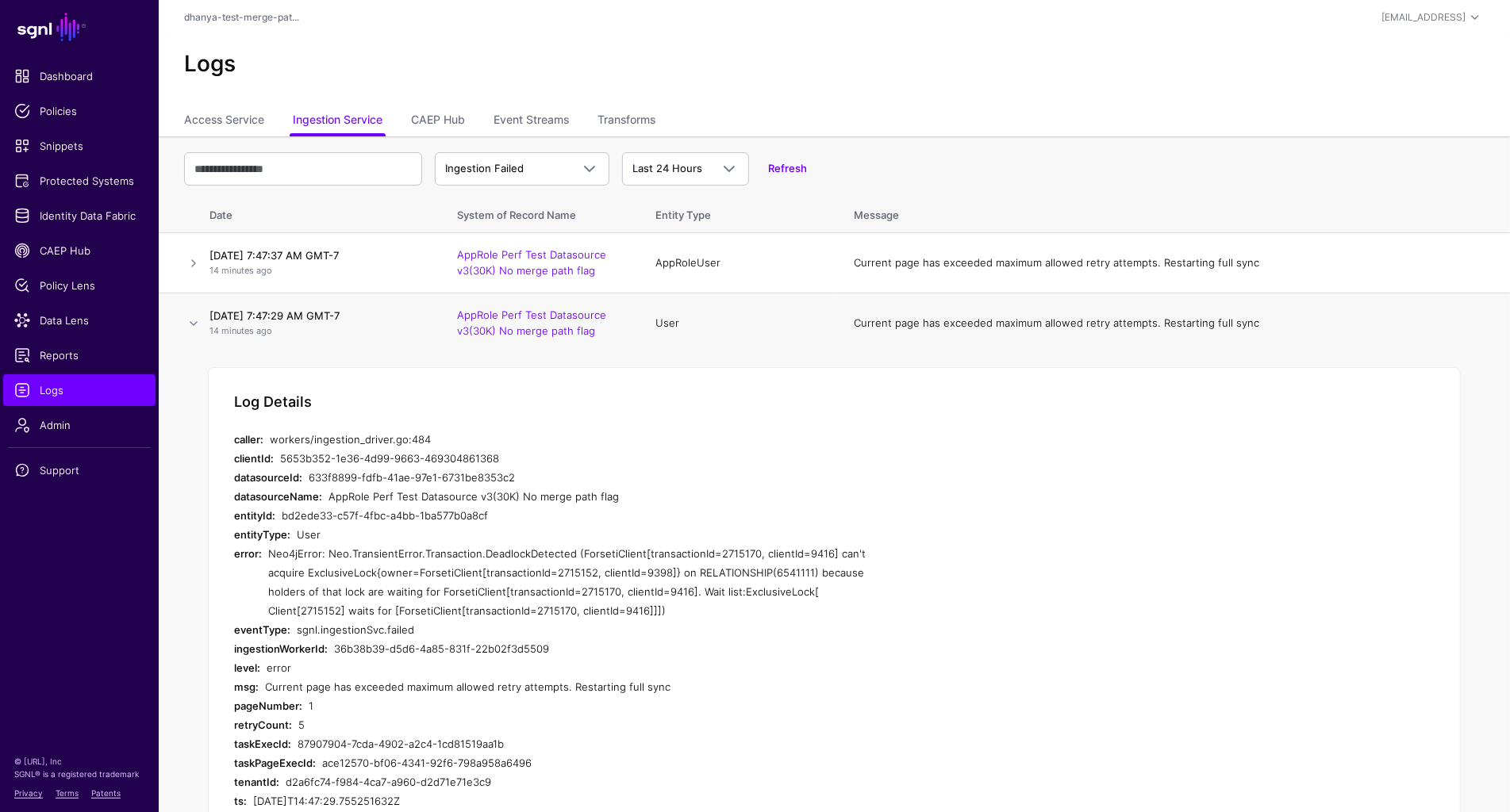
drag, startPoint x: 268, startPoint y: 551, endPoint x: 664, endPoint y: 610, distance: 400.4
click at [664, 610] on div "Neo4jError: Neo.TransientError.Transaction.DeadlockDetected (ForsetiClient[tran…" at bounding box center [568, 582] width 600 height 76
copy div "Neo4jError: Neo.TransientError.Transaction.DeadlockDetected (ForsetiClient[tran…"
click at [195, 323] on link at bounding box center [194, 324] width 19 height 19
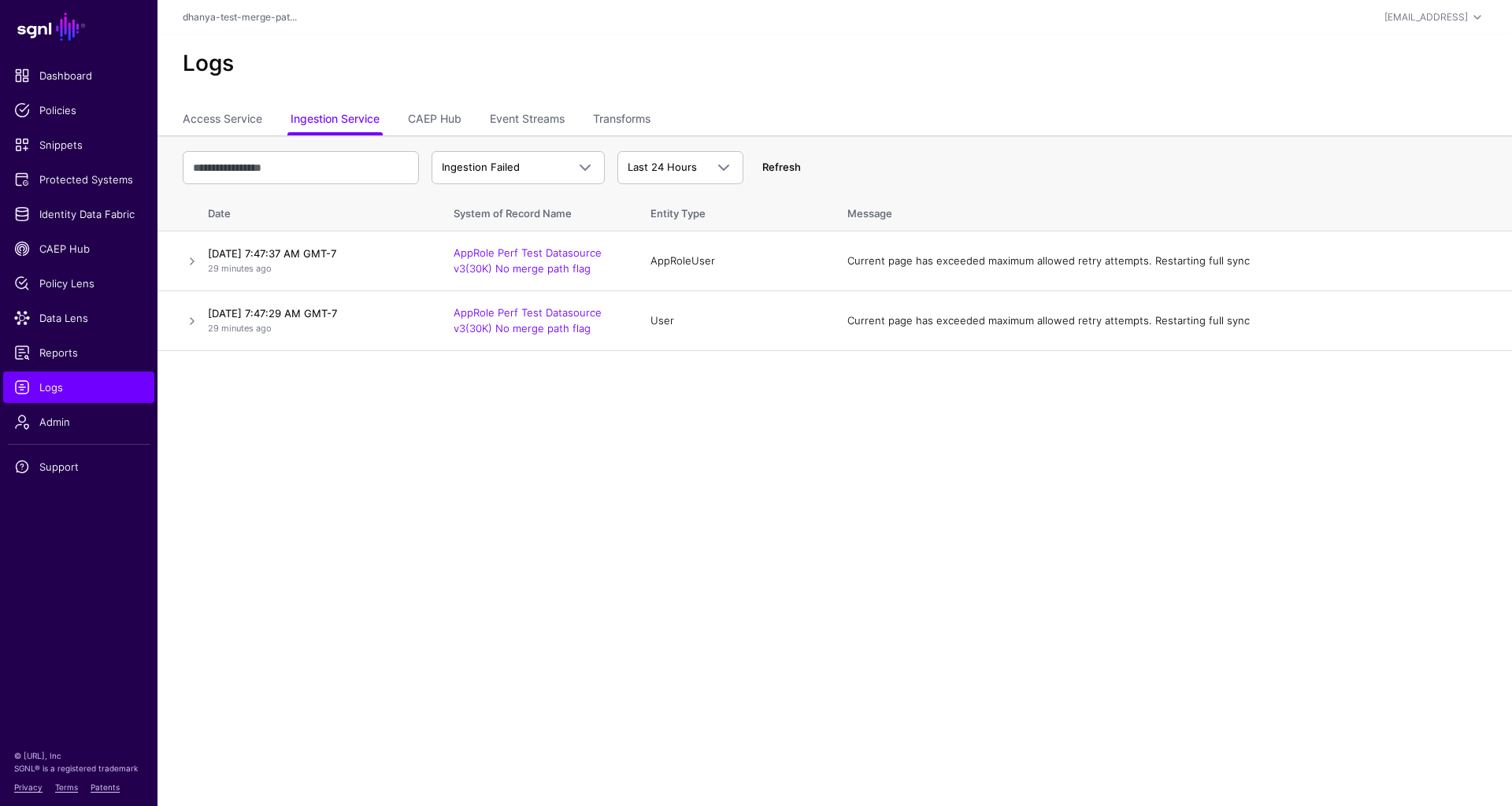
click at [781, 167] on link "Refresh" at bounding box center [781, 167] width 38 height 12
click at [538, 169] on span "Ingestion Failed" at bounding box center [504, 168] width 124 height 15
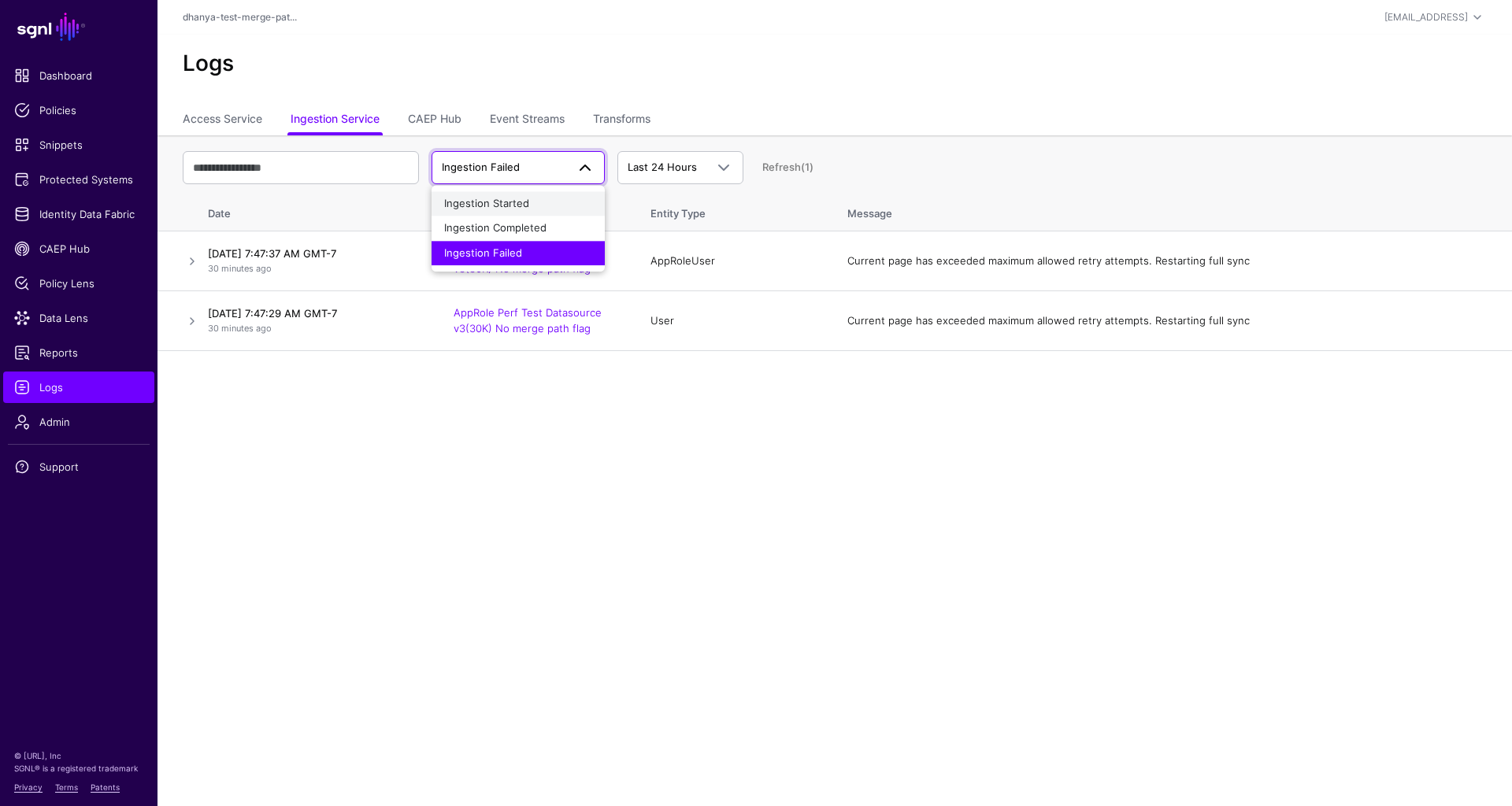
click at [533, 197] on div "Ingestion Started" at bounding box center [518, 204] width 148 height 15
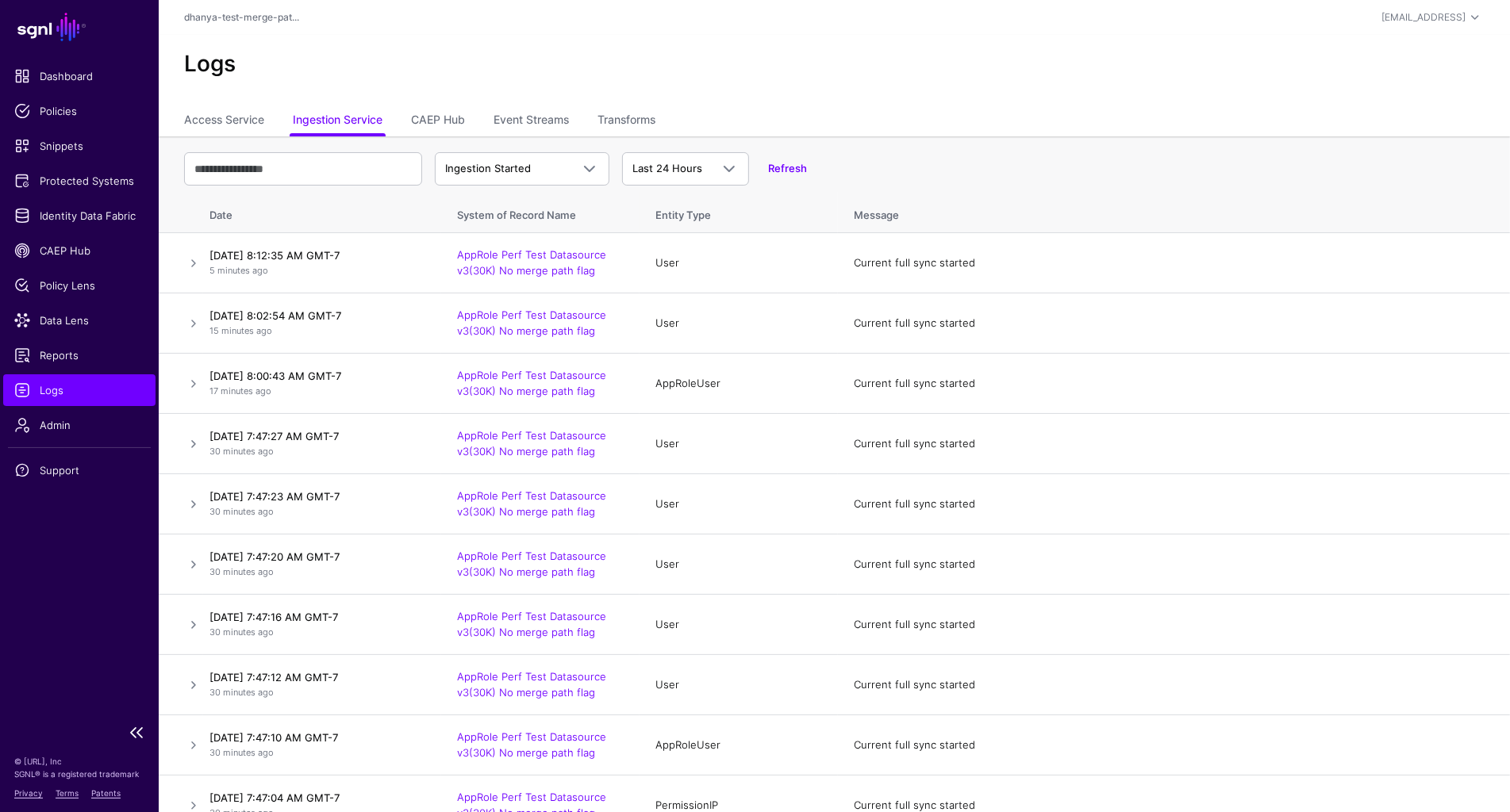
click at [104, 383] on span "Logs" at bounding box center [79, 390] width 130 height 15
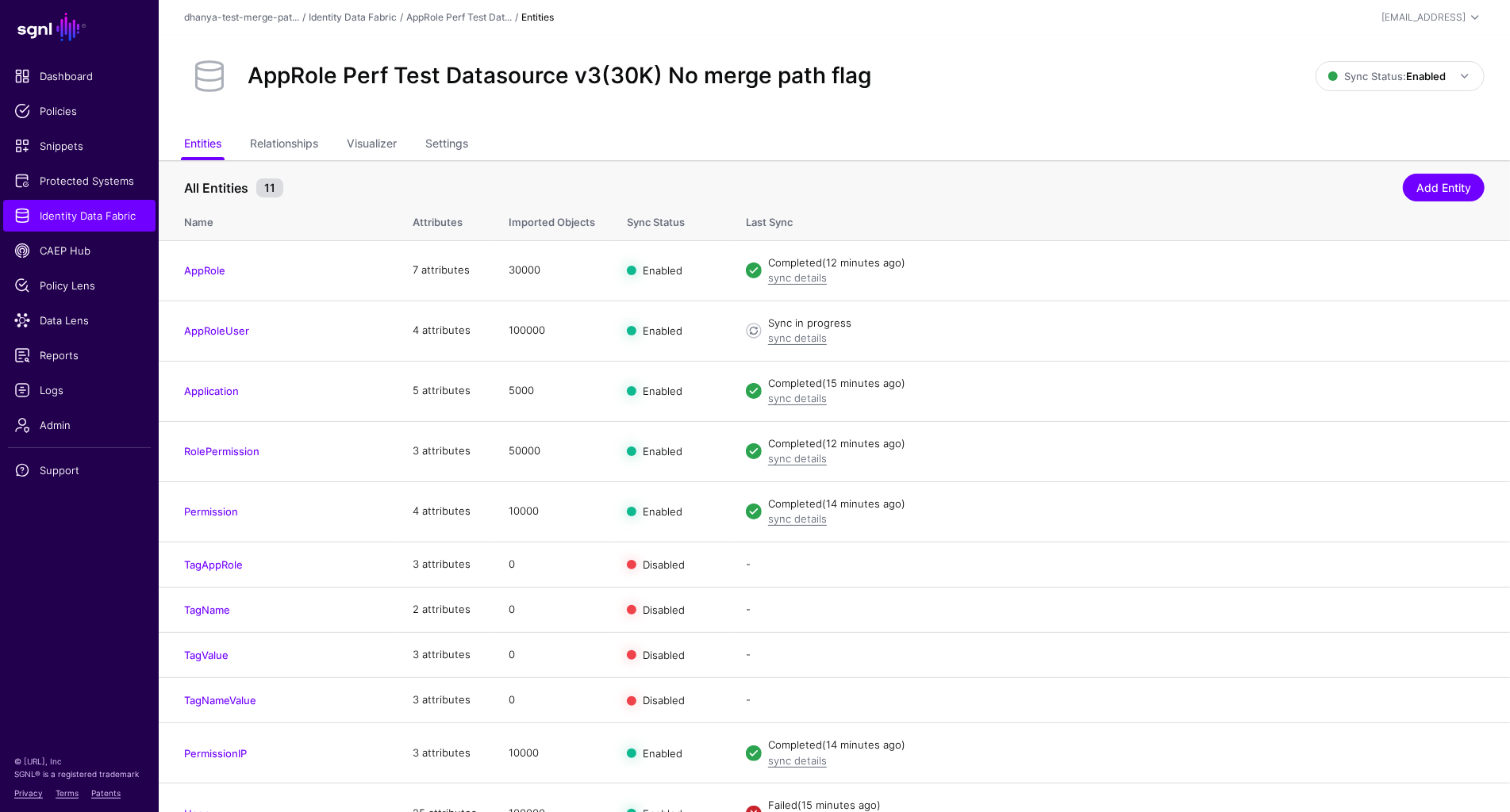
scroll to position [28, 0]
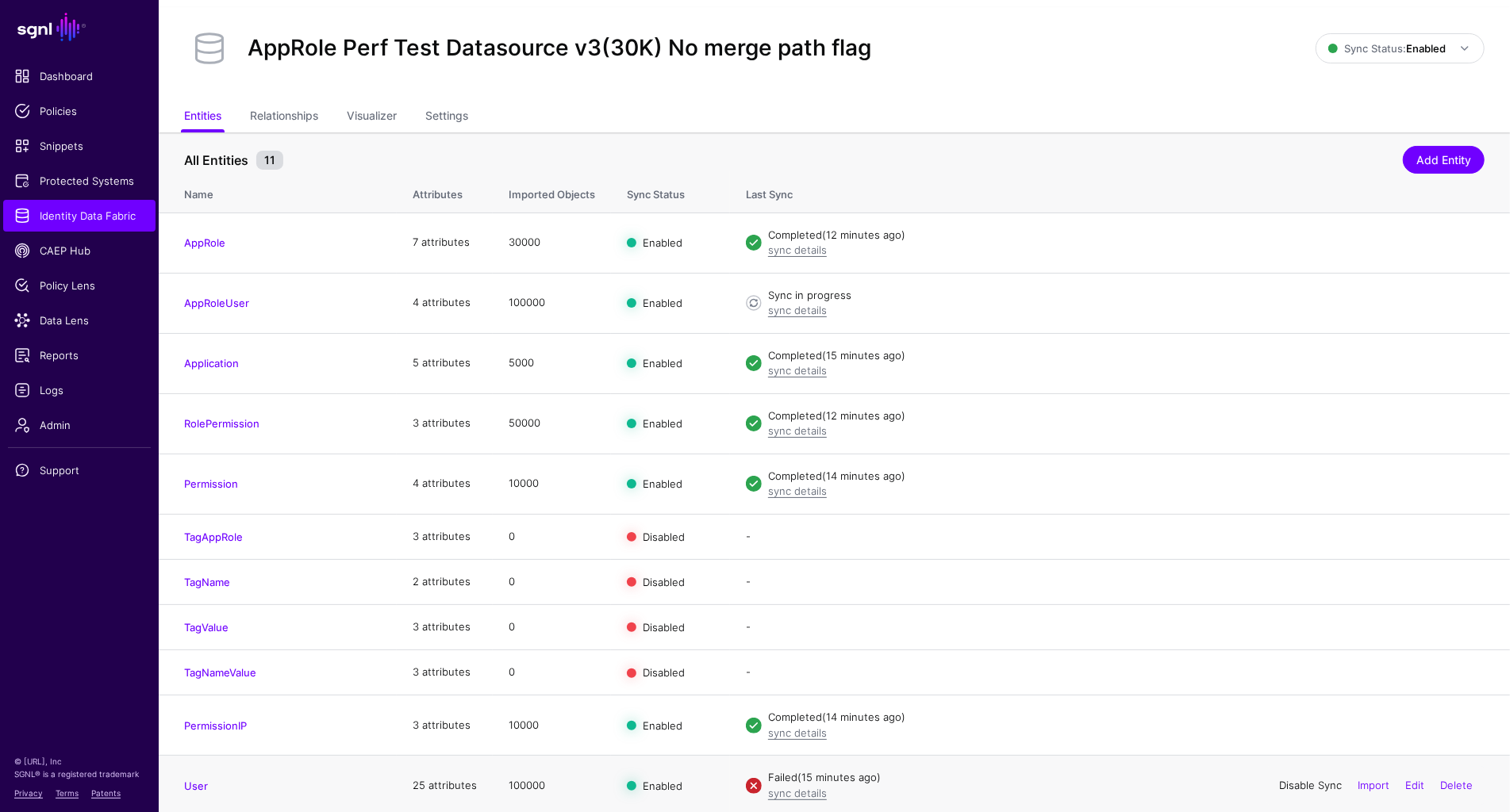
click at [1308, 784] on link "Disable Sync" at bounding box center [1309, 784] width 63 height 13
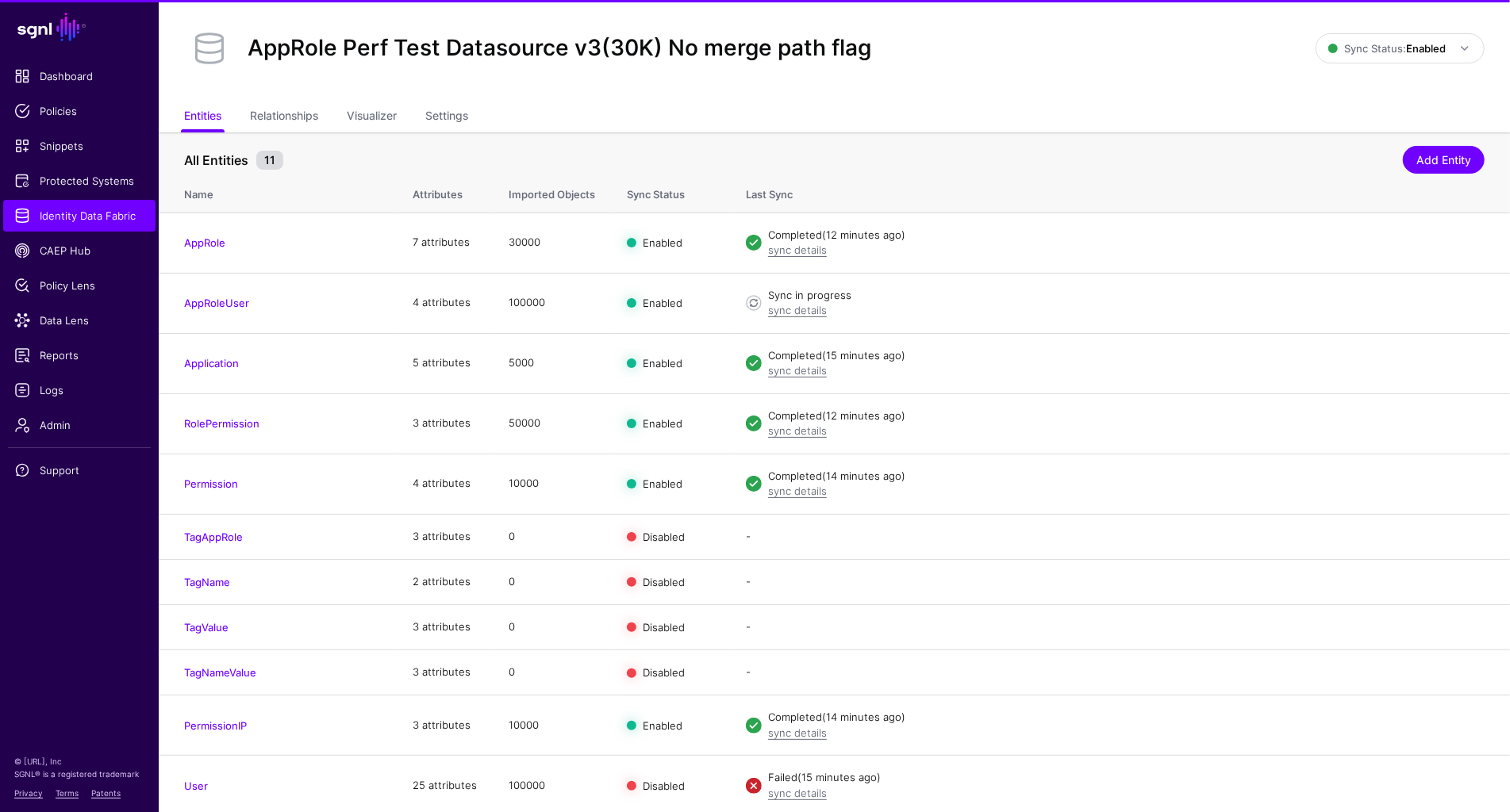
click at [0, 0] on link "Enable Sync" at bounding box center [0, 0] width 0 height 0
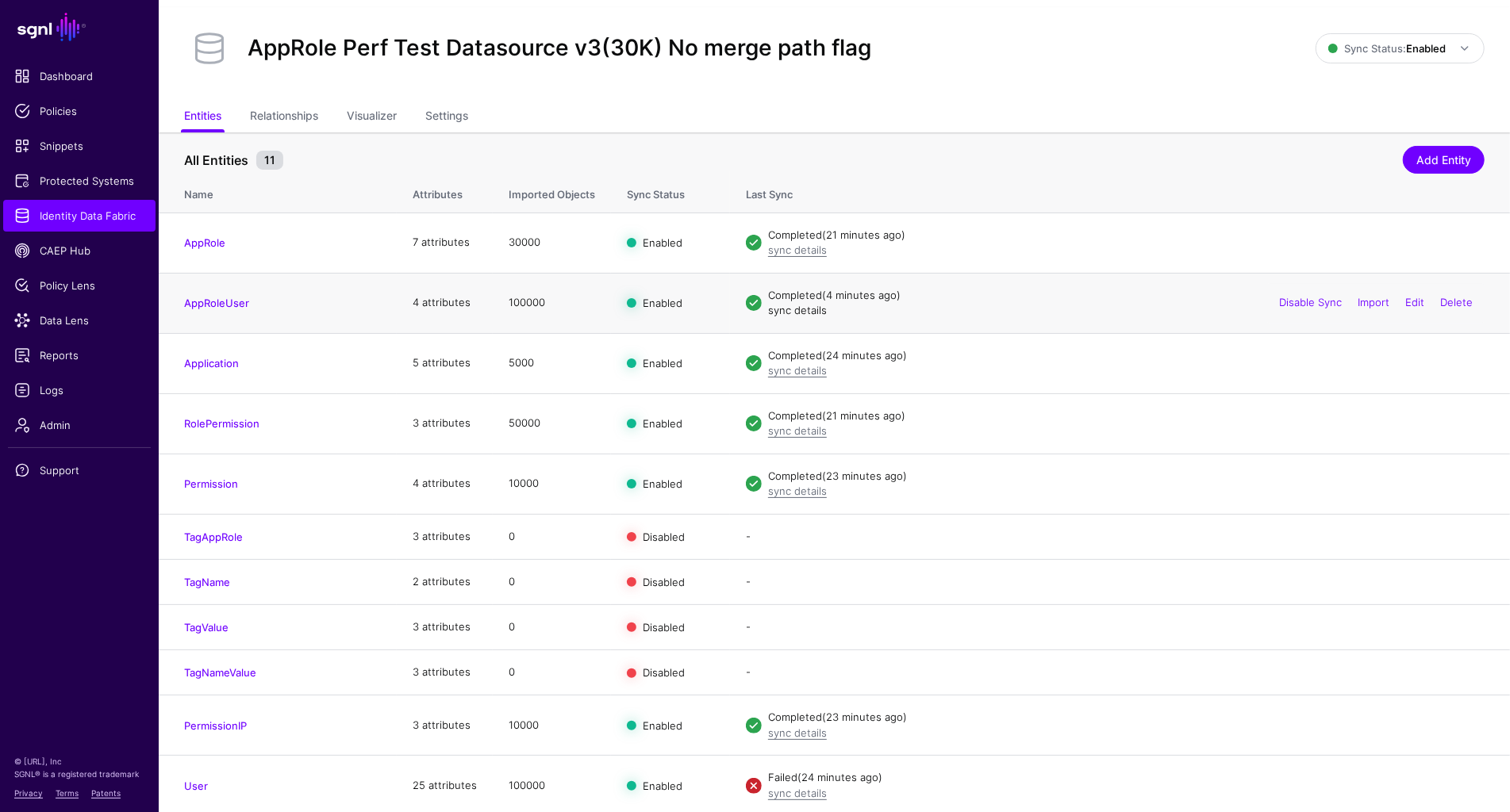
click at [806, 310] on link "sync details" at bounding box center [797, 310] width 59 height 13
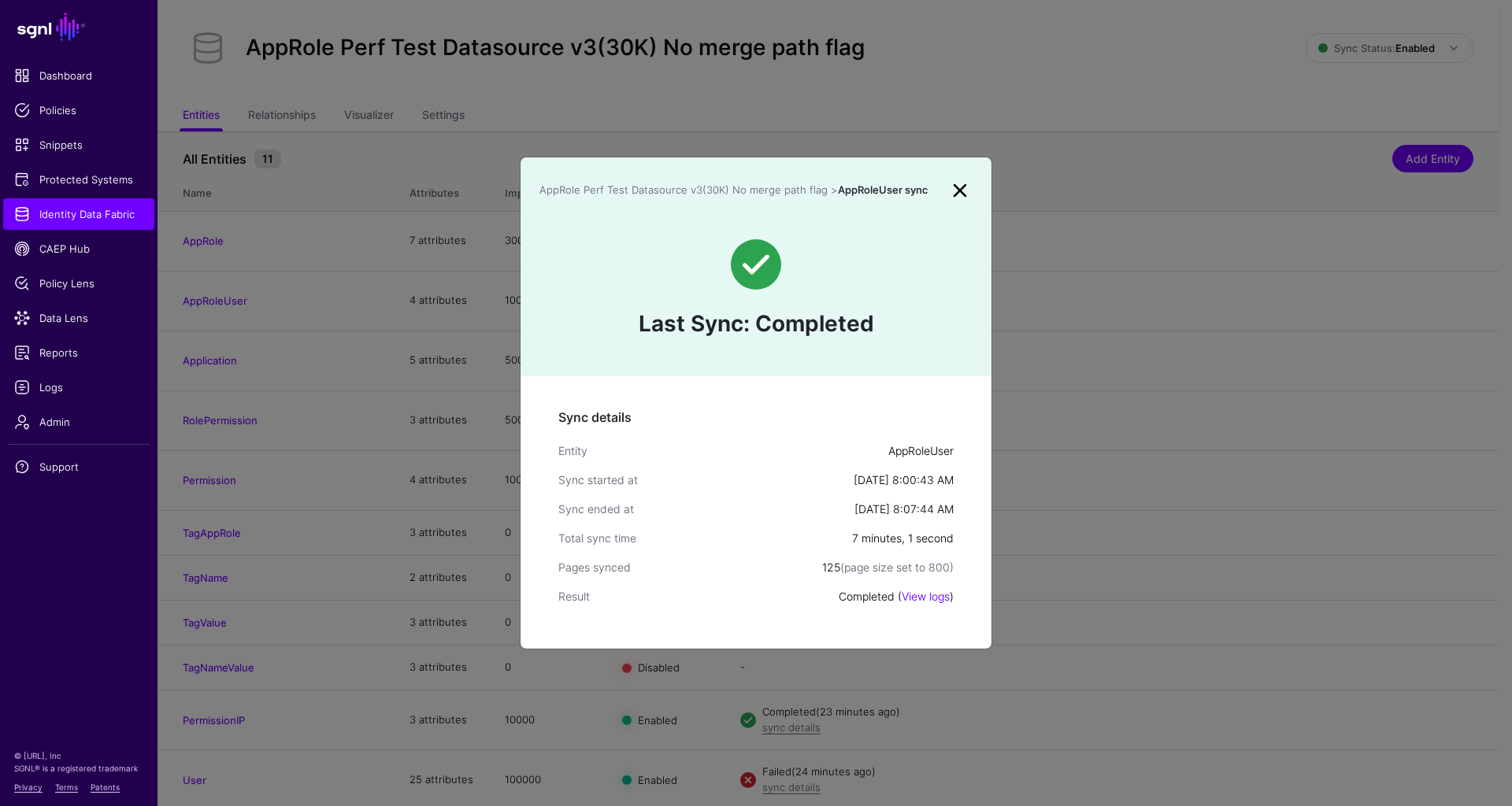
click at [956, 194] on link at bounding box center [959, 190] width 25 height 25
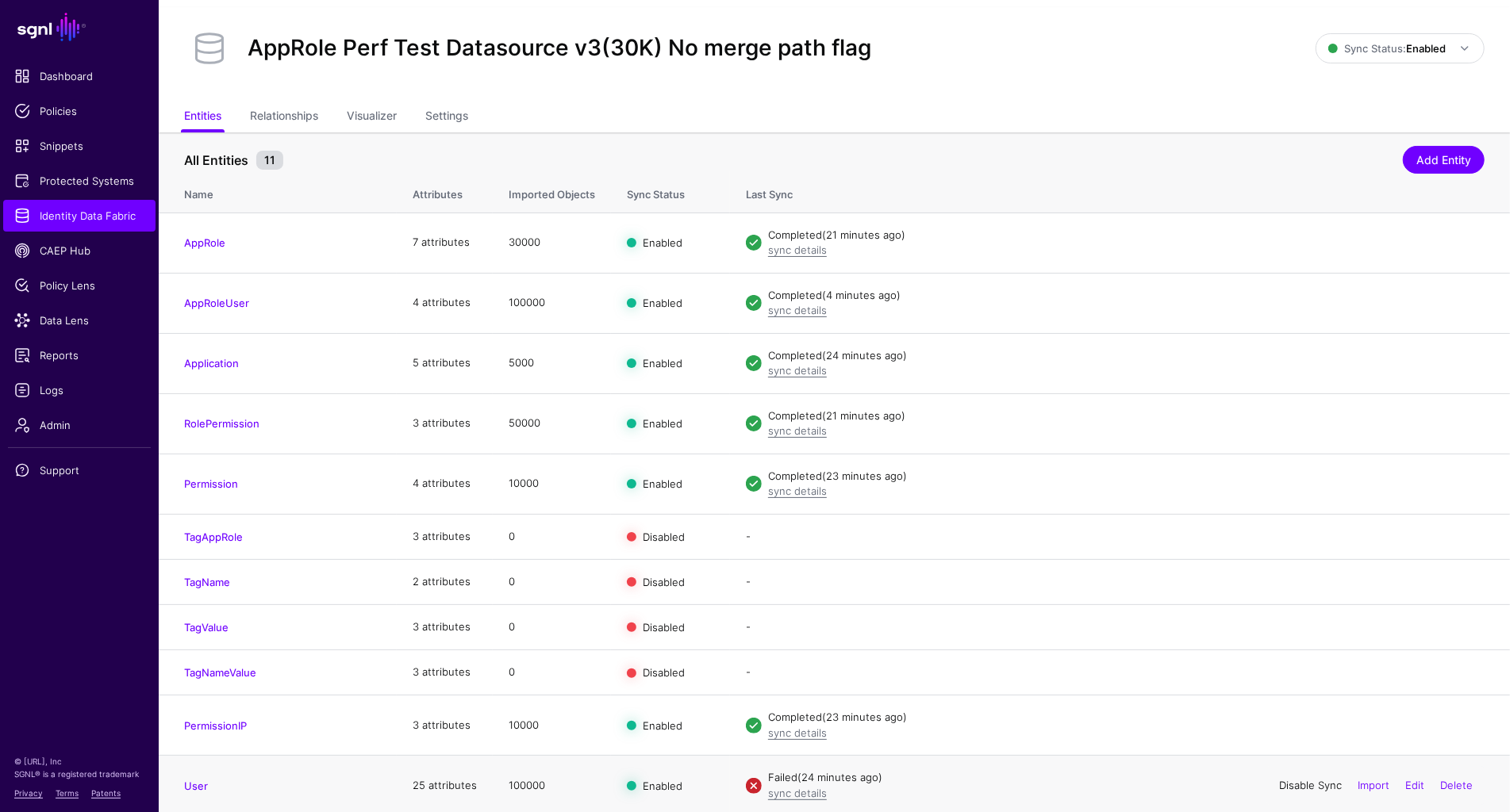
click at [1301, 778] on link "Disable Sync" at bounding box center [1309, 784] width 63 height 13
click at [1301, 780] on link "Enable Sync" at bounding box center [1311, 784] width 60 height 13
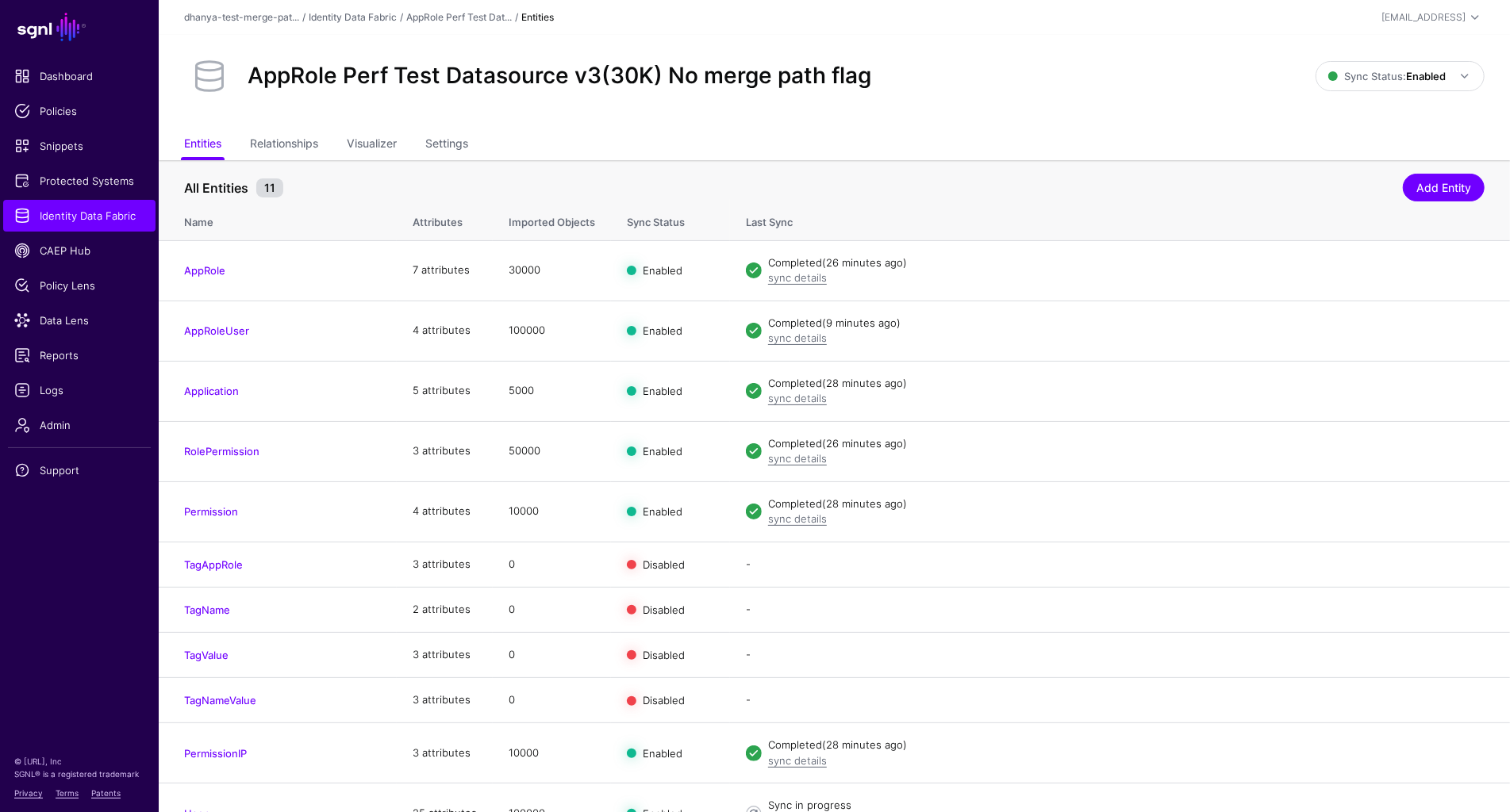
scroll to position [28, 0]
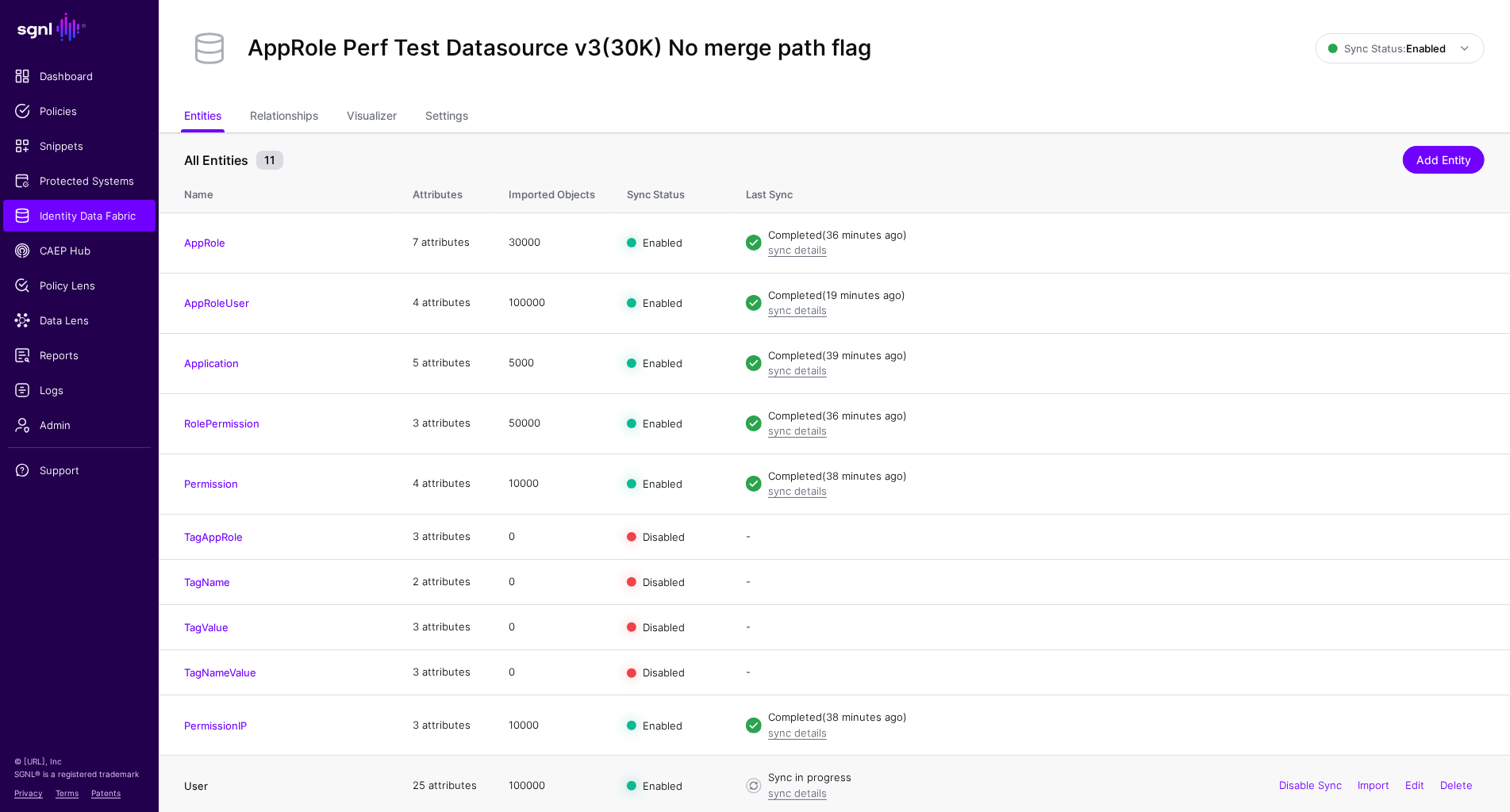
click at [198, 783] on link "User" at bounding box center [196, 785] width 24 height 13
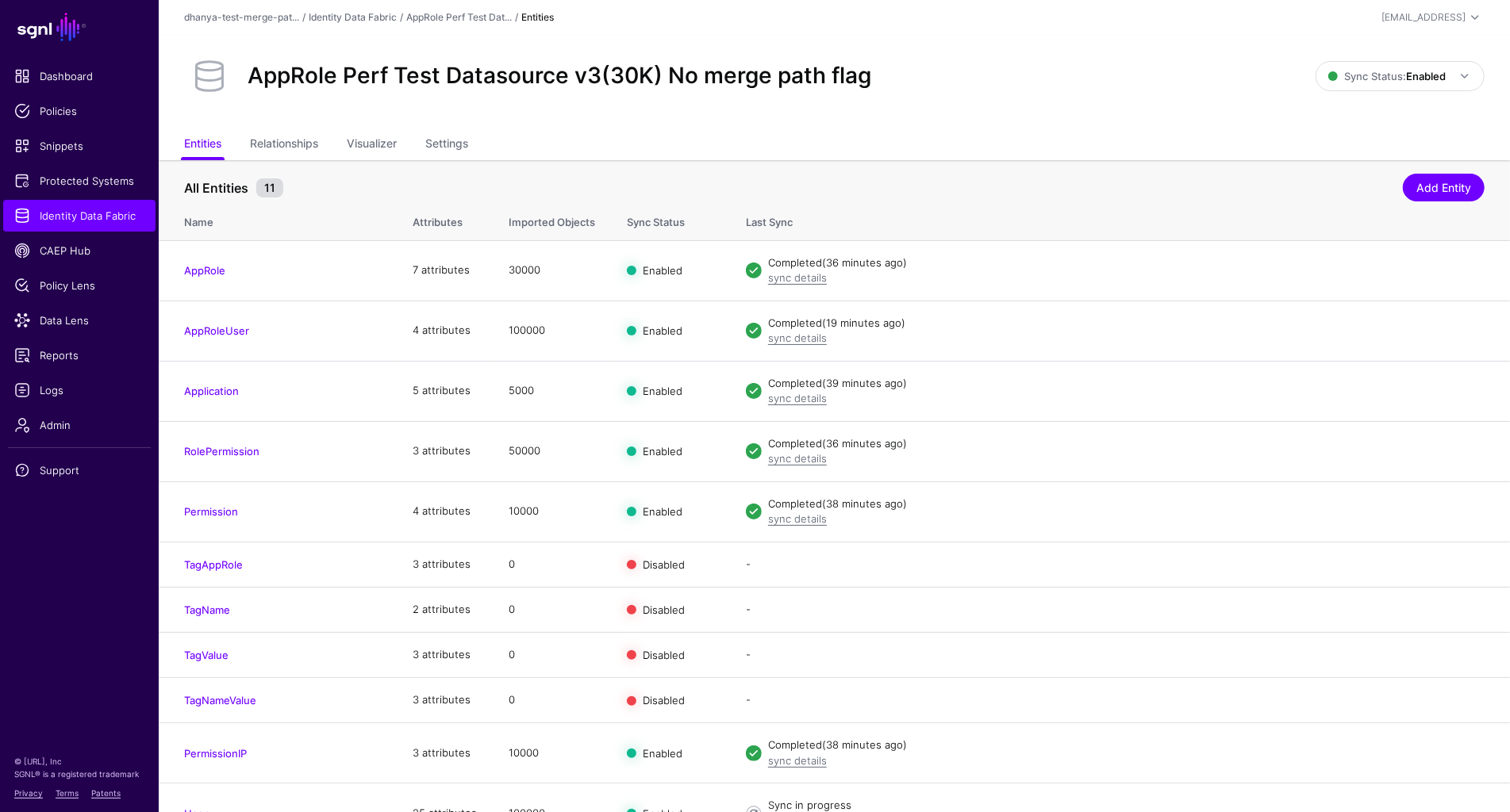
scroll to position [28, 0]
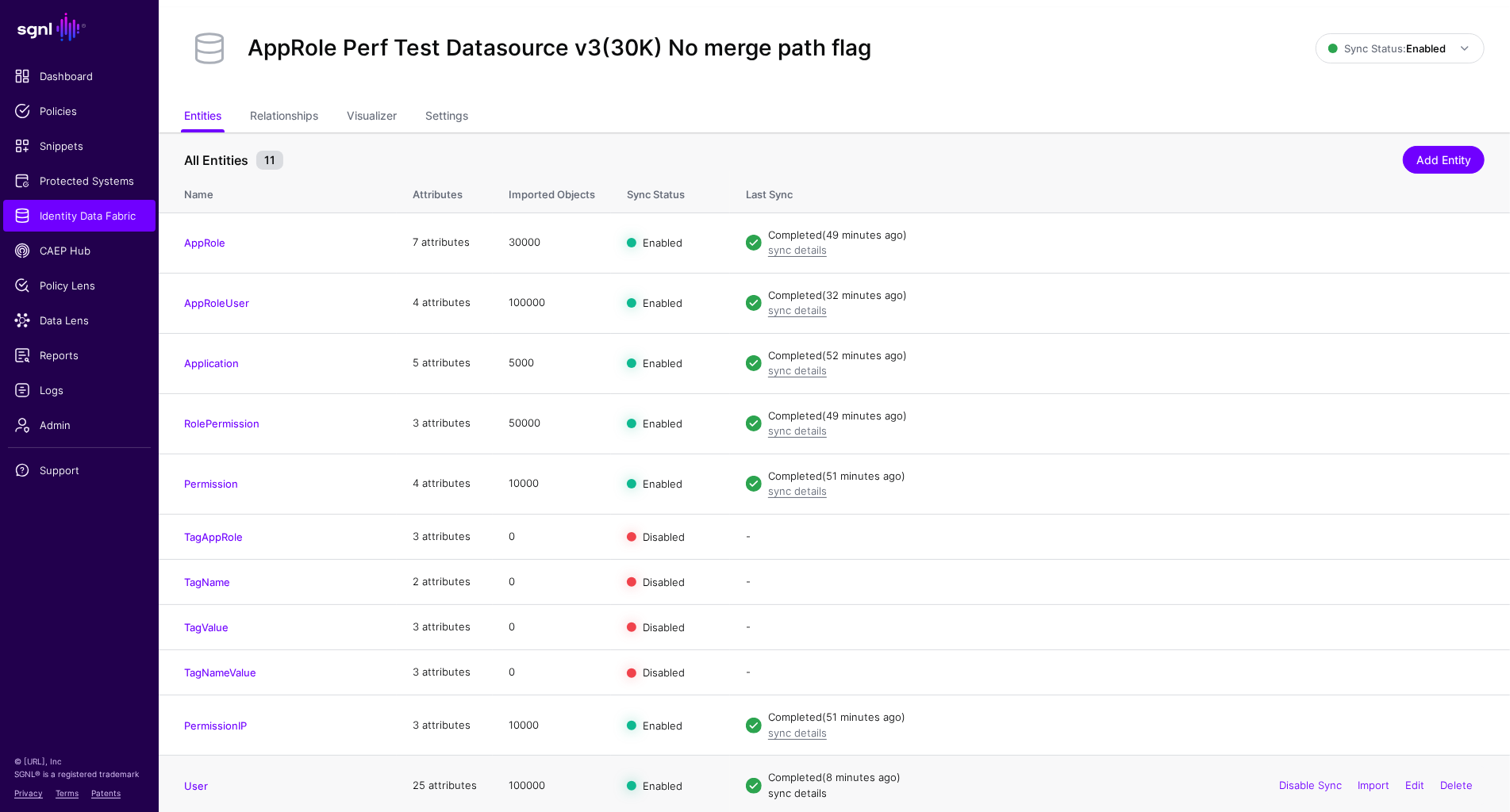
click at [810, 790] on link "sync details" at bounding box center [797, 793] width 59 height 13
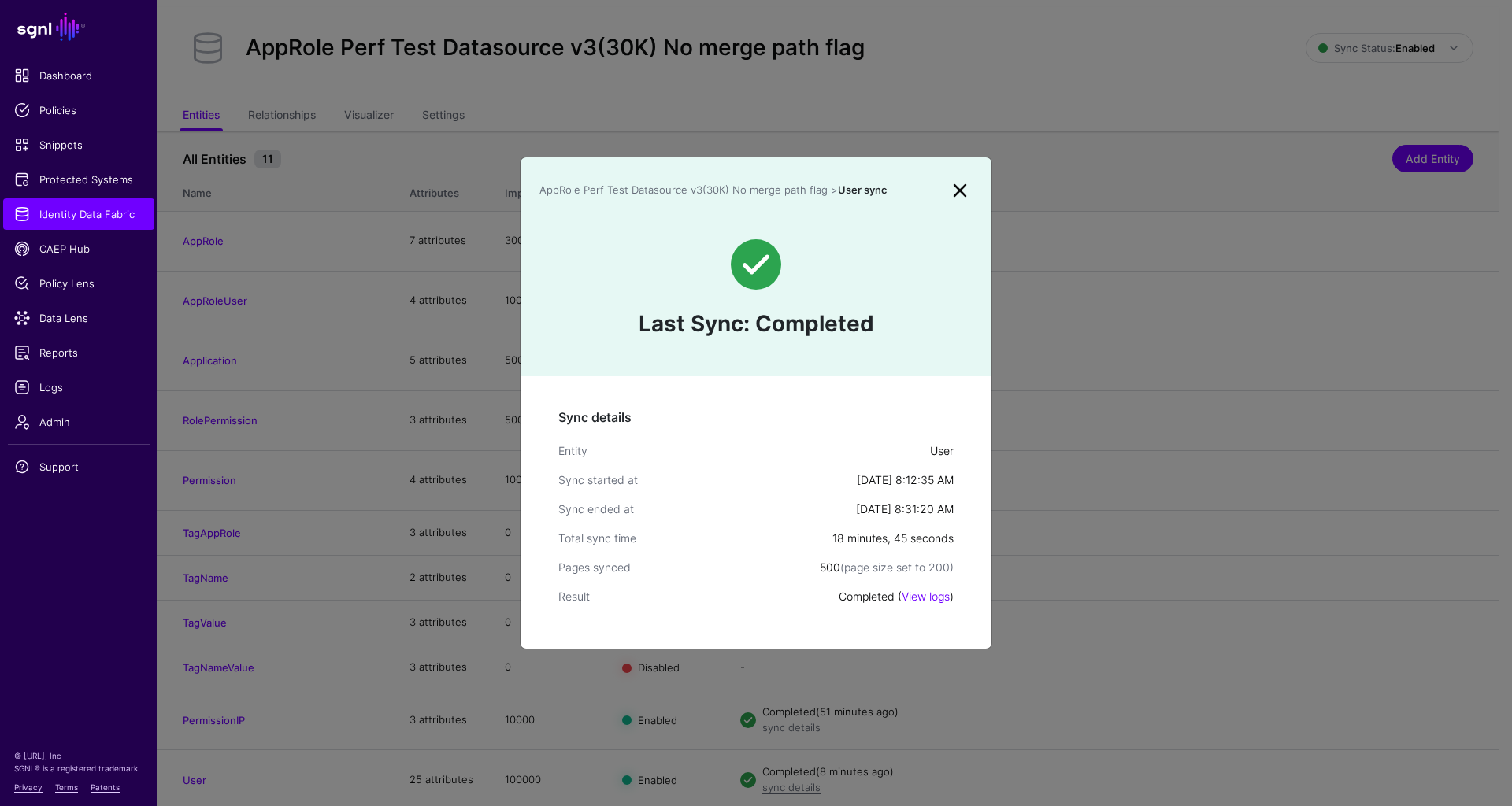
click at [962, 188] on link at bounding box center [959, 190] width 25 height 25
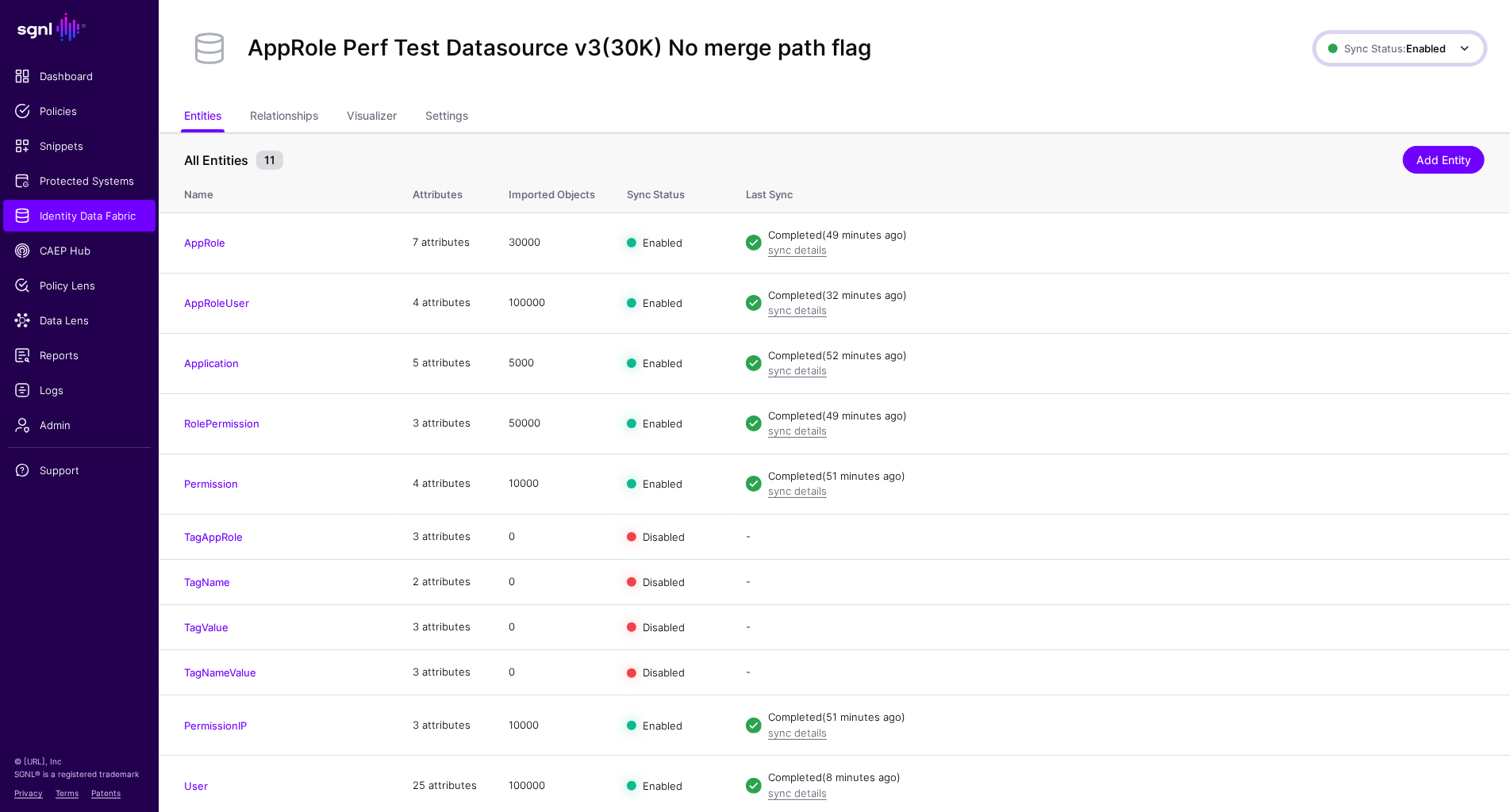
click at [1363, 53] on span "Sync Status: Enabled" at bounding box center [1386, 48] width 118 height 13
click at [1329, 168] on span "Syncing inactive for all configured entities" at bounding box center [1390, 170] width 162 height 26
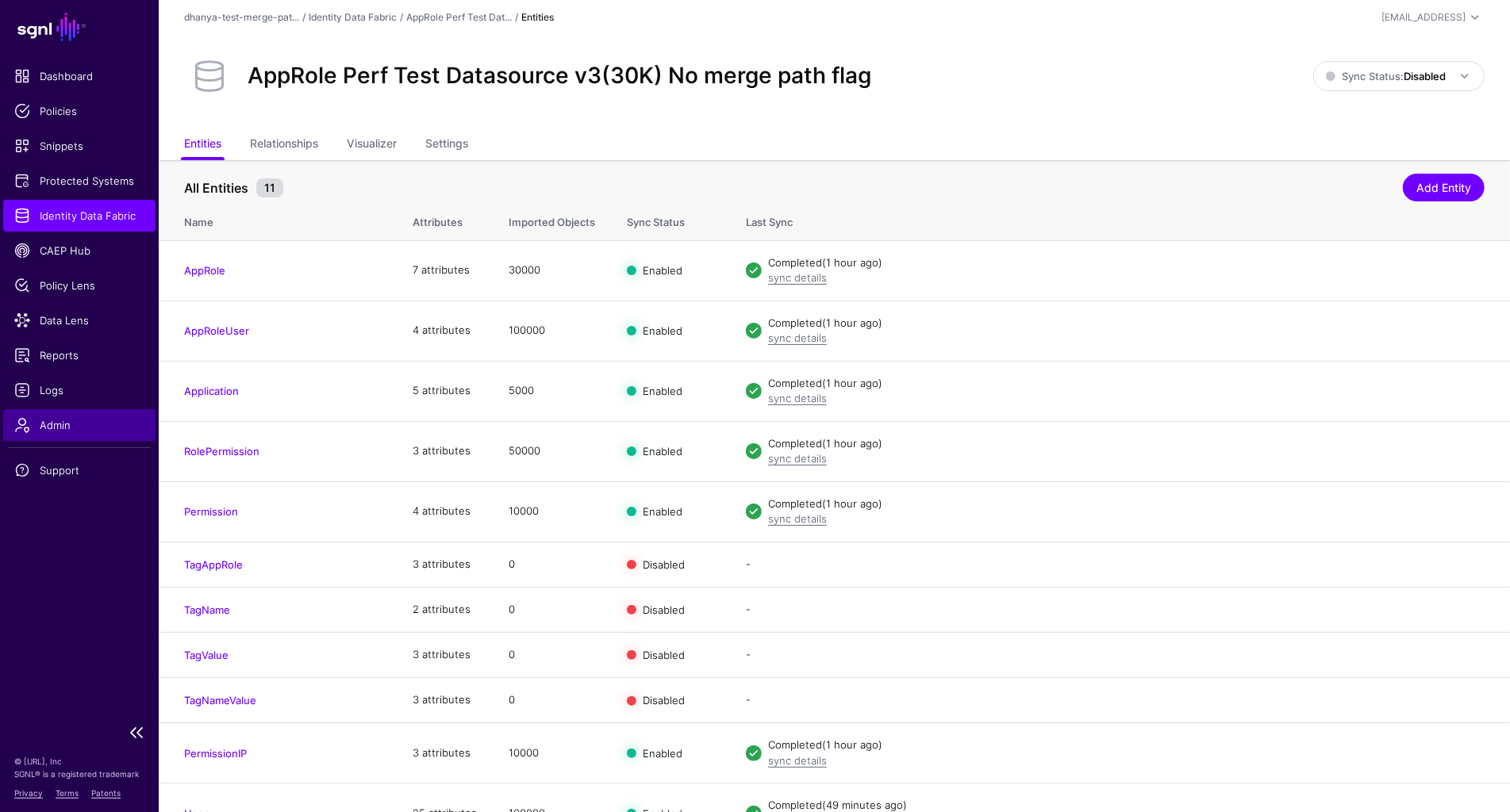
click at [51, 430] on span "Admin" at bounding box center [79, 424] width 130 height 15
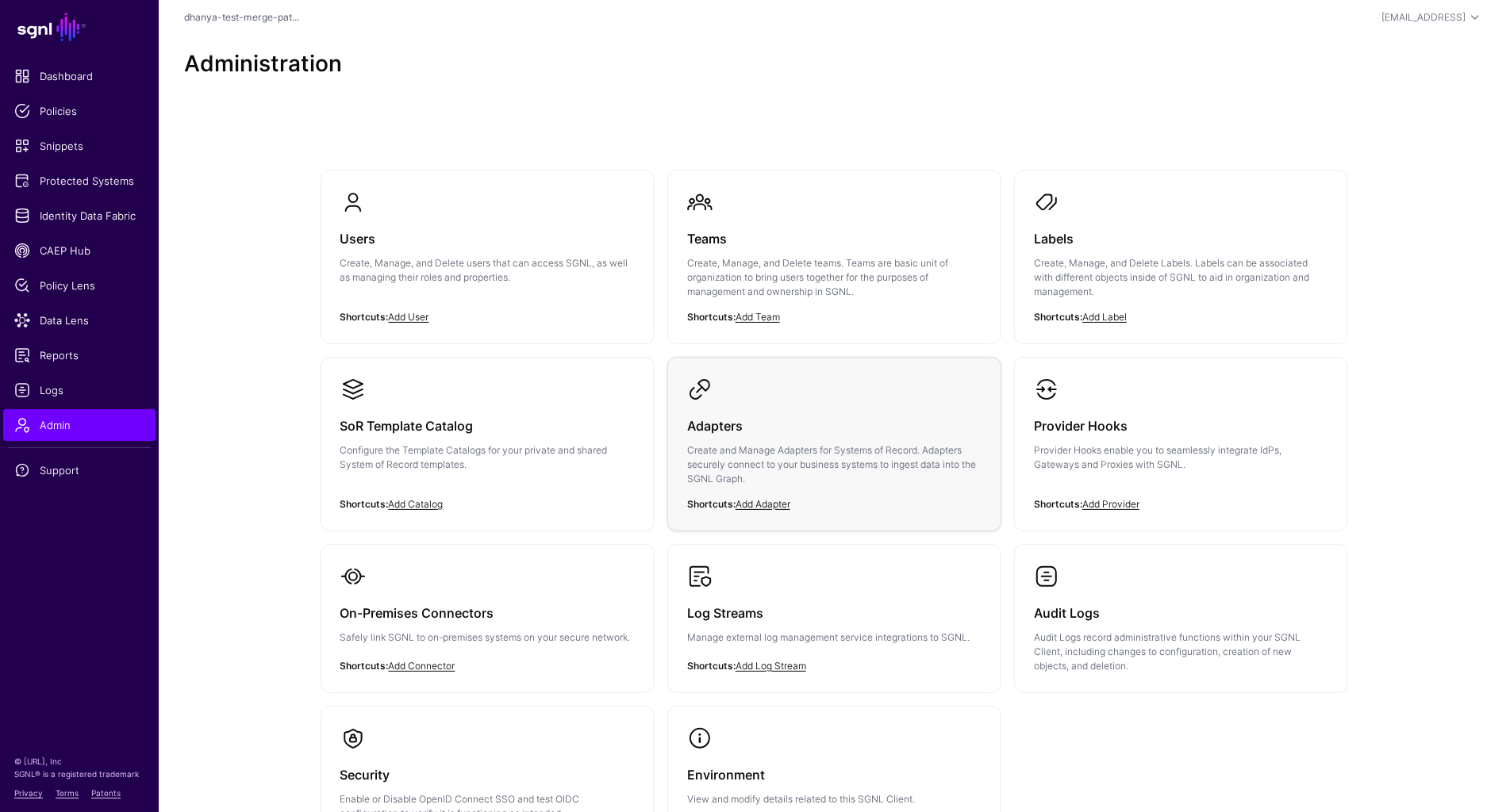
click at [739, 447] on p "Create and Manage Adapters for Systems of Record. Adapters securely connect to …" at bounding box center [834, 465] width 294 height 42
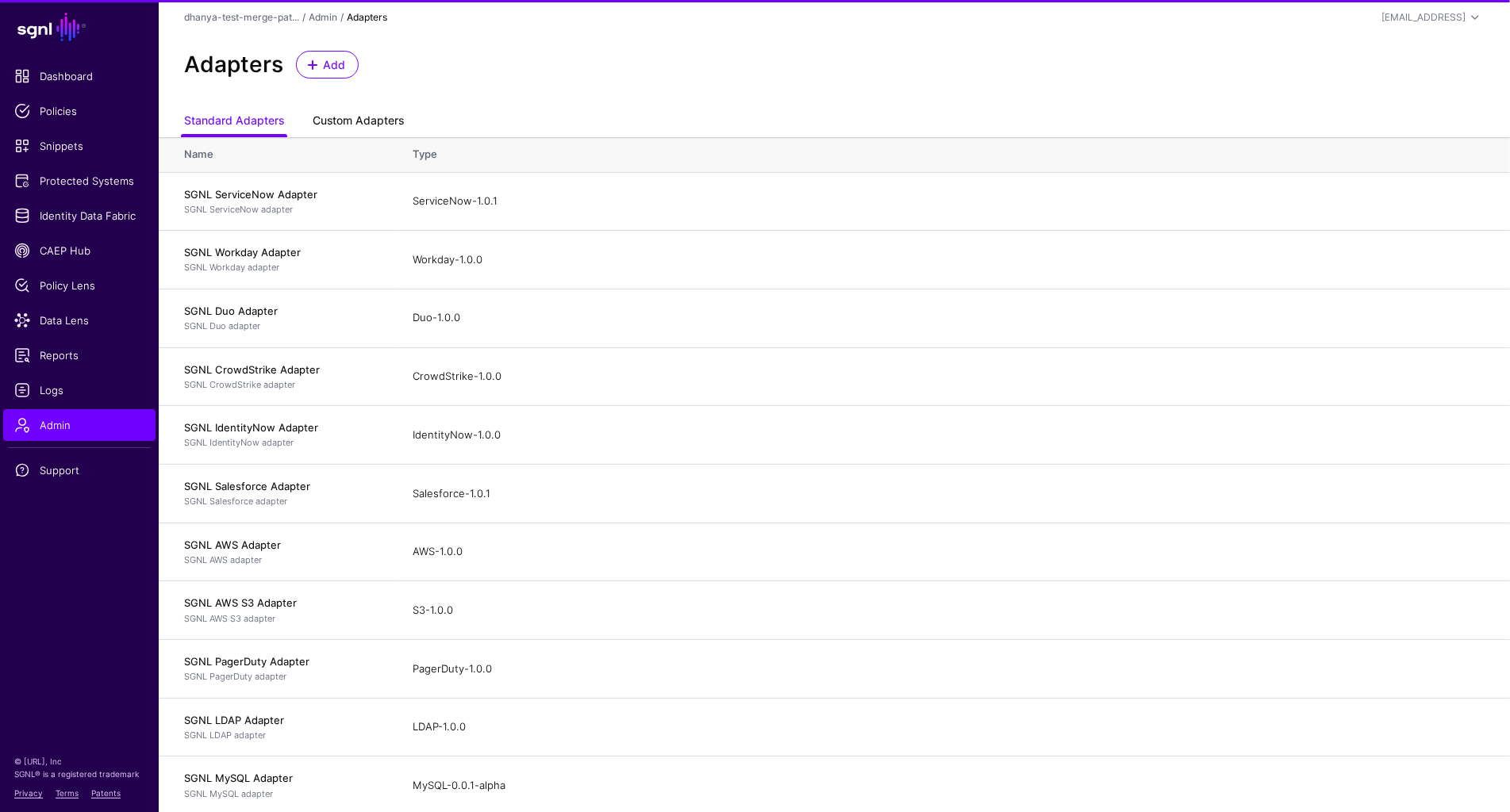
click at [371, 120] on link "Custom Adapters" at bounding box center [358, 122] width 92 height 30
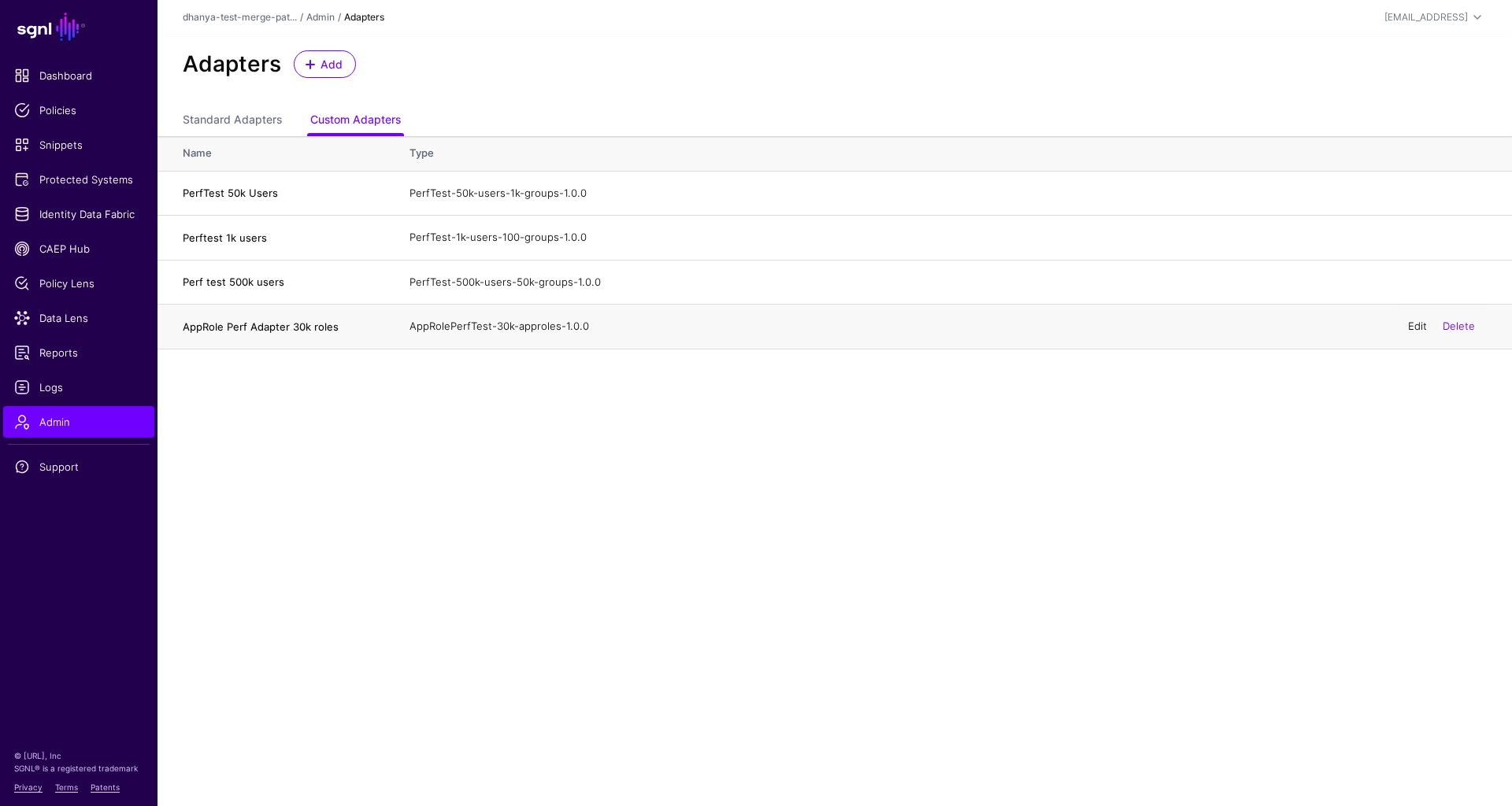
click at [1408, 325] on link "Edit" at bounding box center [1417, 325] width 19 height 12
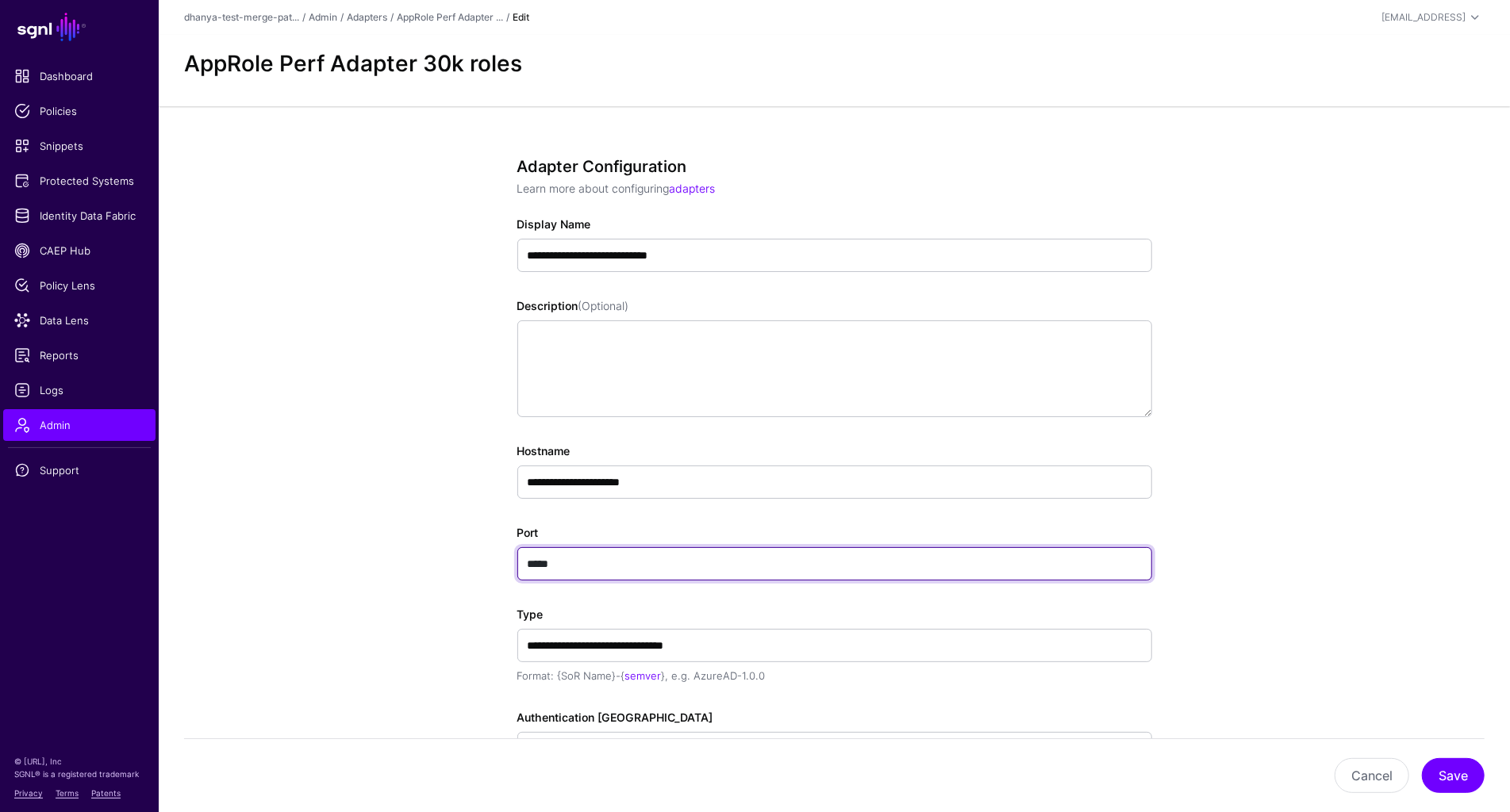
click at [562, 560] on input "*****" at bounding box center [835, 563] width 635 height 34
type input "*****"
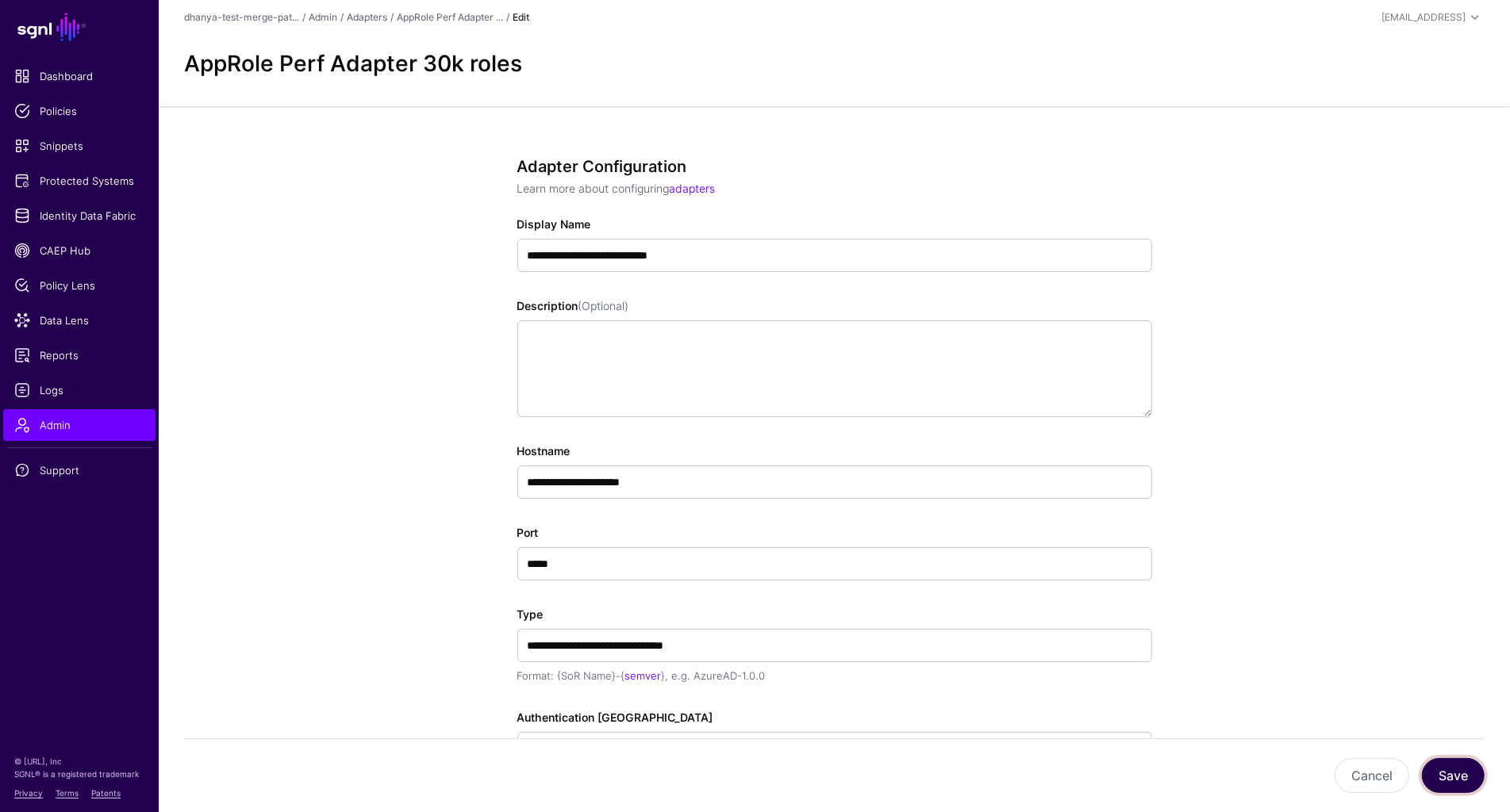
click at [1457, 771] on button "Save" at bounding box center [1452, 775] width 63 height 35
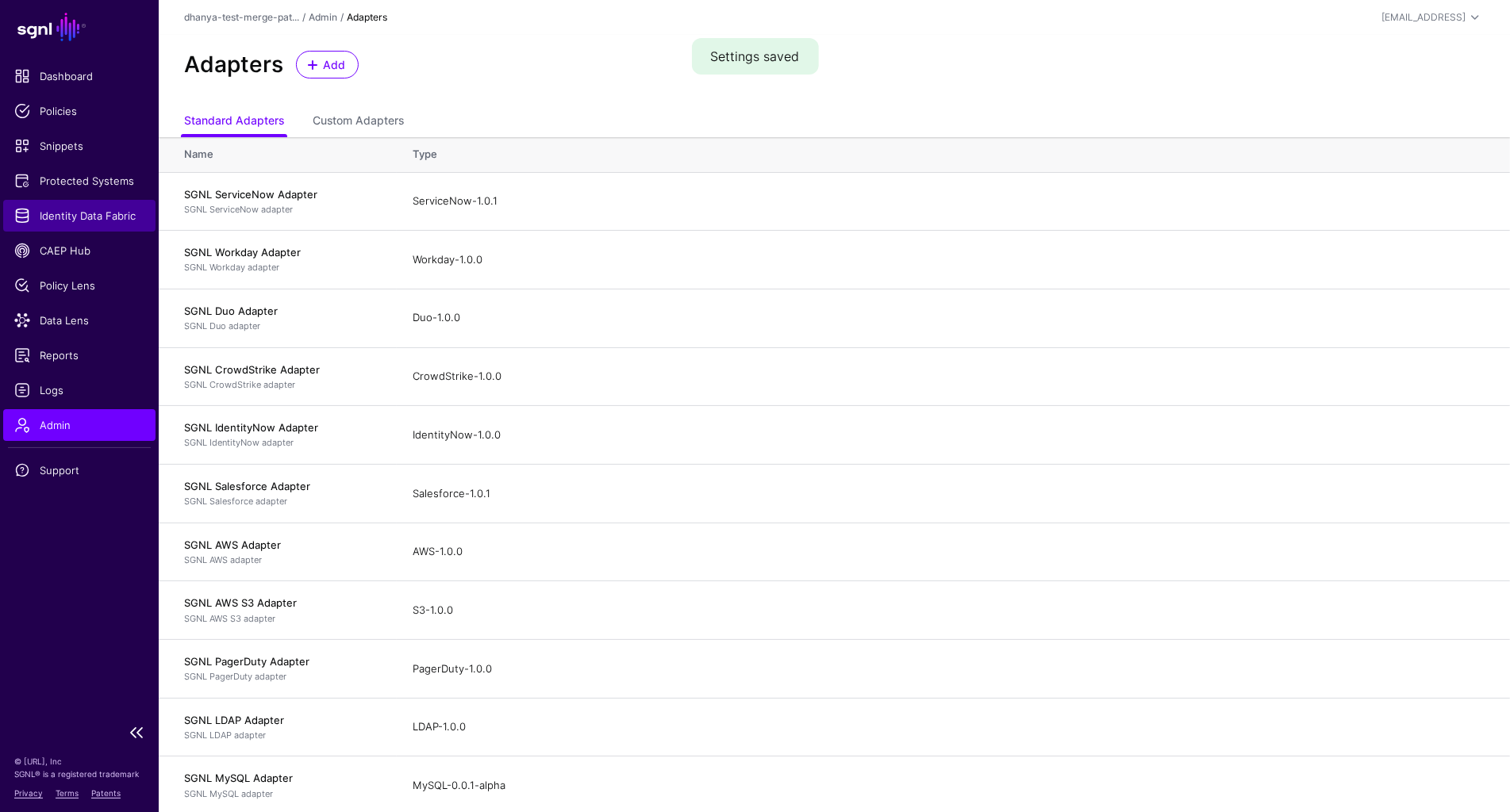
click at [87, 217] on span "Identity Data Fabric" at bounding box center [79, 215] width 130 height 15
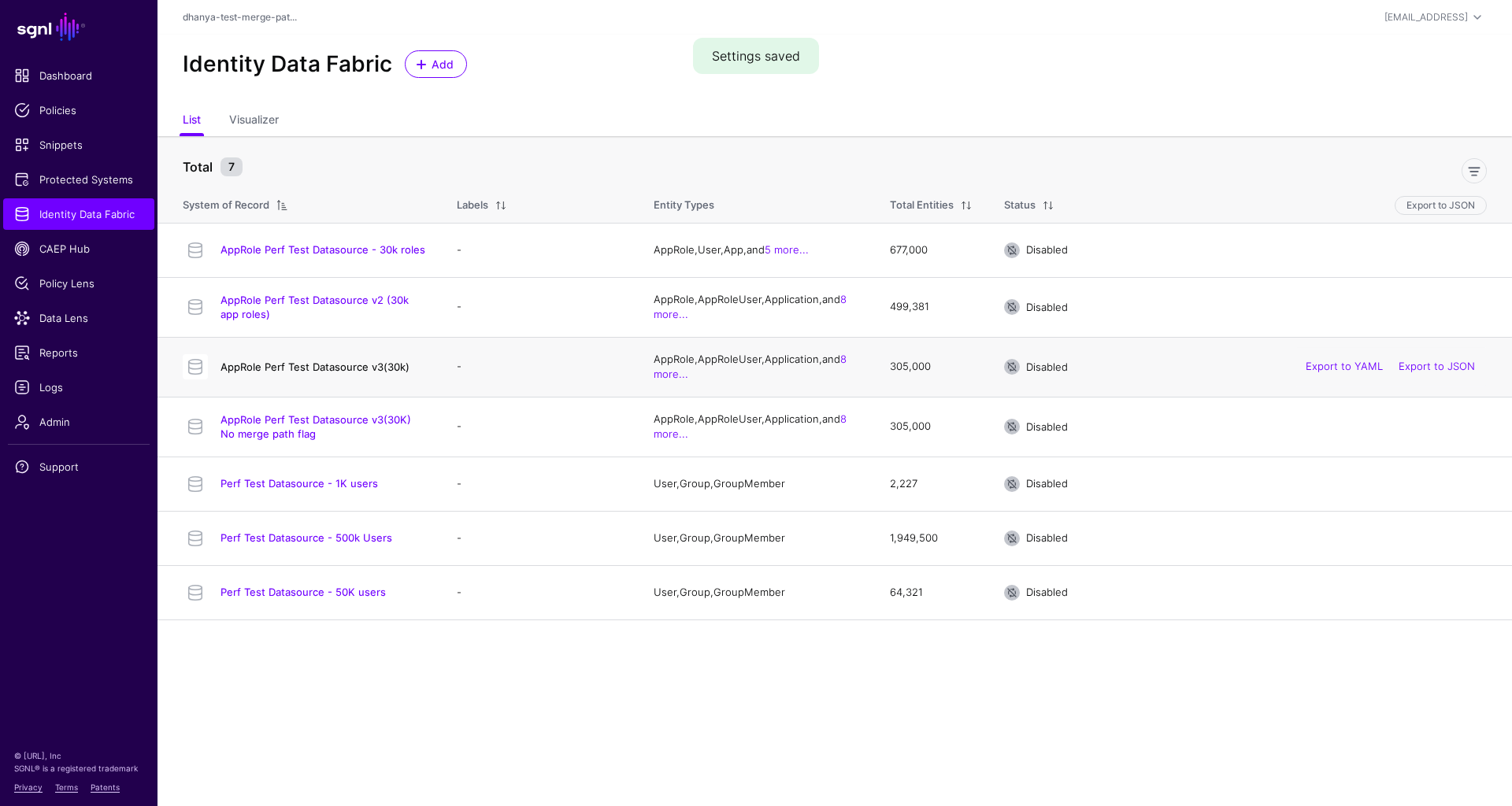
click at [317, 364] on link "AppRole Perf Test Datasource v3(30k)" at bounding box center [314, 367] width 189 height 12
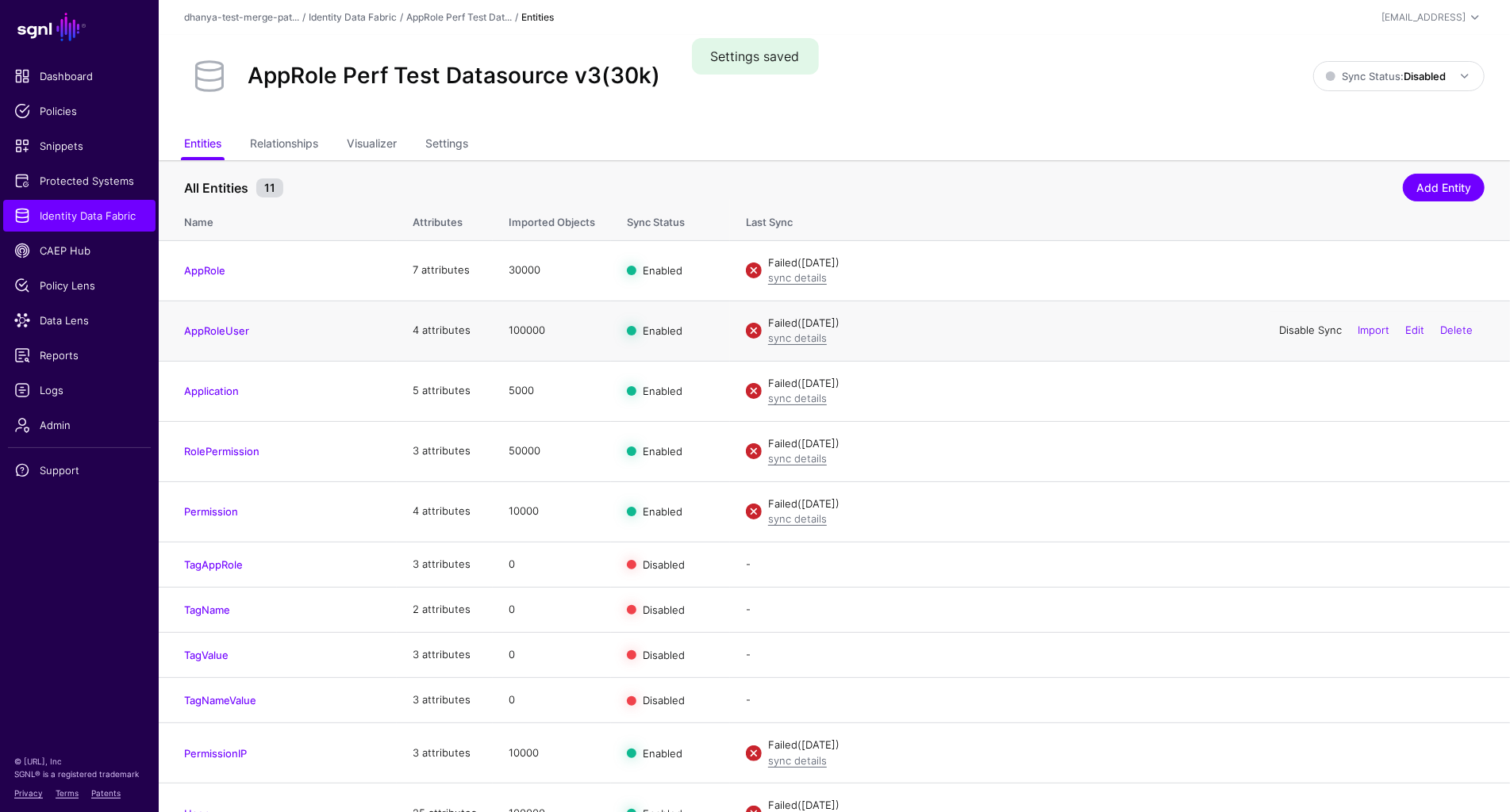
click at [1307, 330] on link "Disable Sync" at bounding box center [1309, 329] width 63 height 13
click at [1304, 391] on link "Disable Sync" at bounding box center [1309, 390] width 63 height 13
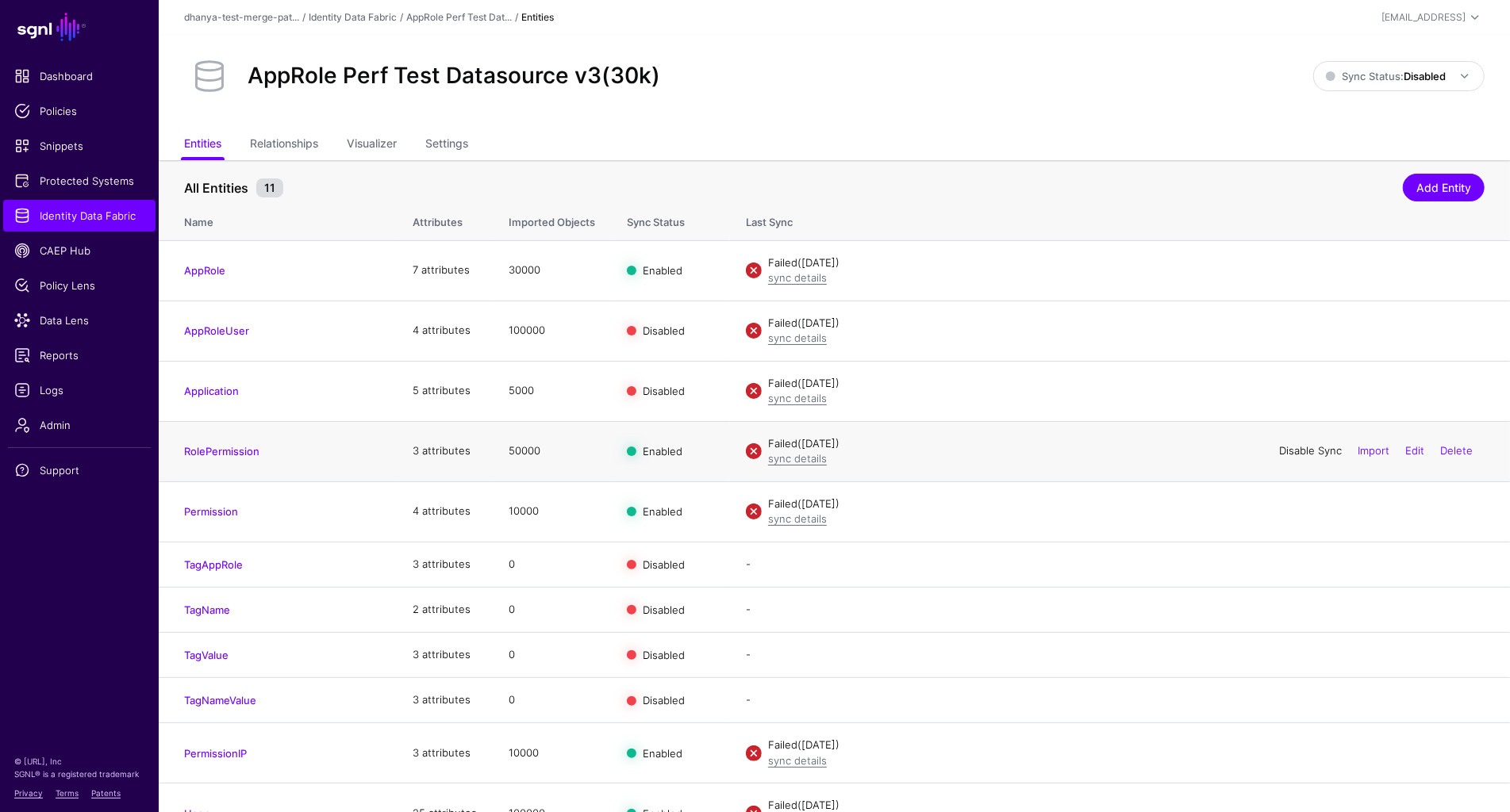
click at [1302, 452] on link "Disable Sync" at bounding box center [1309, 449] width 63 height 13
click at [1302, 508] on link "Disable Sync" at bounding box center [1309, 510] width 63 height 13
click at [1293, 750] on link "Disable Sync" at bounding box center [1309, 752] width 63 height 13
click at [1296, 806] on link "Disable Sync" at bounding box center [1309, 812] width 63 height 13
click at [1377, 73] on span "Sync Status: Disabled" at bounding box center [1386, 75] width 120 height 13
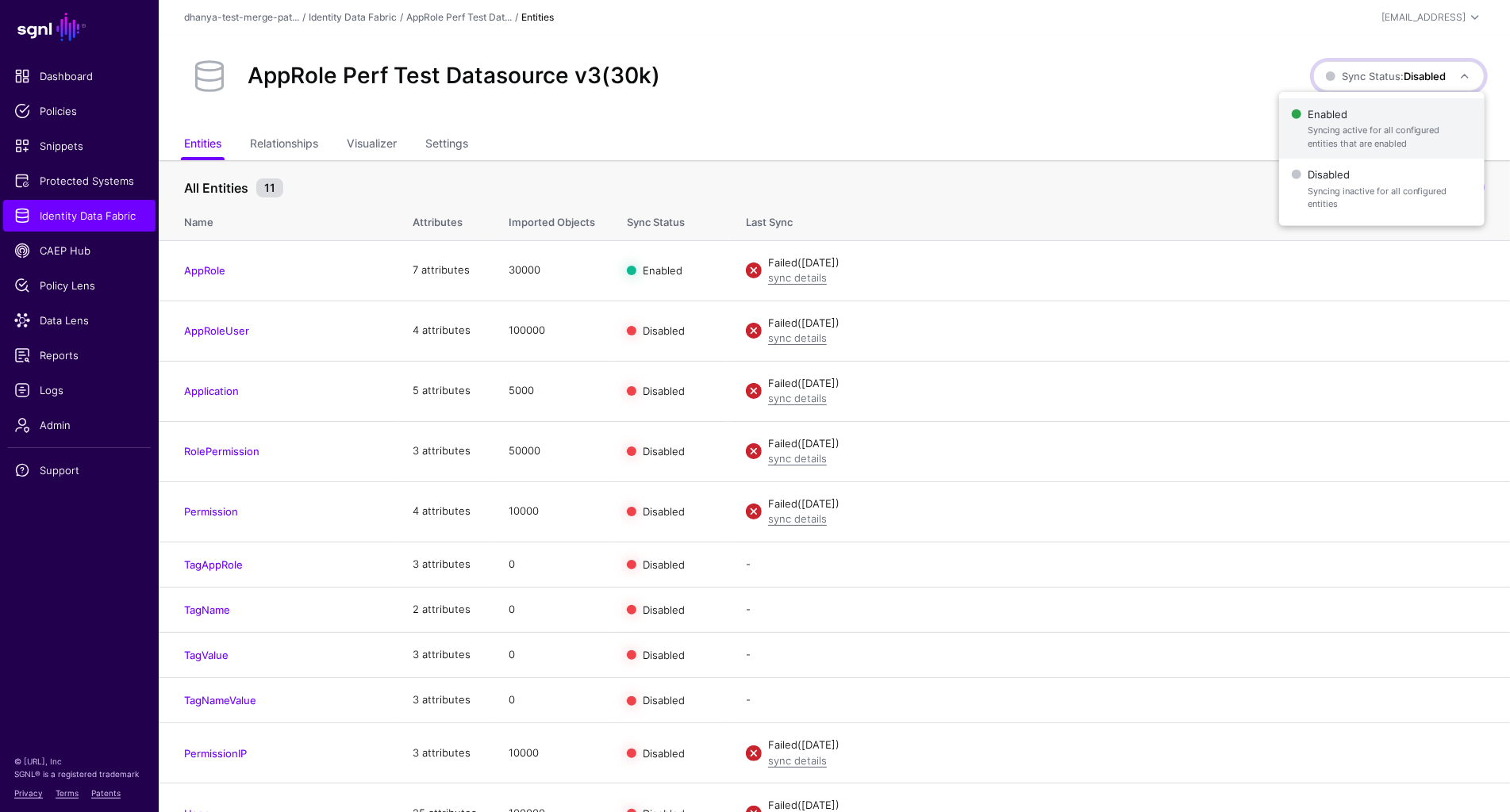
click at [1343, 123] on span "Syncing active for all configured entities that are enabled" at bounding box center [1389, 136] width 164 height 26
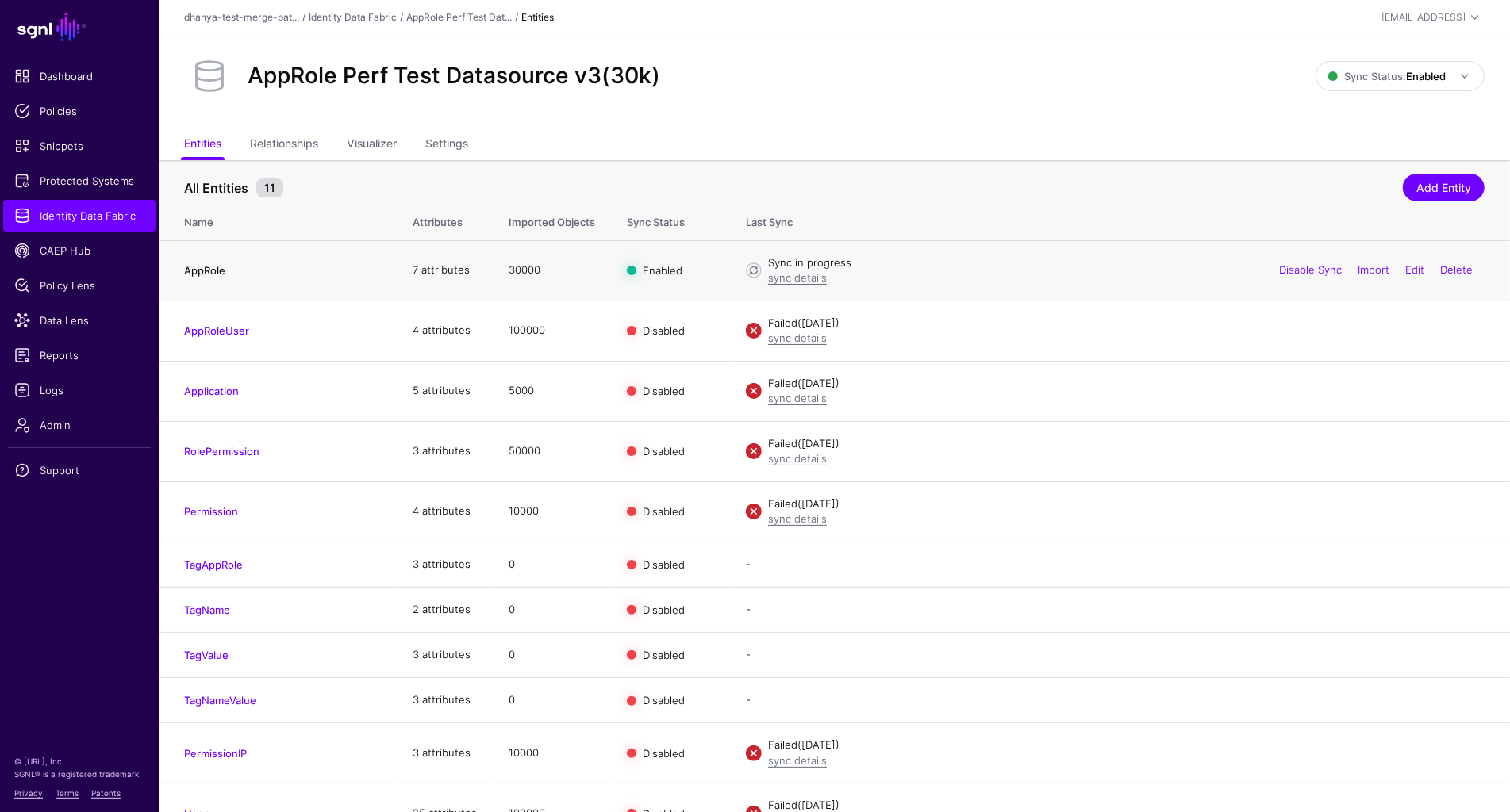
click at [214, 272] on link "AppRole" at bounding box center [205, 270] width 41 height 13
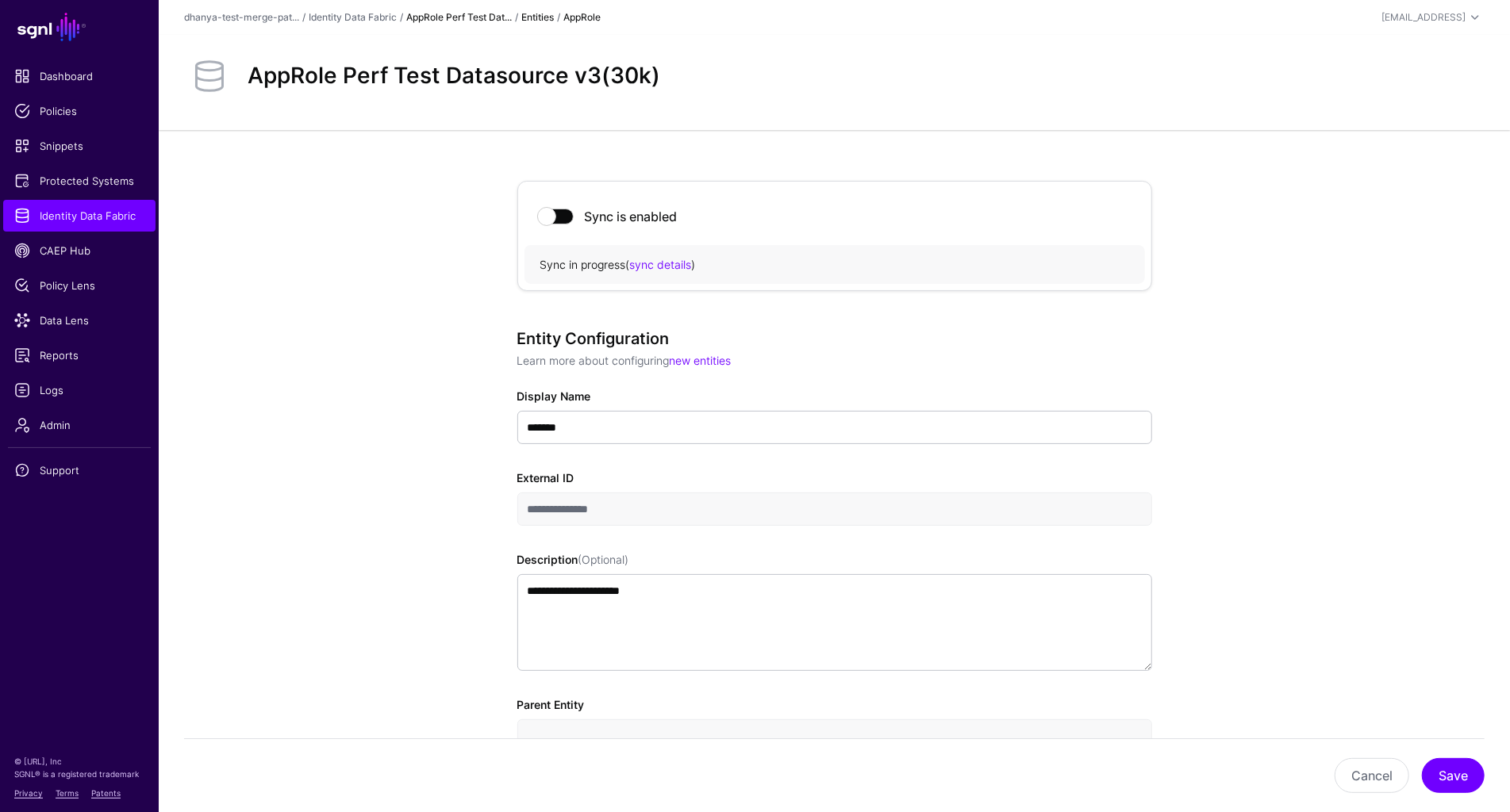
click at [484, 15] on link "AppRole Perf Test Dat..." at bounding box center [458, 17] width 105 height 12
